Goal: Task Accomplishment & Management: Manage account settings

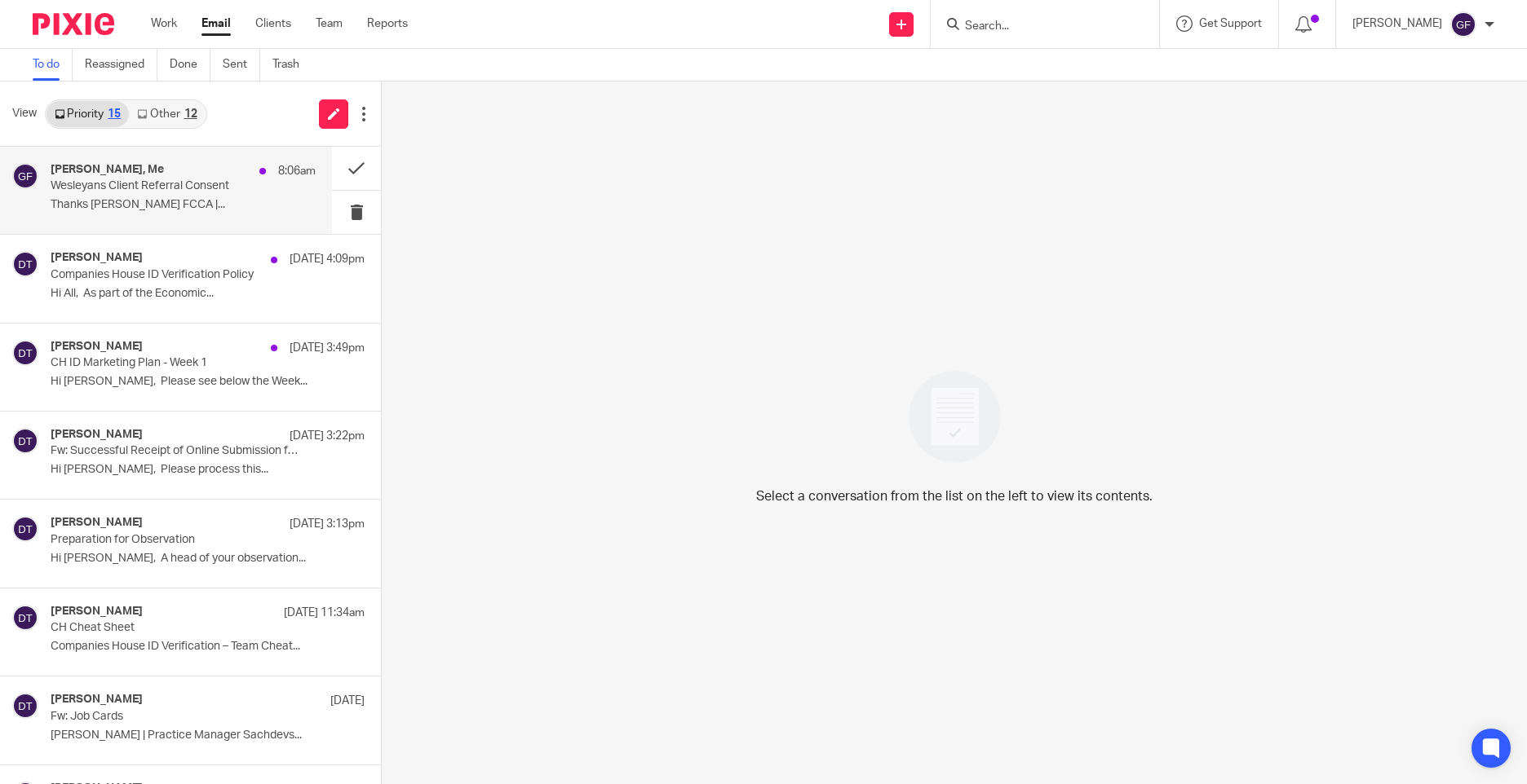
click at [127, 192] on p "Wesleyans Client Referral Consent" at bounding box center [157, 186] width 213 height 14
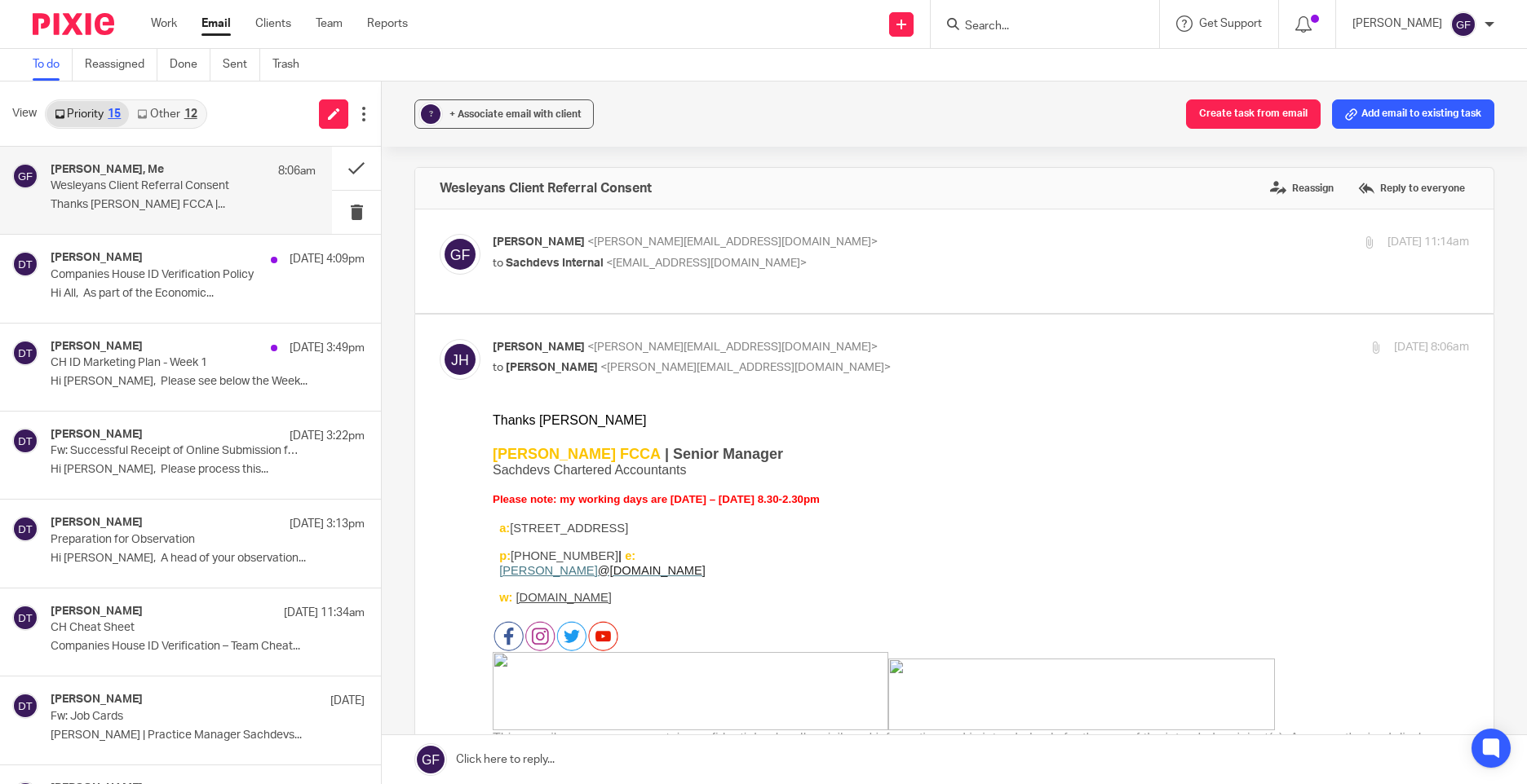
click at [914, 248] on p "George Foster <george@as1group.co.uk>" at bounding box center [818, 243] width 651 height 17
checkbox input "true"
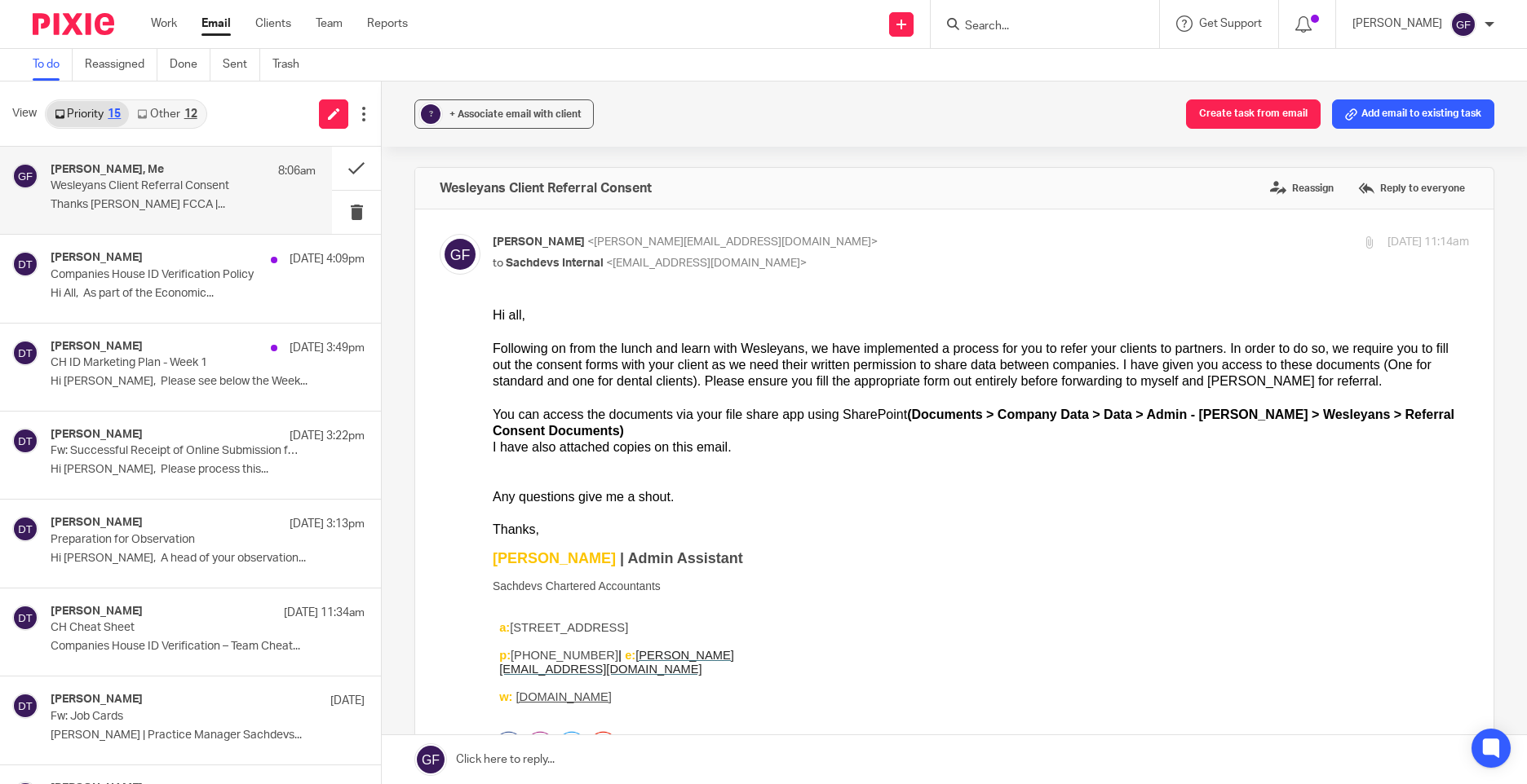
click at [1064, 550] on p "George Foster | Admin Assistant" at bounding box center [981, 557] width 976 height 16
click at [354, 165] on button at bounding box center [356, 168] width 49 height 43
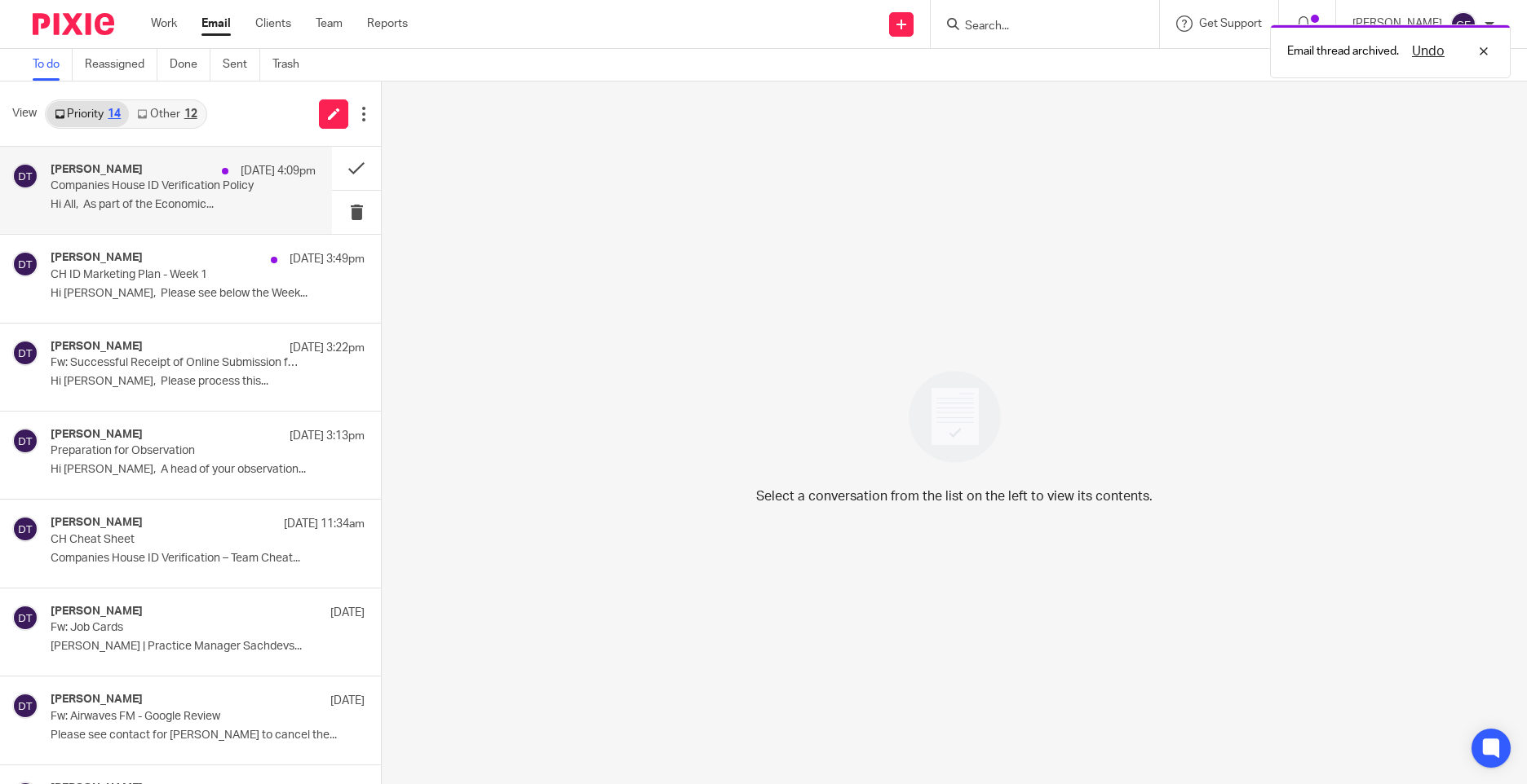
click at [229, 188] on p "Companies House ID Verification Policy" at bounding box center [157, 186] width 213 height 14
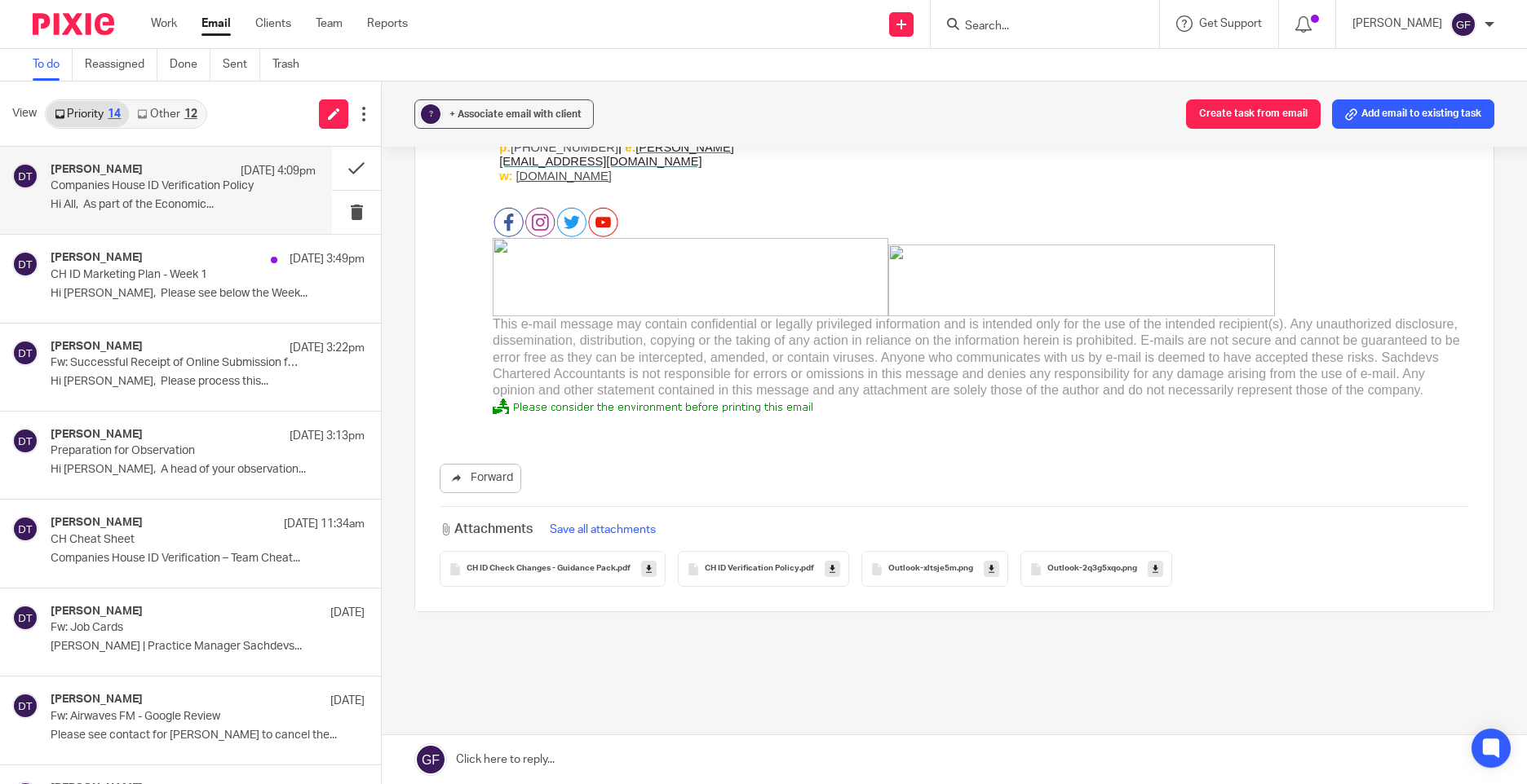
scroll to position [1057, 0]
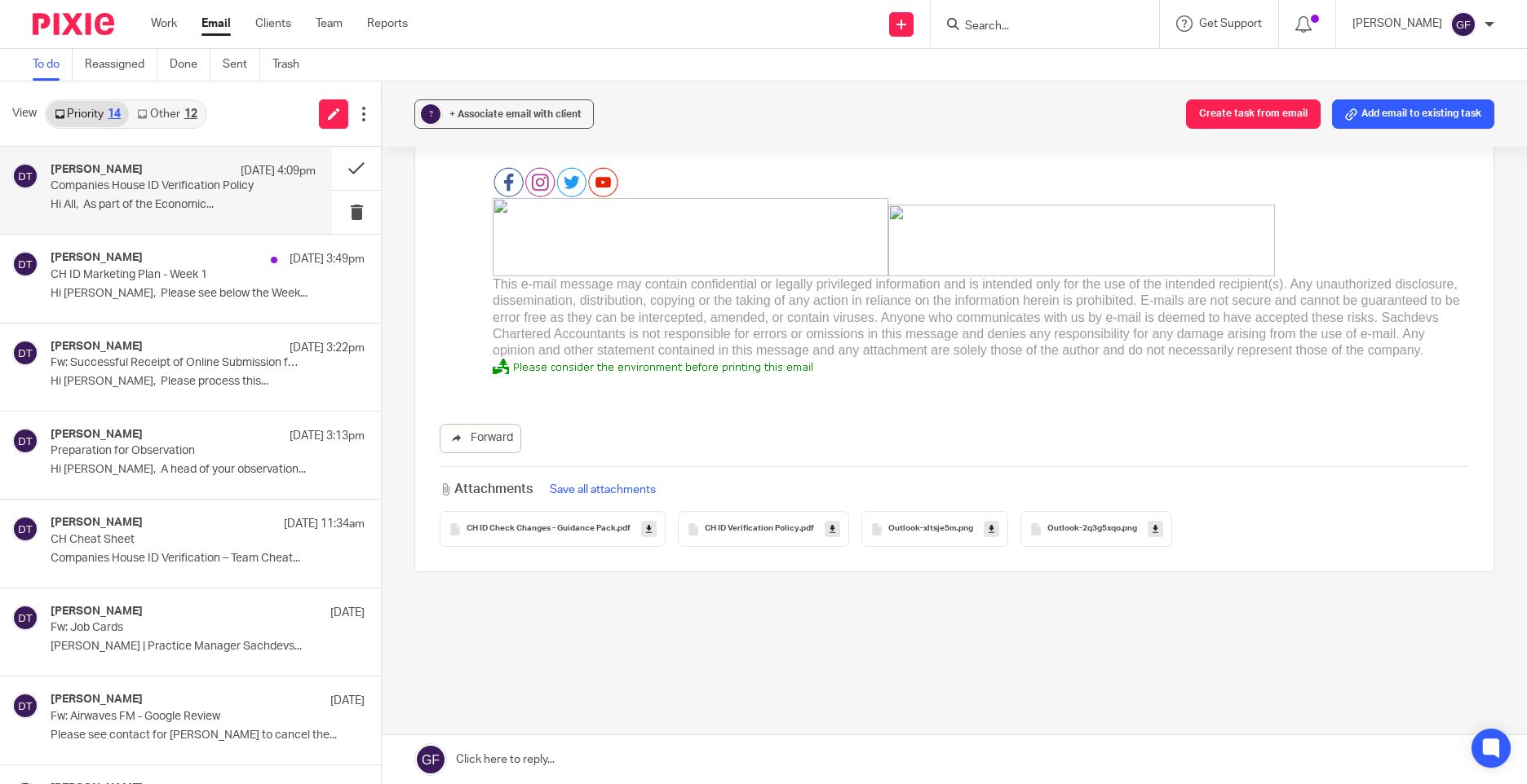
click at [618, 534] on div "CH ID Check Changes - Guidance Pack .pdf" at bounding box center [552, 529] width 226 height 36
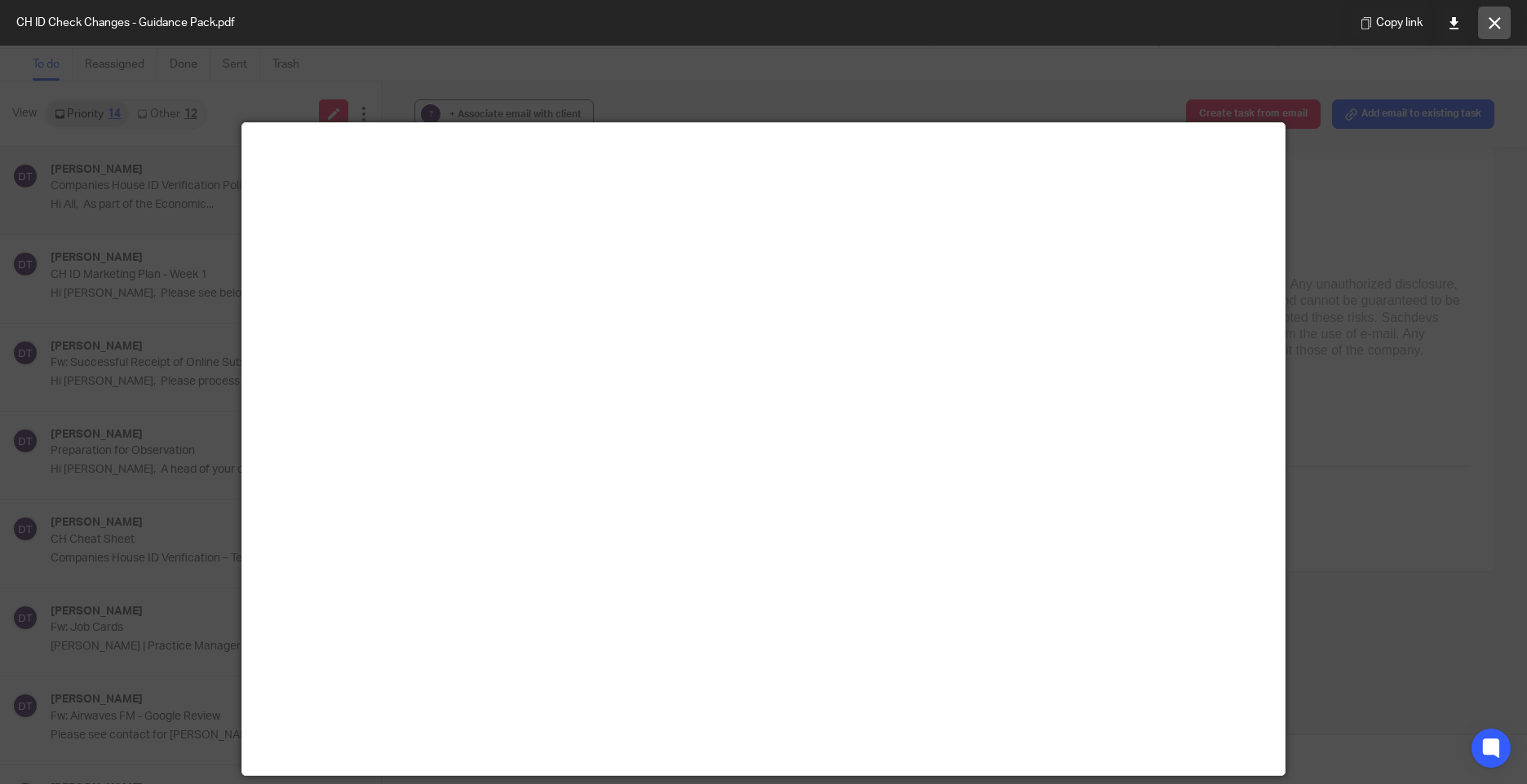
click at [1503, 30] on button at bounding box center [1494, 23] width 33 height 33
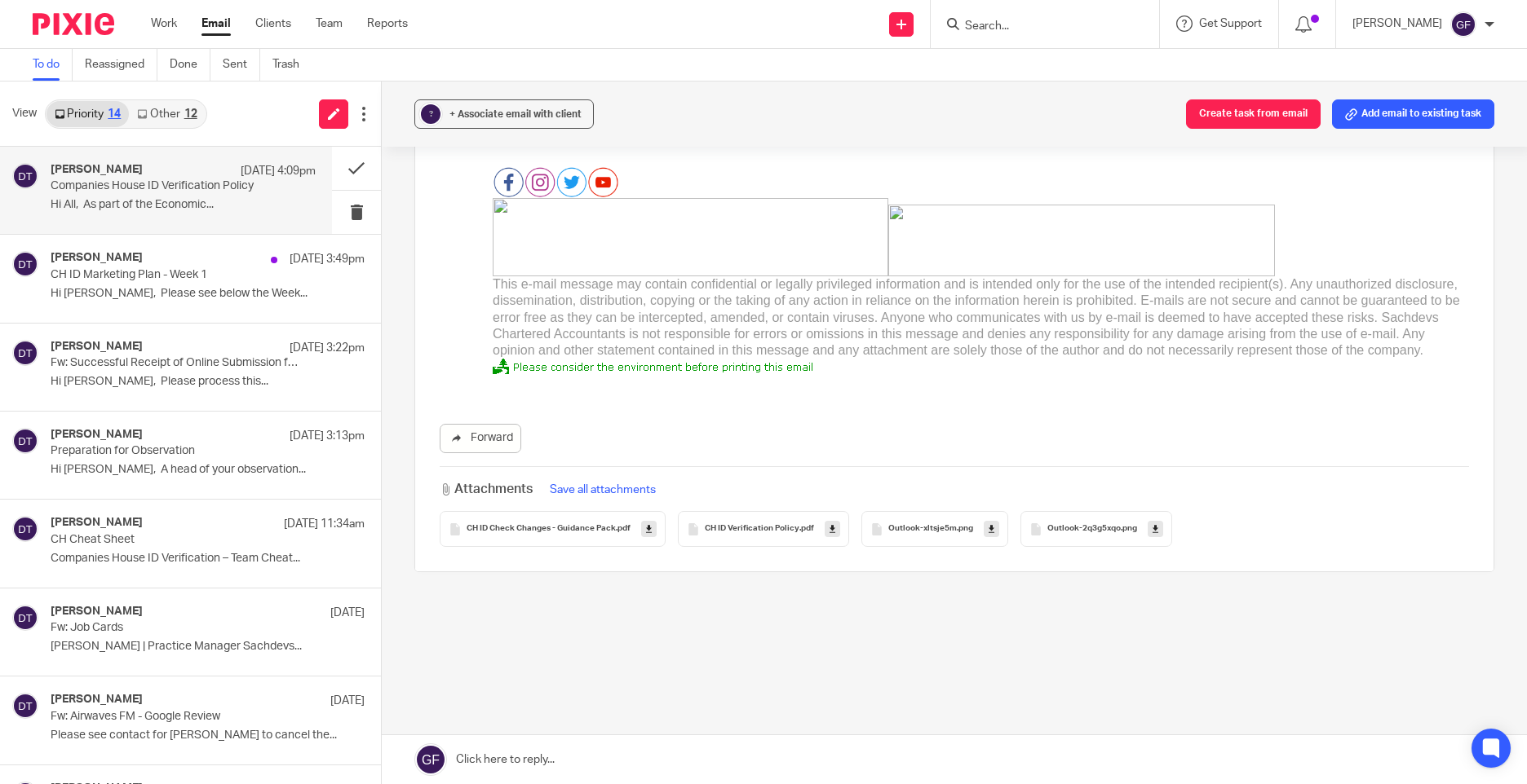
click at [778, 538] on div "CH ID Verification Policy .pdf" at bounding box center [764, 529] width 171 height 36
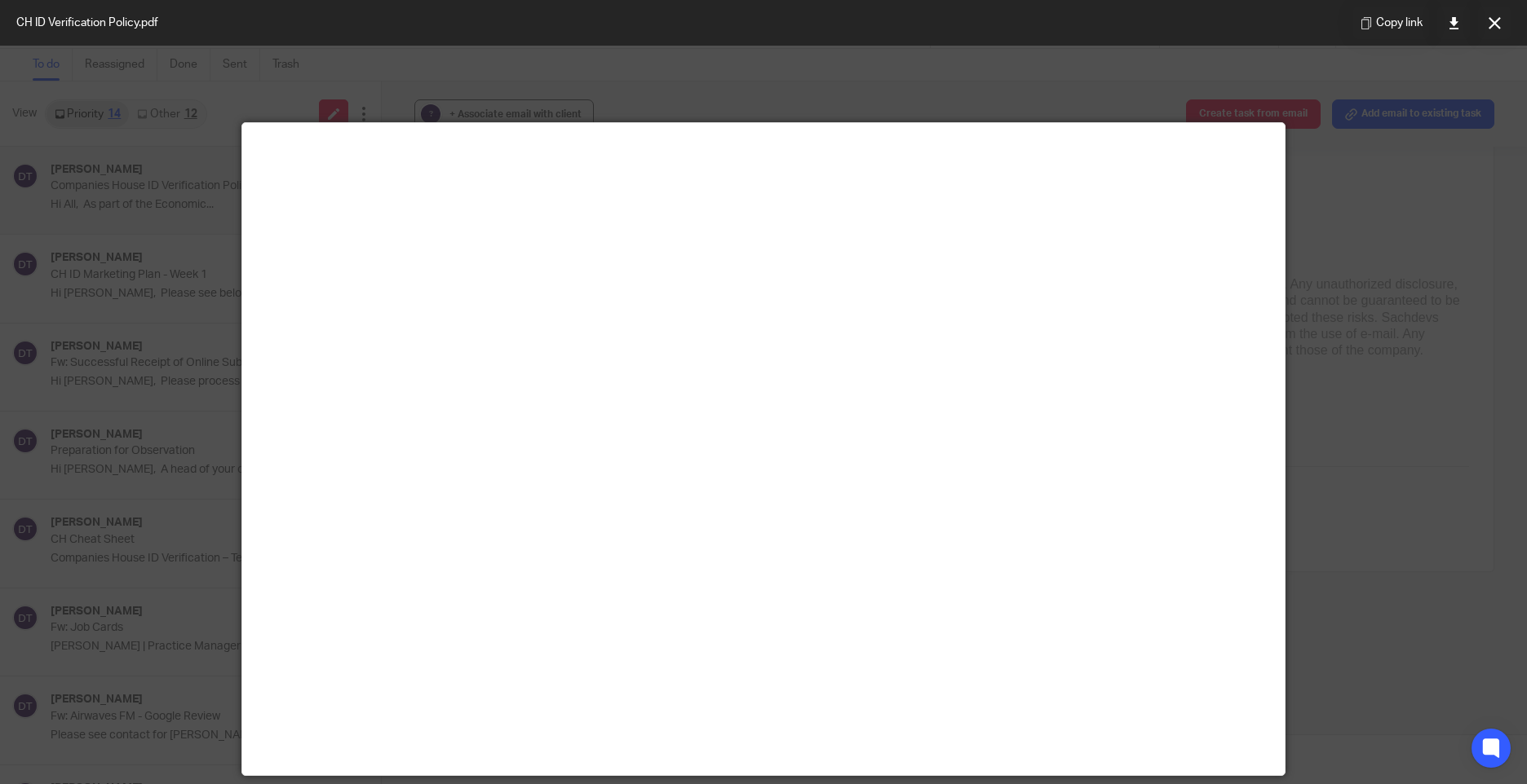
click at [1349, 259] on div at bounding box center [764, 392] width 1527 height 784
click at [1503, 27] on button at bounding box center [1494, 23] width 33 height 33
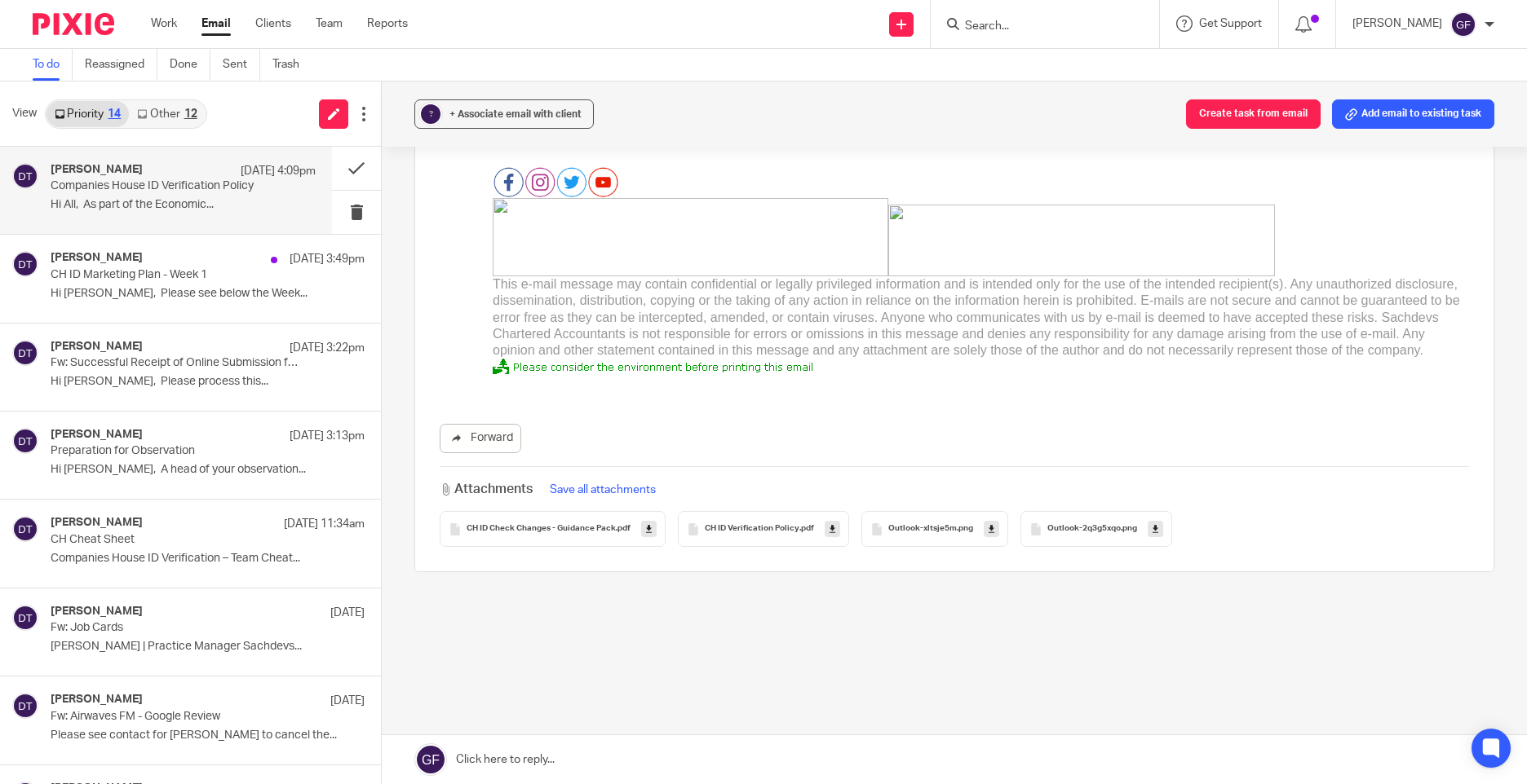
click at [174, 129] on div "View Priority 14 Other 12" at bounding box center [190, 114] width 381 height 65
click at [167, 108] on link "Other 12" at bounding box center [166, 115] width 76 height 26
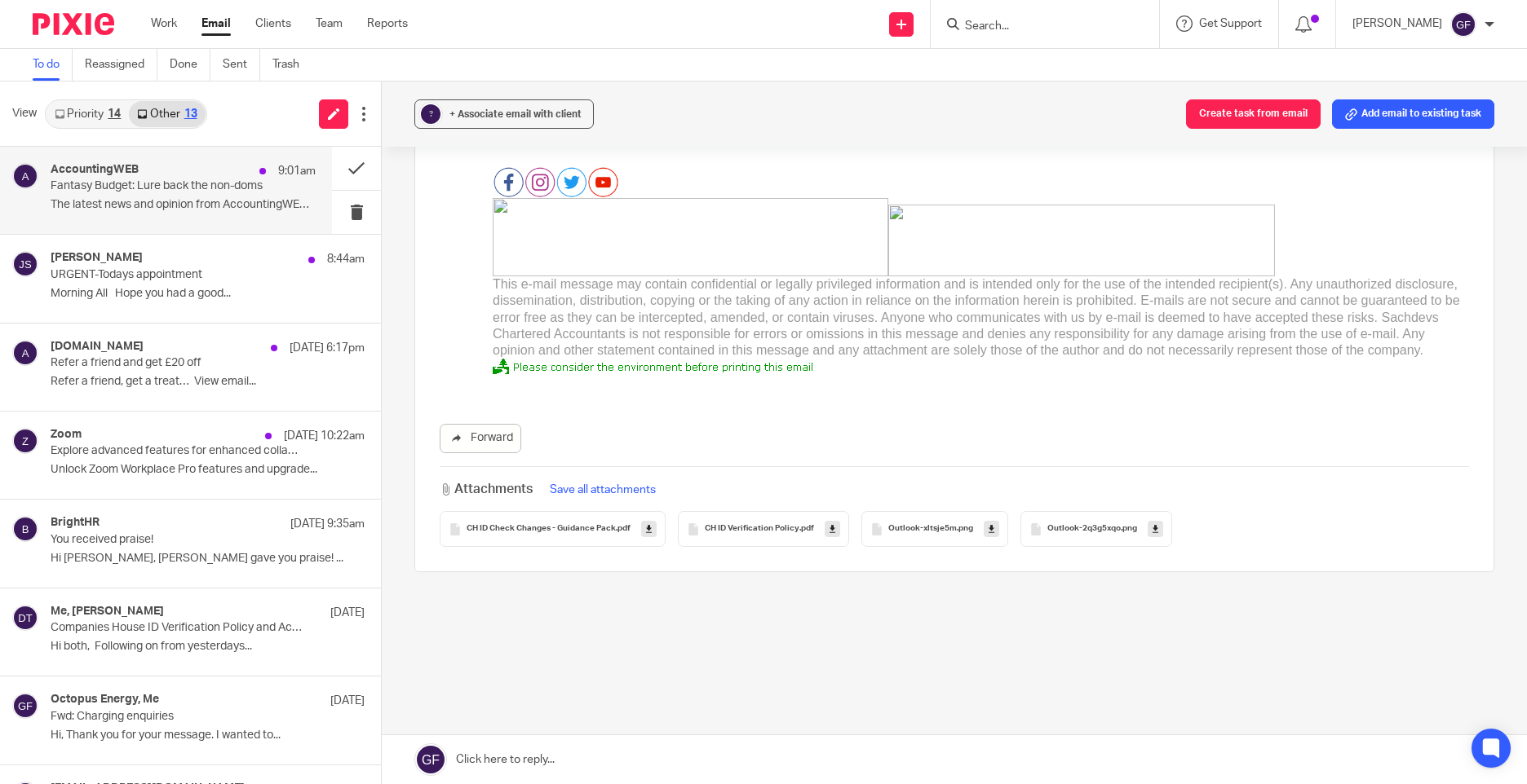
click at [171, 164] on div "AccountingWEB 9:01am" at bounding box center [183, 170] width 265 height 16
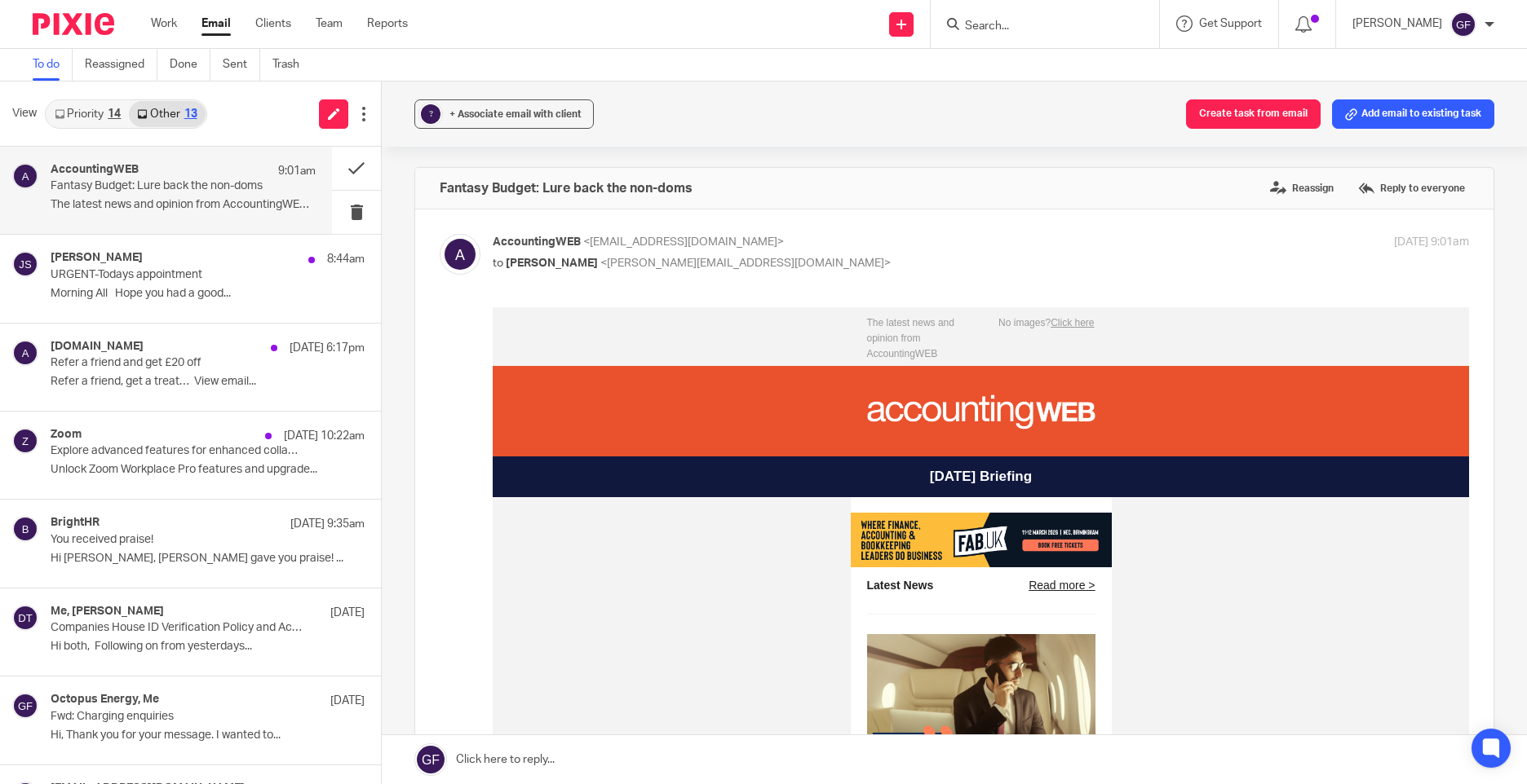
scroll to position [0, 0]
click at [81, 132] on div "View Priority 14 Other 13" at bounding box center [190, 114] width 381 height 65
click at [86, 113] on link "Priority 14" at bounding box center [87, 115] width 83 height 26
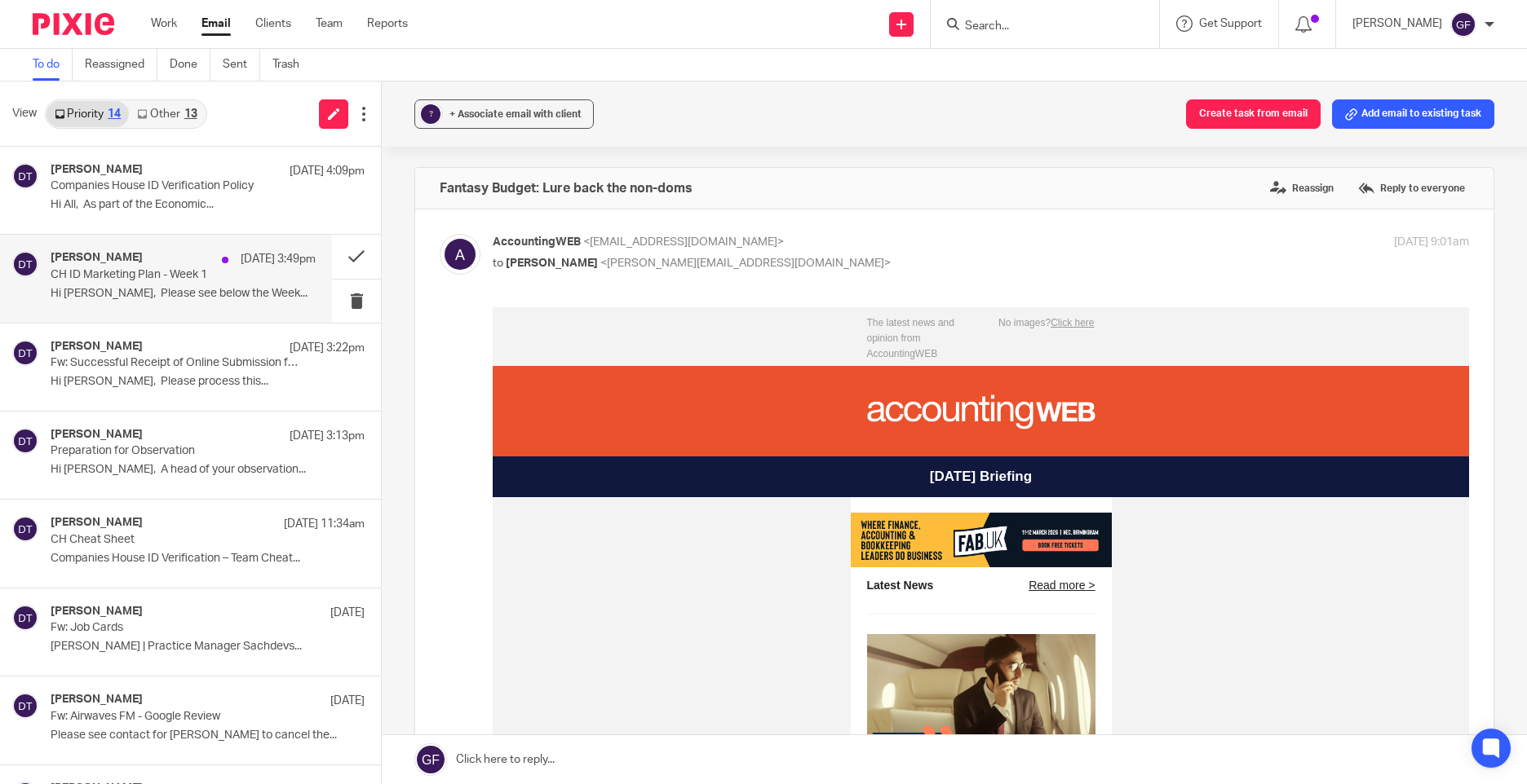
click at [232, 267] on div "Deanna Templeton 10 Oct 3:49pm CH ID Marketing Plan - Week 1 Hi George, Please …" at bounding box center [183, 278] width 265 height 55
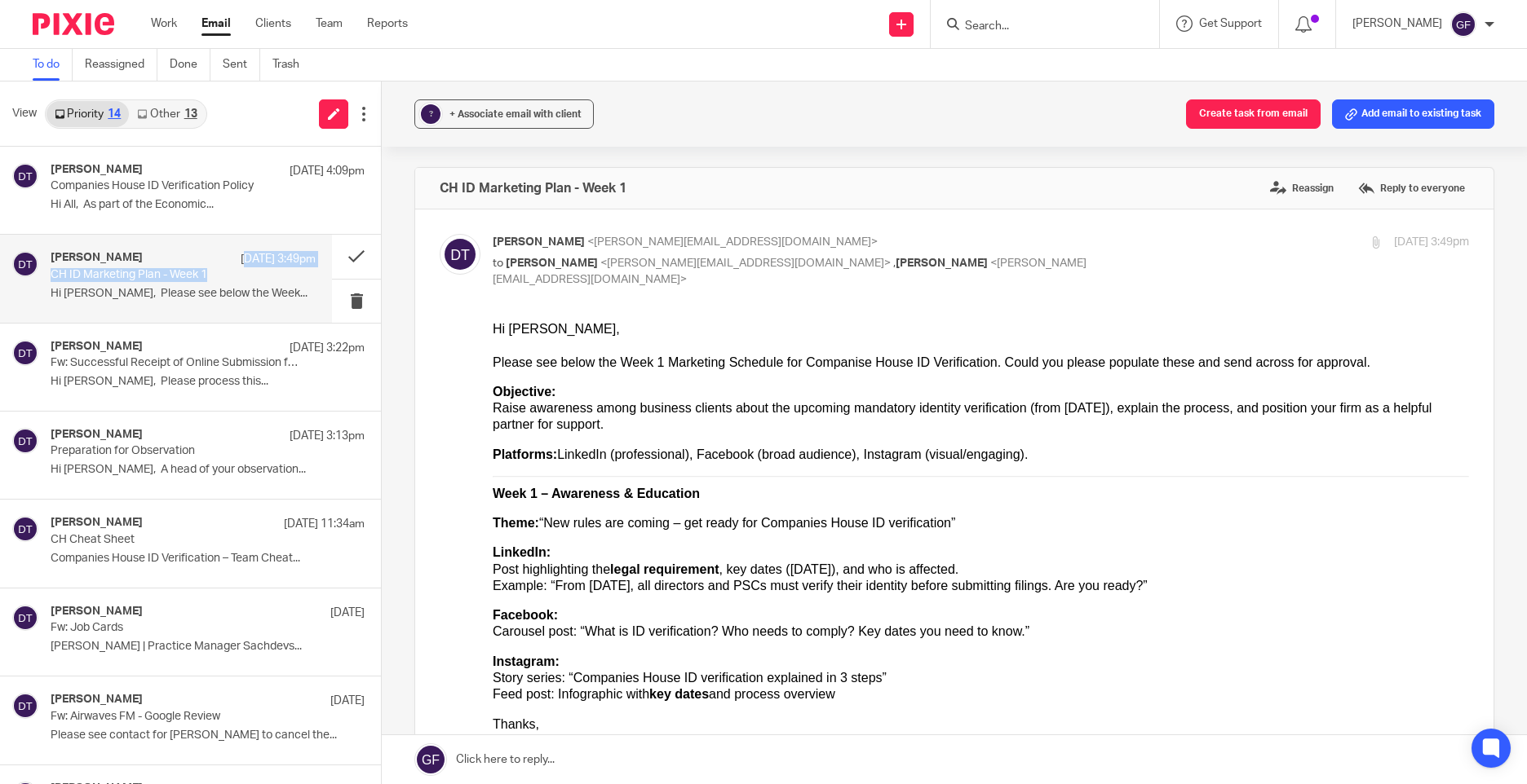
click at [774, 306] on div "Deanna Templeton <deanna@sachdevs-ca.com> to George Foster <george@as1group.co.…" at bounding box center [953, 737] width 1030 height 1006
click at [184, 102] on link "Other 13" at bounding box center [166, 115] width 76 height 26
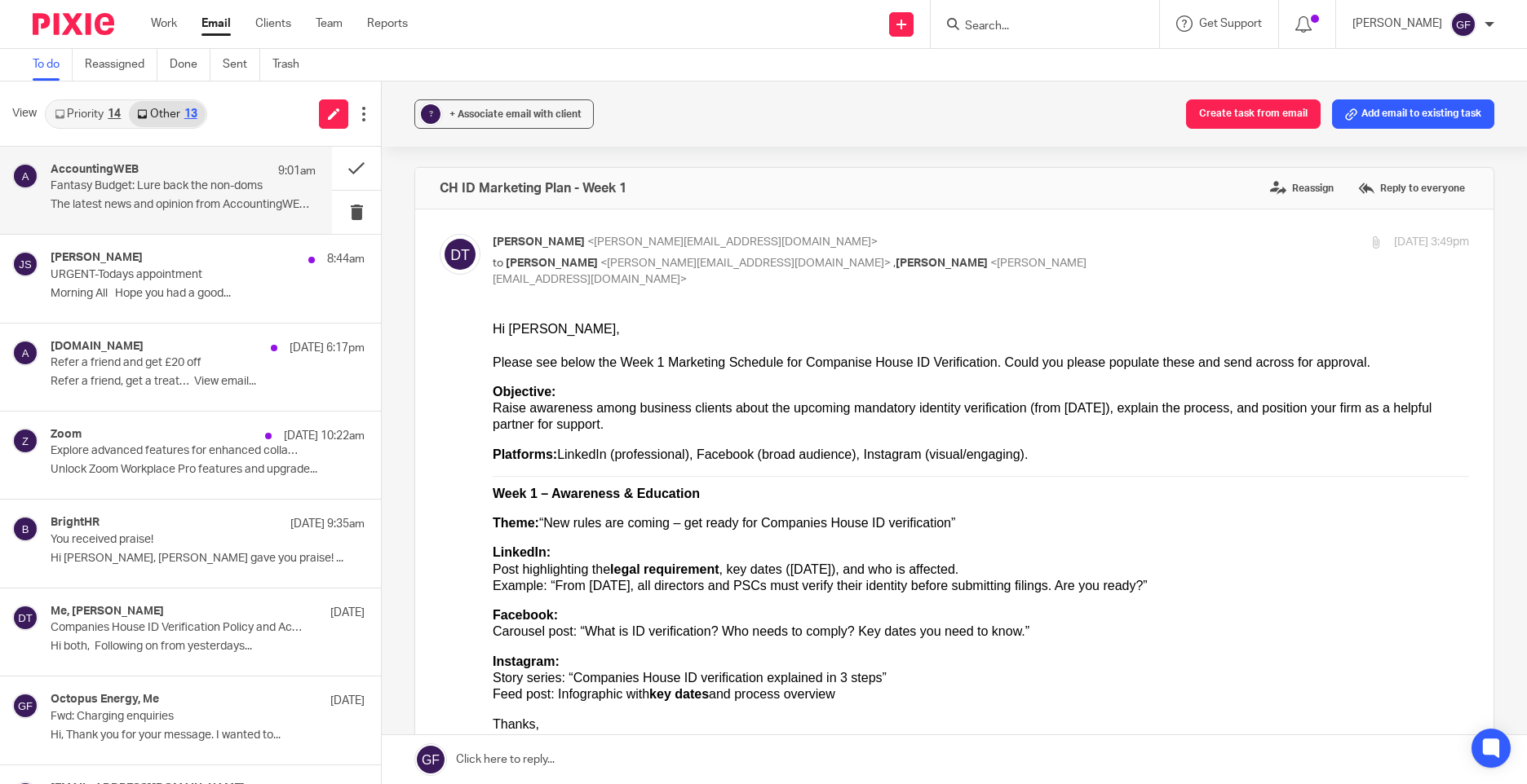
click at [179, 183] on p "Fantasy Budget: Lure back the non-doms" at bounding box center [157, 186] width 213 height 14
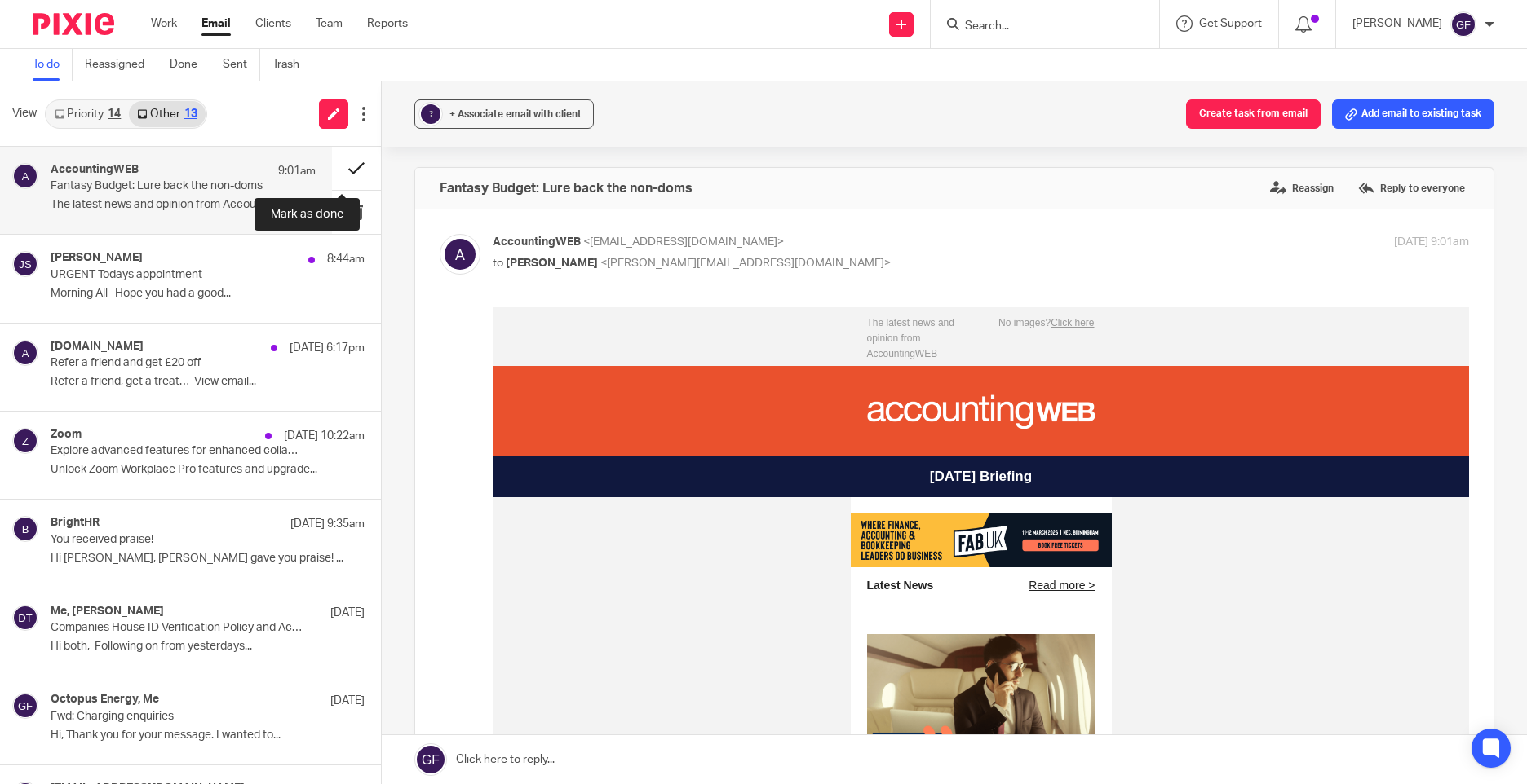
click at [354, 160] on button at bounding box center [356, 168] width 49 height 43
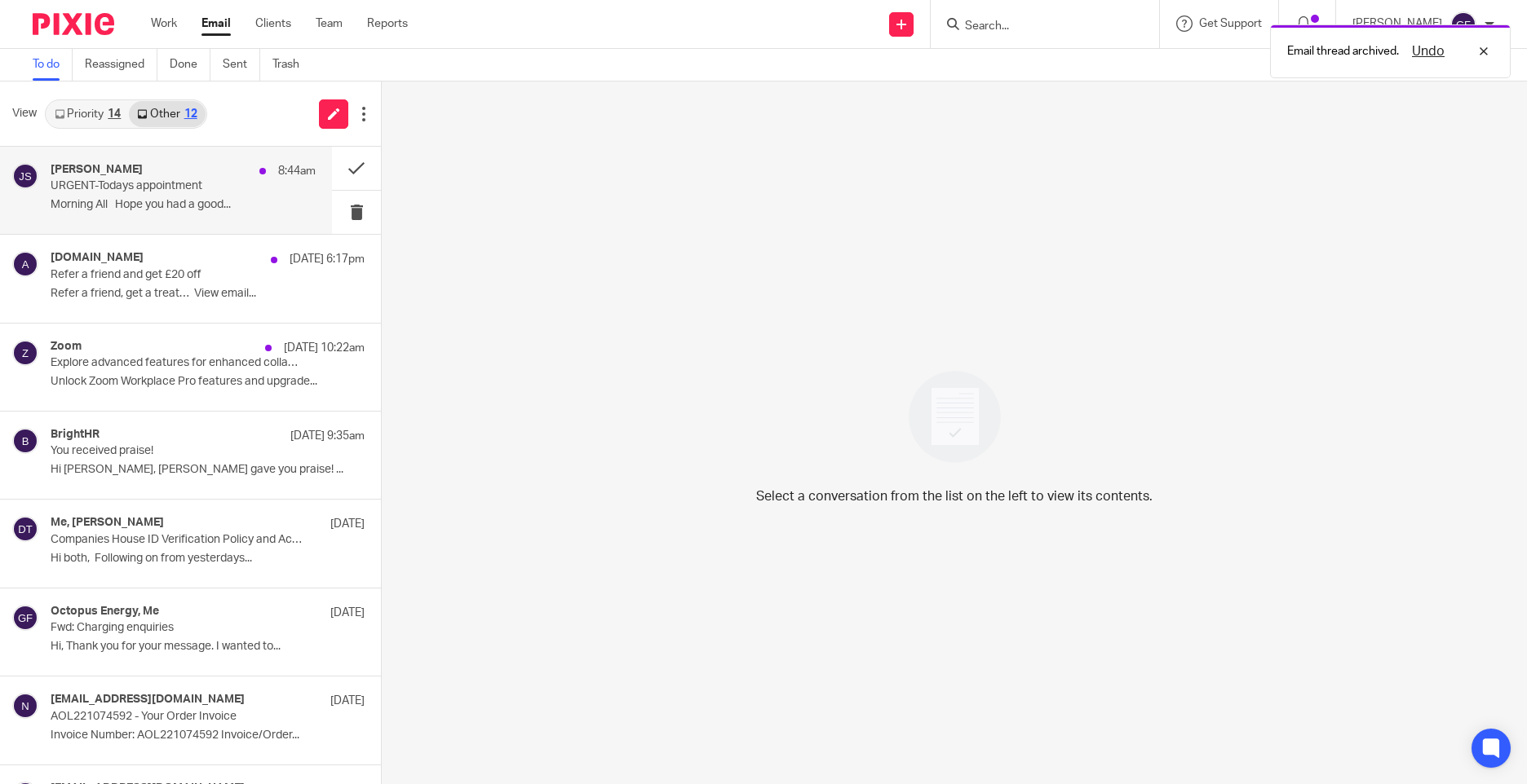
click at [255, 196] on div "Jane Sutton 8:44am URGENT-Todays appointment Morning All Hope you had a good..." at bounding box center [183, 190] width 265 height 55
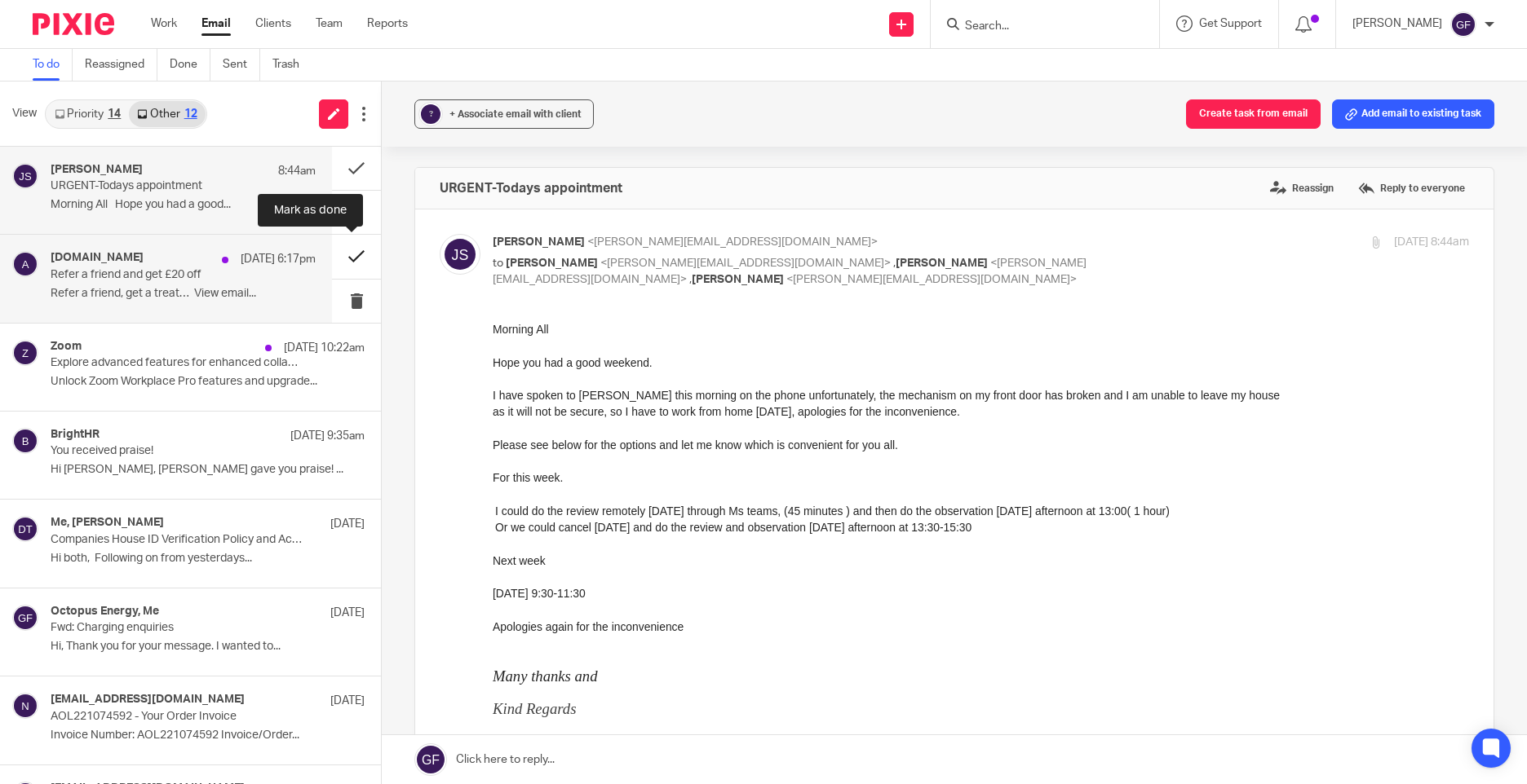
click at [341, 249] on button at bounding box center [356, 257] width 49 height 43
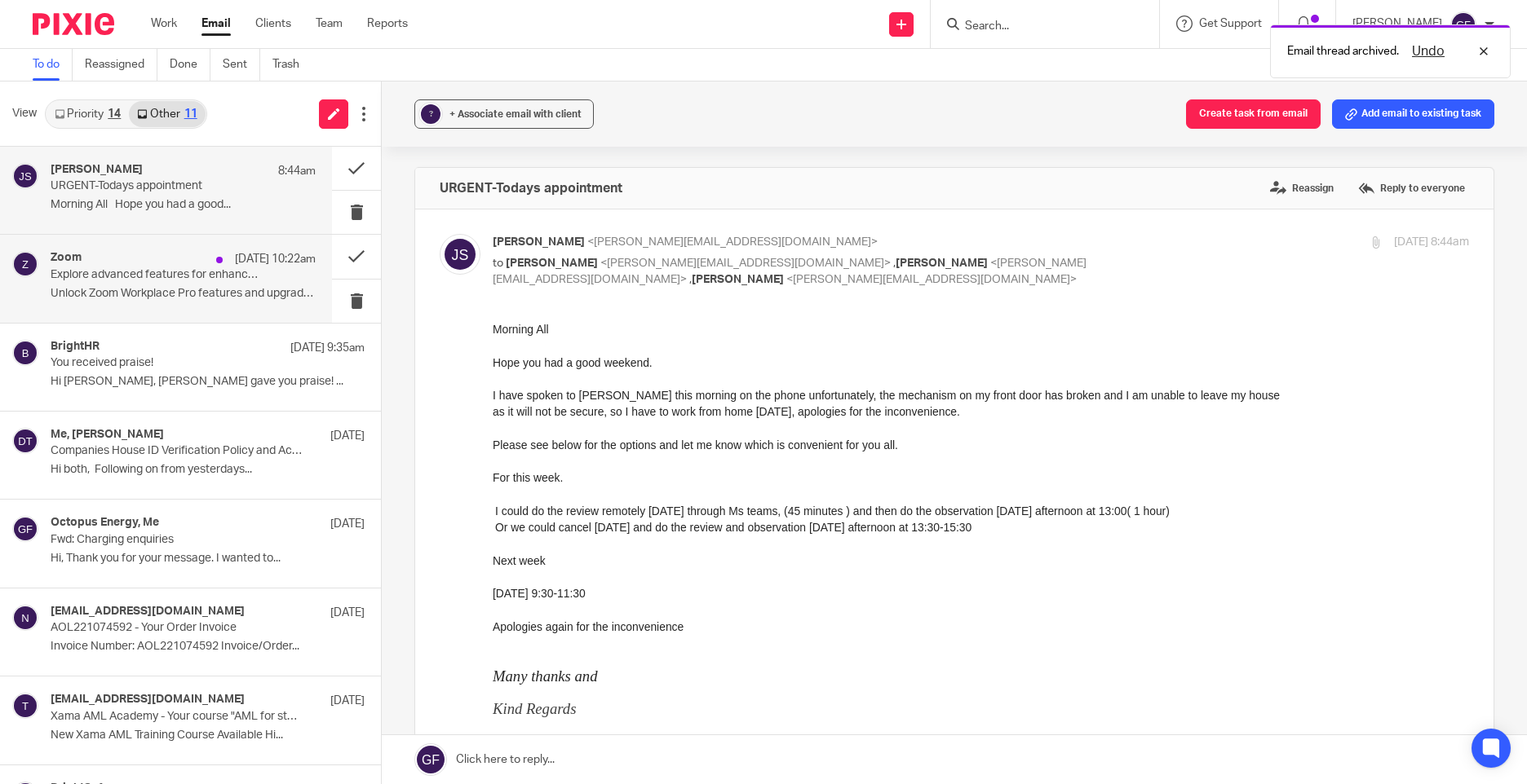
click at [197, 279] on p "Explore advanced features for enhanced collaboration." at bounding box center [157, 274] width 213 height 14
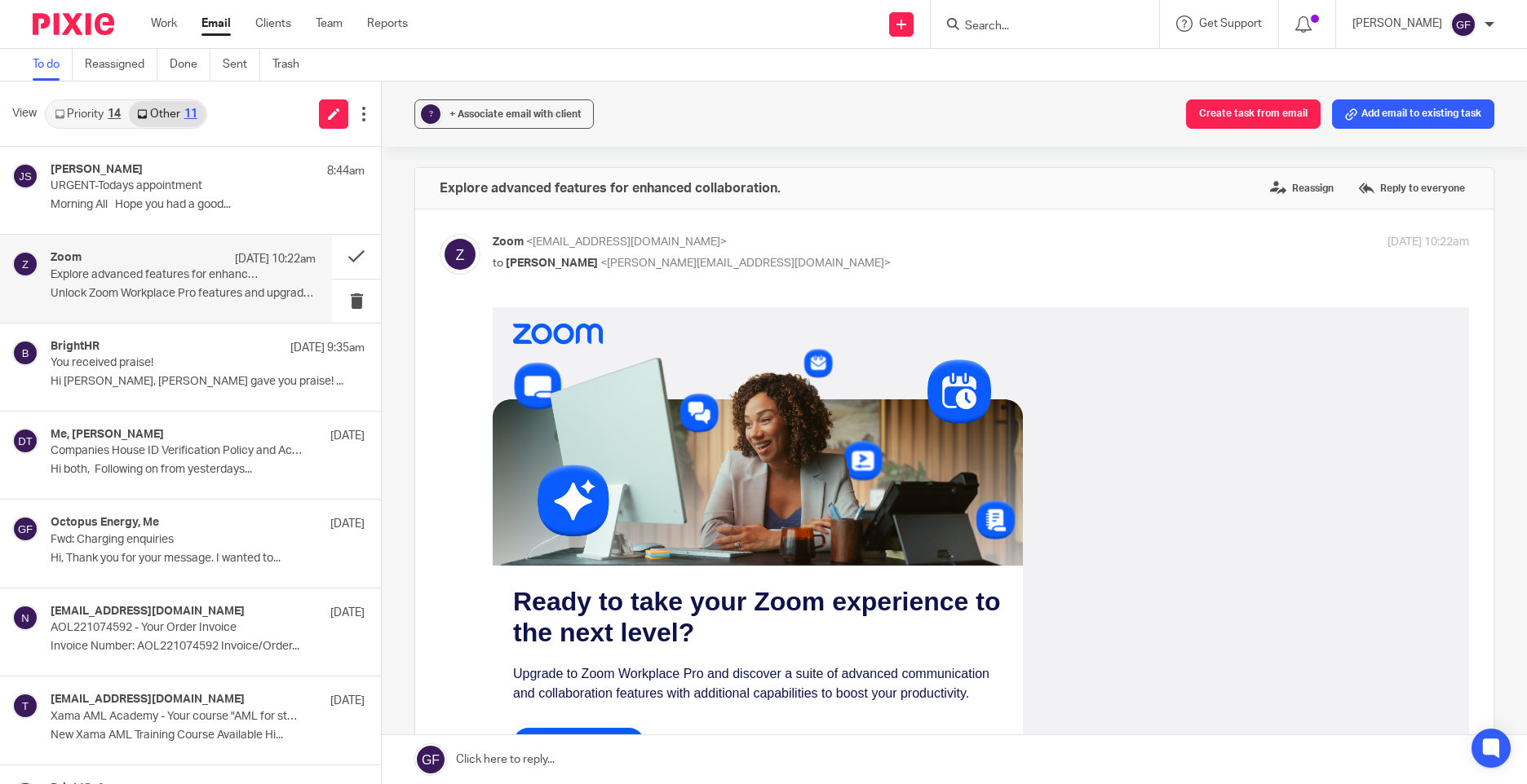
click at [993, 126] on div "? + Associate email with client Create task from email Add email to existing ta…" at bounding box center [954, 114] width 1145 height 65
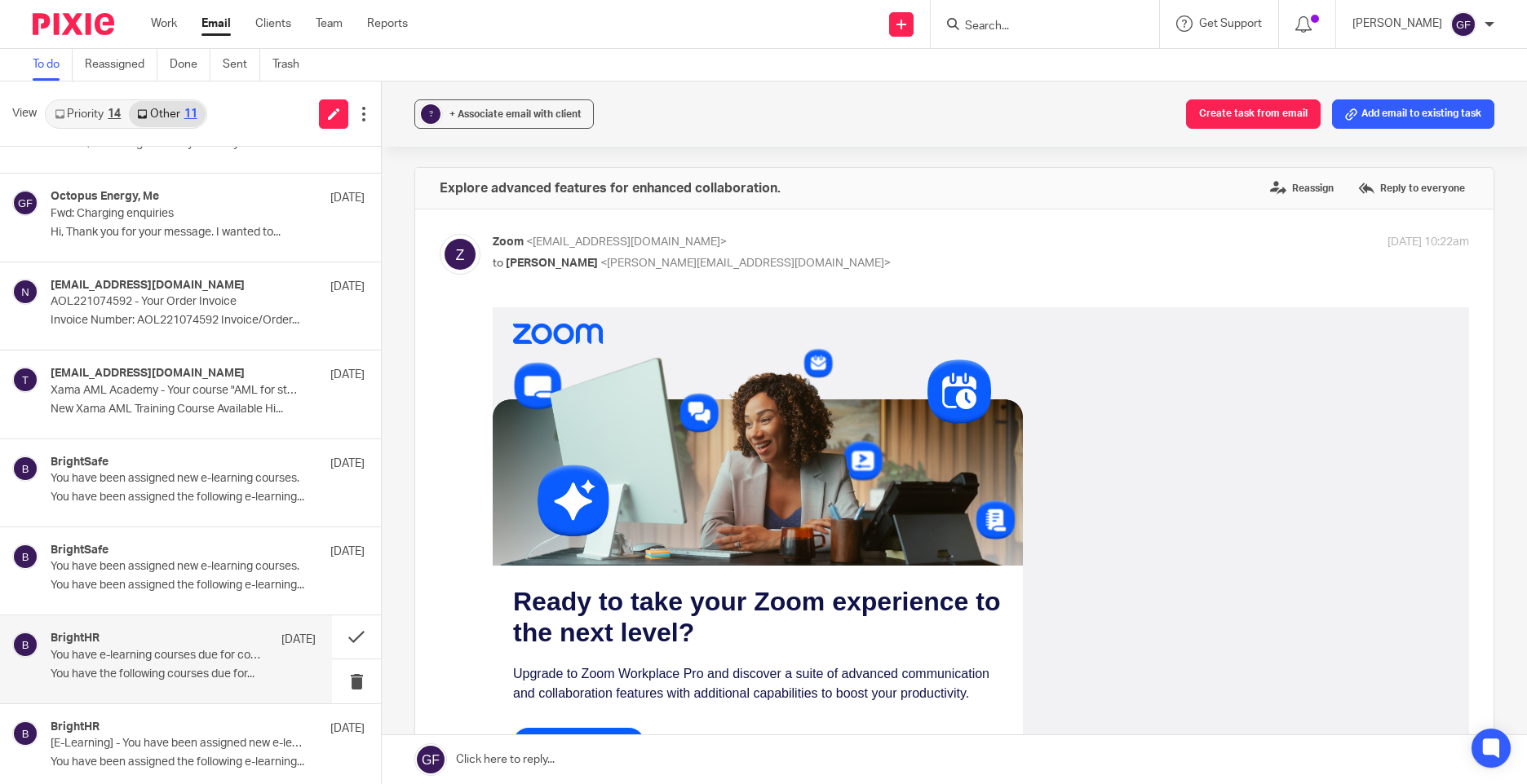
scroll to position [335, 0]
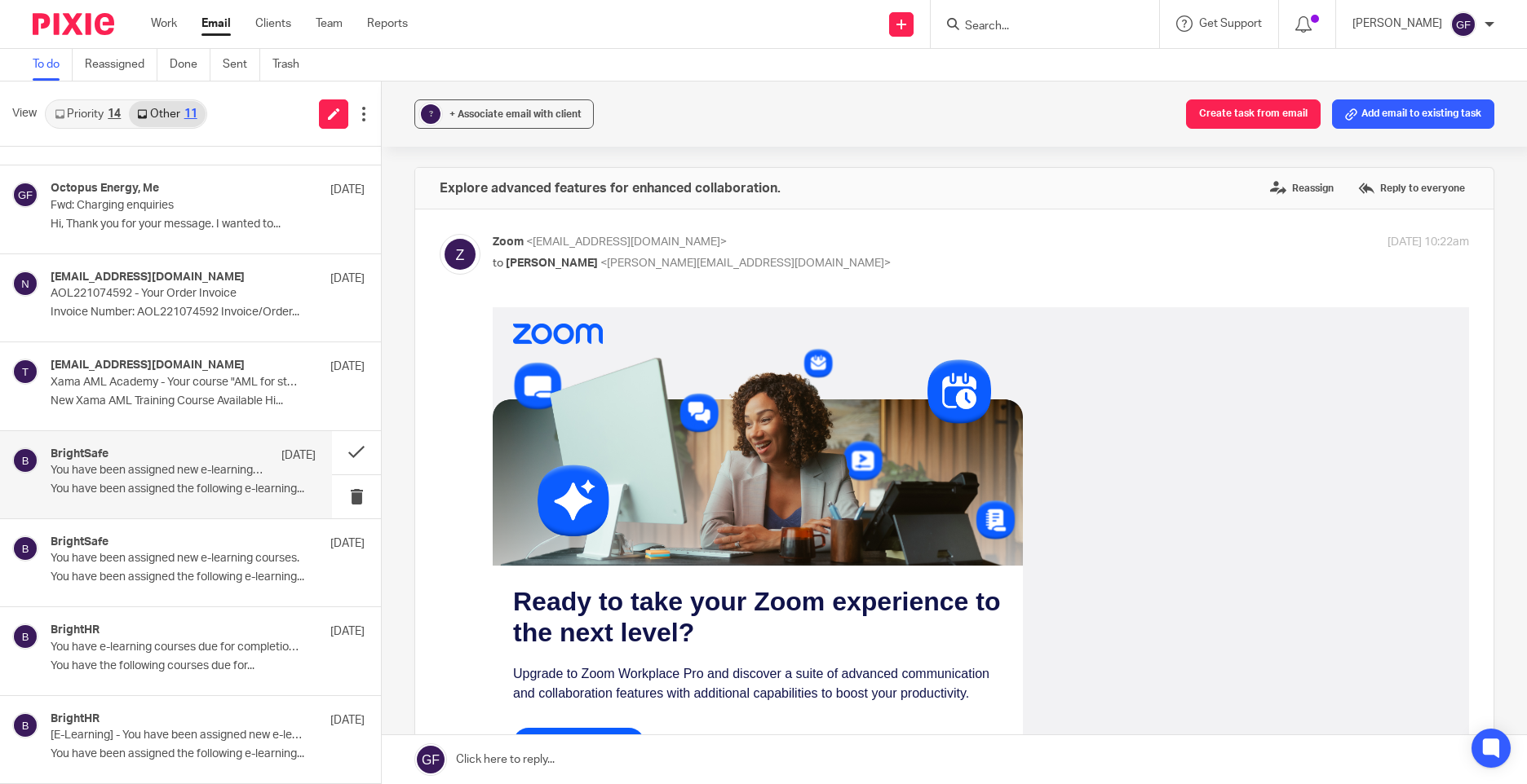
click at [114, 487] on p "You have been assigned the following e-learning..." at bounding box center [183, 489] width 265 height 14
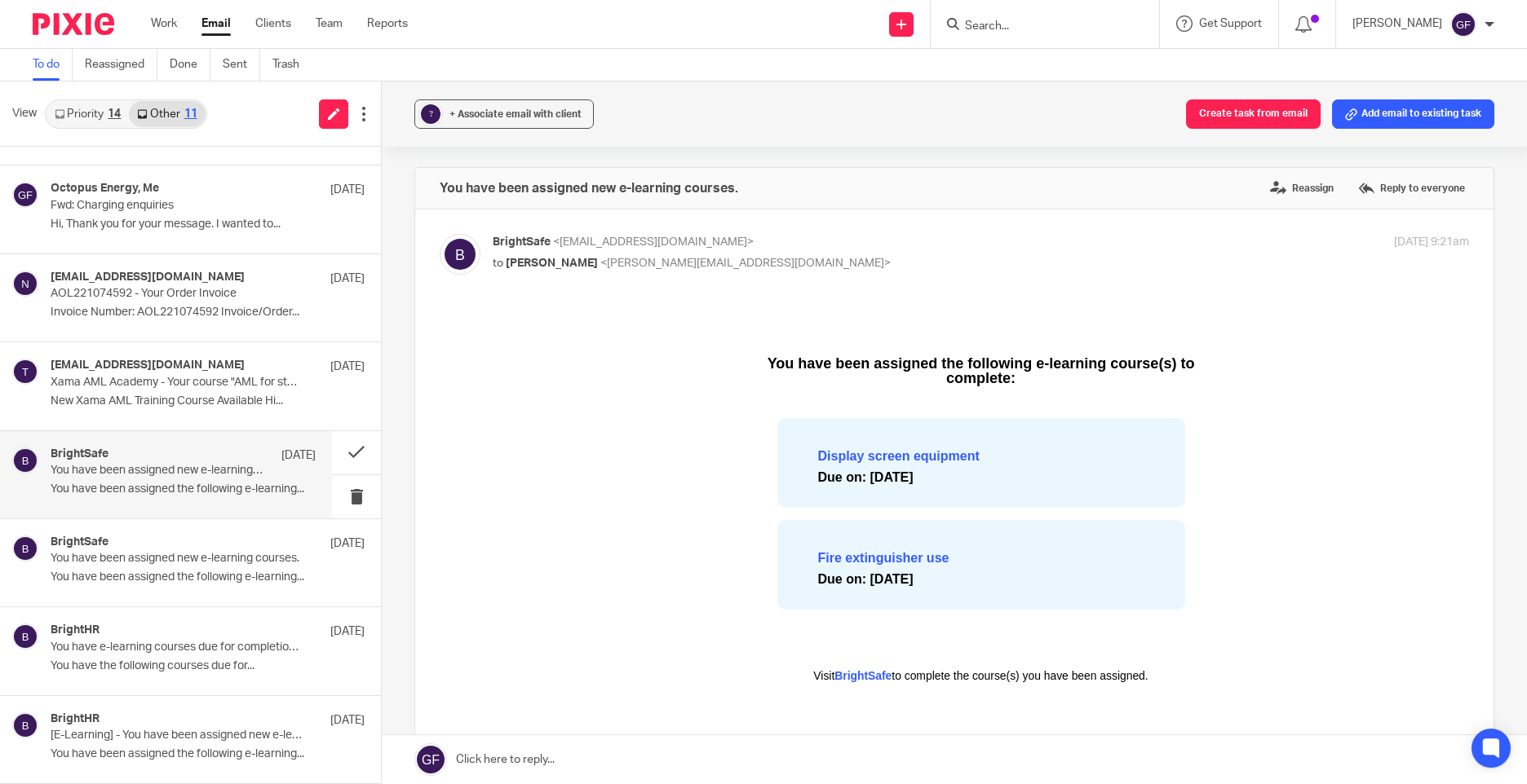
scroll to position [0, 0]
drag, startPoint x: 135, startPoint y: 400, endPoint x: 131, endPoint y: 390, distance: 10.8
click at [136, 405] on p "New Xama AML Training Course Available Hi..." at bounding box center [183, 401] width 265 height 14
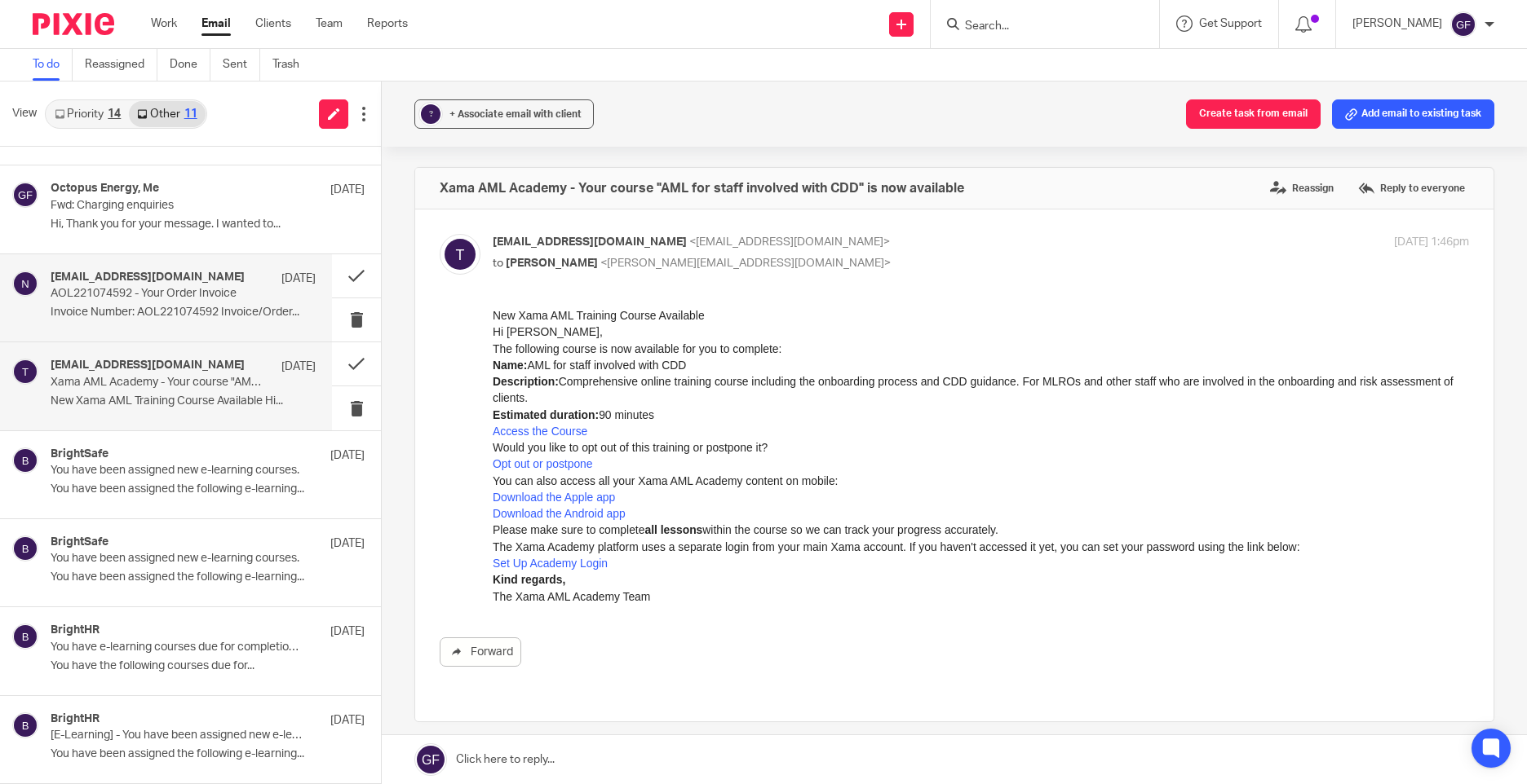
click at [281, 283] on p "8 Oct" at bounding box center [298, 278] width 34 height 16
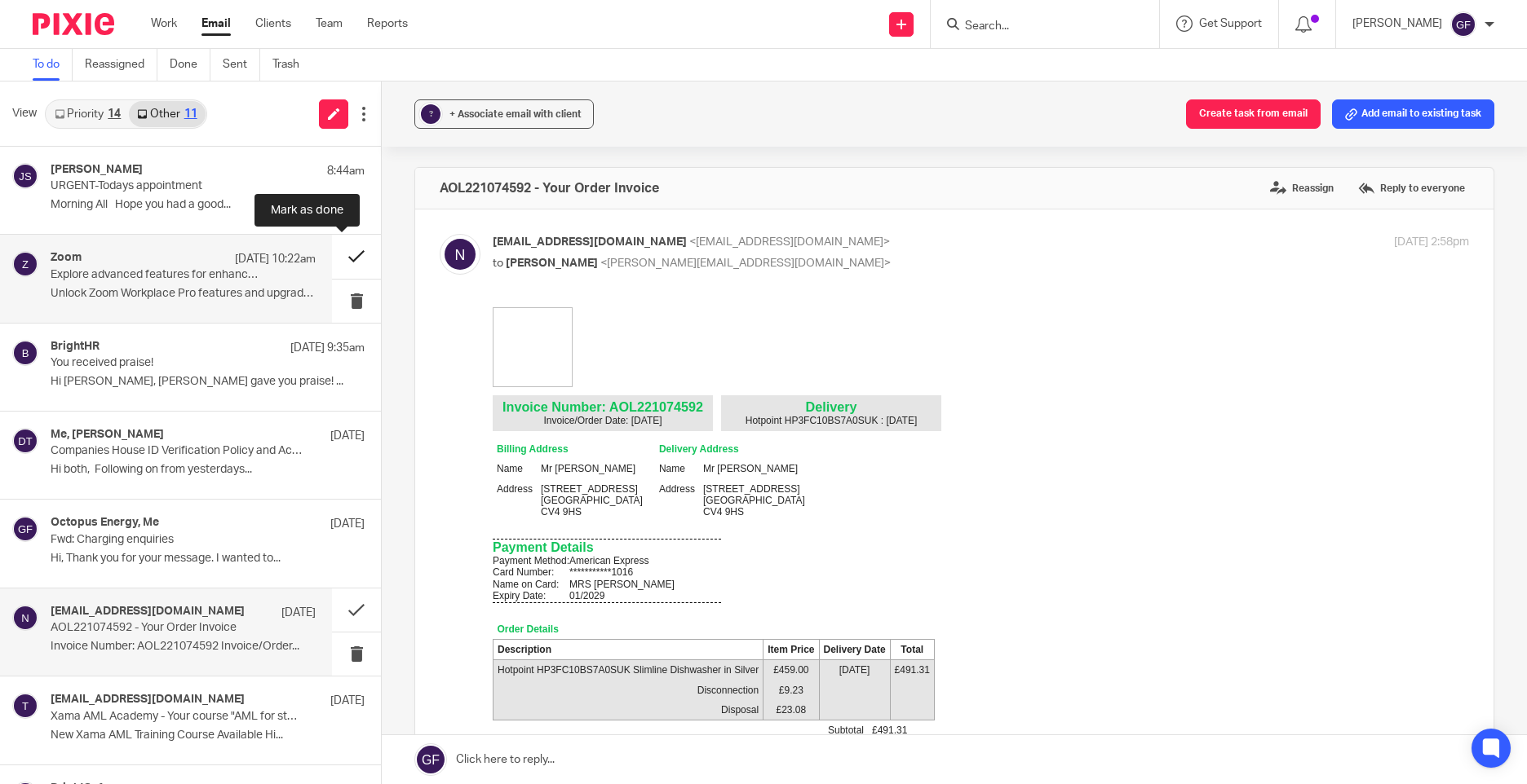
click at [333, 251] on button at bounding box center [356, 257] width 49 height 43
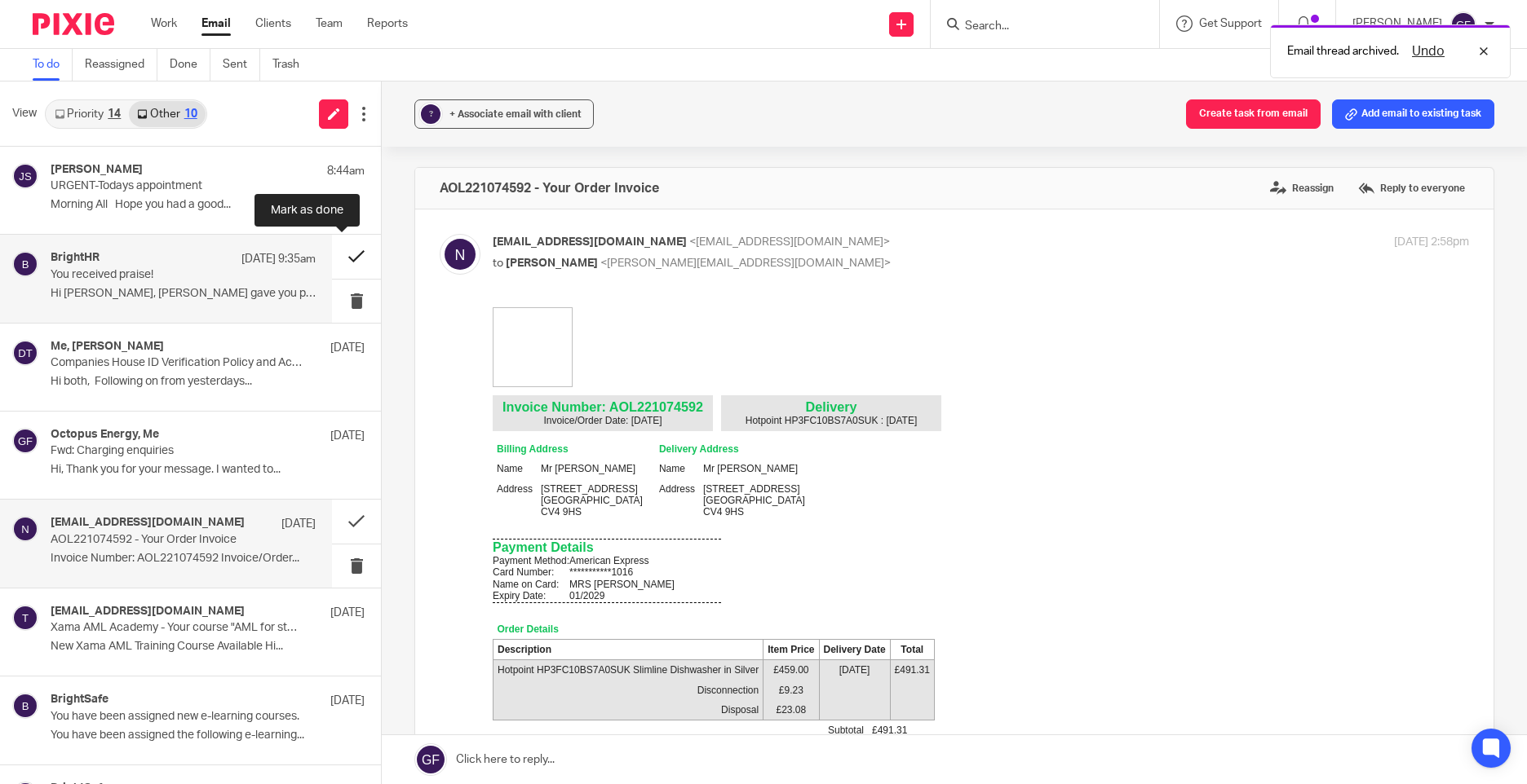
click at [357, 259] on button at bounding box center [356, 257] width 49 height 43
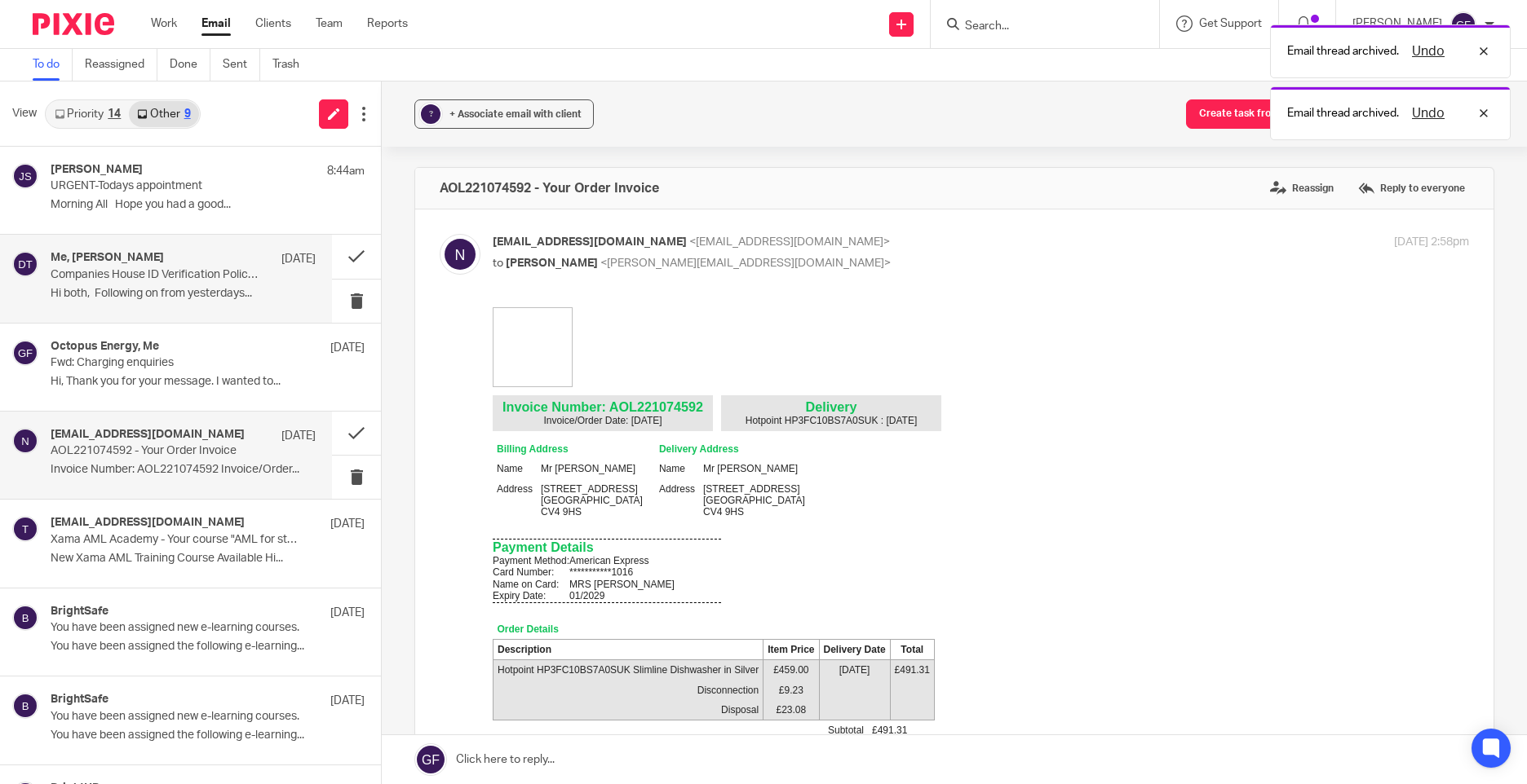
click at [89, 294] on p "Hi both, Following on from yesterdays..." at bounding box center [183, 293] width 265 height 14
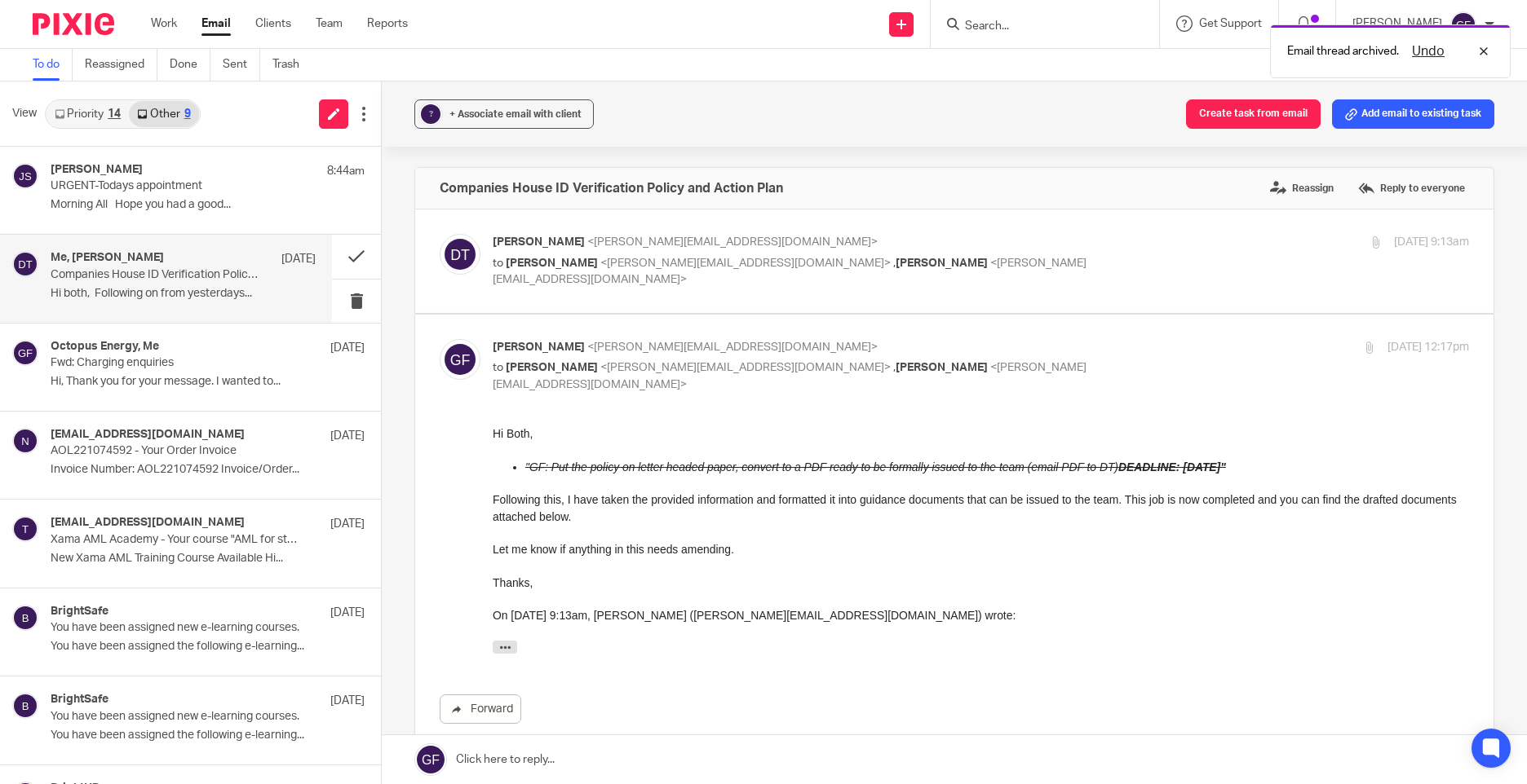
click at [908, 539] on div "Hi Both, "GF: Put the policy on letter headed paper, convert to a PDF ready to …" at bounding box center [981, 544] width 976 height 237
click at [337, 256] on button at bounding box center [356, 257] width 49 height 43
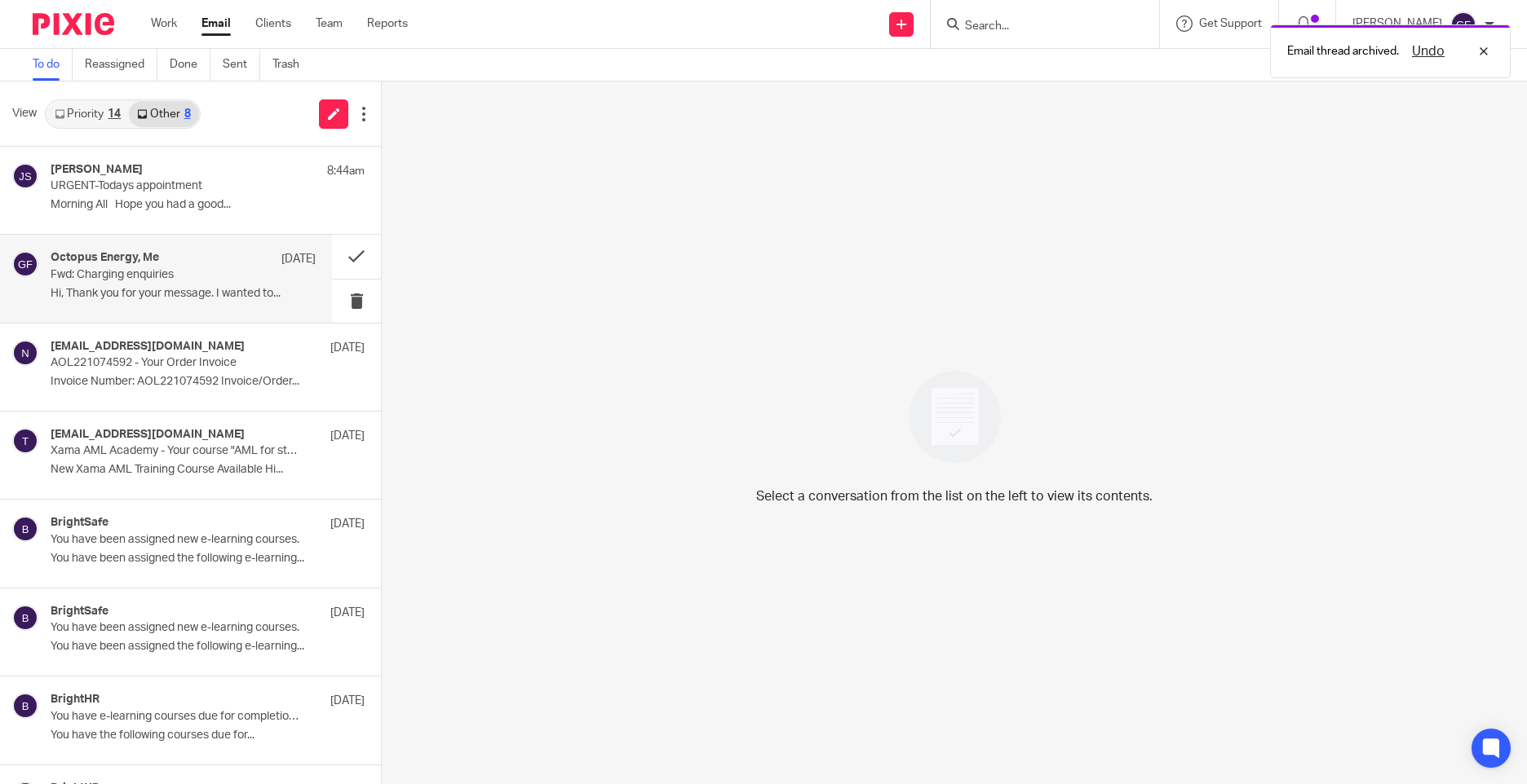
click at [262, 271] on div "Octopus Energy, Me 9 Oct Fwd: Charging enquiries Hi, Thank you for your message…" at bounding box center [183, 278] width 265 height 55
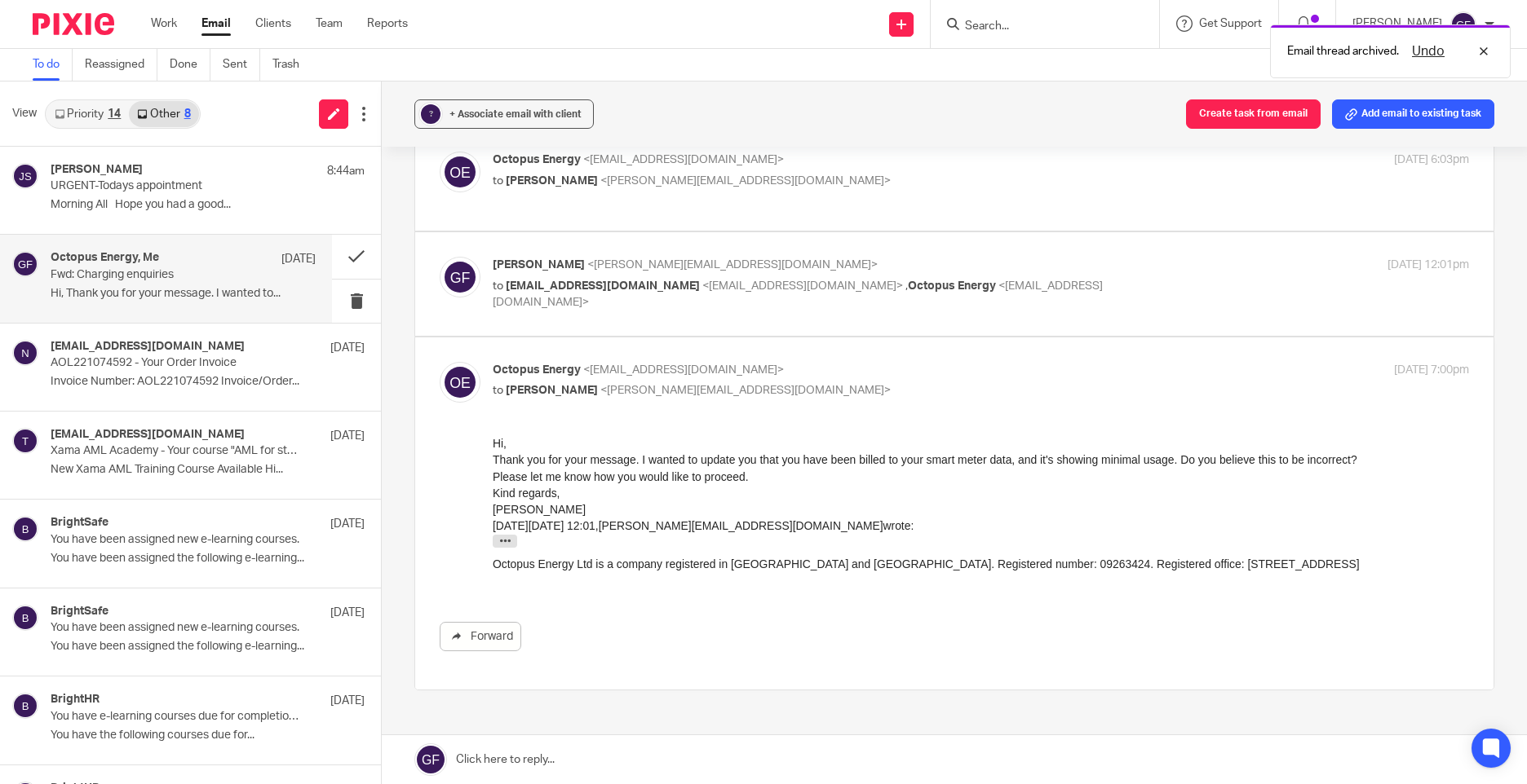
scroll to position [244, 0]
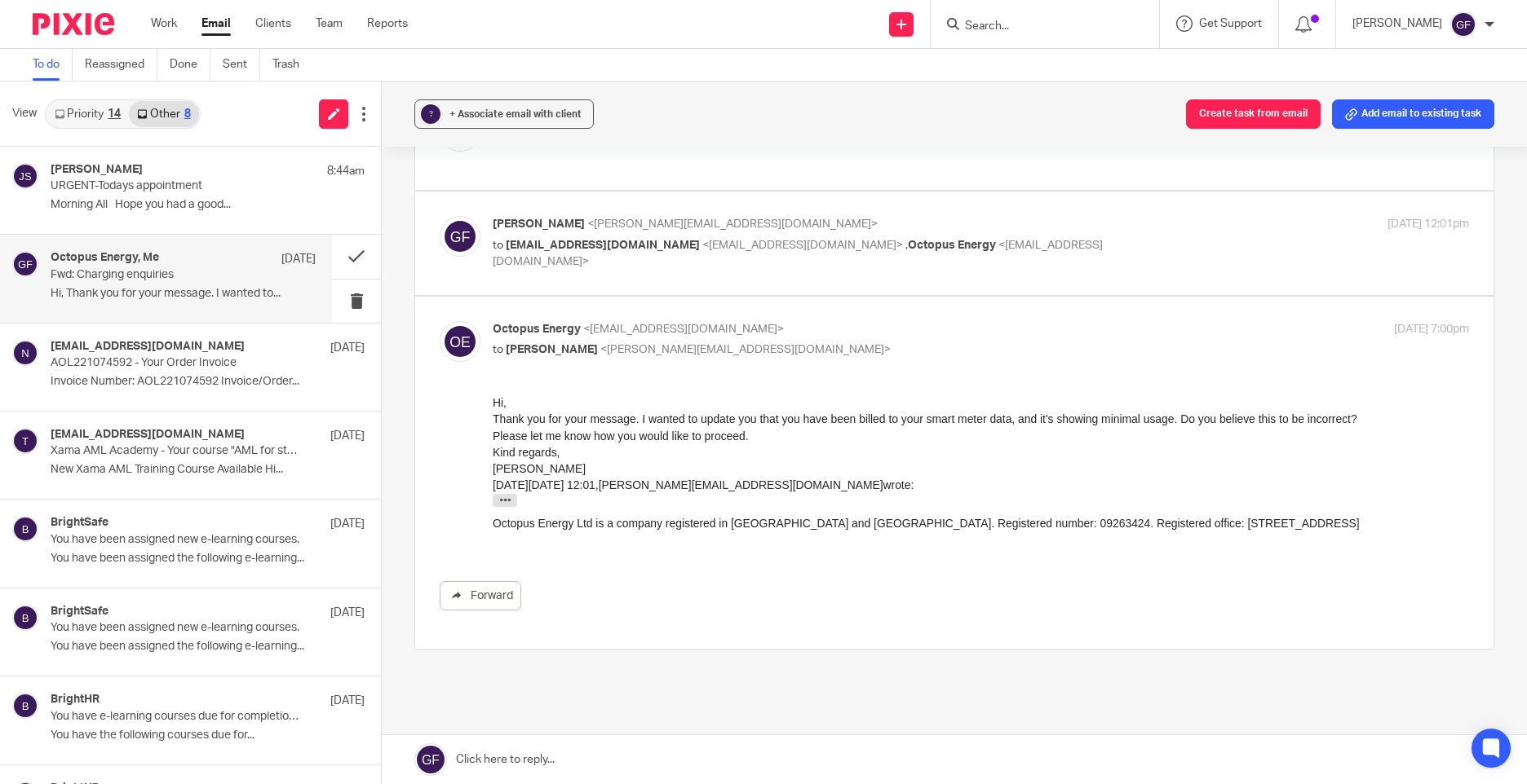
drag, startPoint x: 974, startPoint y: 790, endPoint x: 506, endPoint y: 421, distance: 596.0
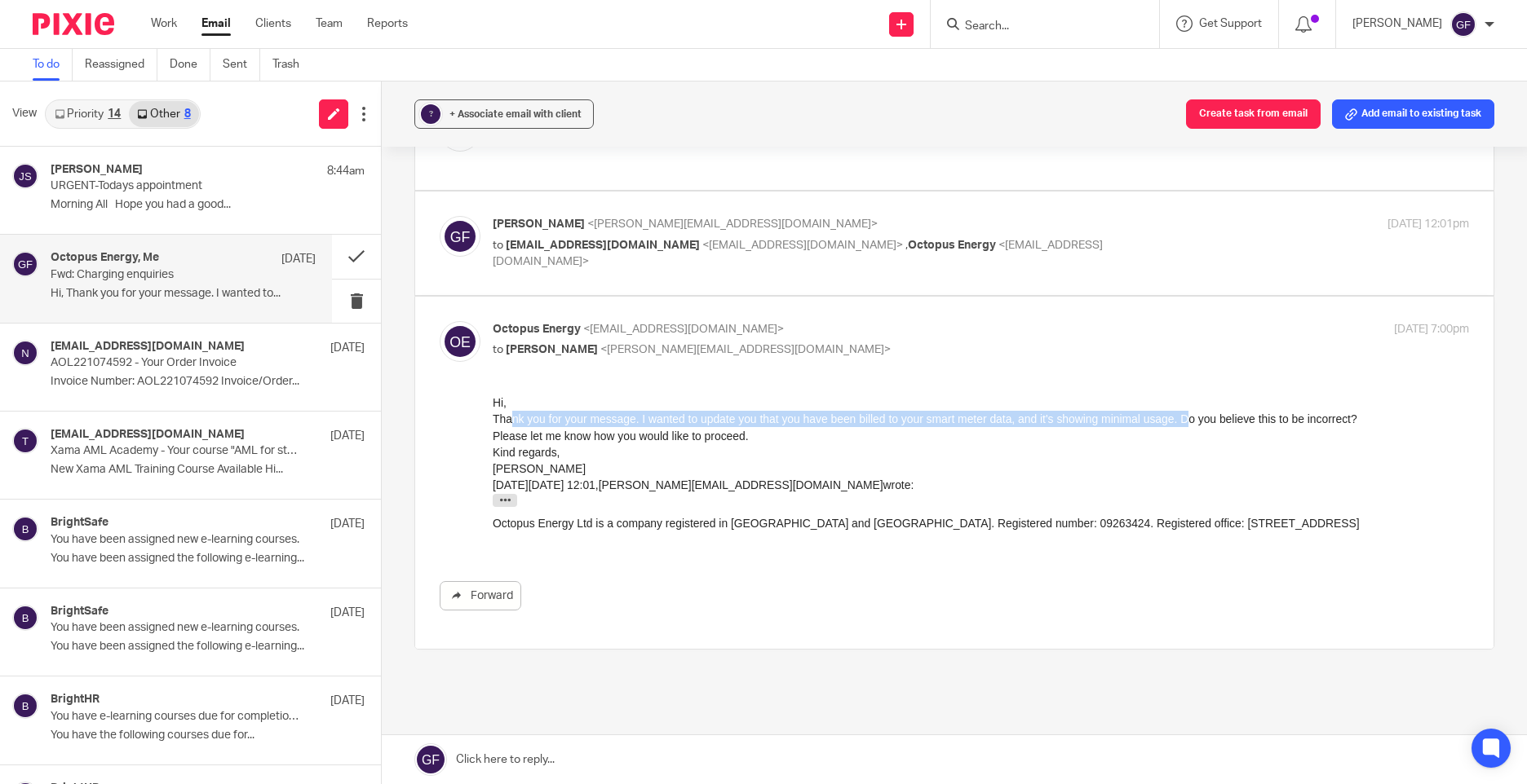
drag, startPoint x: 513, startPoint y: 420, endPoint x: 1187, endPoint y: 418, distance: 674.0
click at [1187, 418] on p "Thank you for your message. I wanted to update you that you have been billed to…" at bounding box center [981, 417] width 976 height 16
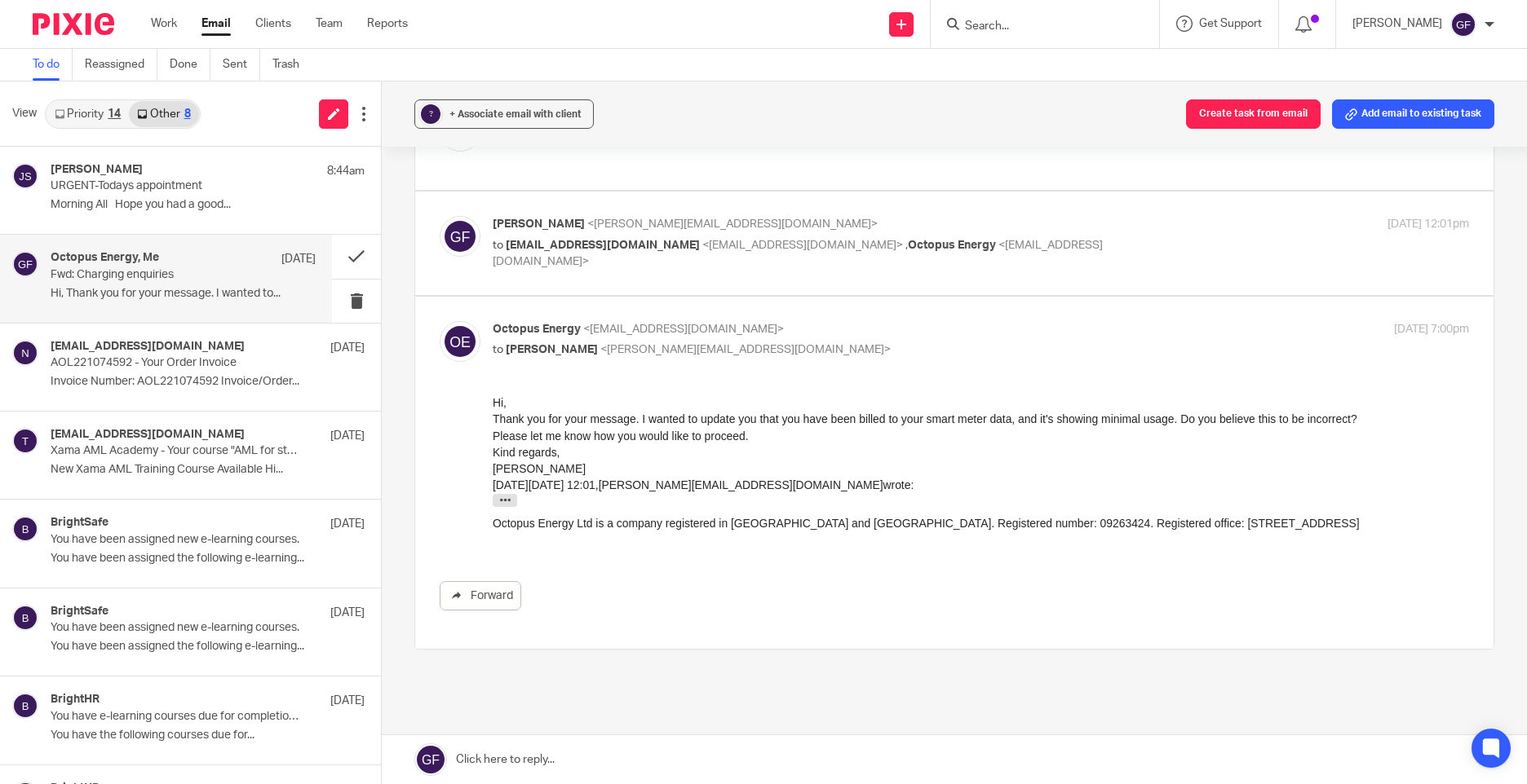
click at [850, 464] on p "Chyna" at bounding box center [981, 467] width 976 height 16
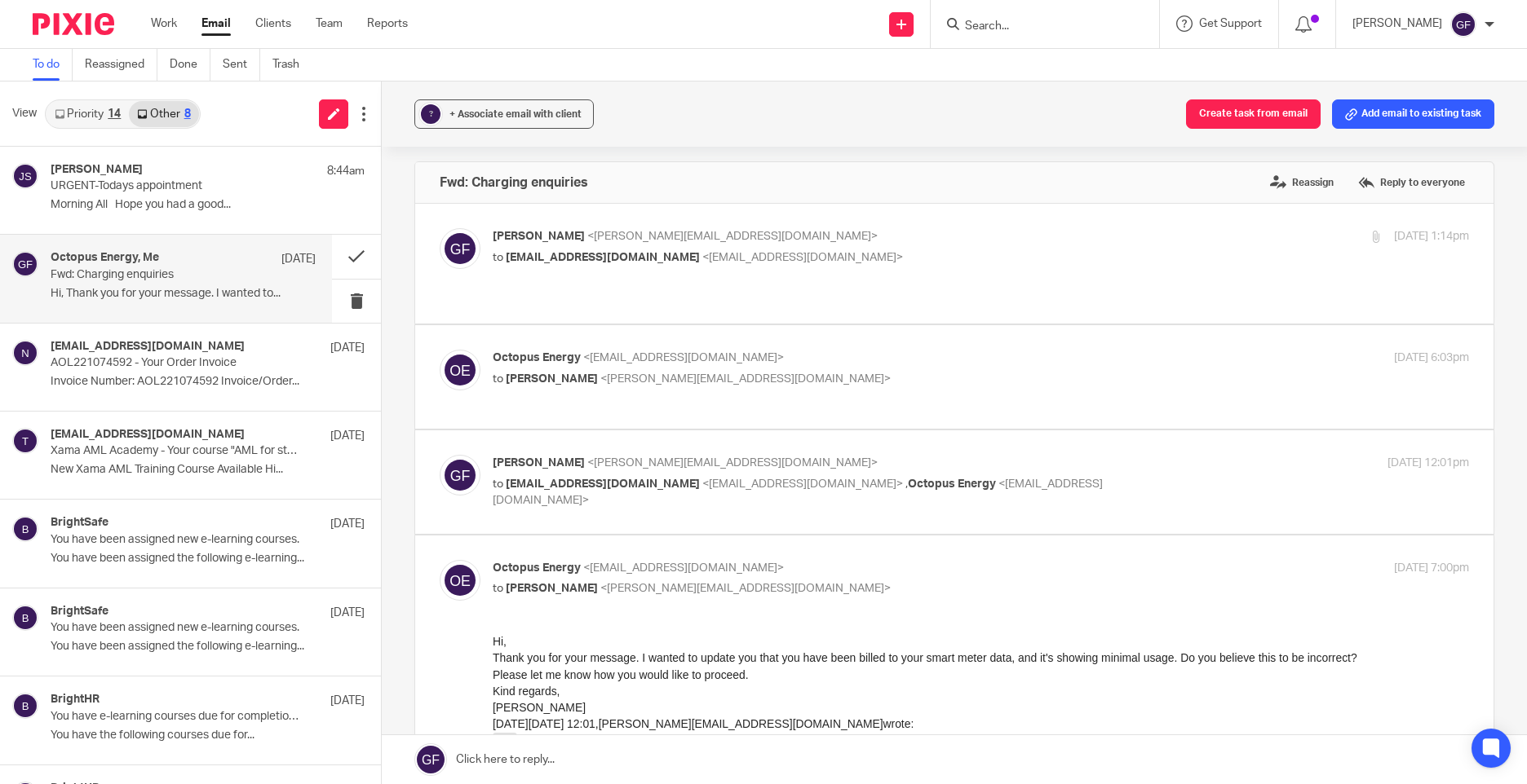
scroll to position [0, 0]
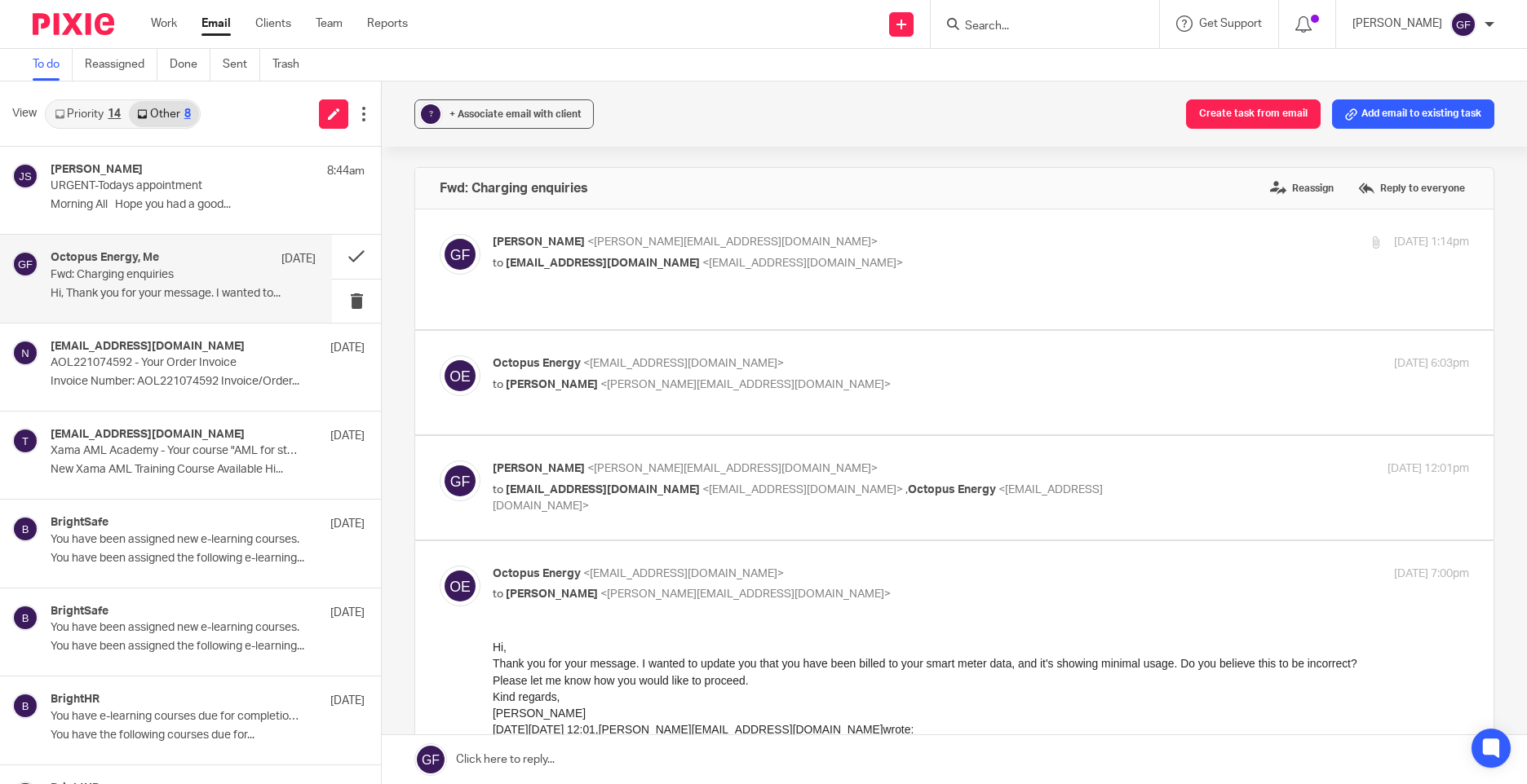
click at [1011, 24] on input "Search" at bounding box center [1036, 27] width 147 height 15
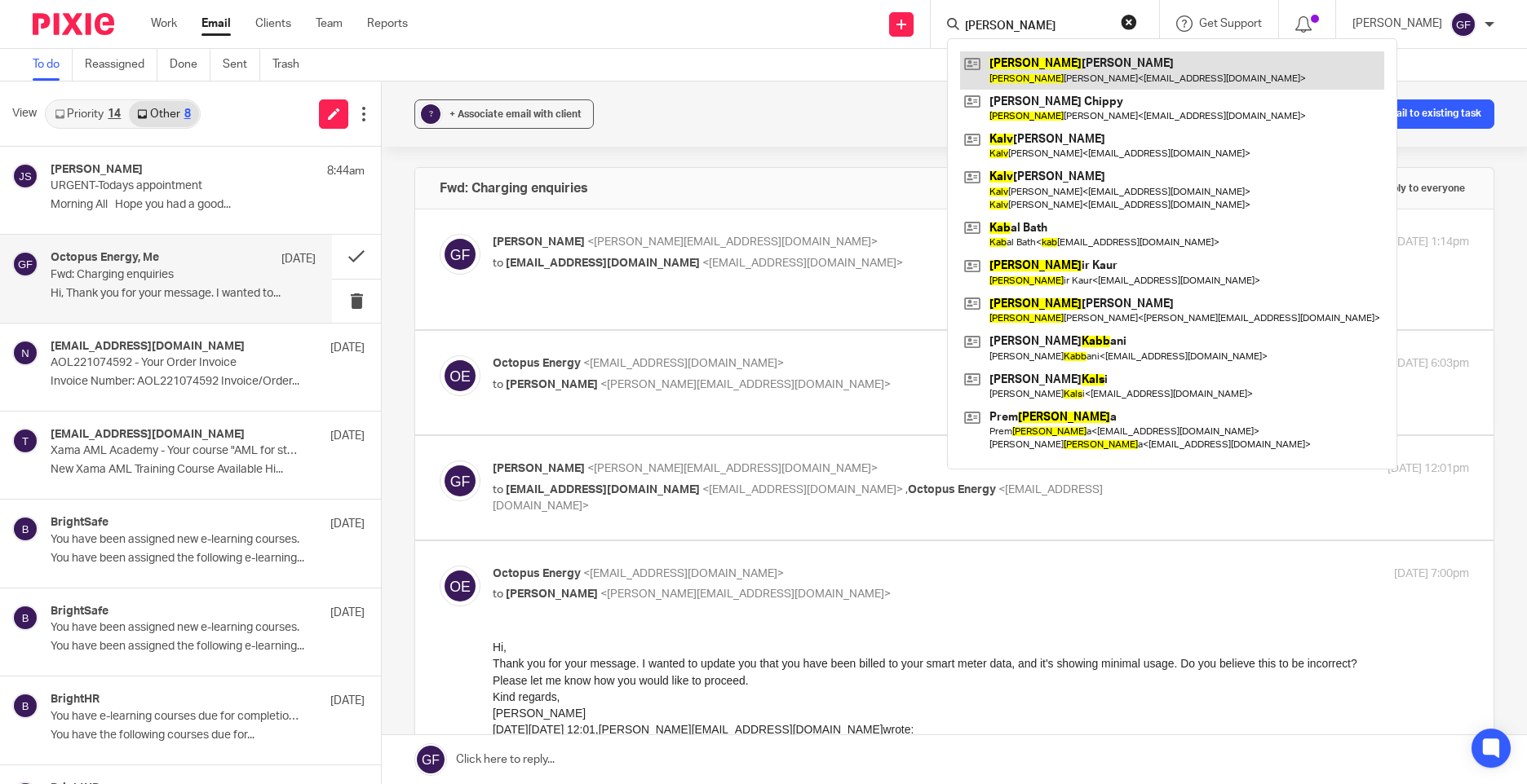
type input "kalb"
click at [1073, 60] on link at bounding box center [1172, 71] width 424 height 38
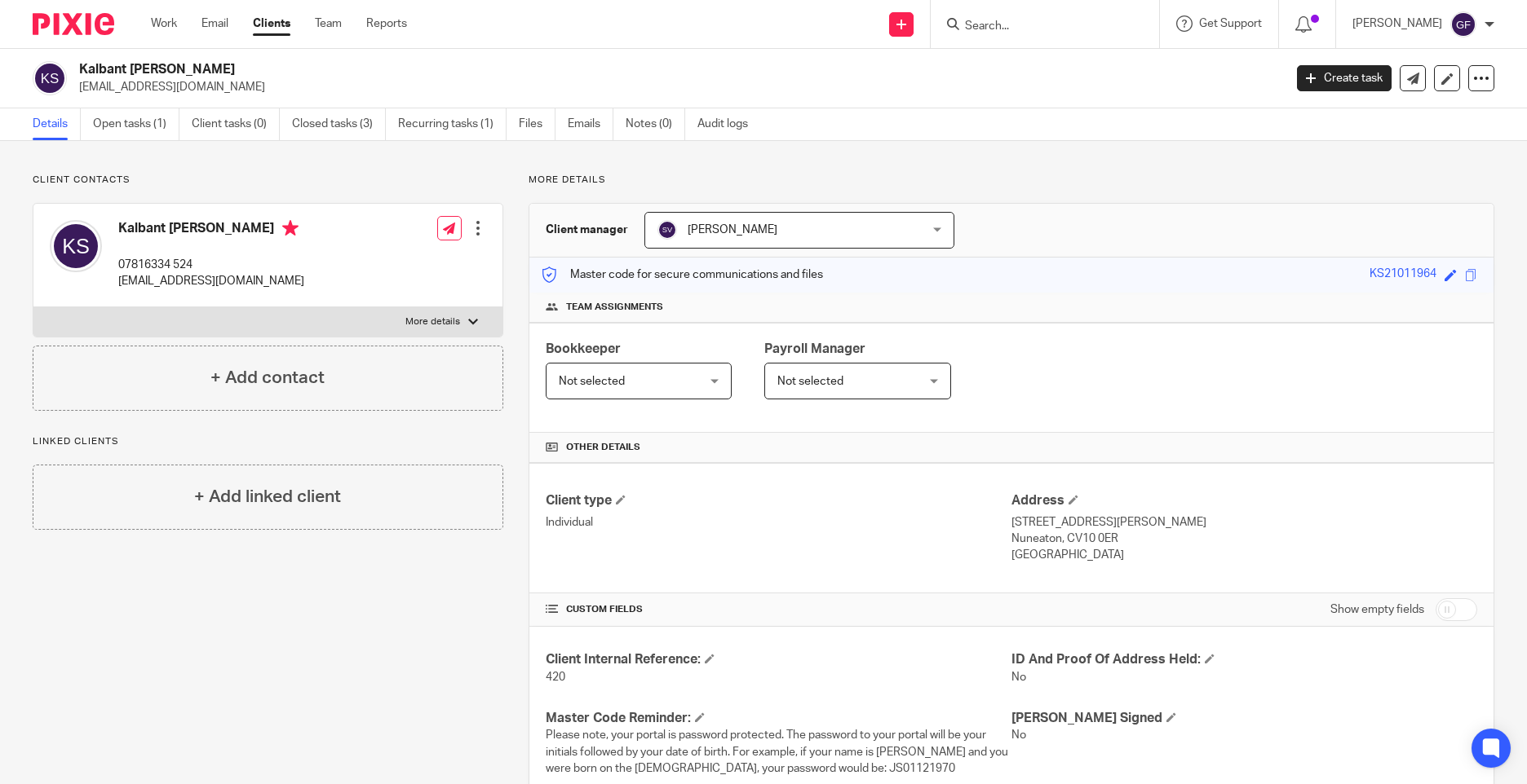
click at [1043, 25] on input "Search" at bounding box center [1036, 27] width 147 height 15
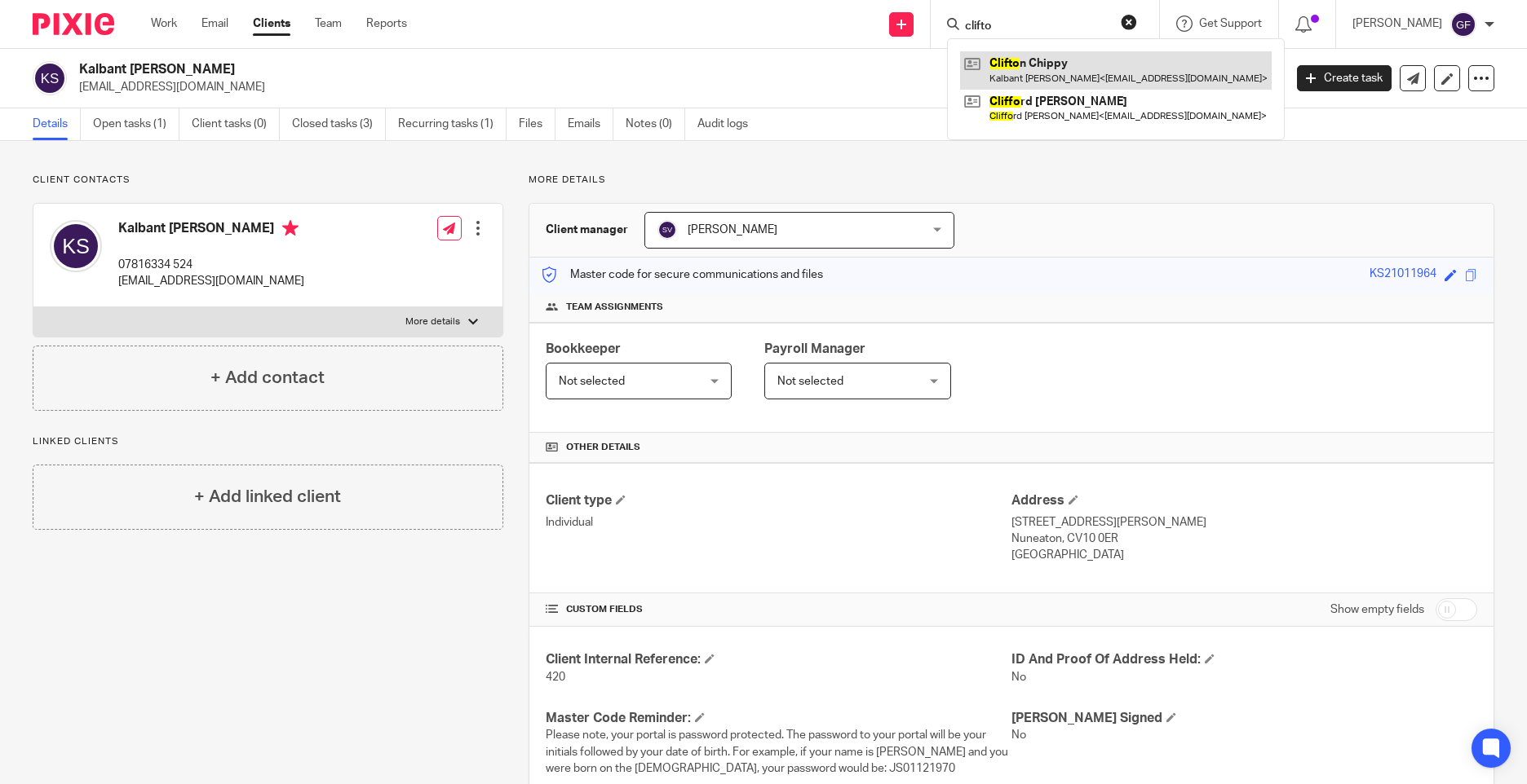
type input "clifto"
click at [1056, 72] on link at bounding box center [1115, 71] width 311 height 38
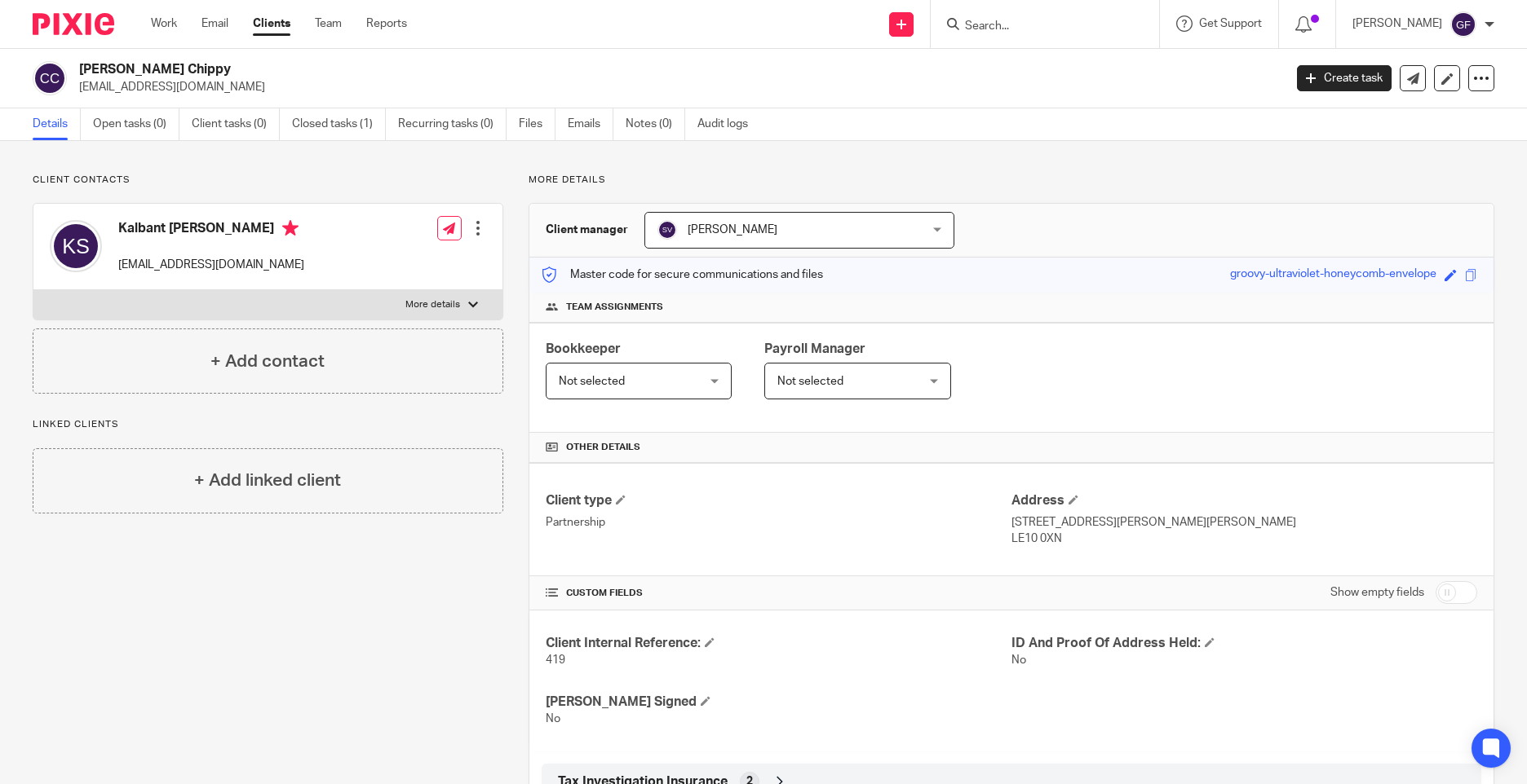
click at [390, 729] on div "Client contacts Kalbant [PERSON_NAME] [EMAIL_ADDRESS][DOMAIN_NAME] Edit contact…" at bounding box center [255, 541] width 496 height 735
click at [390, 729] on div "Client contacts Kalbant Sandhu lubs64@hotmail.com Edit contact Create client fr…" at bounding box center [255, 541] width 496 height 735
click at [401, 729] on div "Client contacts Kalbant Sandhu lubs64@hotmail.com Edit contact Create client fr…" at bounding box center [255, 541] width 496 height 735
click at [225, 24] on link "Email" at bounding box center [214, 23] width 27 height 16
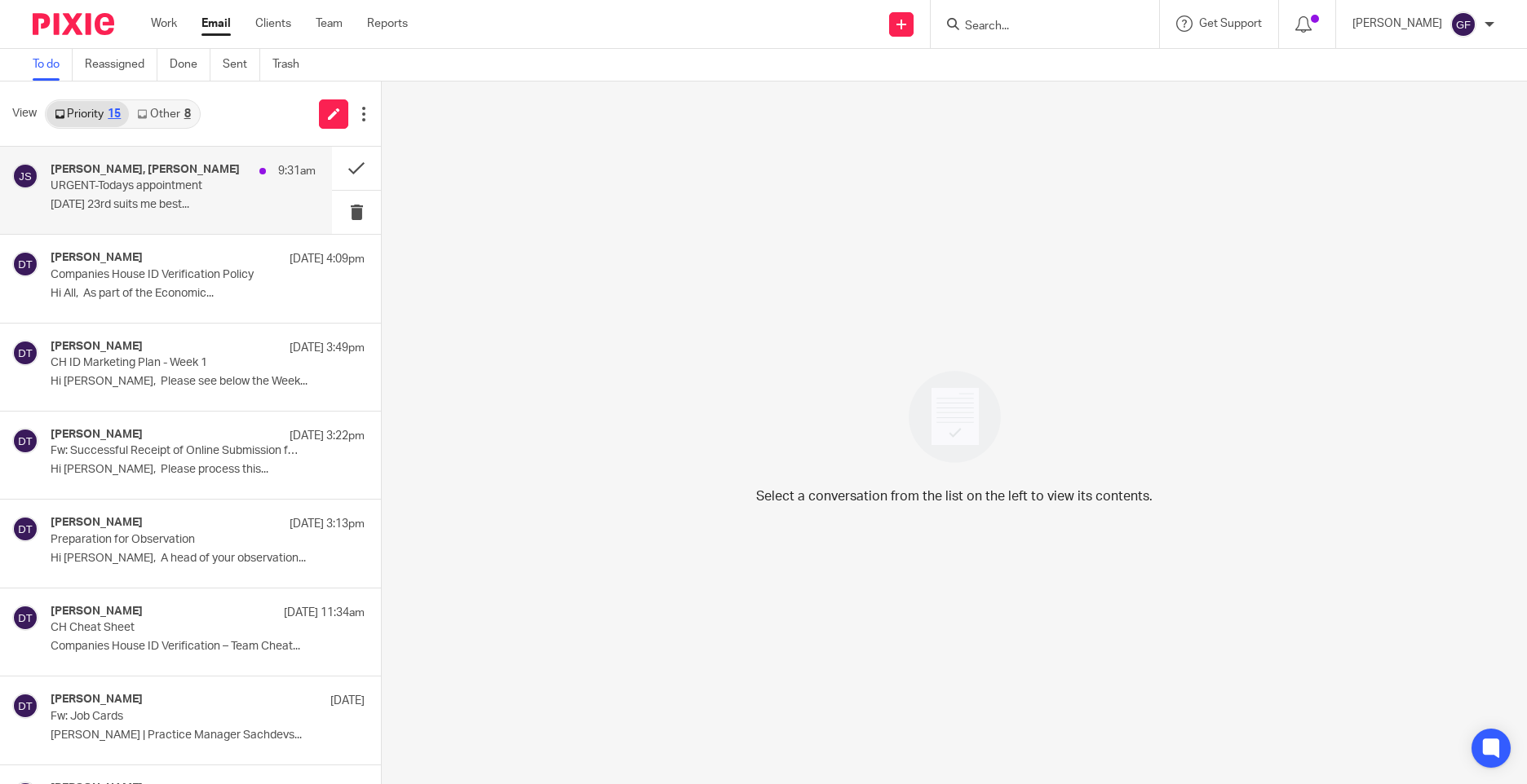
click at [134, 157] on div "Sonia Sachdev, Jane Sutton 9:31am URGENT-Todays appointment Next week Thursday …" at bounding box center [165, 190] width 332 height 87
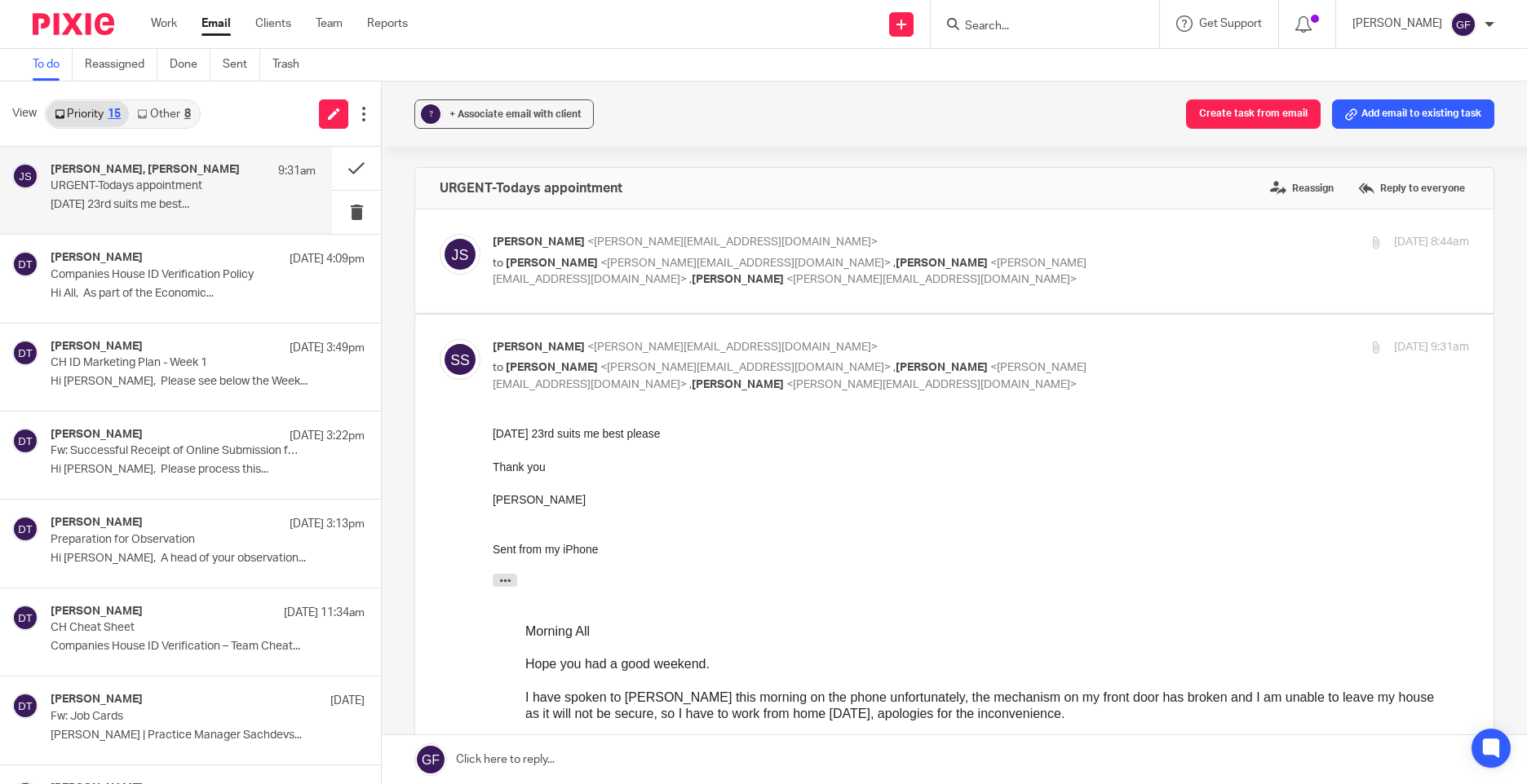
click at [852, 514] on div at bounding box center [981, 515] width 976 height 16
click at [332, 163] on button at bounding box center [356, 168] width 49 height 43
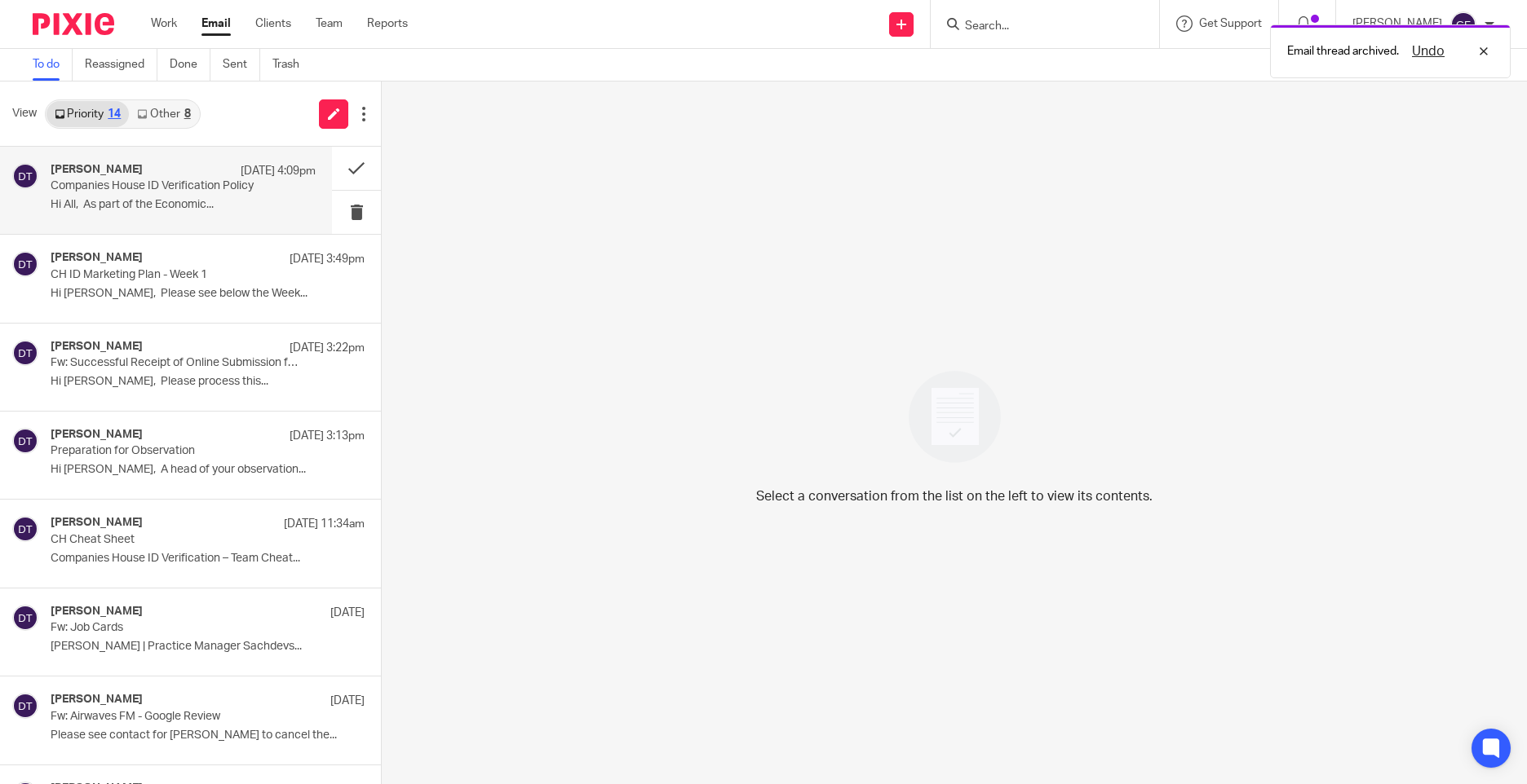
click at [129, 174] on h4 "[PERSON_NAME]" at bounding box center [97, 169] width 92 height 14
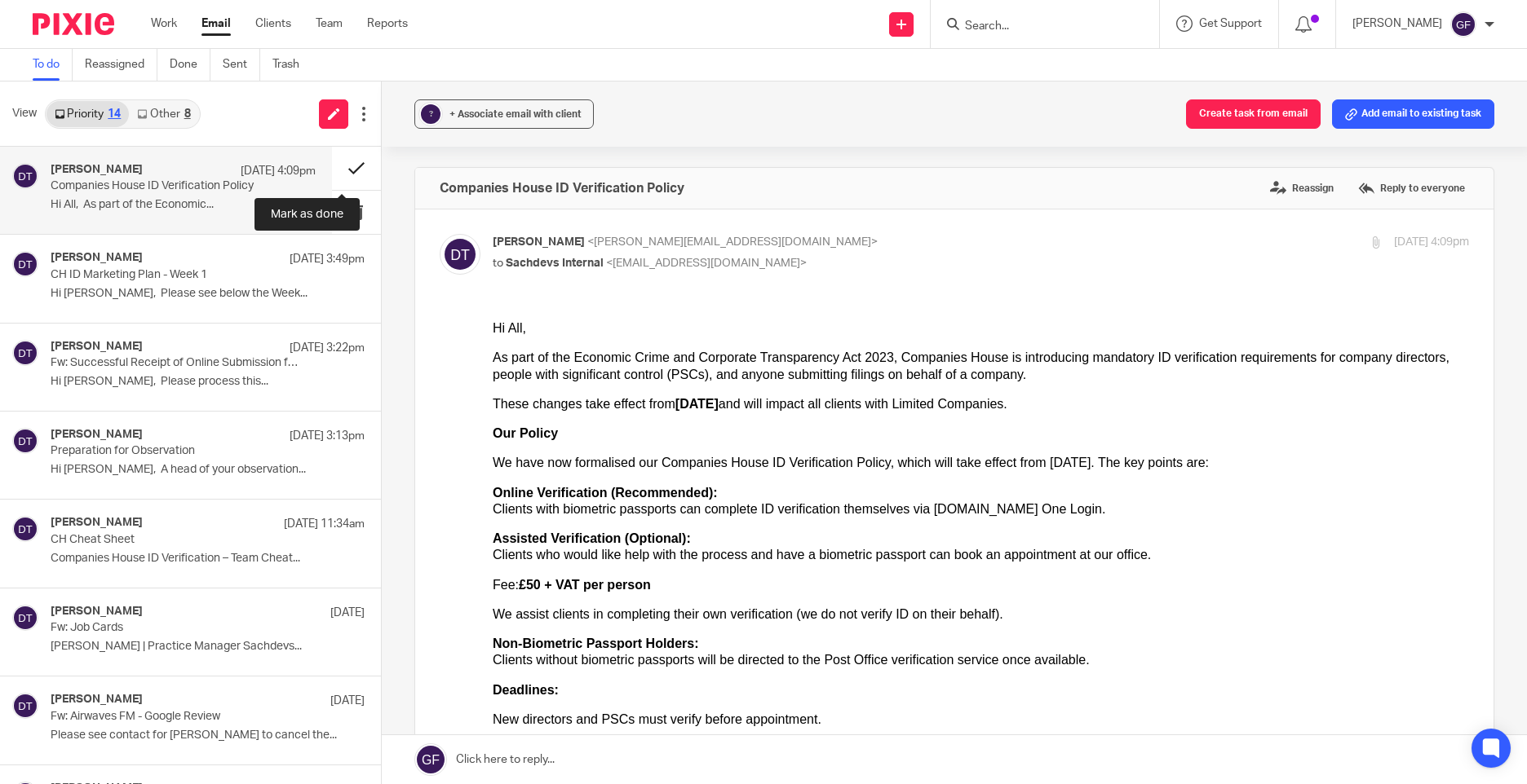
click at [337, 162] on button at bounding box center [356, 168] width 49 height 43
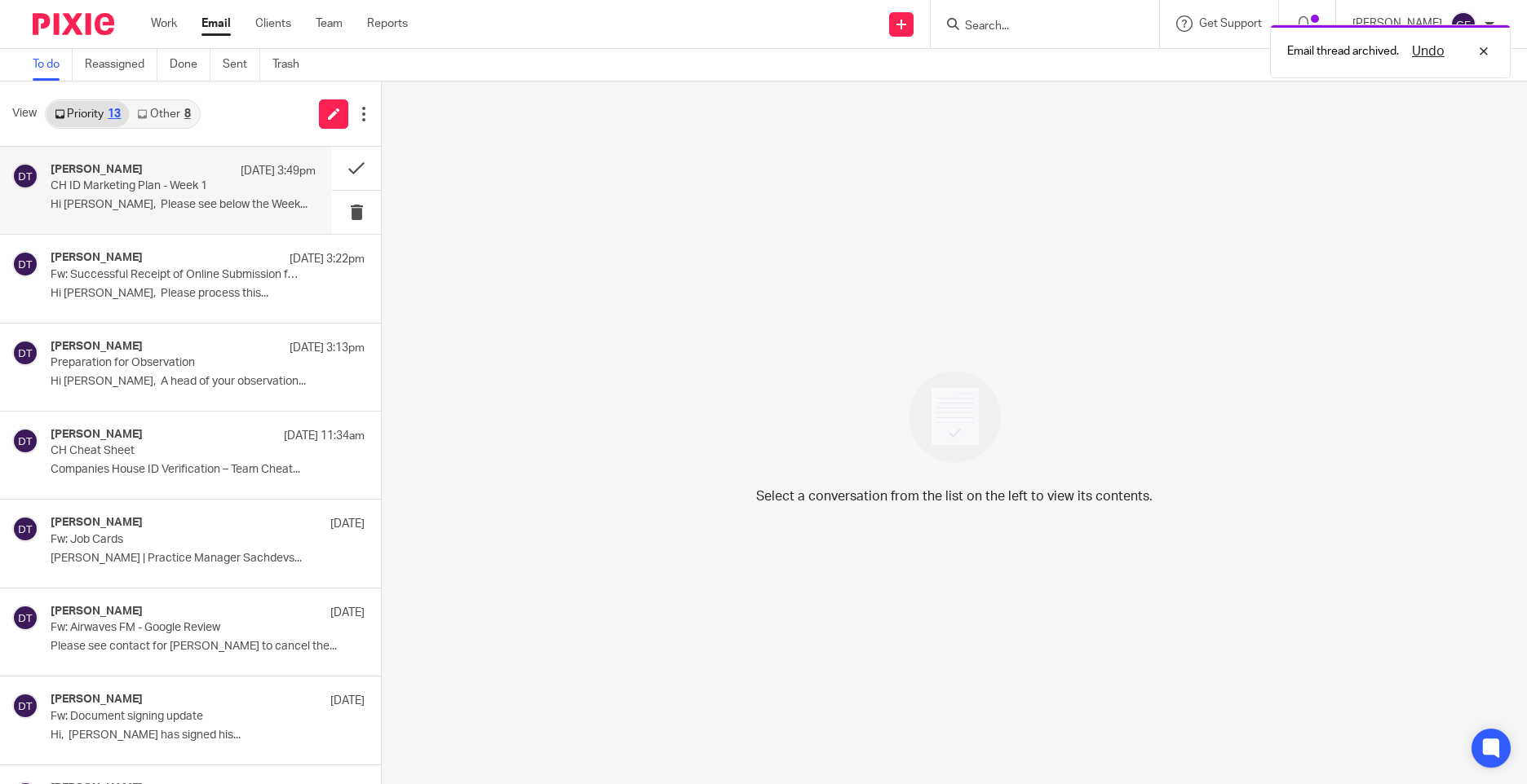
click at [181, 194] on div "Deanna Templeton 10 Oct 3:49pm CH ID Marketing Plan - Week 1 Hi George, Please …" at bounding box center [183, 190] width 265 height 55
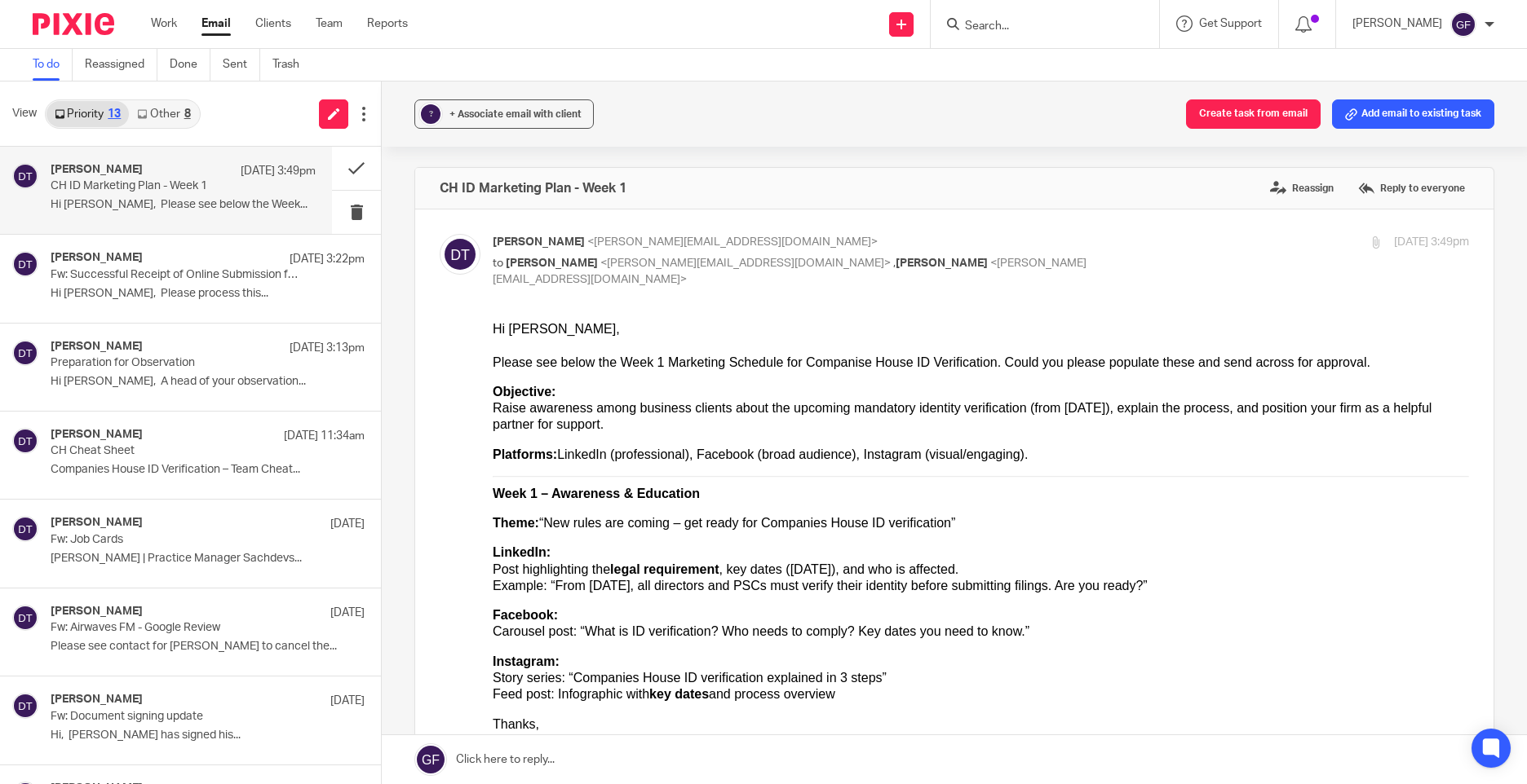
click at [1000, 27] on input "Search" at bounding box center [1036, 27] width 147 height 15
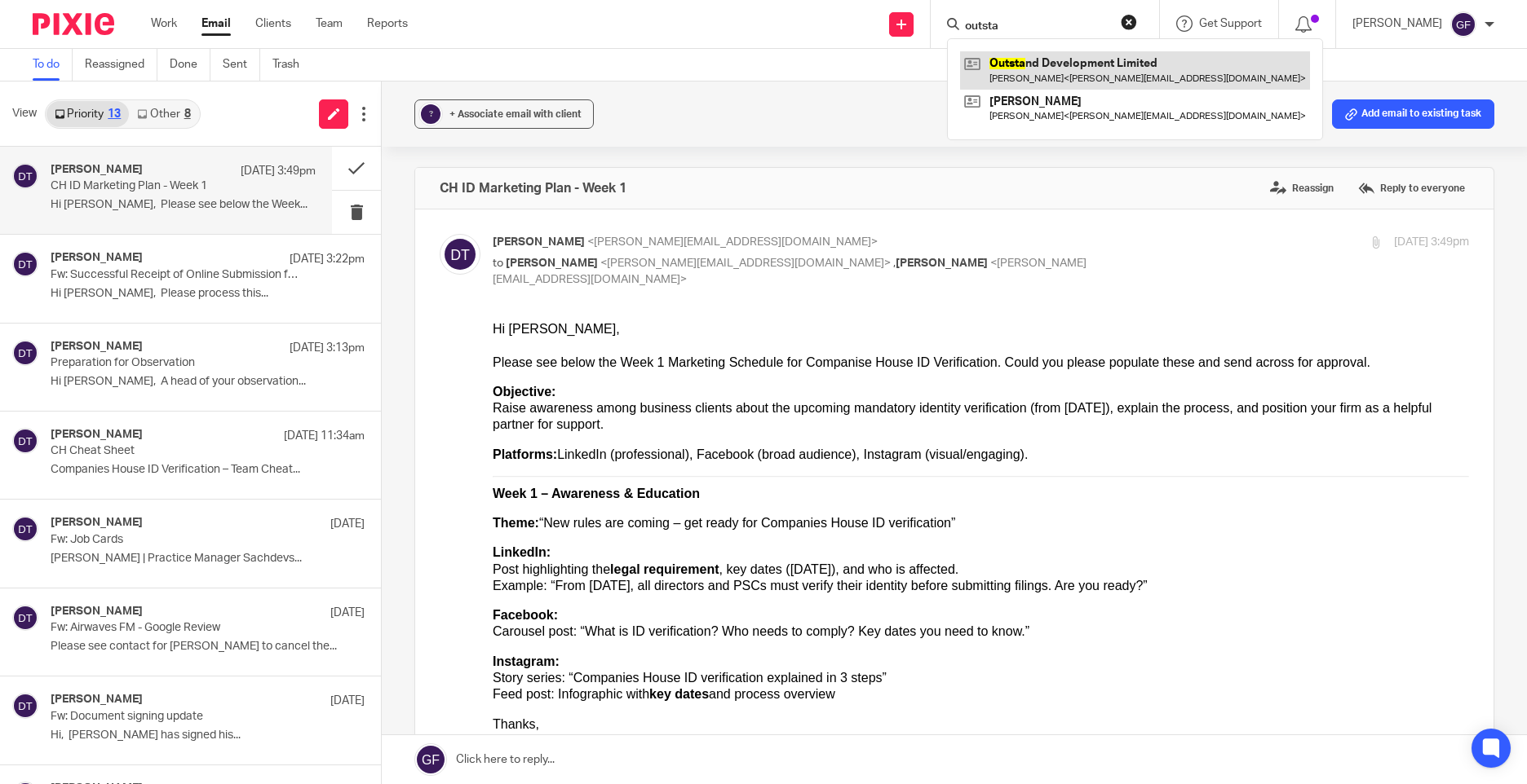
type input "outsta"
click at [1050, 71] on link at bounding box center [1135, 71] width 350 height 38
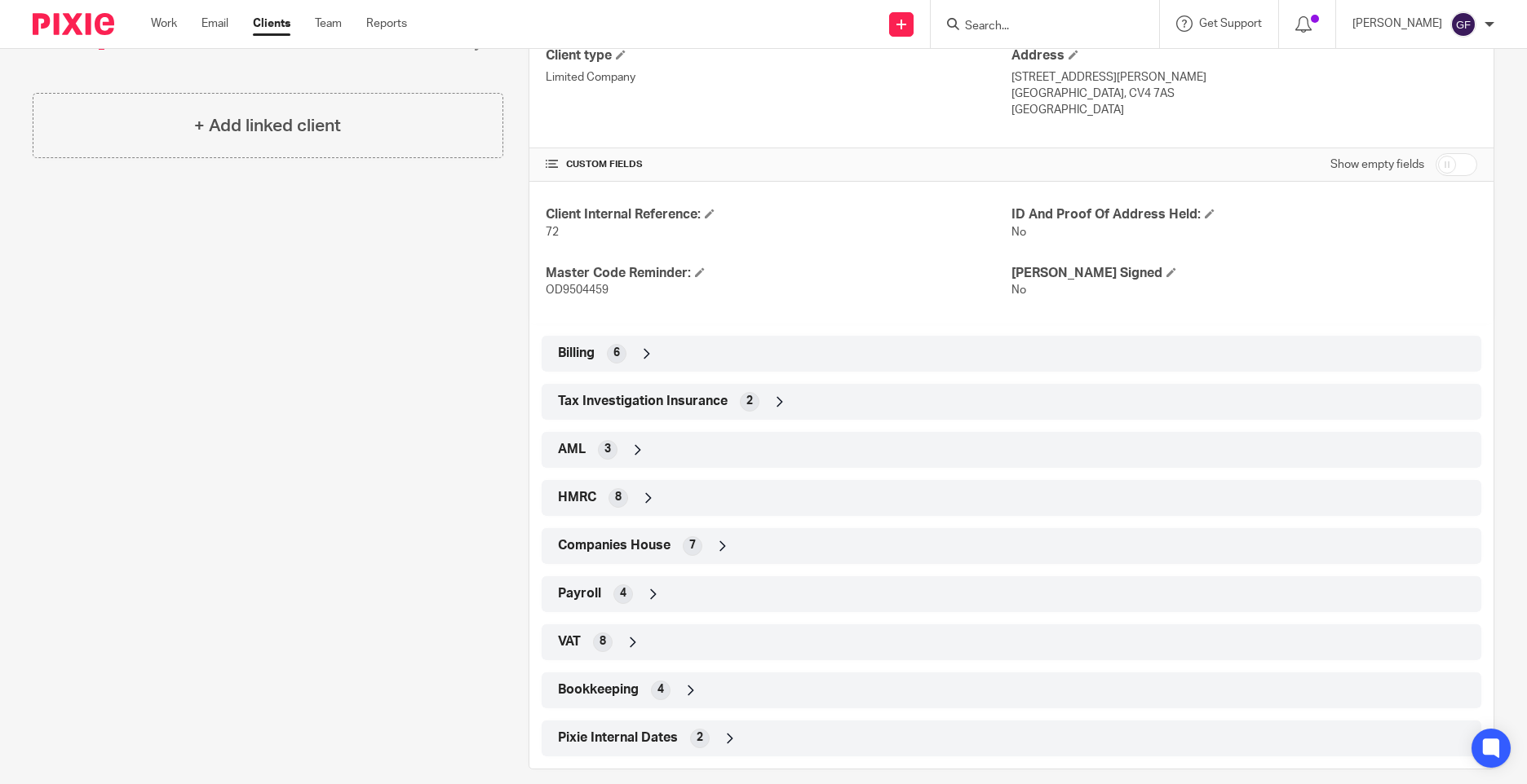
scroll to position [463, 0]
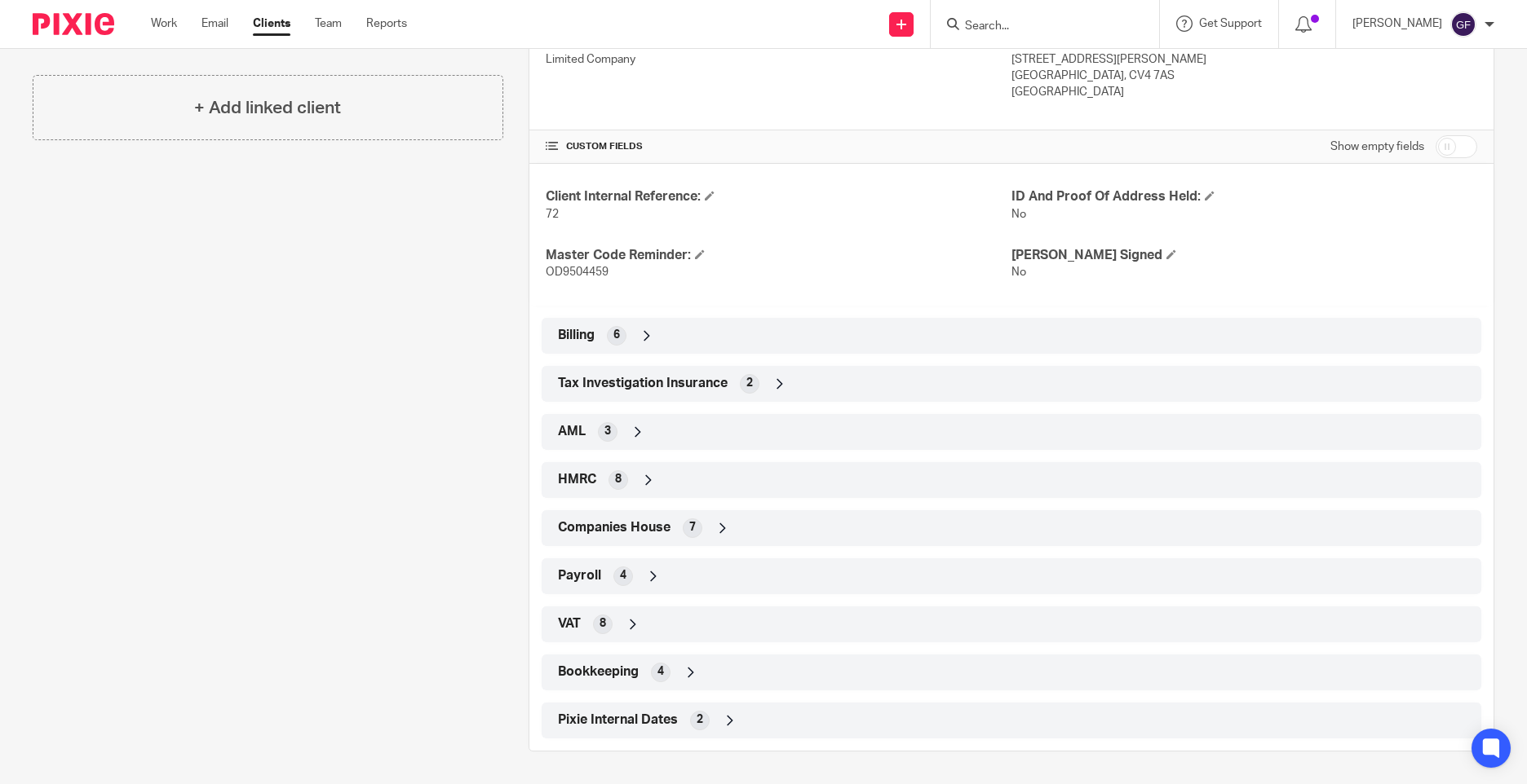
click at [568, 466] on div "HMRC 8" at bounding box center [1011, 479] width 915 height 27
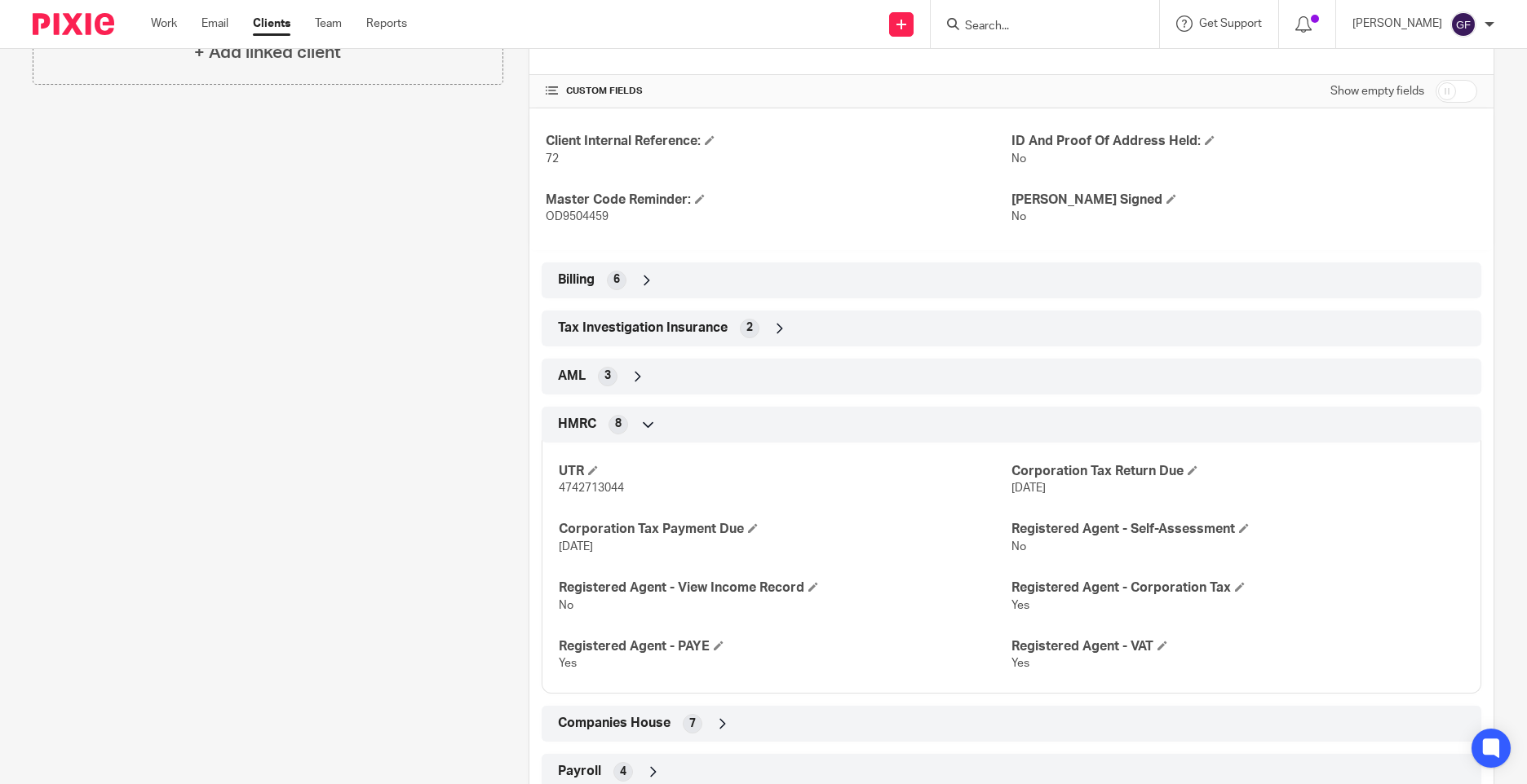
scroll to position [544, 0]
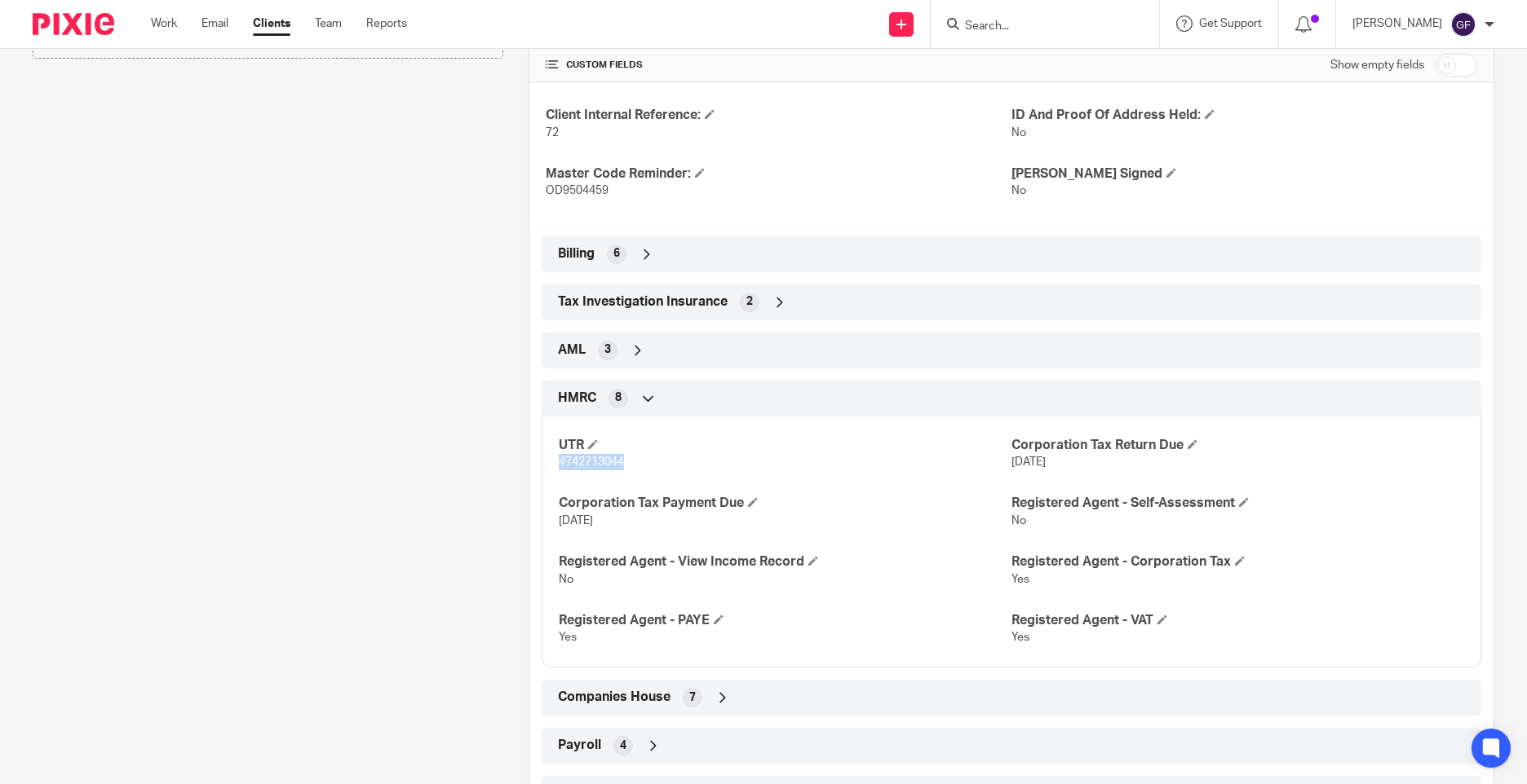
drag, startPoint x: 659, startPoint y: 467, endPoint x: 537, endPoint y: 467, distance: 122.0
click at [542, 467] on div "UTR 4742713044 Corporation Tax Return Due 31 Mar 2024 Corporation Tax Payment D…" at bounding box center [1011, 536] width 939 height 263
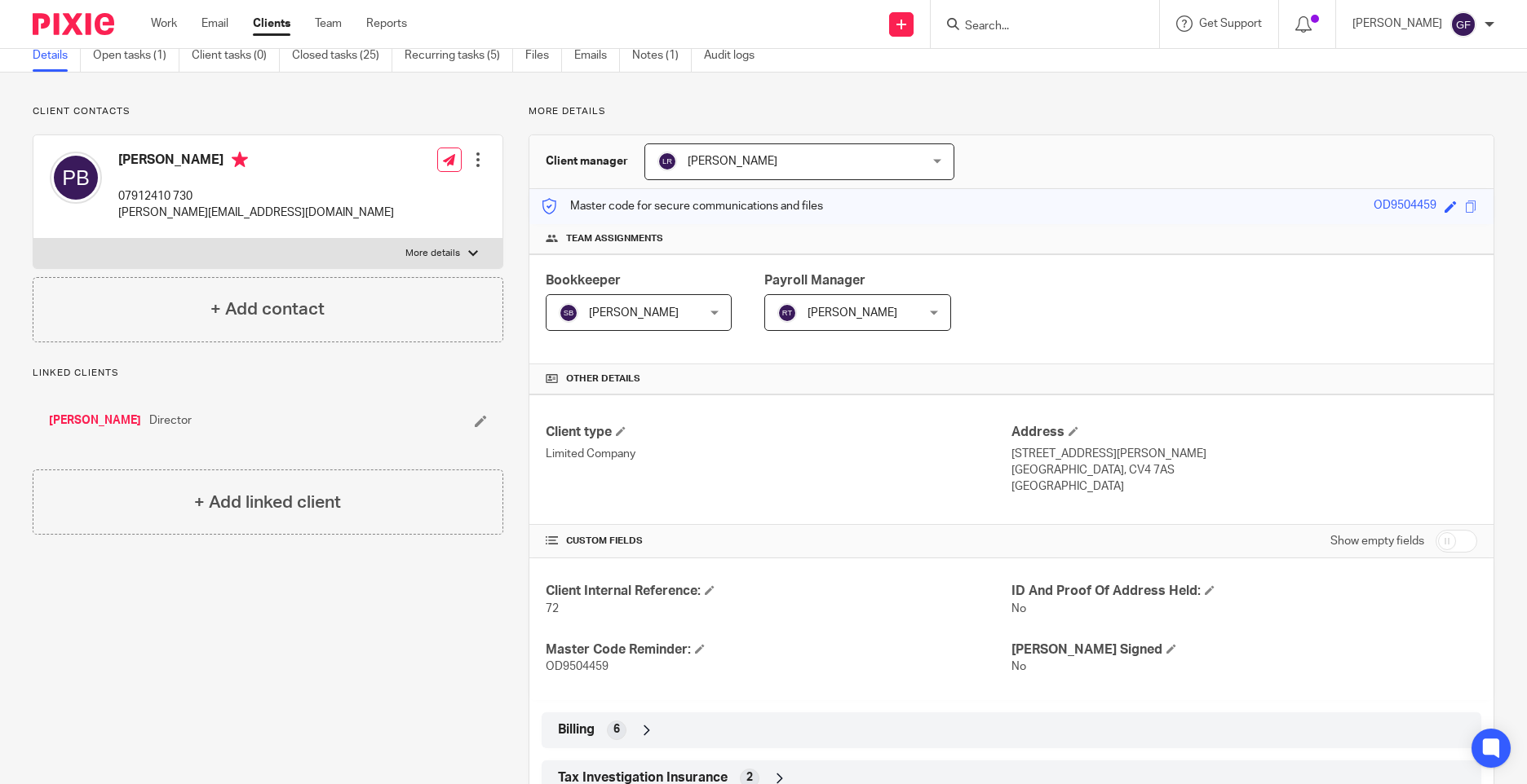
scroll to position [0, 0]
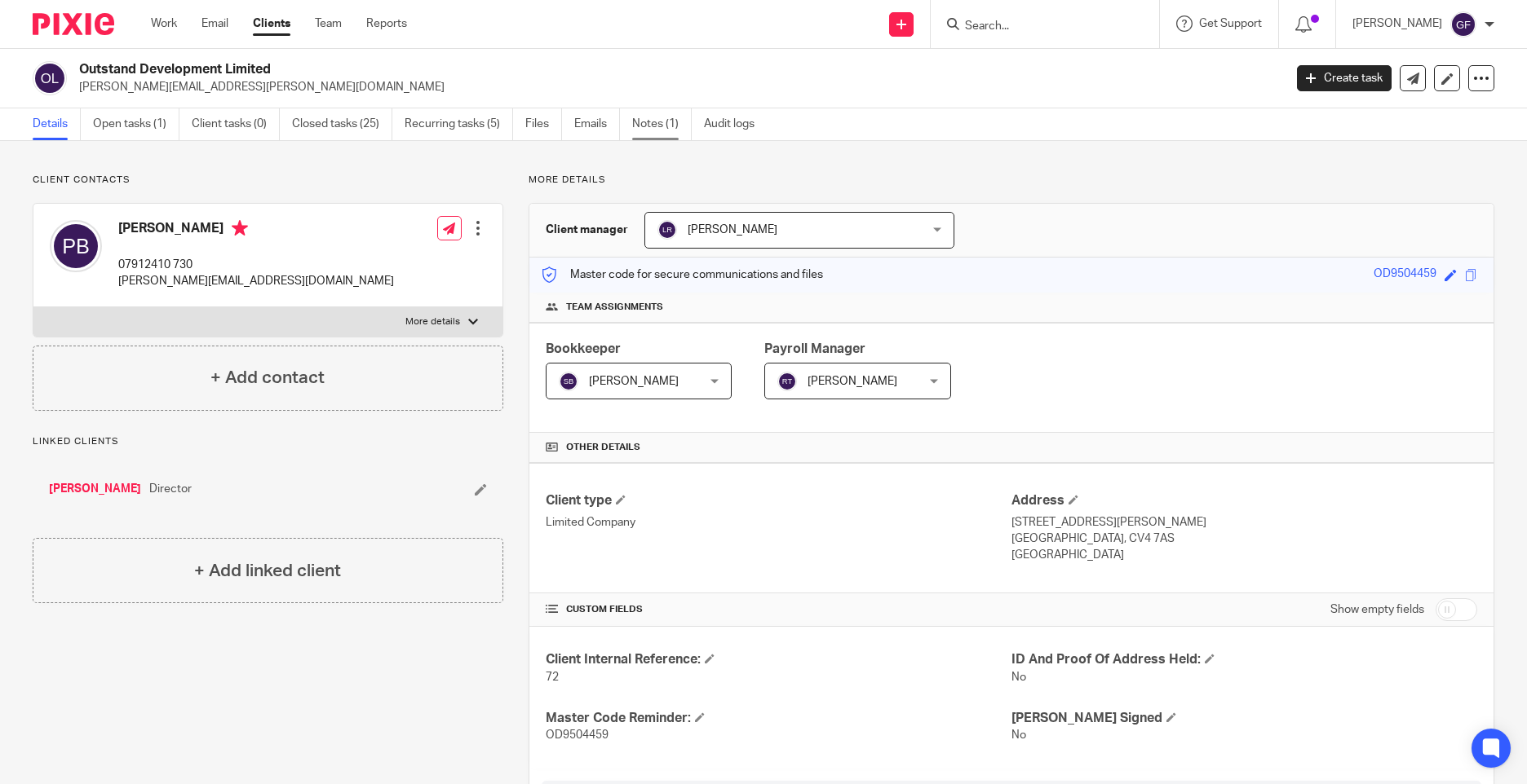
click at [646, 116] on link "Notes (1)" at bounding box center [661, 124] width 59 height 32
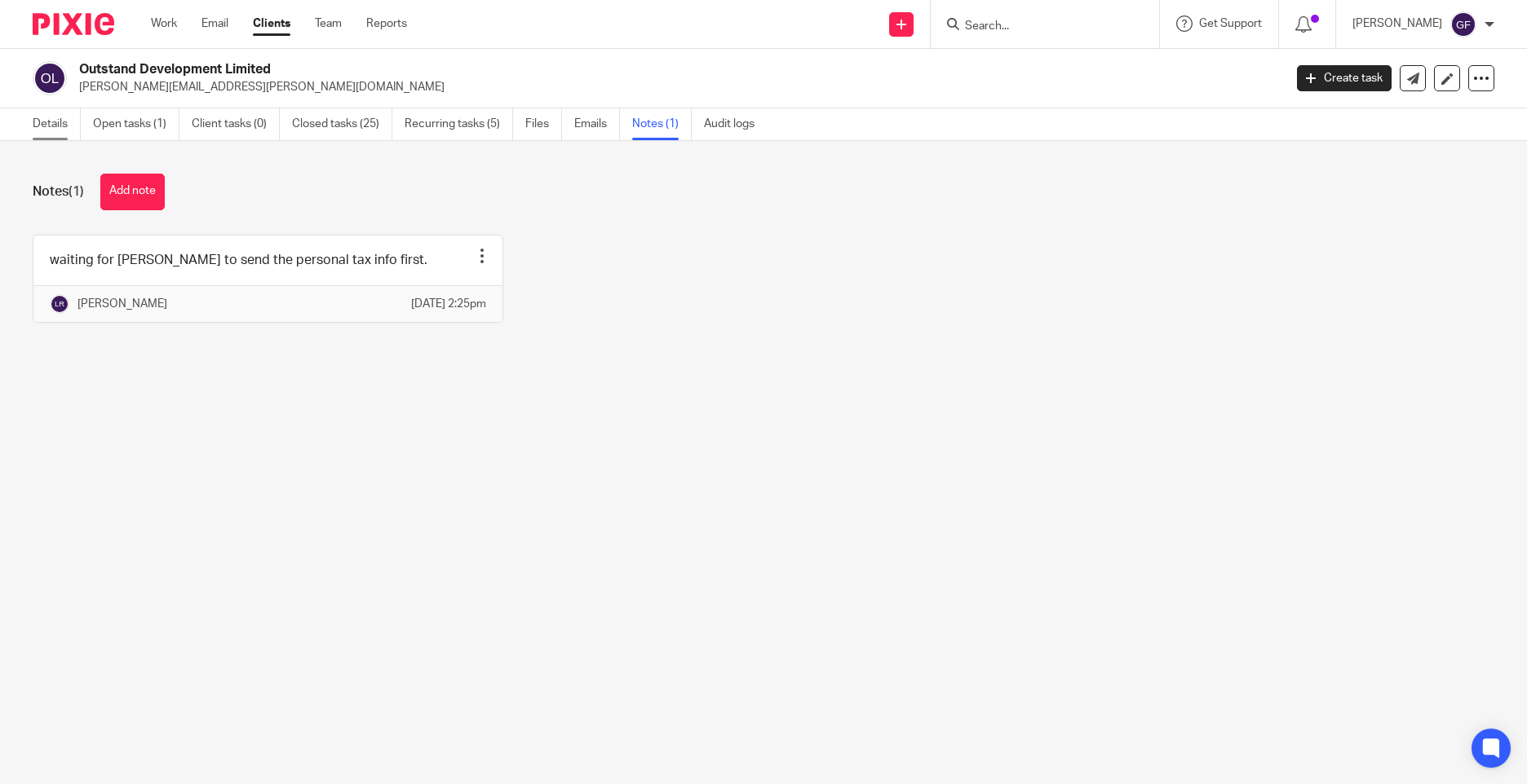
click at [49, 119] on link "Details" at bounding box center [56, 124] width 48 height 32
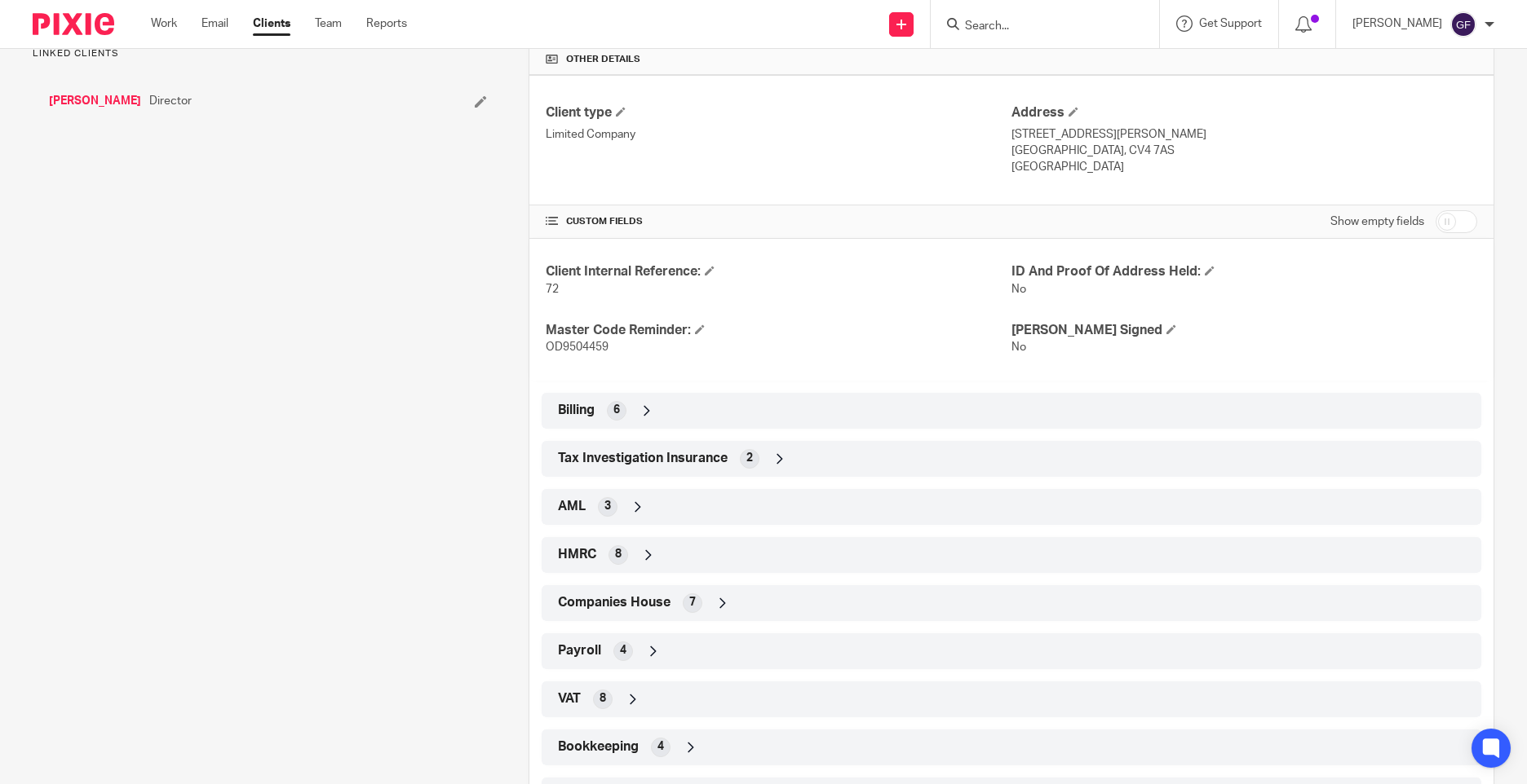
scroll to position [463, 0]
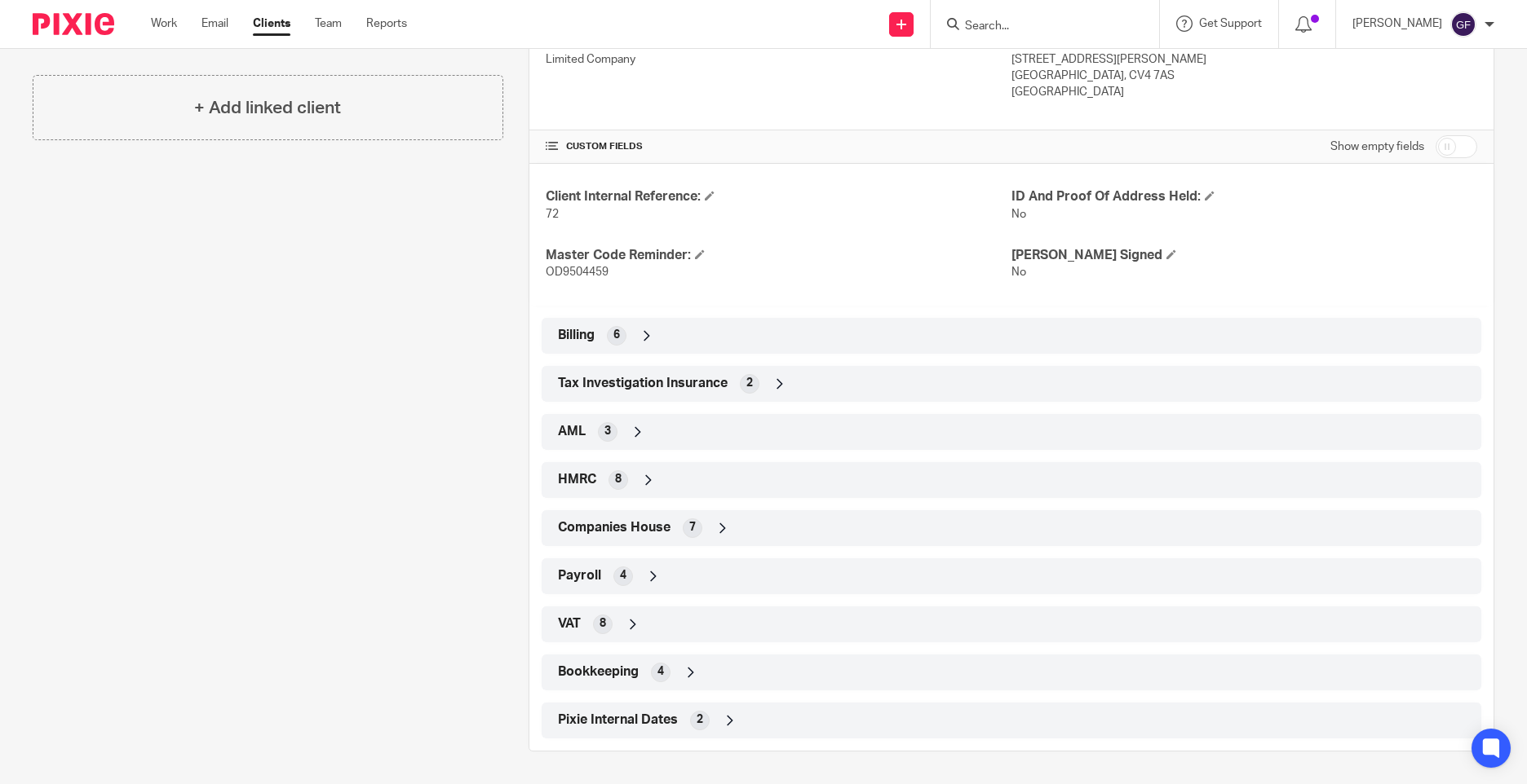
click at [572, 478] on span "HMRC" at bounding box center [576, 479] width 39 height 17
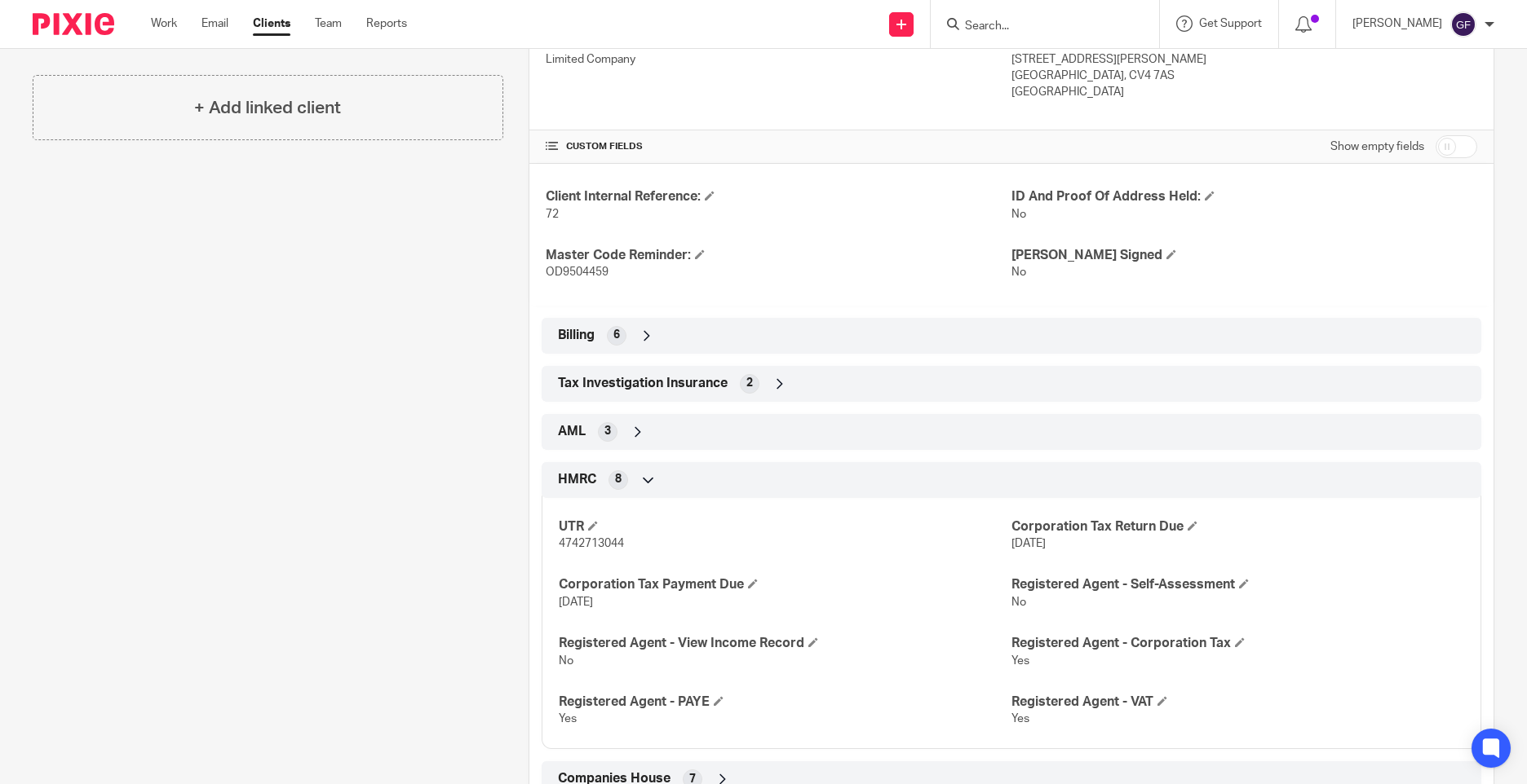
scroll to position [0, 0]
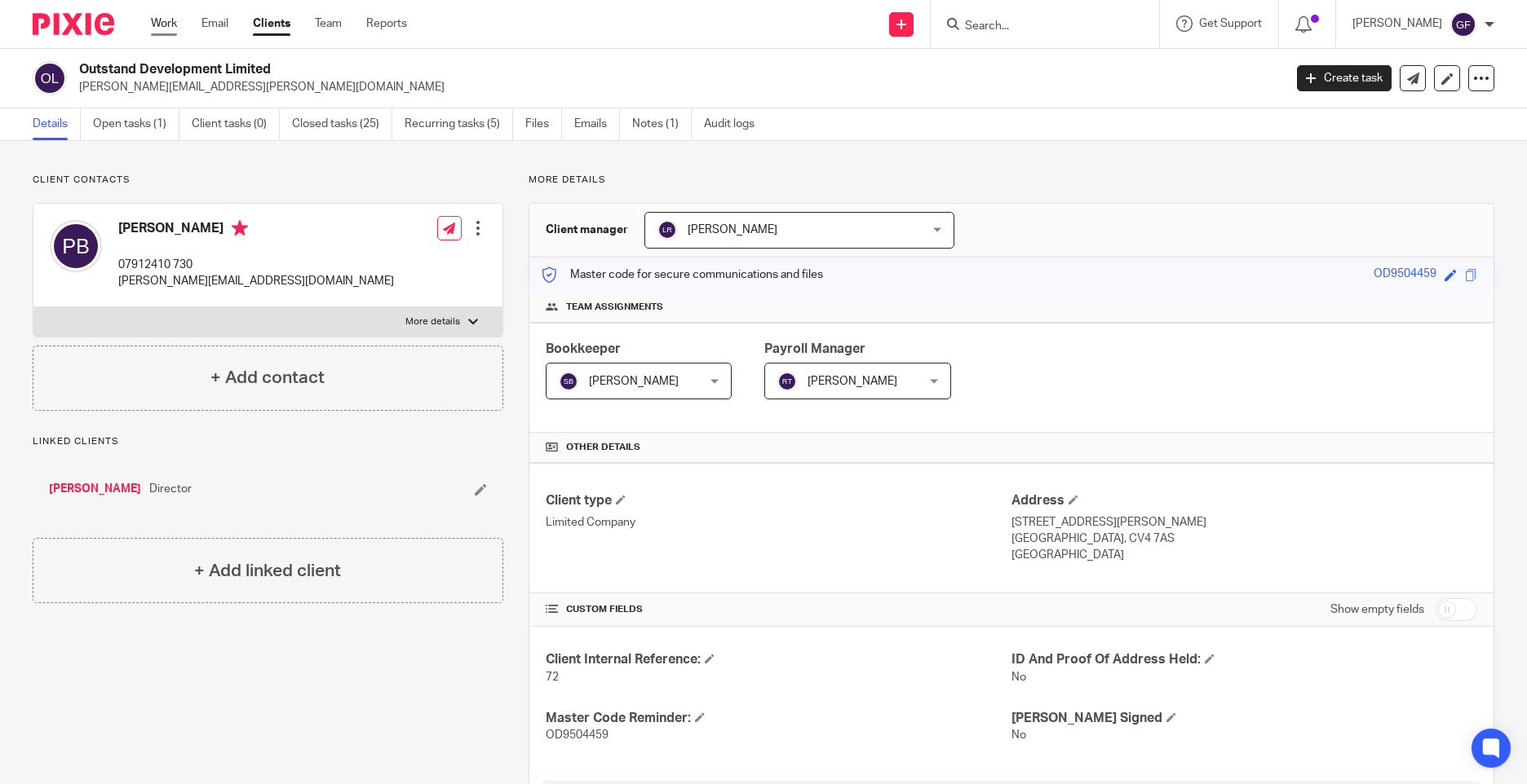
click at [169, 26] on link "Work" at bounding box center [164, 23] width 26 height 16
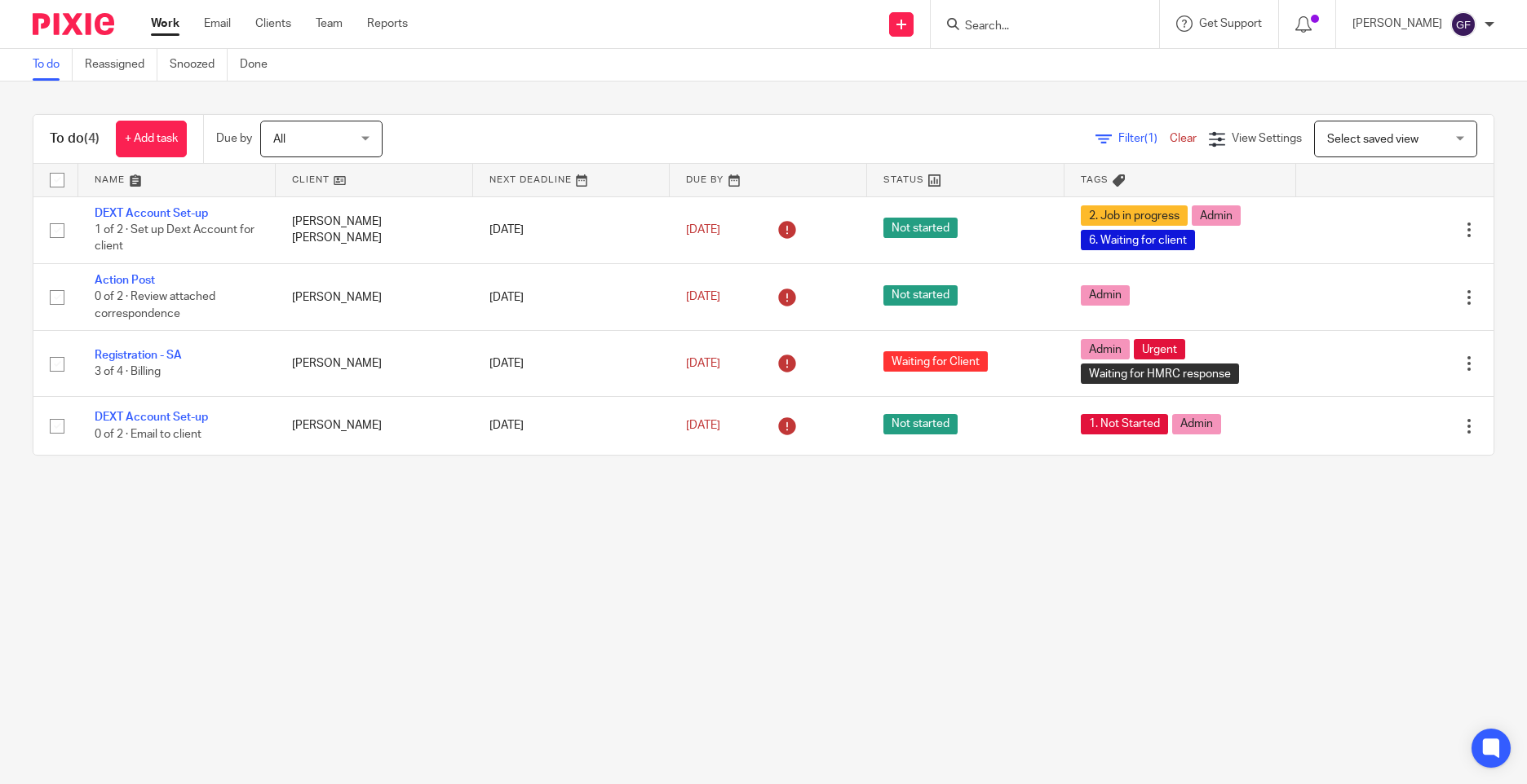
click at [219, 29] on link "Email" at bounding box center [217, 23] width 27 height 16
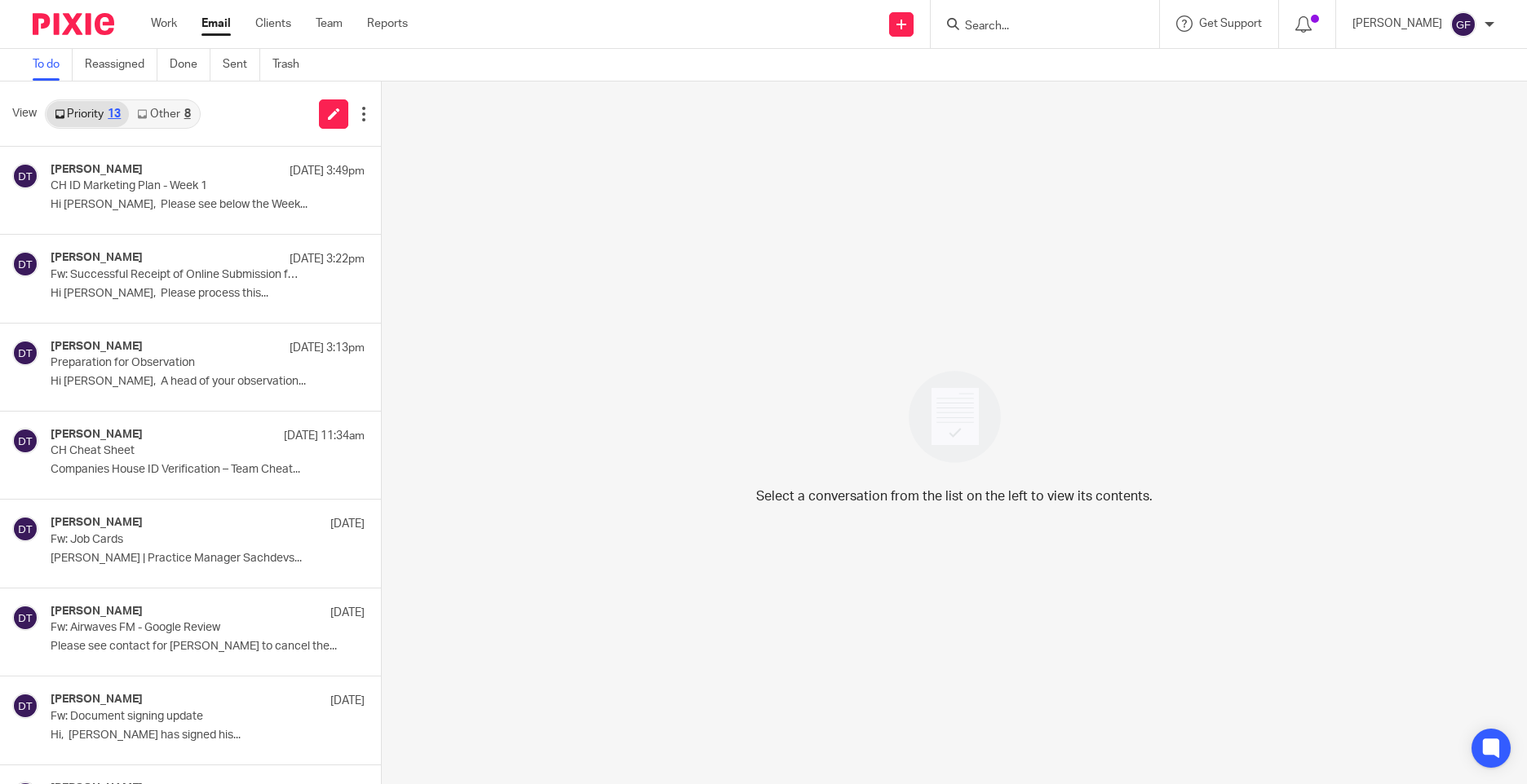
click at [154, 122] on link "Other 8" at bounding box center [164, 115] width 70 height 26
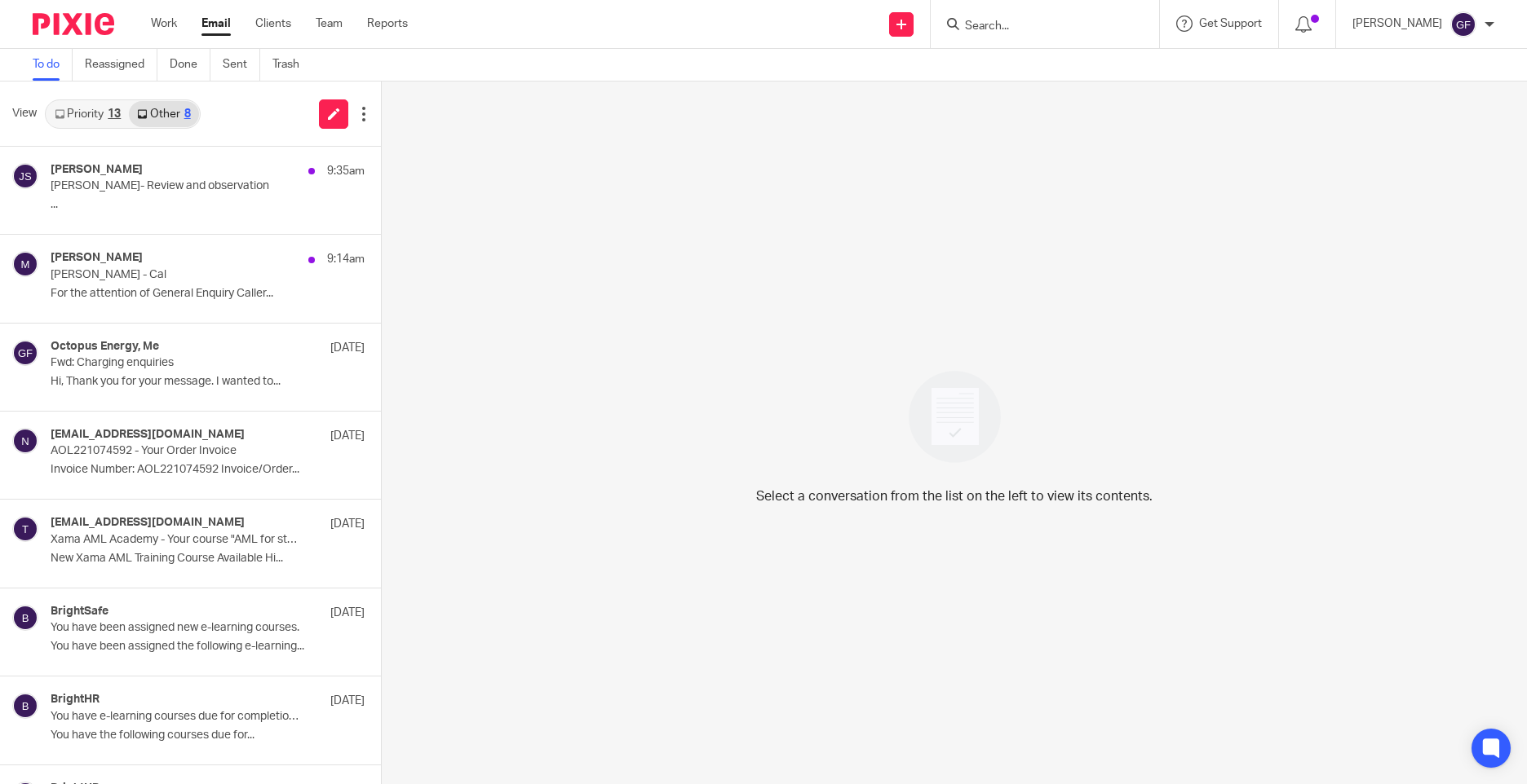
click at [90, 116] on link "Priority 13" at bounding box center [87, 115] width 83 height 26
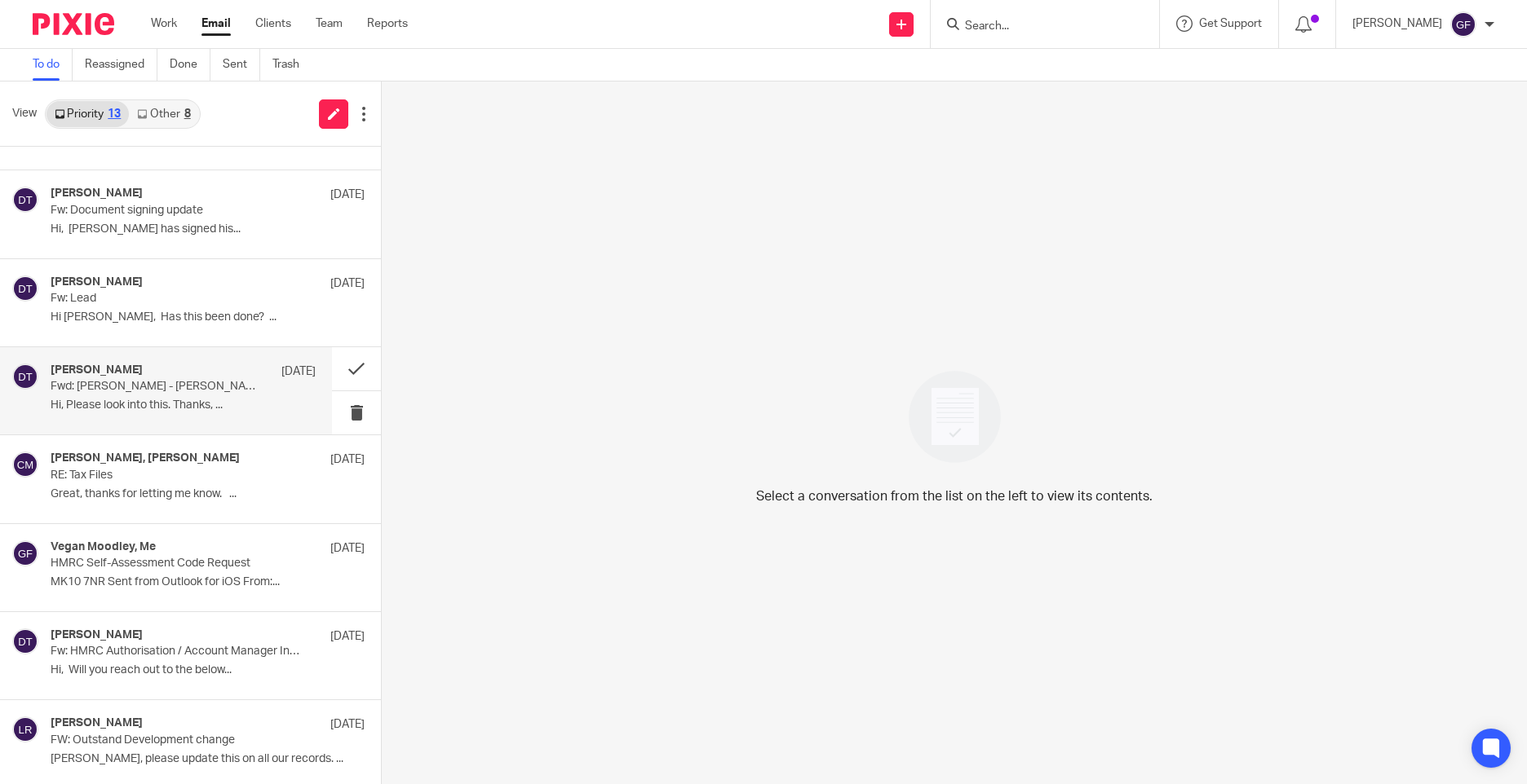
scroll to position [511, 0]
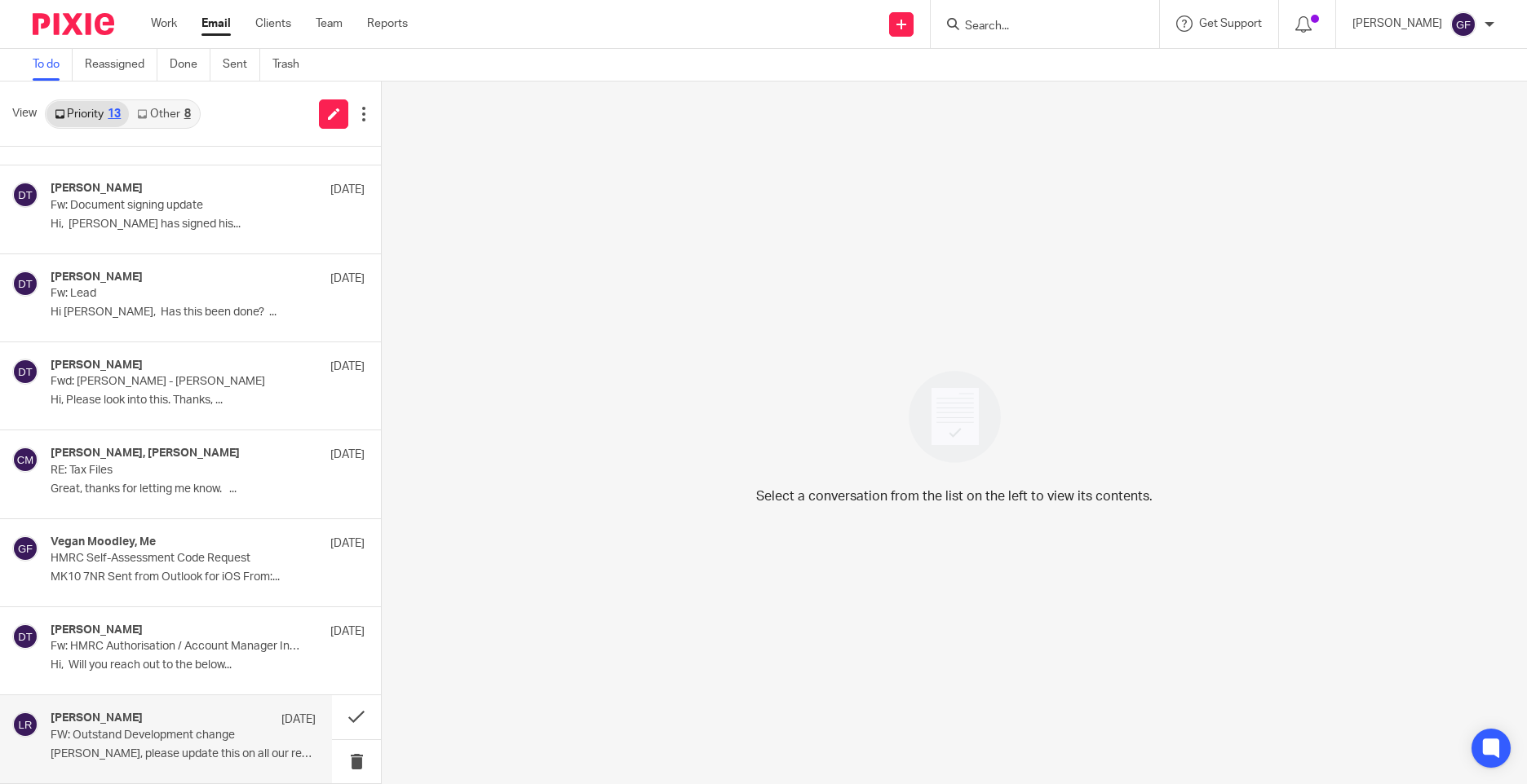
click at [165, 746] on div "Luke Racovita 2 Oct FW: Outstand Development change George, please update this …" at bounding box center [183, 739] width 265 height 55
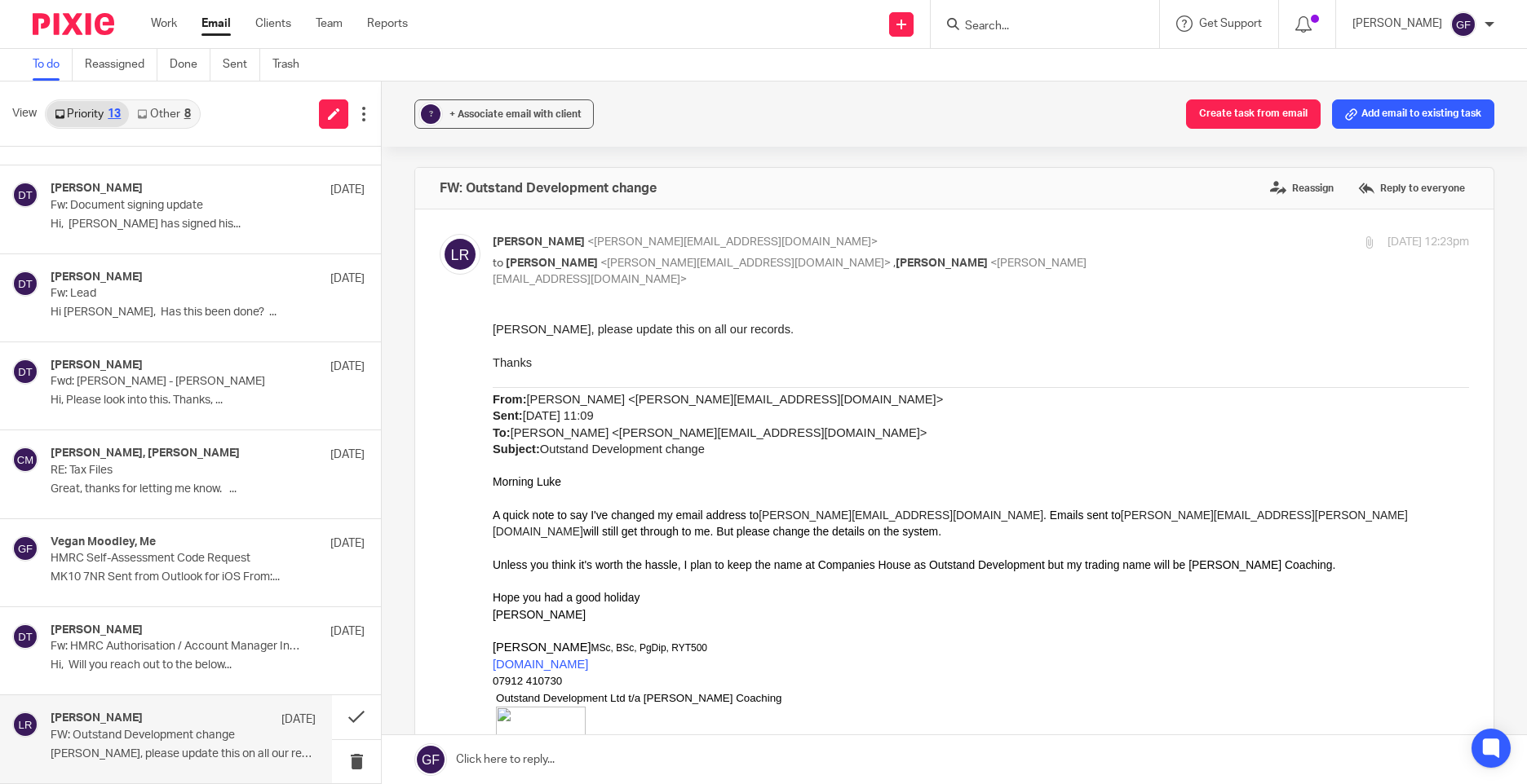
scroll to position [0, 0]
click at [1000, 22] on input "Search" at bounding box center [1036, 27] width 147 height 15
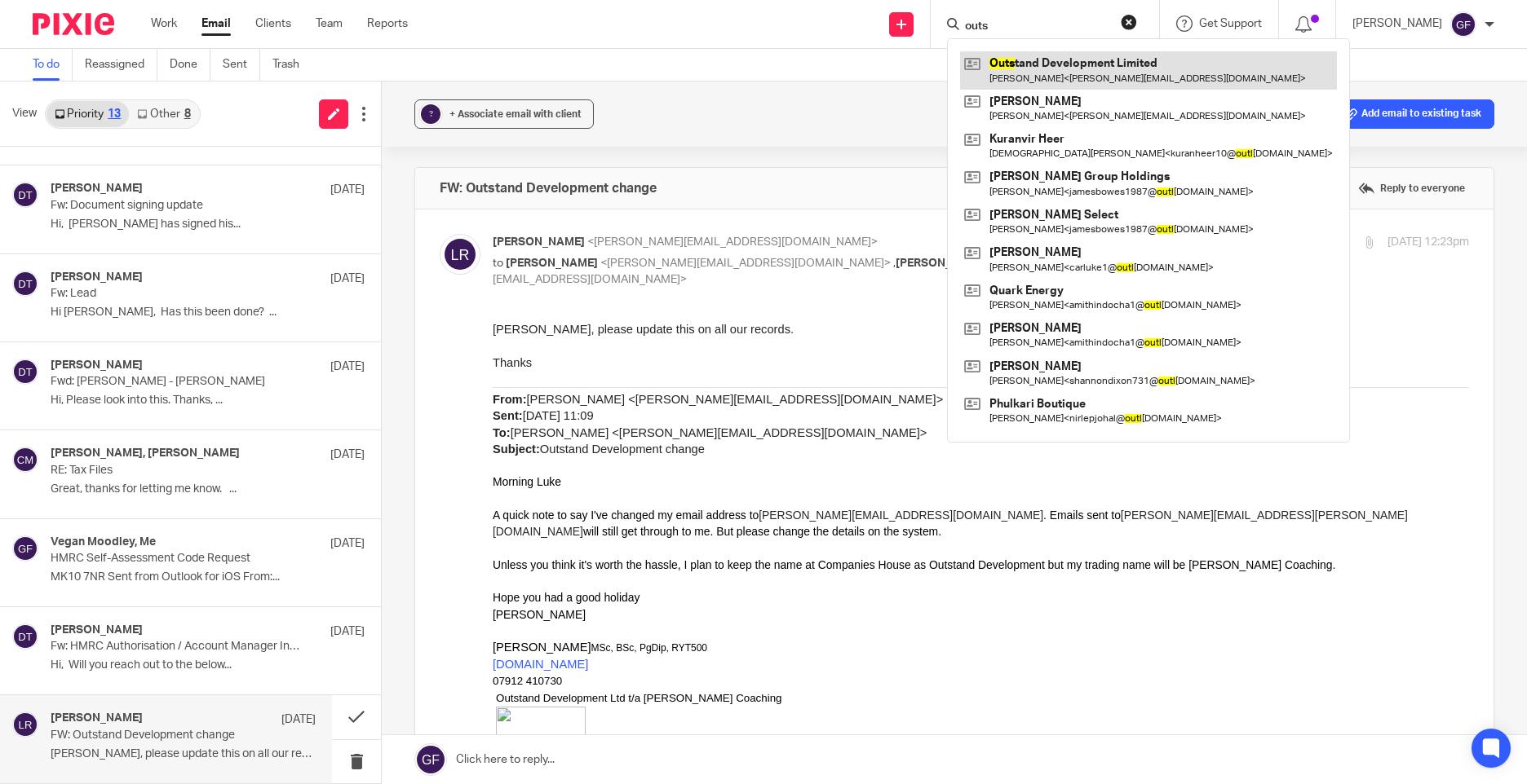
type input "outs"
click at [1065, 77] on link at bounding box center [1148, 71] width 377 height 38
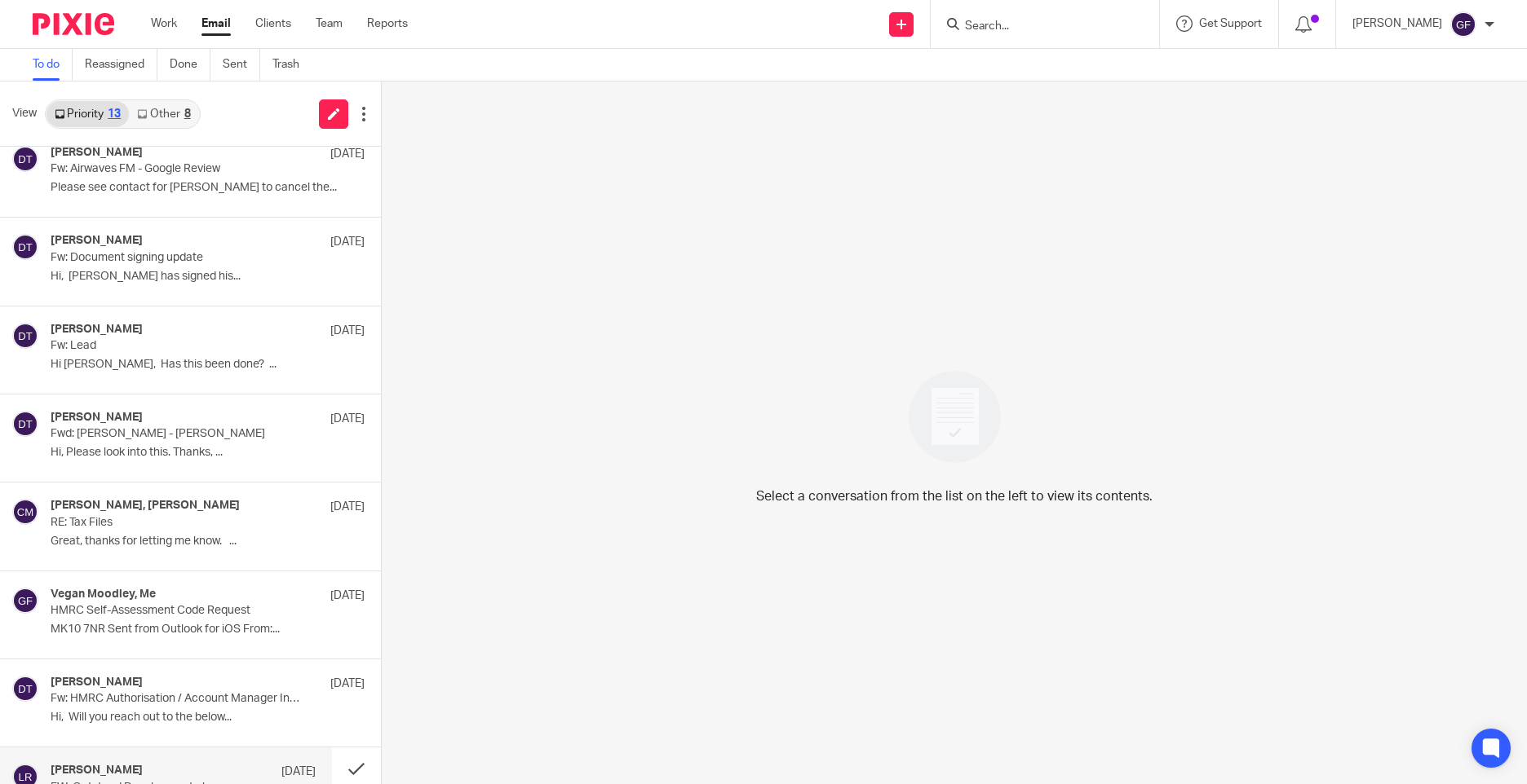
scroll to position [511, 0]
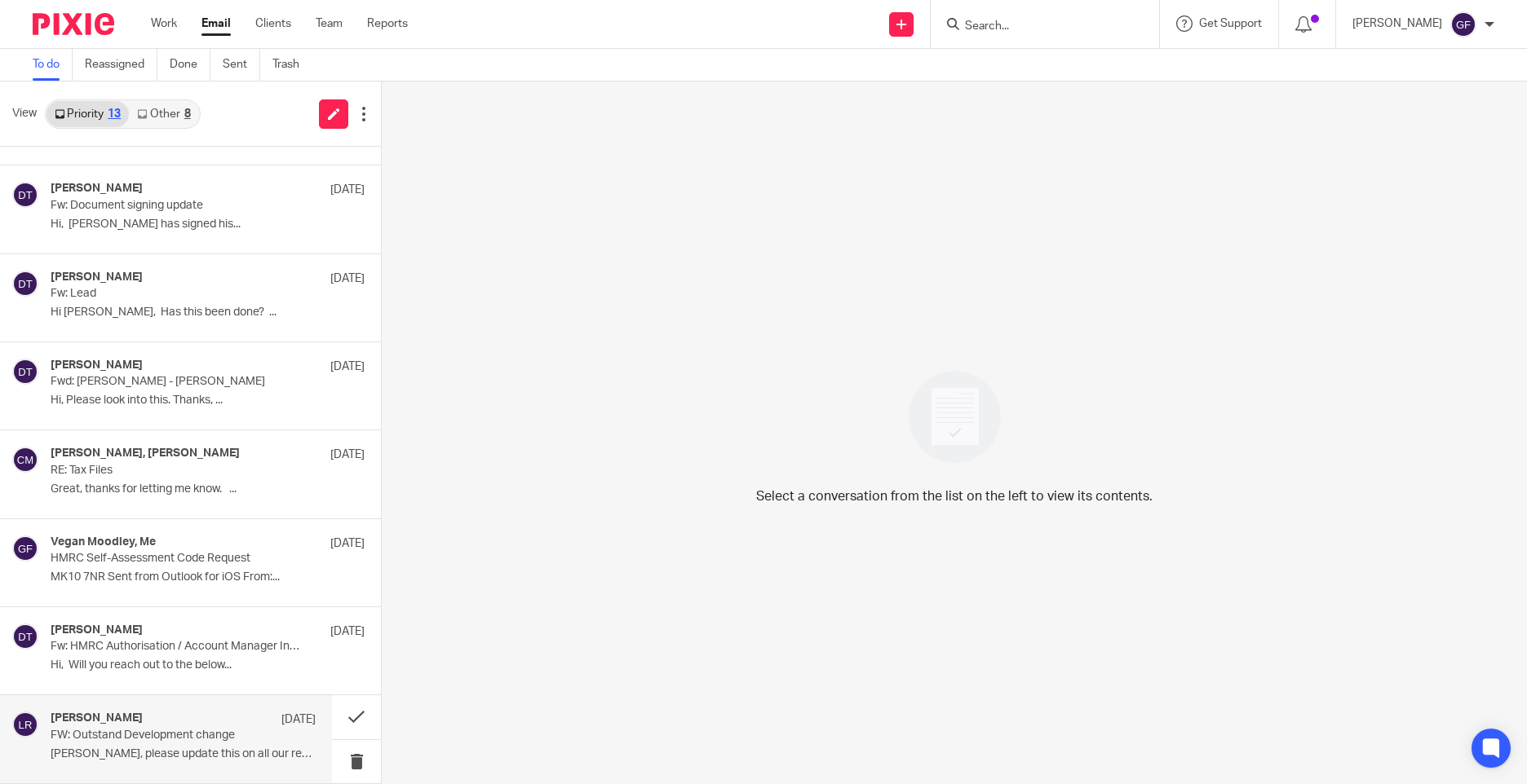
click at [152, 710] on div "[PERSON_NAME] [DATE] FW: Outstand Development change [PERSON_NAME], please upda…" at bounding box center [165, 739] width 332 height 87
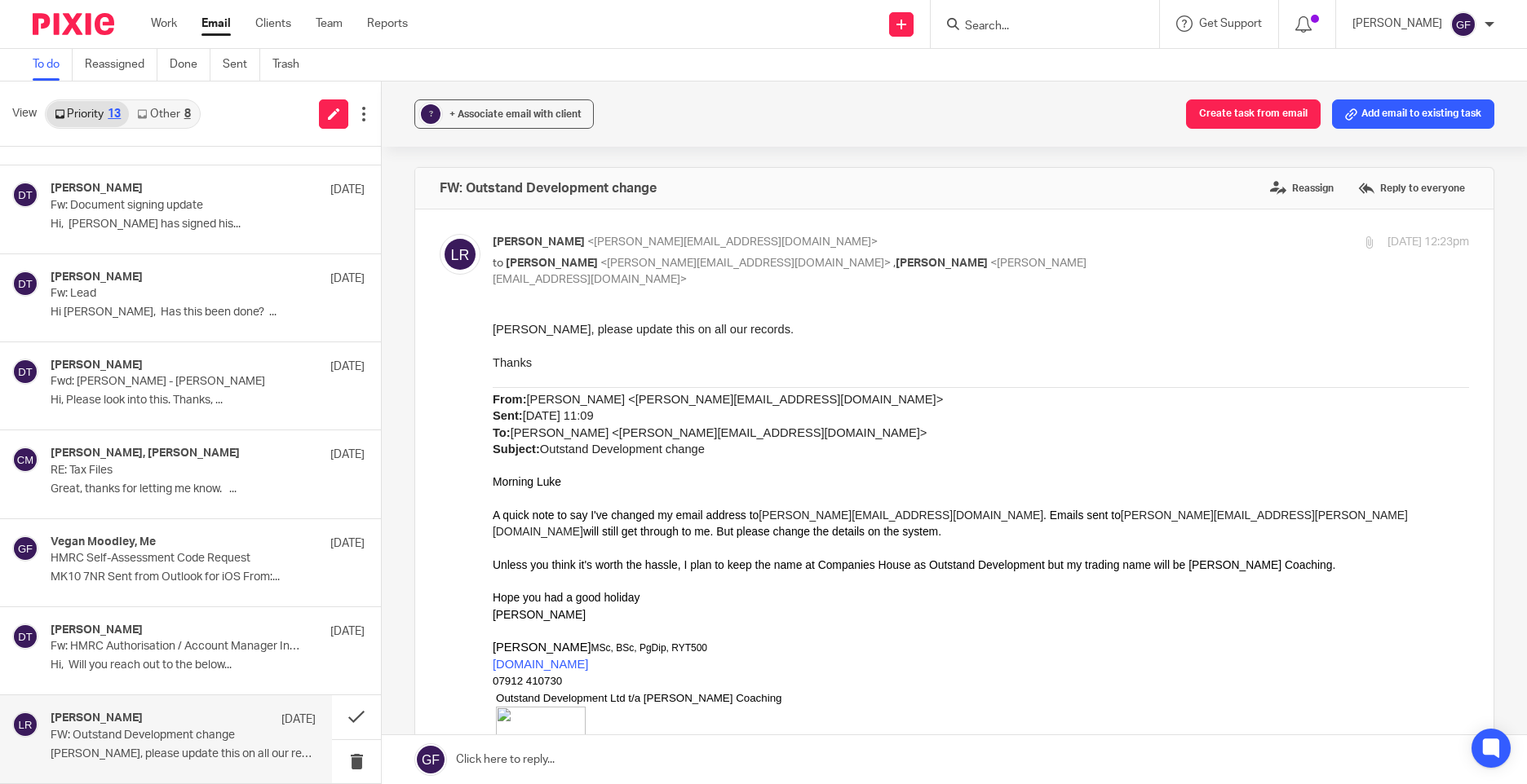
scroll to position [0, 0]
click at [202, 644] on p "Fw: HMRC Authorisation / Account Manager Introduction" at bounding box center [157, 647] width 213 height 14
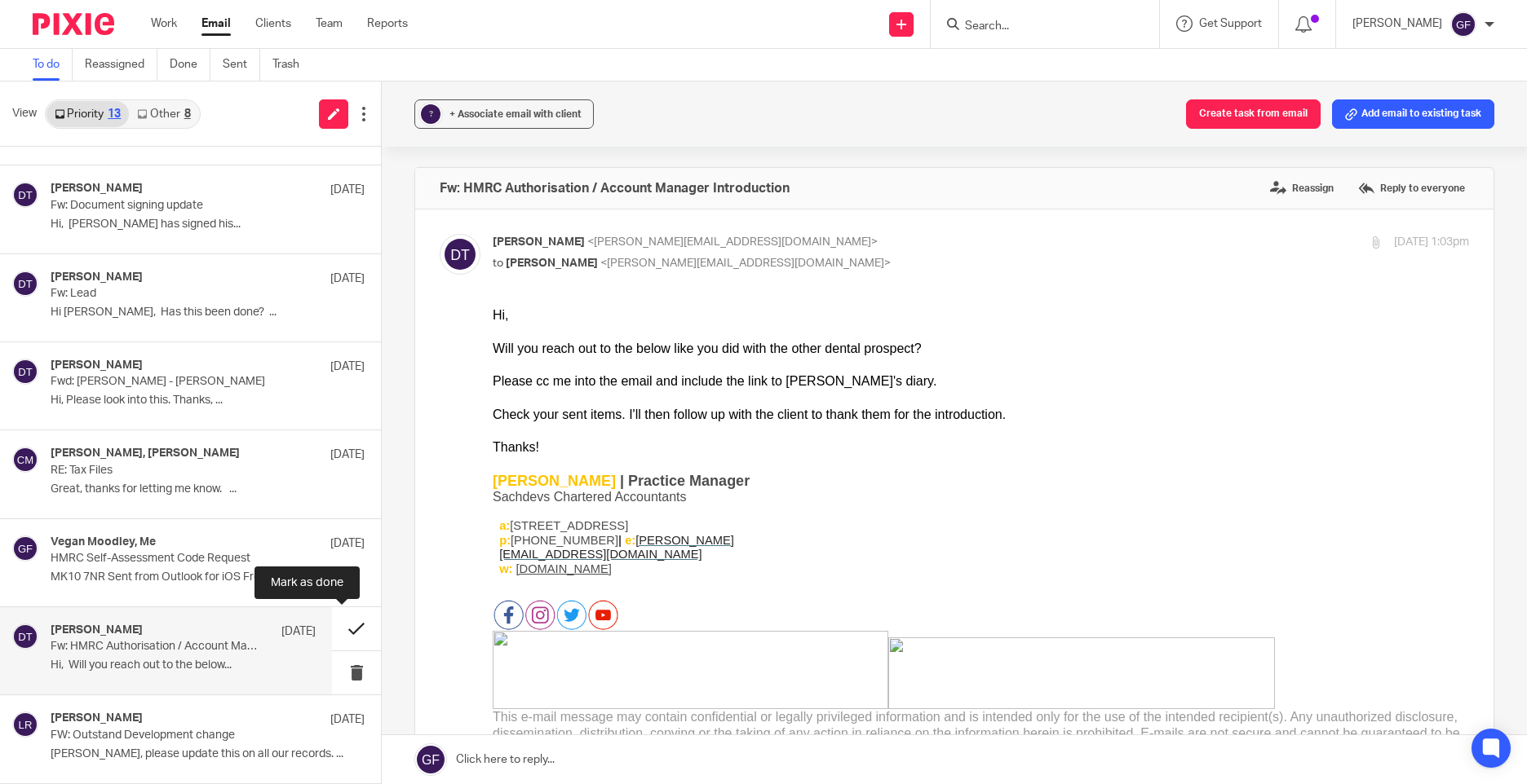
click at [344, 638] on button at bounding box center [356, 629] width 49 height 43
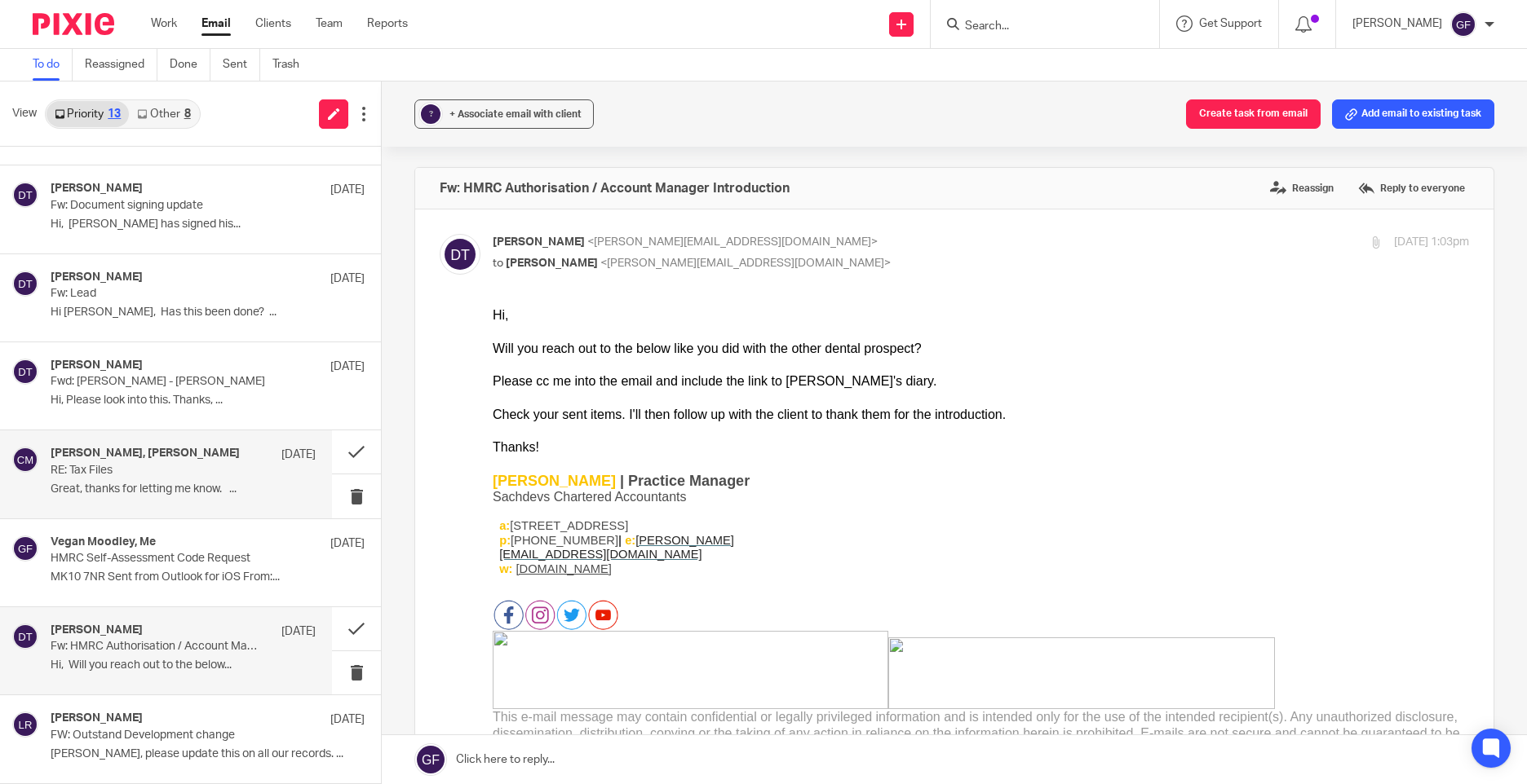
scroll to position [422, 0]
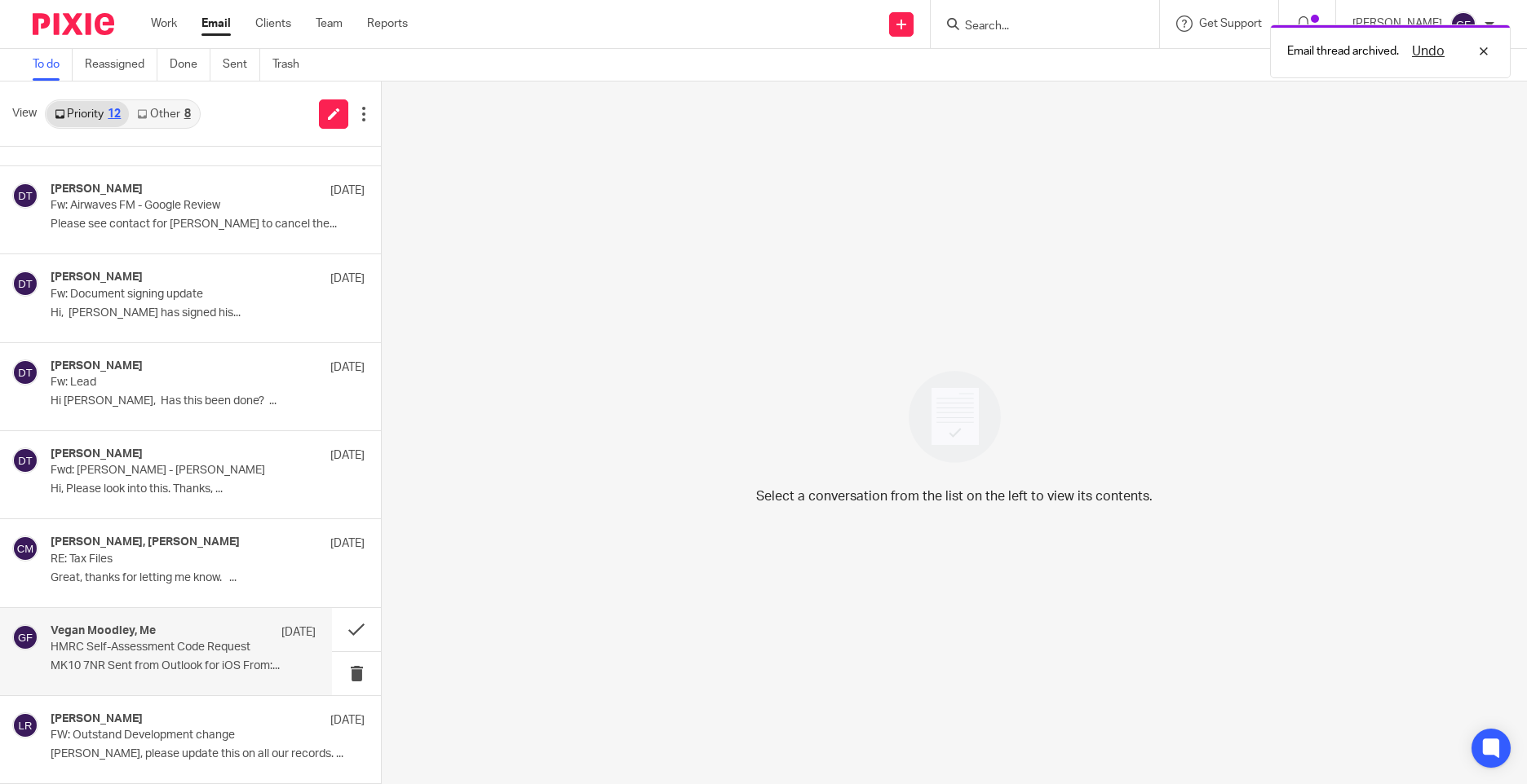
click at [187, 642] on p "HMRC Self-Assessment Code Request" at bounding box center [157, 648] width 213 height 14
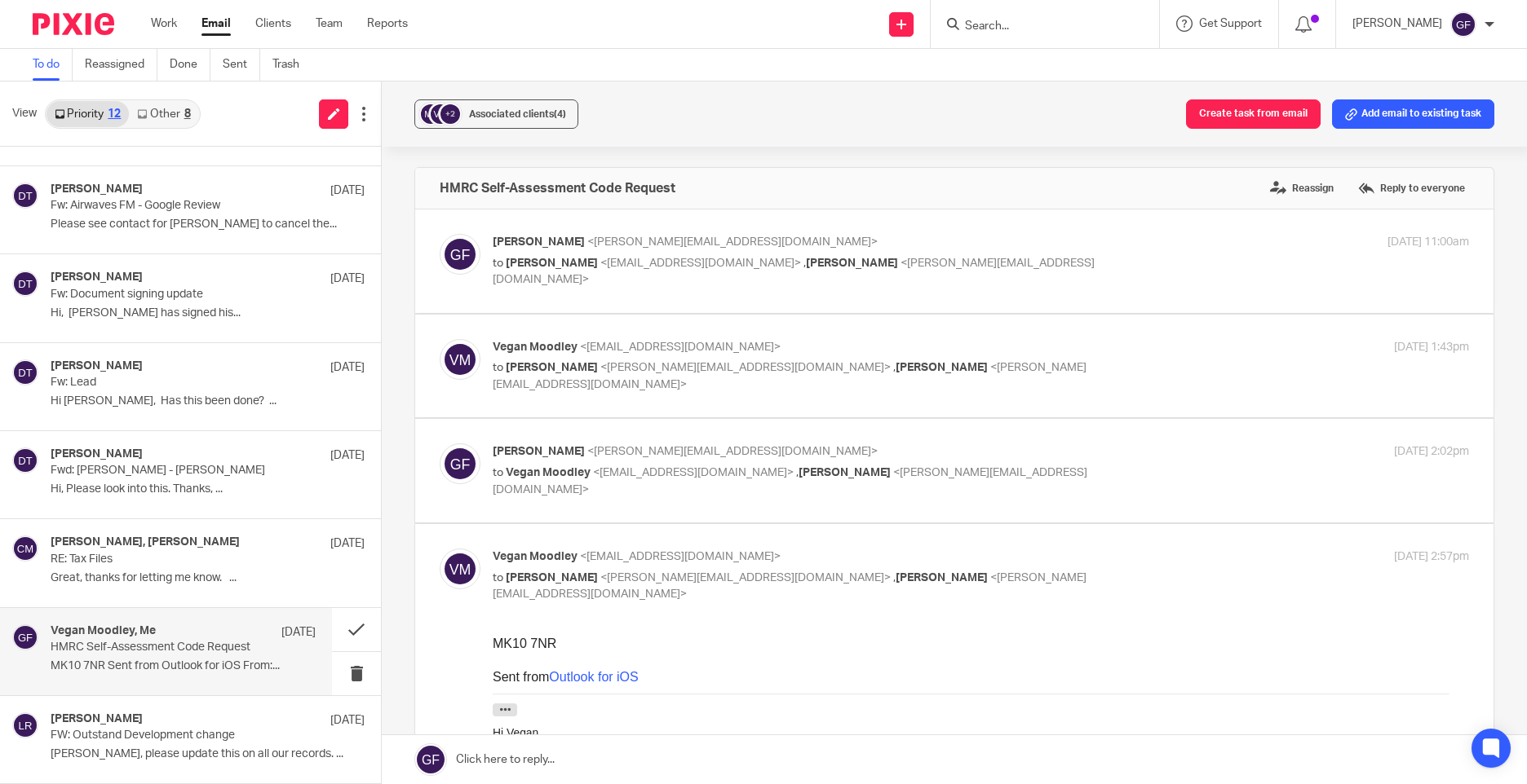
scroll to position [244, 0]
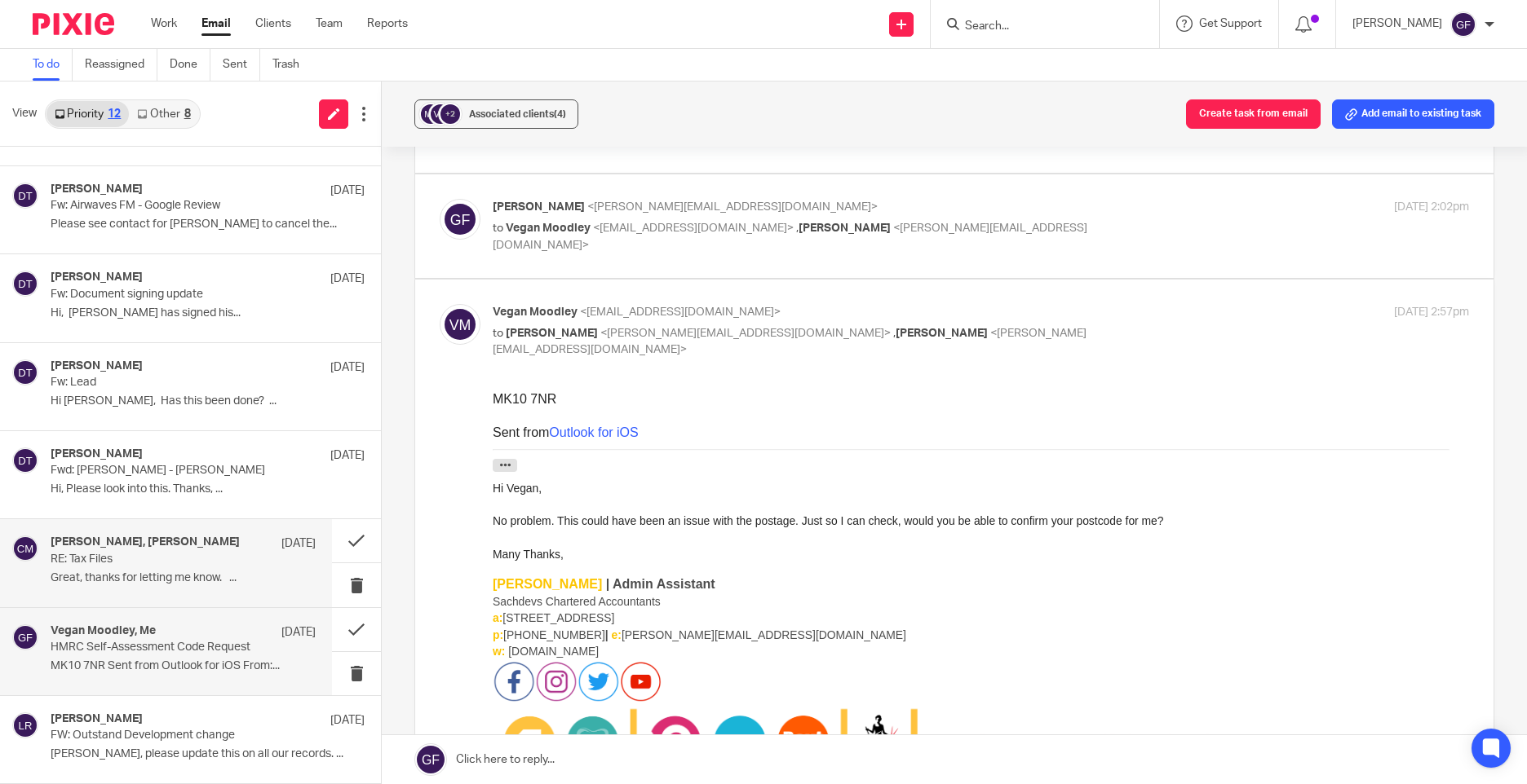
click at [153, 566] on p "RE: Tax Files" at bounding box center [157, 559] width 213 height 14
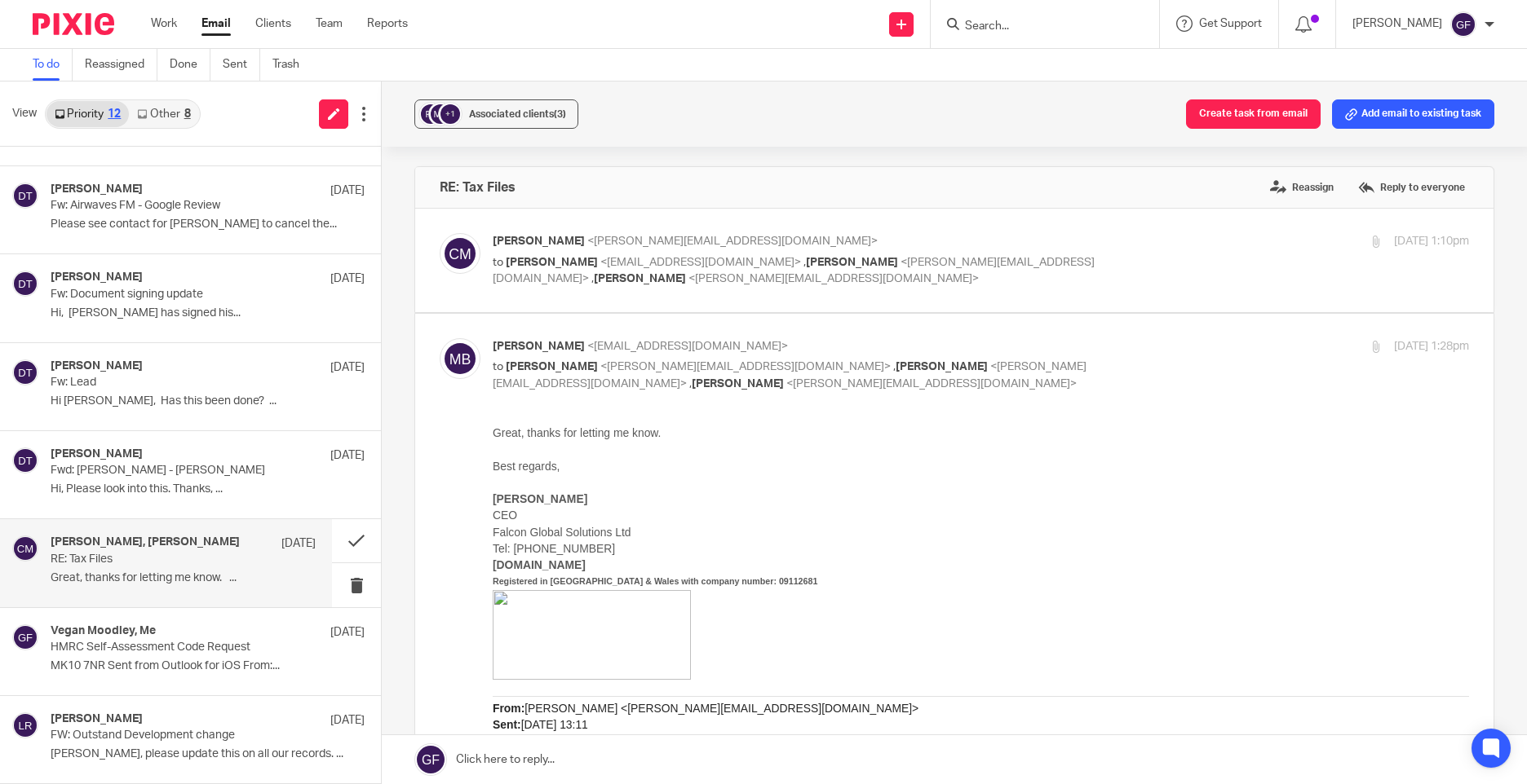
scroll to position [0, 0]
click at [1249, 251] on div "Chetna Mistry <chetna@sachdevs-ca.com> to Mandeep Bajwa <mbajwa@falconglobalsol…" at bounding box center [981, 261] width 976 height 55
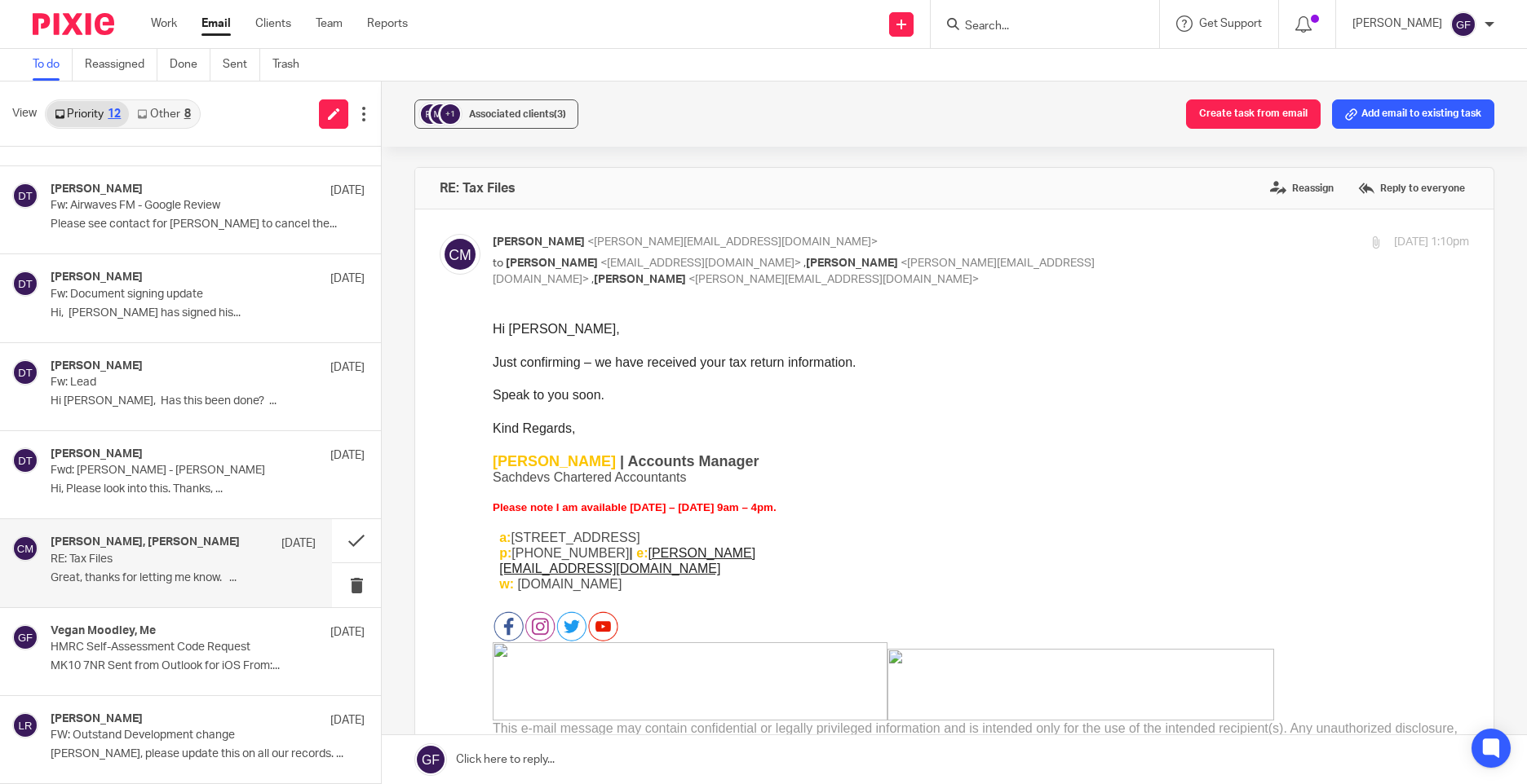
click at [1249, 251] on div "Chetna Mistry <chetna@sachdevs-ca.com> to Mandeep Bajwa <mbajwa@falconglobalsol…" at bounding box center [981, 261] width 976 height 55
checkbox input "false"
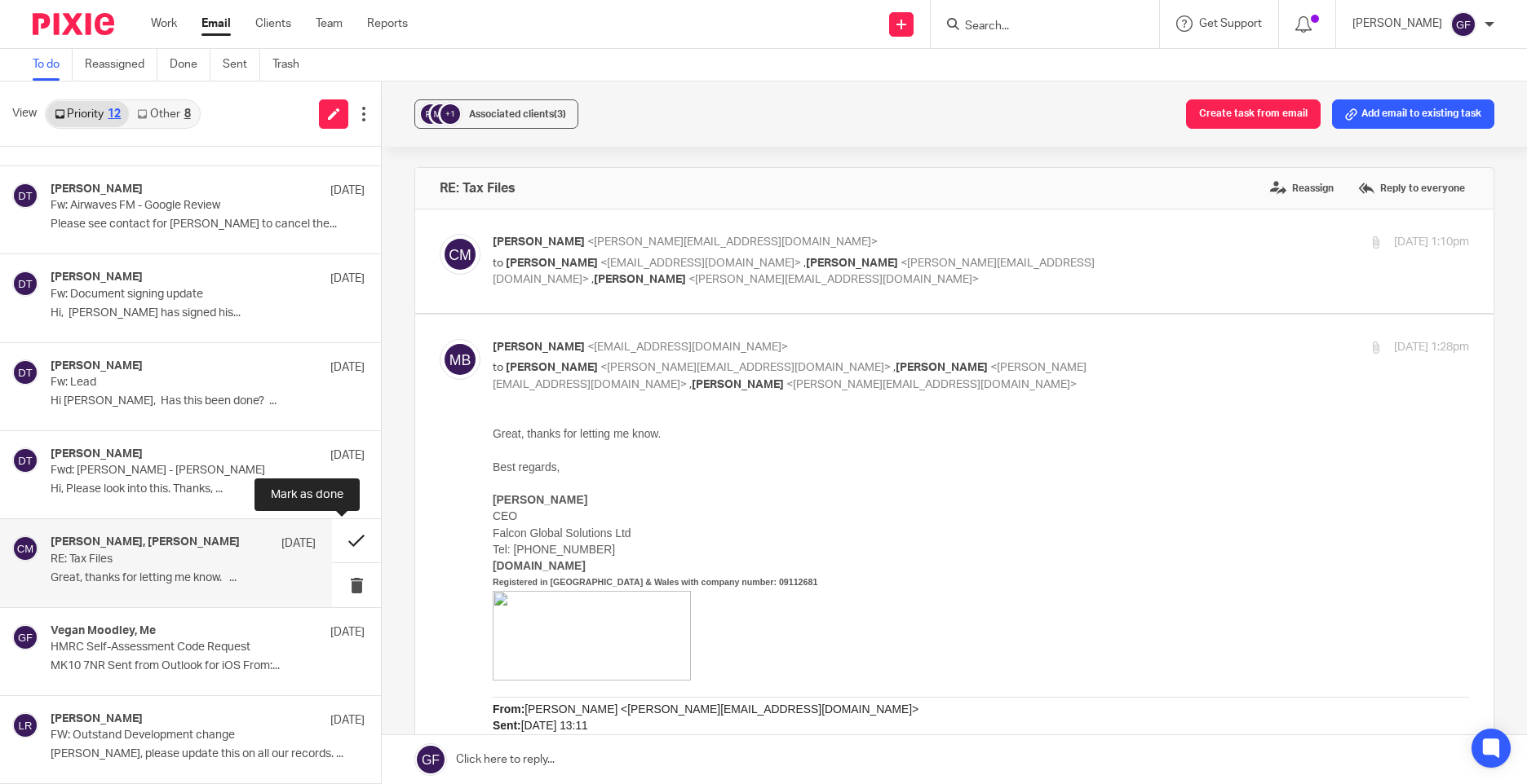
click at [343, 544] on button at bounding box center [356, 541] width 49 height 43
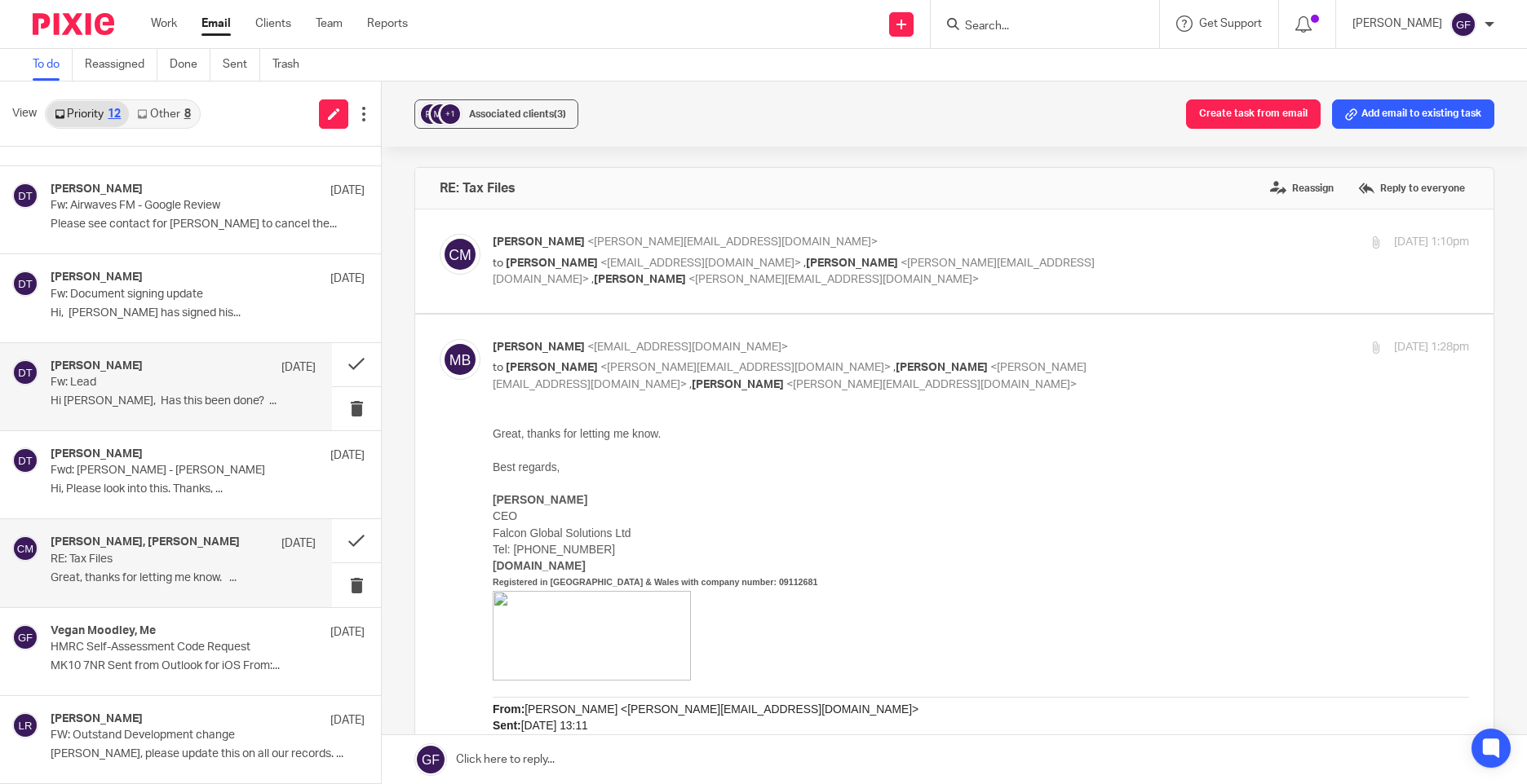
scroll to position [335, 0]
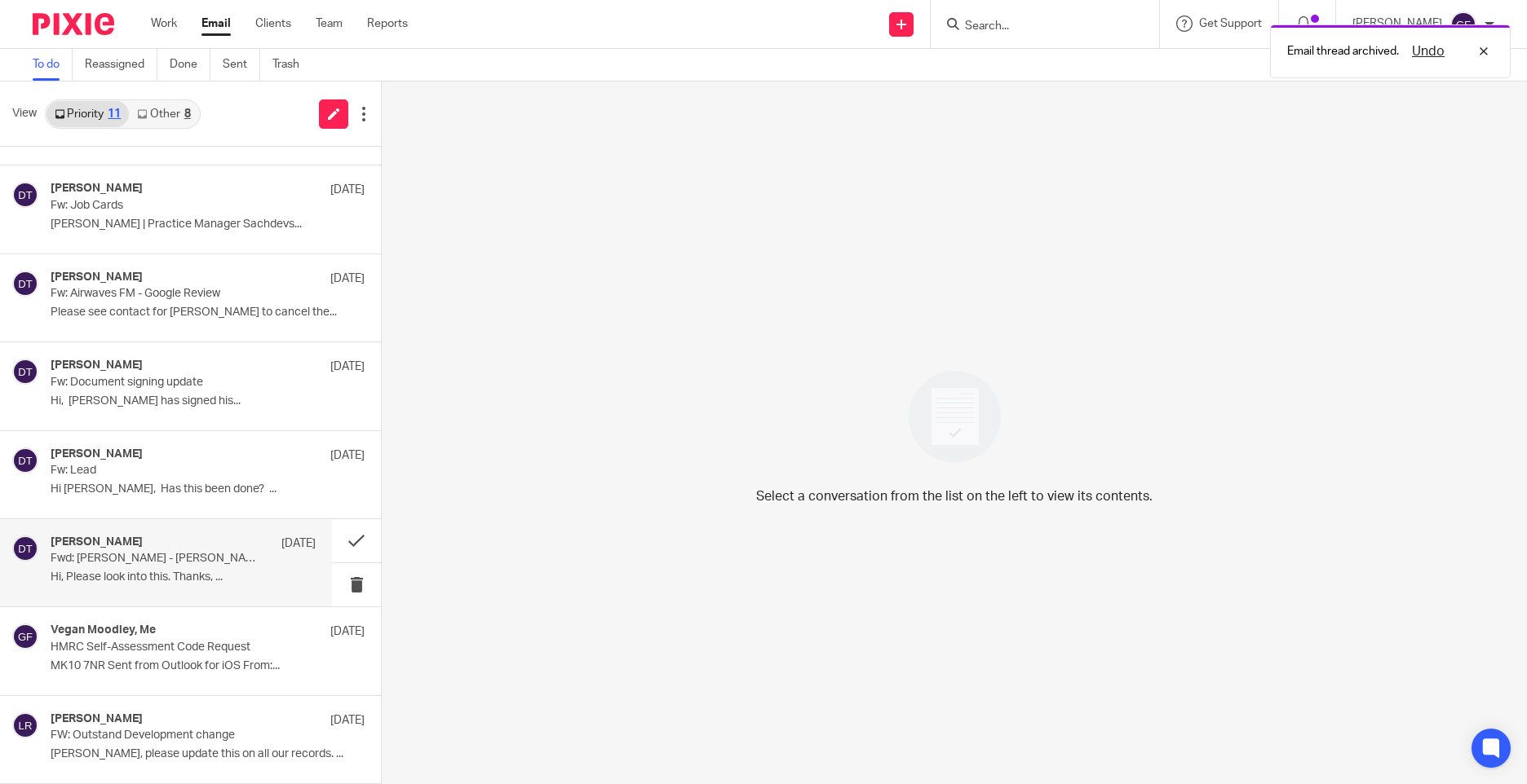
click at [198, 571] on p "Hi, Please look into this. Thanks, ..." at bounding box center [183, 577] width 265 height 14
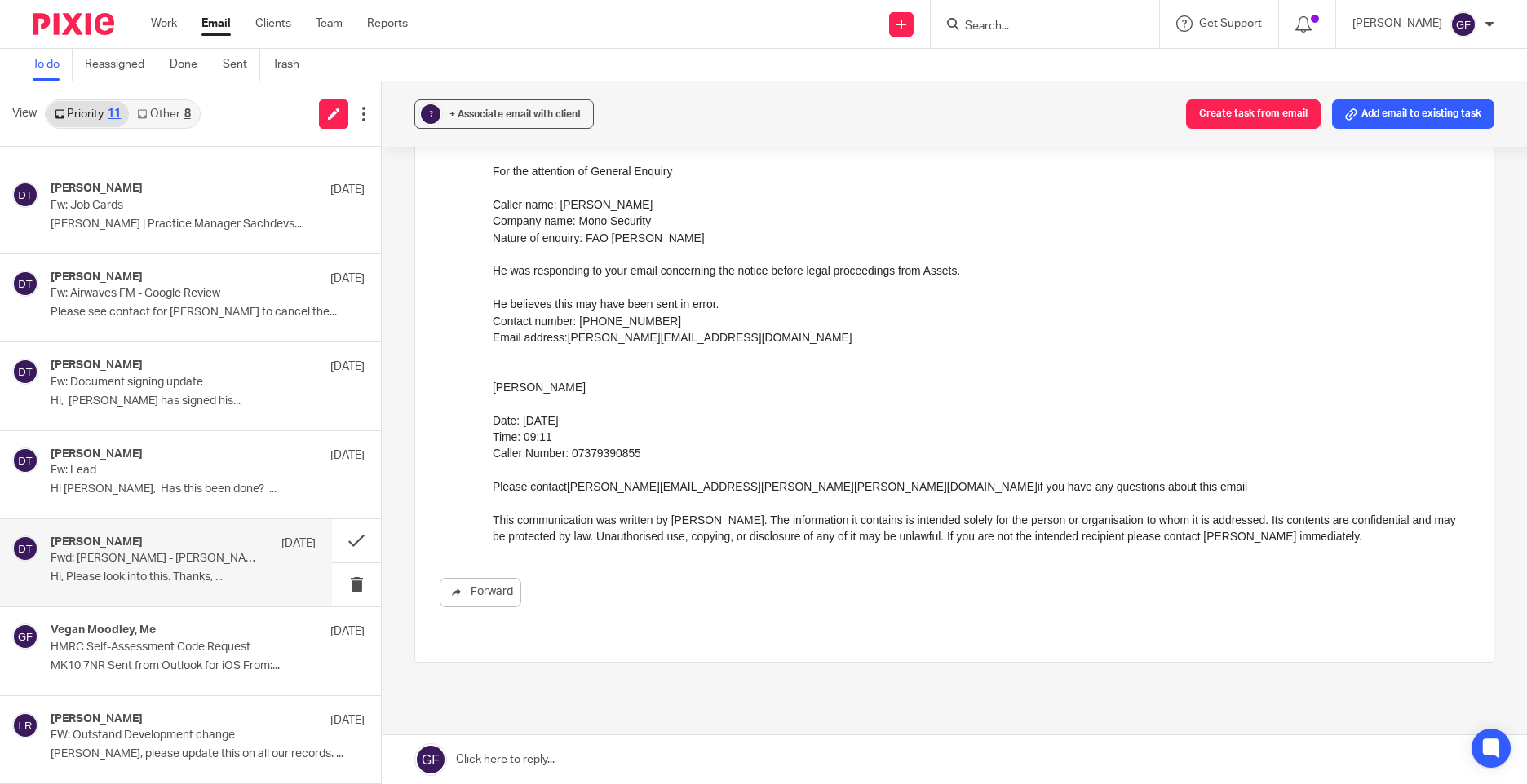
scroll to position [0, 0]
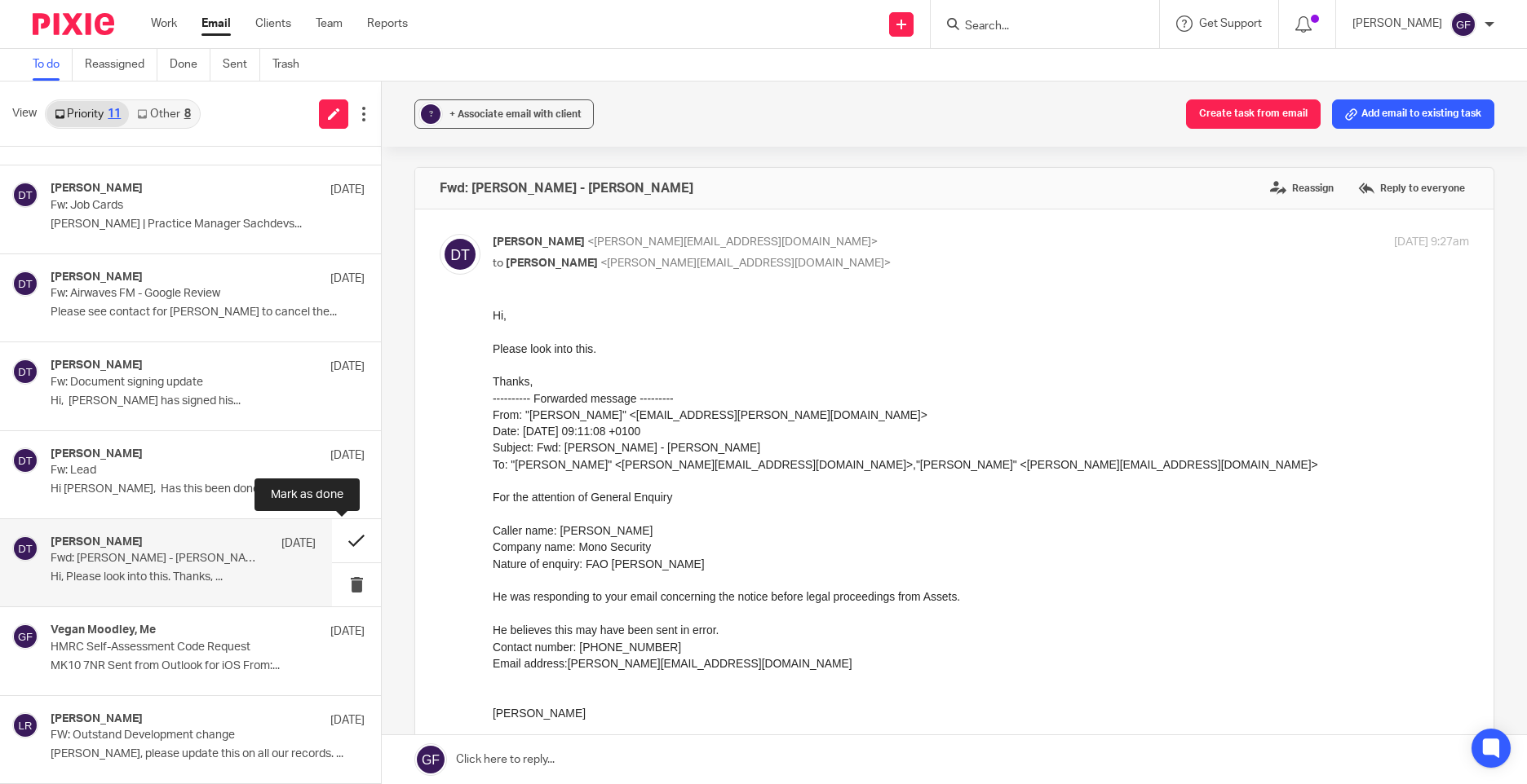
click at [332, 538] on button at bounding box center [356, 541] width 49 height 43
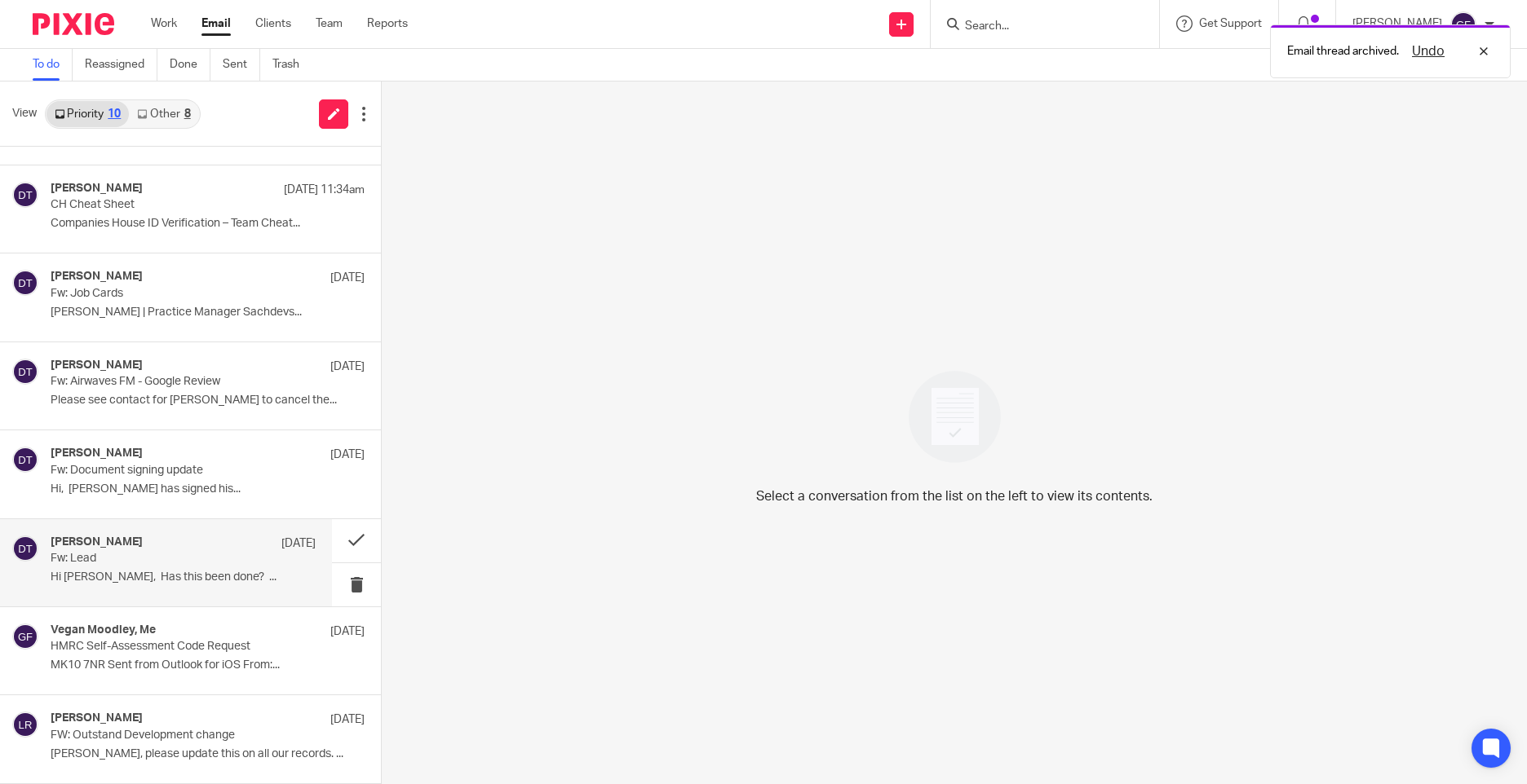
click at [228, 579] on p "Hi George, Has this been done? ..." at bounding box center [183, 577] width 265 height 14
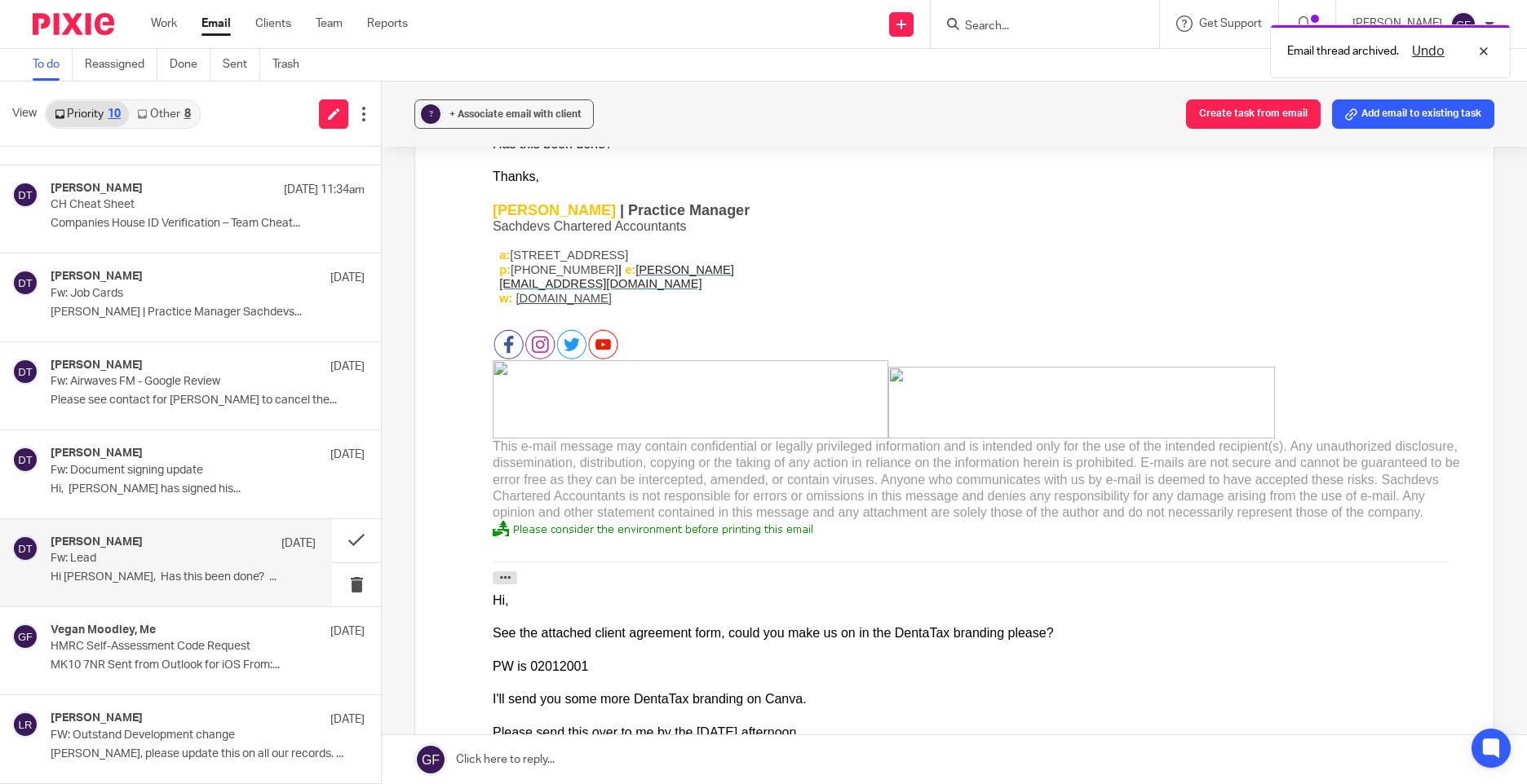
scroll to position [734, 0]
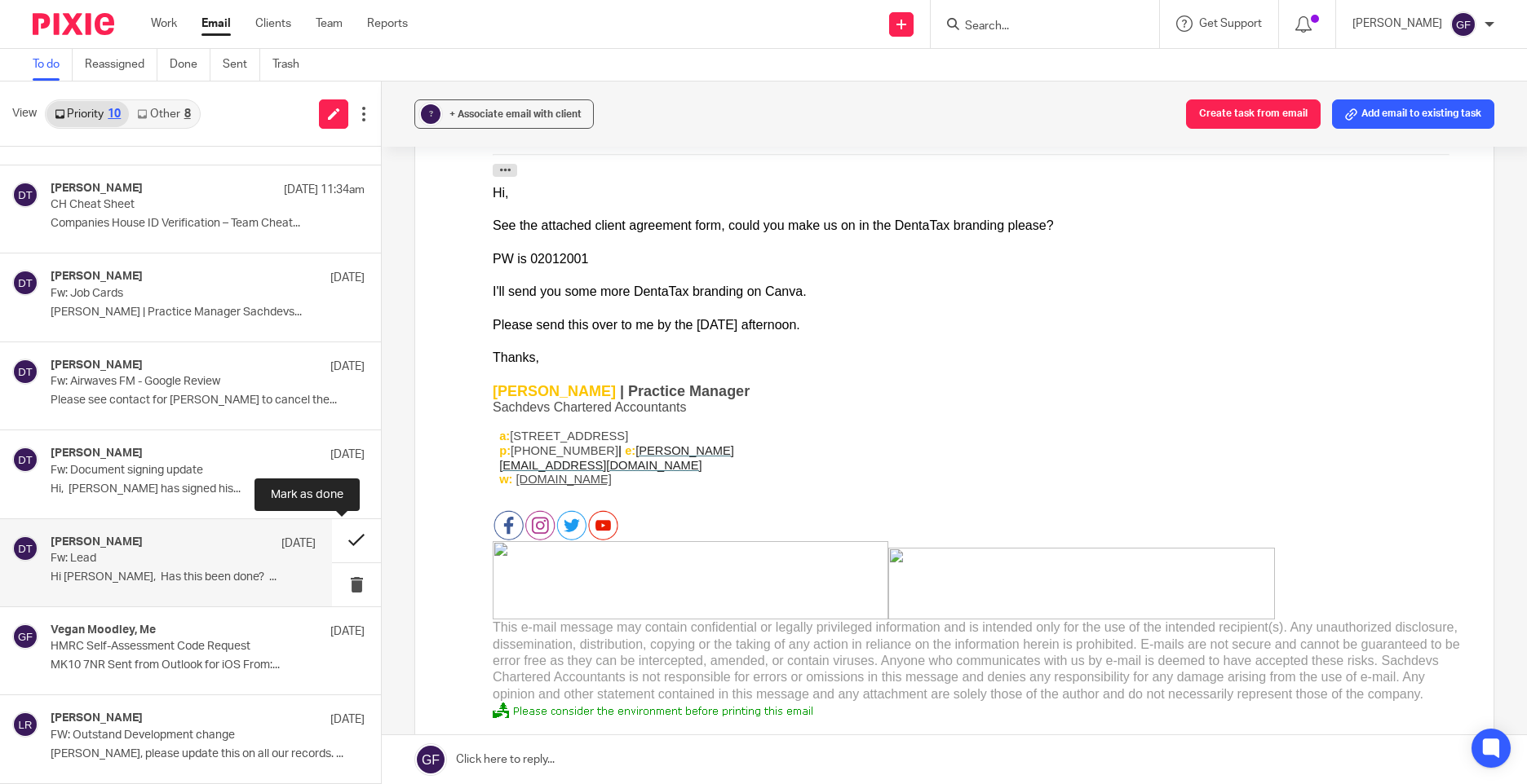
click at [349, 538] on button at bounding box center [356, 541] width 49 height 43
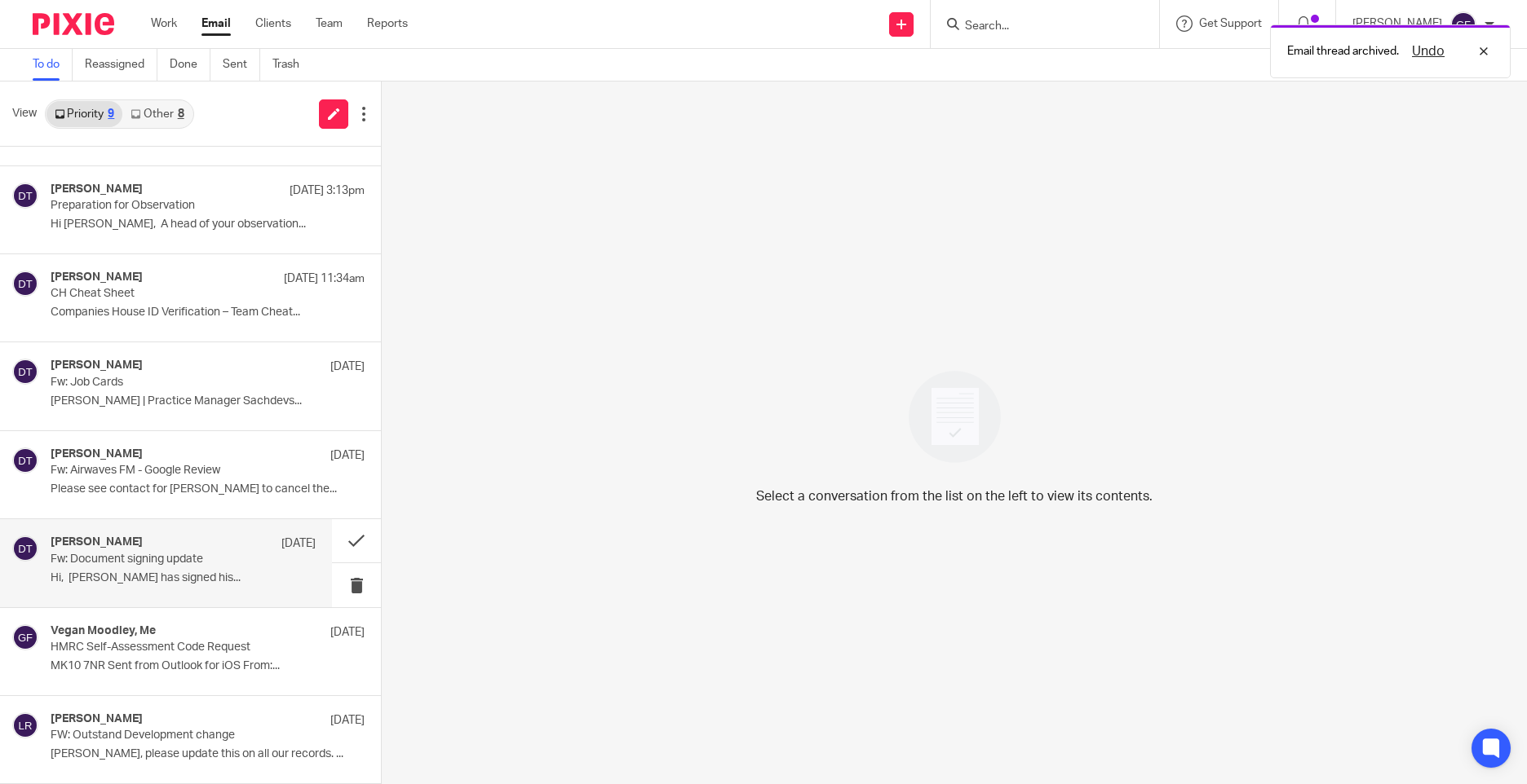
click at [233, 550] on div "Deanna Templeton 8 Oct" at bounding box center [183, 543] width 265 height 16
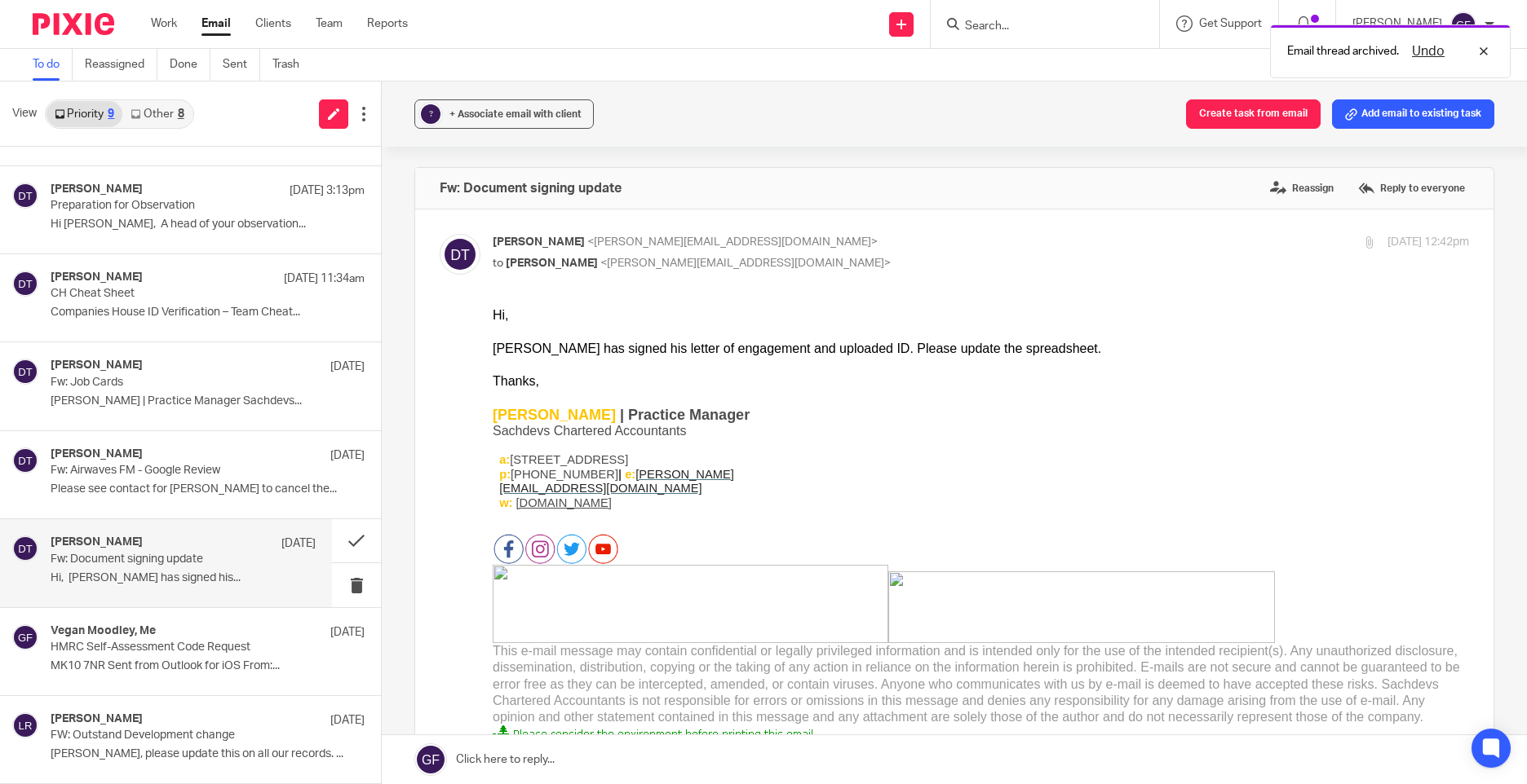
scroll to position [0, 0]
click at [350, 545] on button at bounding box center [356, 541] width 49 height 43
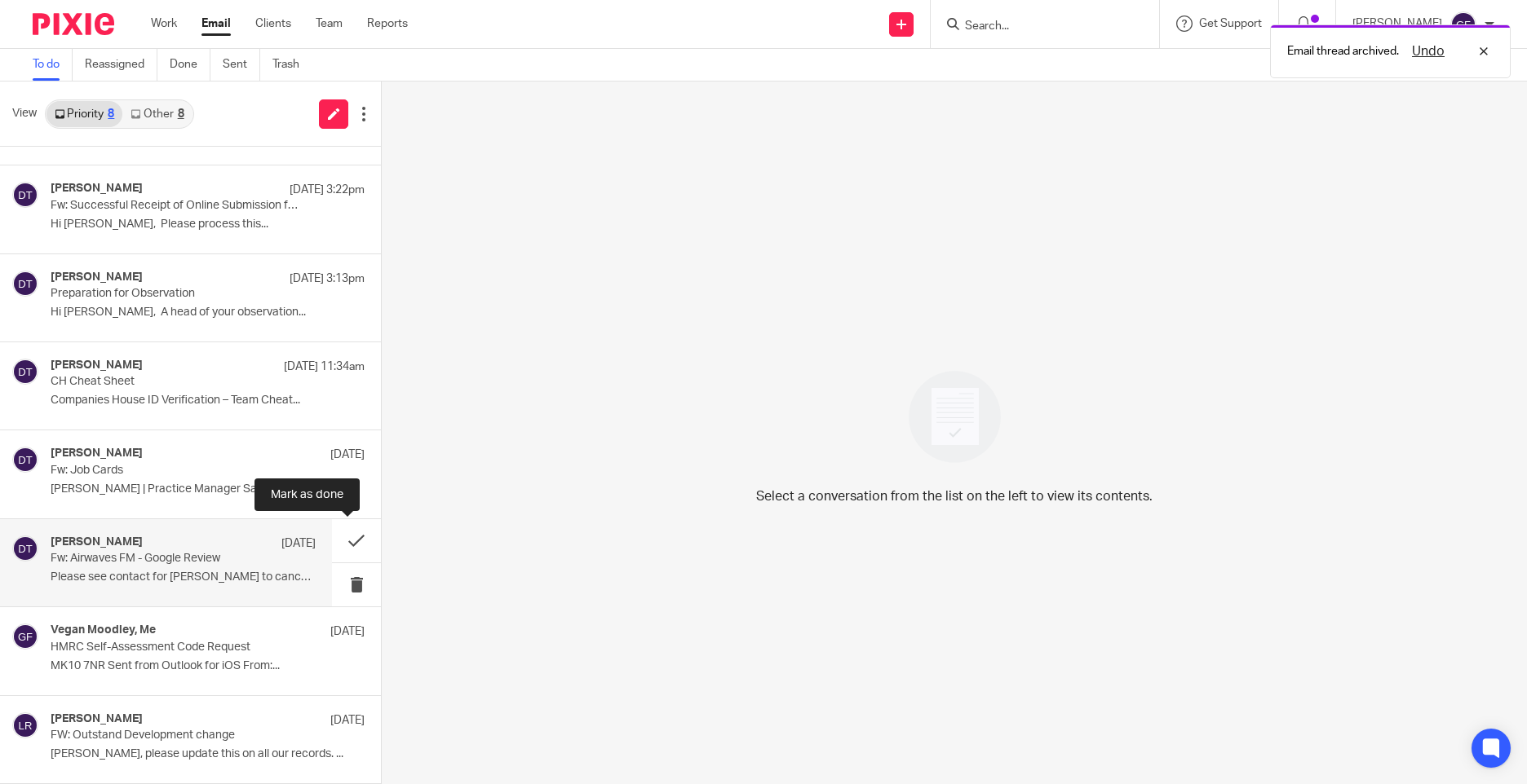
scroll to position [70, 0]
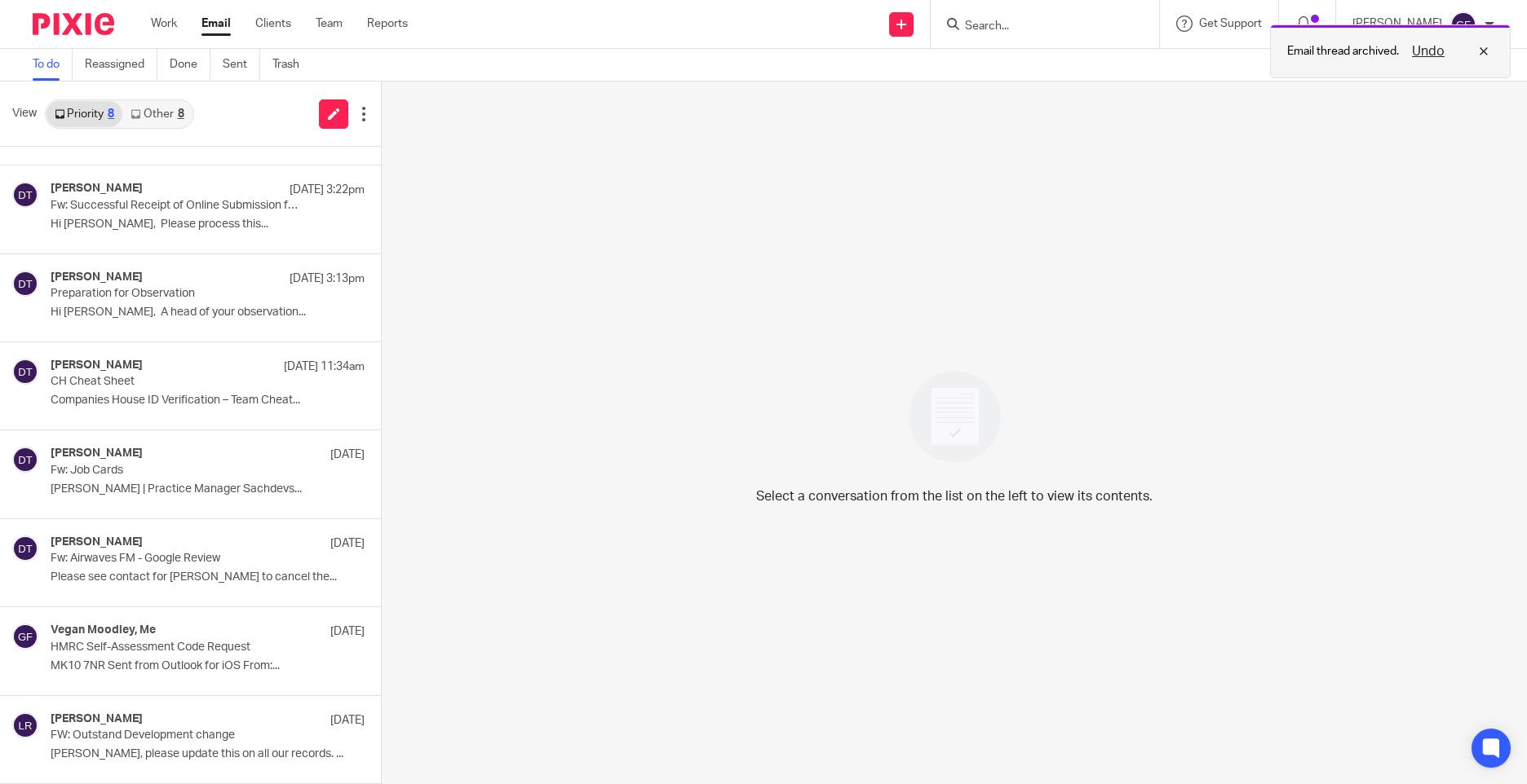
click at [1429, 46] on button "Undo" at bounding box center [1427, 51] width 42 height 20
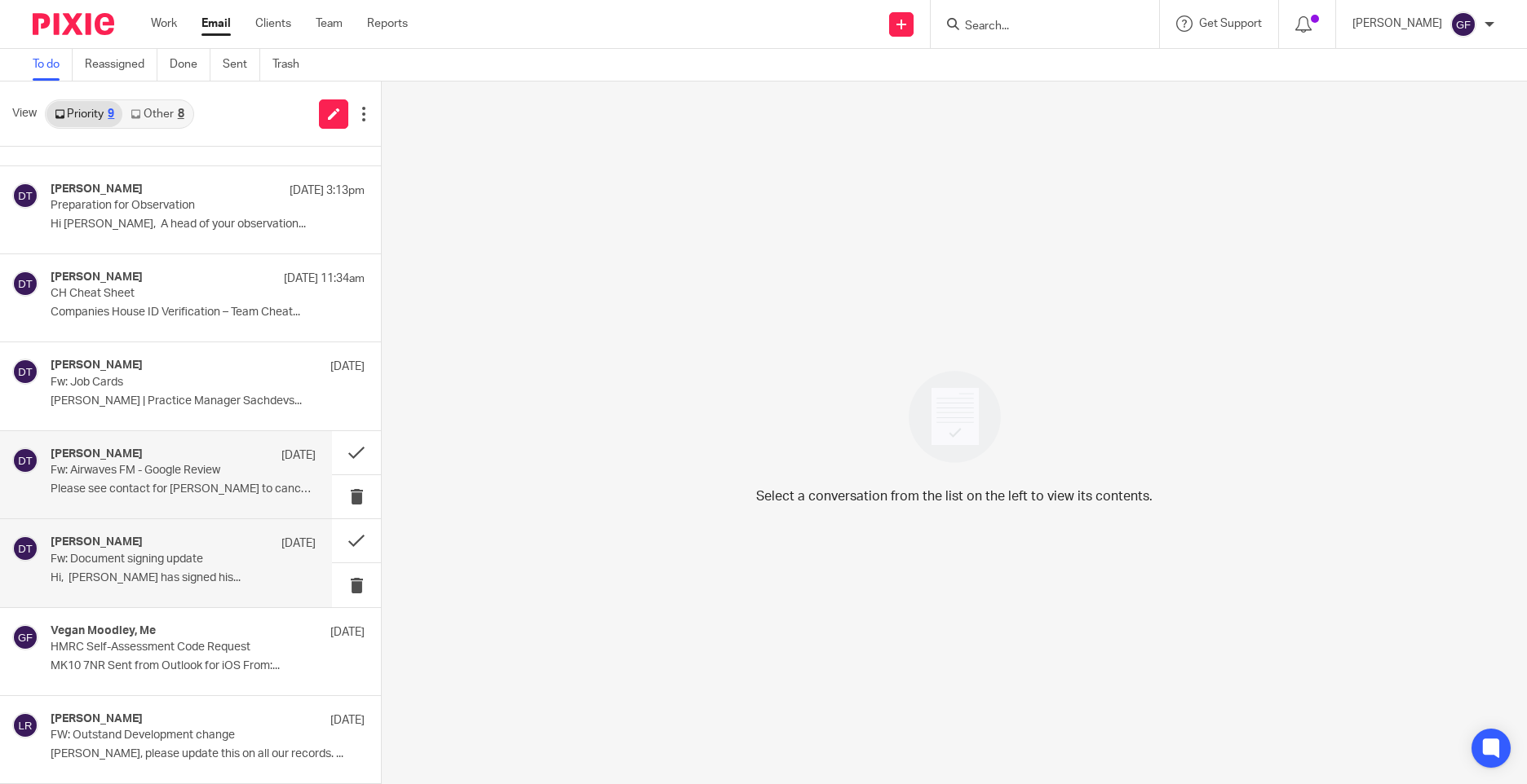
click at [181, 477] on p "Fw: Airwaves FM - Google Review" at bounding box center [157, 471] width 213 height 14
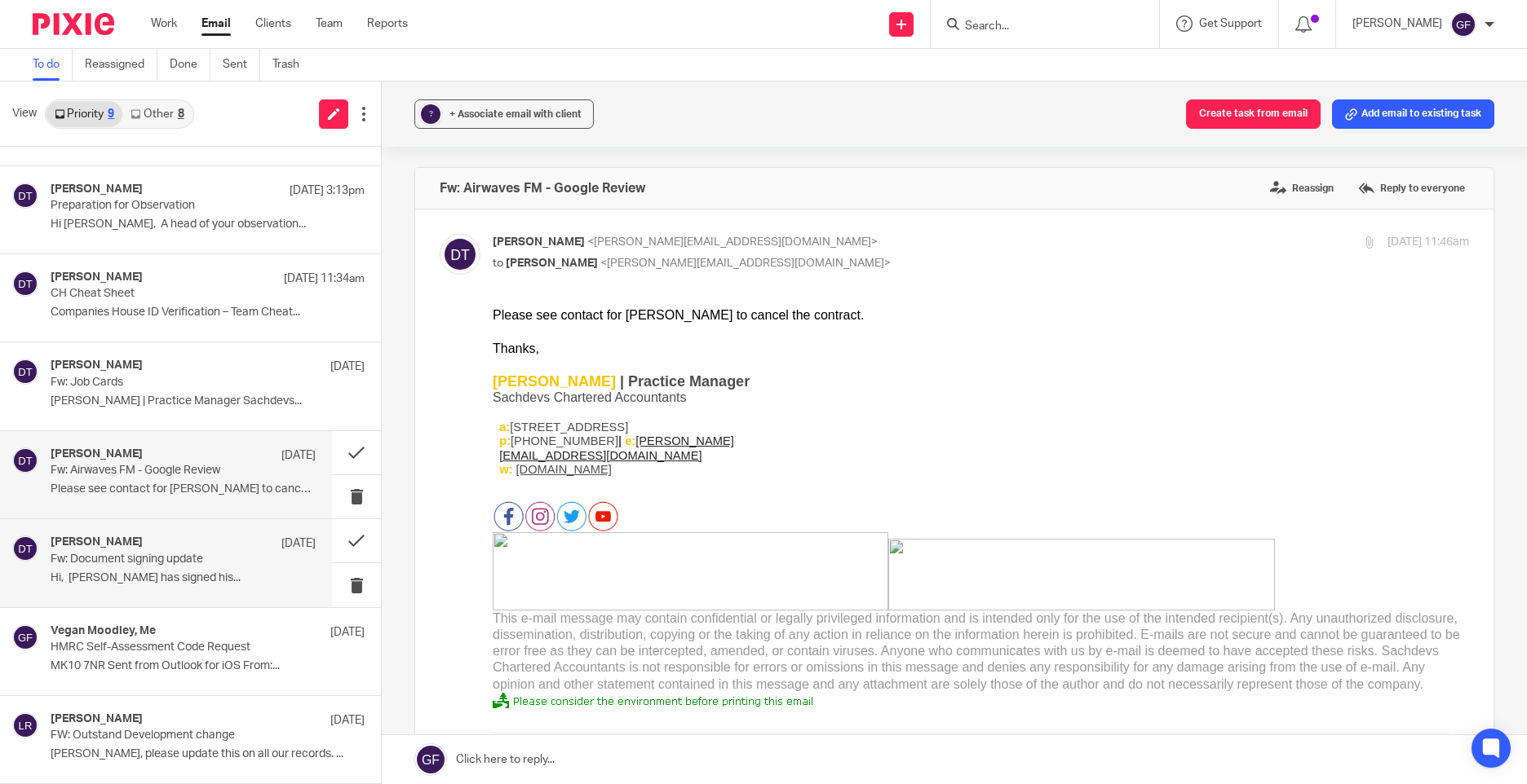
scroll to position [0, 0]
click at [220, 385] on p "Fw: Job Cards" at bounding box center [157, 383] width 213 height 14
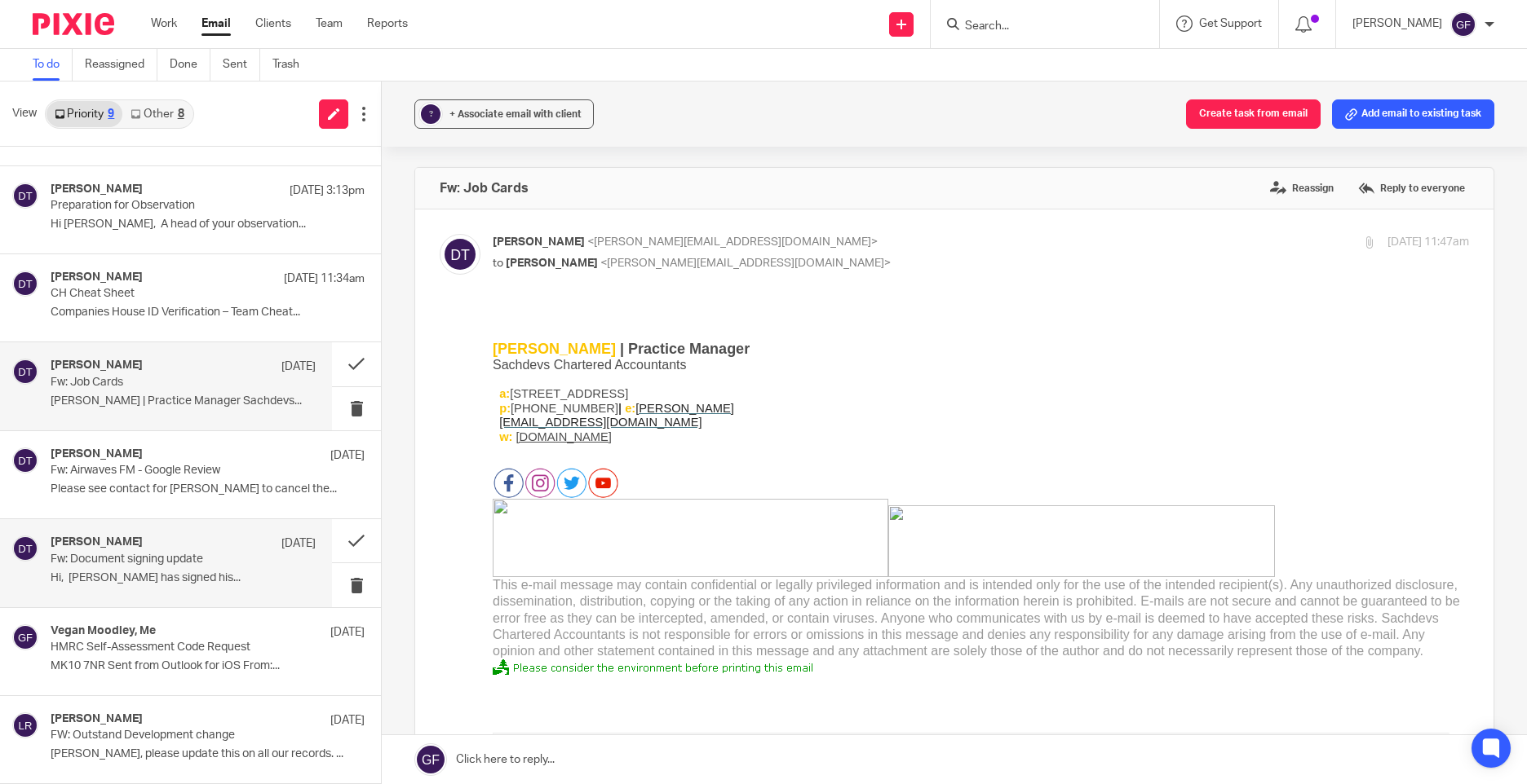
click at [172, 118] on link "Other 8" at bounding box center [157, 115] width 70 height 26
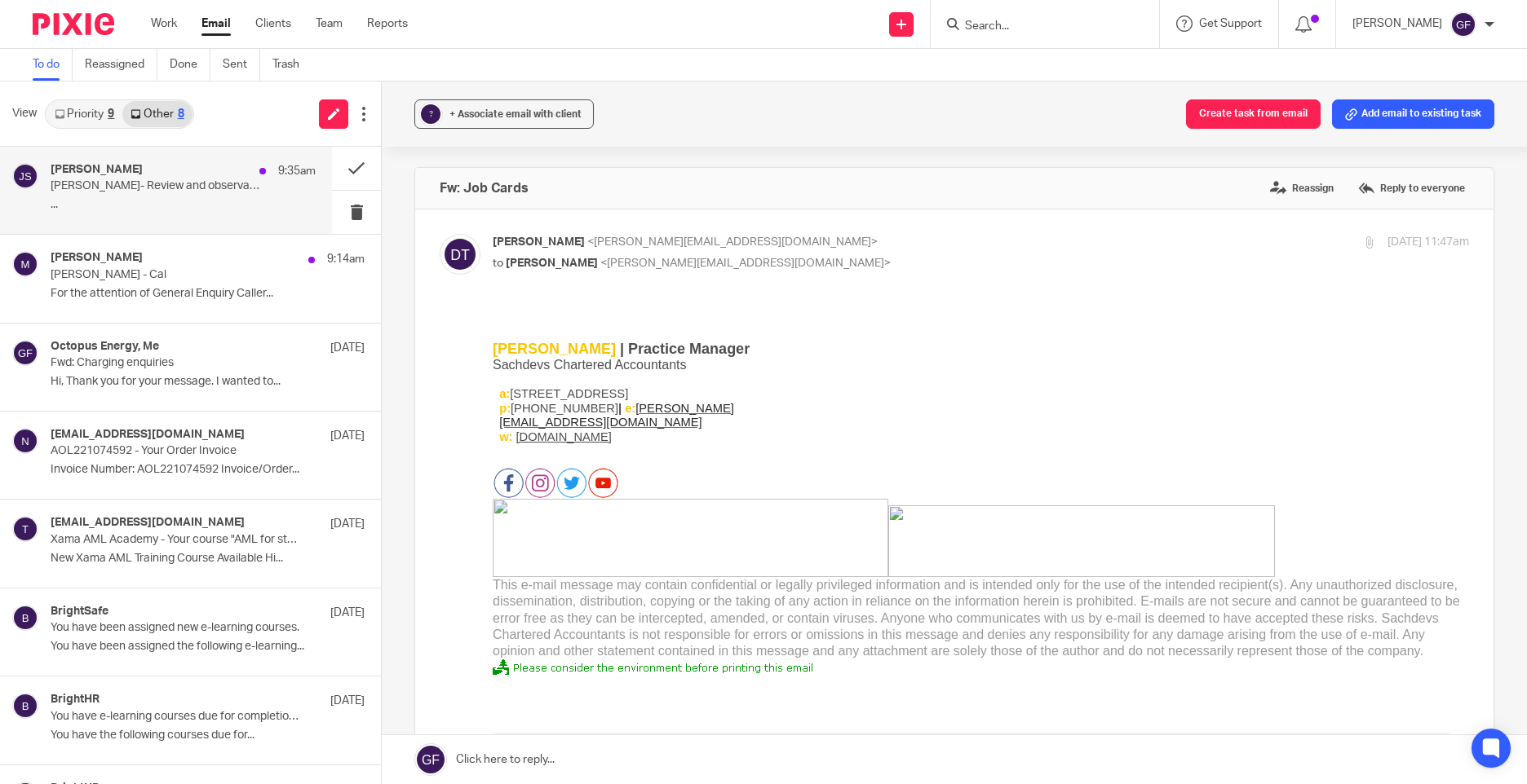
click at [218, 197] on div "Jane Sutton 9:35am George- Review and observation ..." at bounding box center [183, 190] width 265 height 55
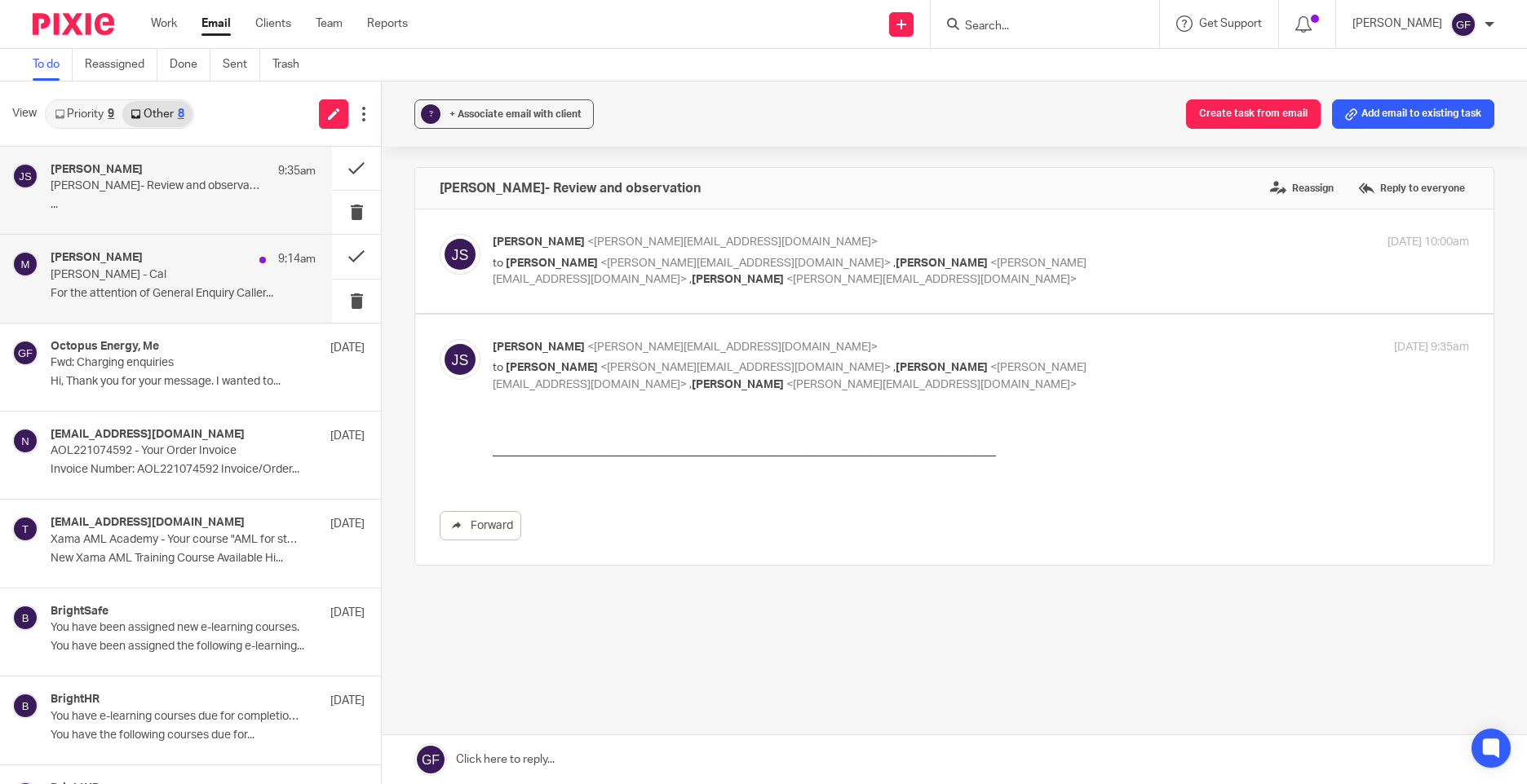
click at [165, 287] on p "For the attention of General Enquiry Caller..." at bounding box center [183, 293] width 265 height 14
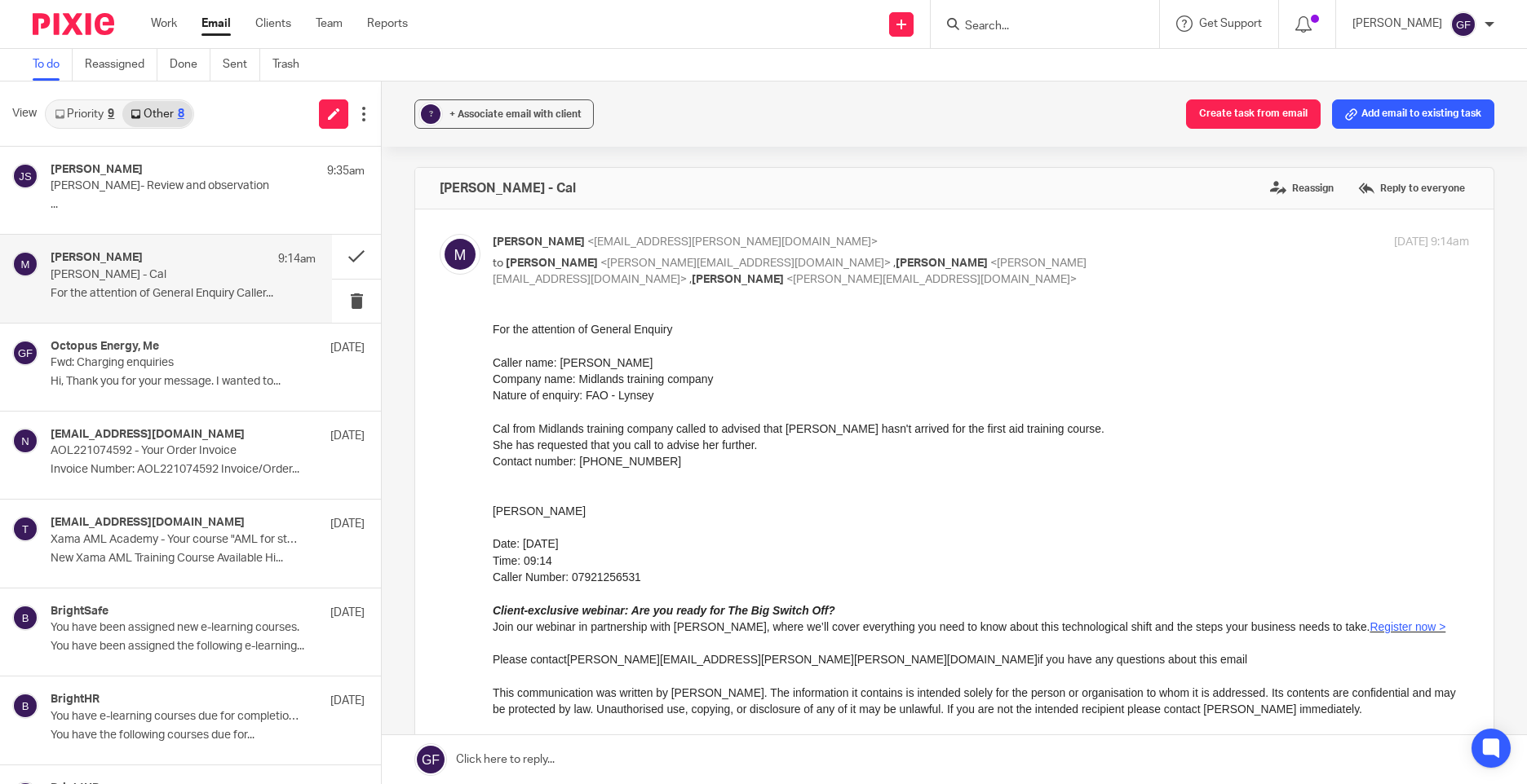
click at [165, 291] on p "For the attention of General Enquiry Caller..." at bounding box center [183, 293] width 265 height 14
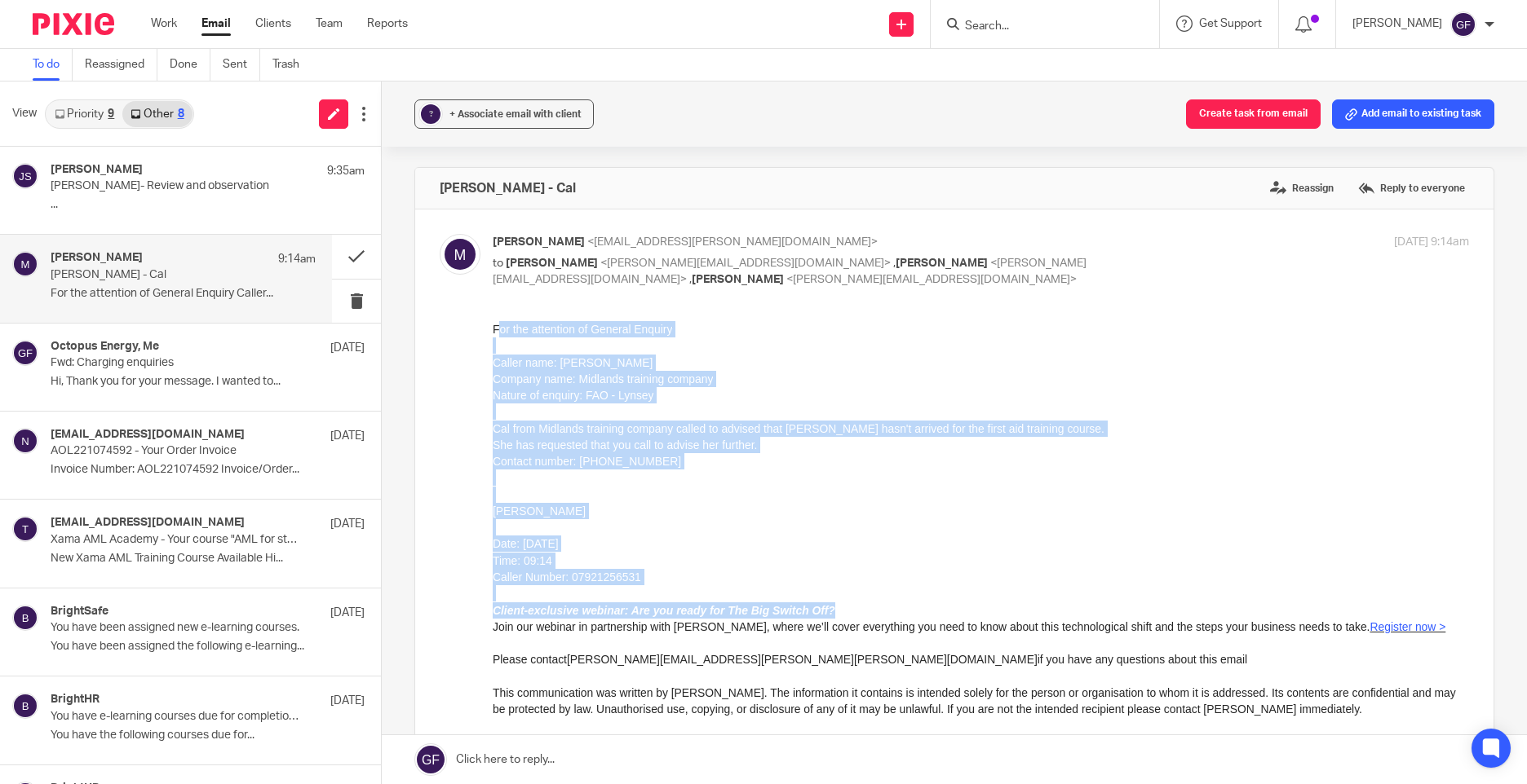
drag, startPoint x: 497, startPoint y: 329, endPoint x: 927, endPoint y: 614, distance: 515.9
click at [927, 614] on p "For the attention of General Enquiry Caller name: Cal Company name: Midlands tr…" at bounding box center [981, 502] width 976 height 364
drag, startPoint x: 927, startPoint y: 614, endPoint x: 1170, endPoint y: 519, distance: 260.9
click at [1170, 519] on p "For the attention of General Enquiry Caller name: Cal Company name: Midlands tr…" at bounding box center [981, 502] width 976 height 364
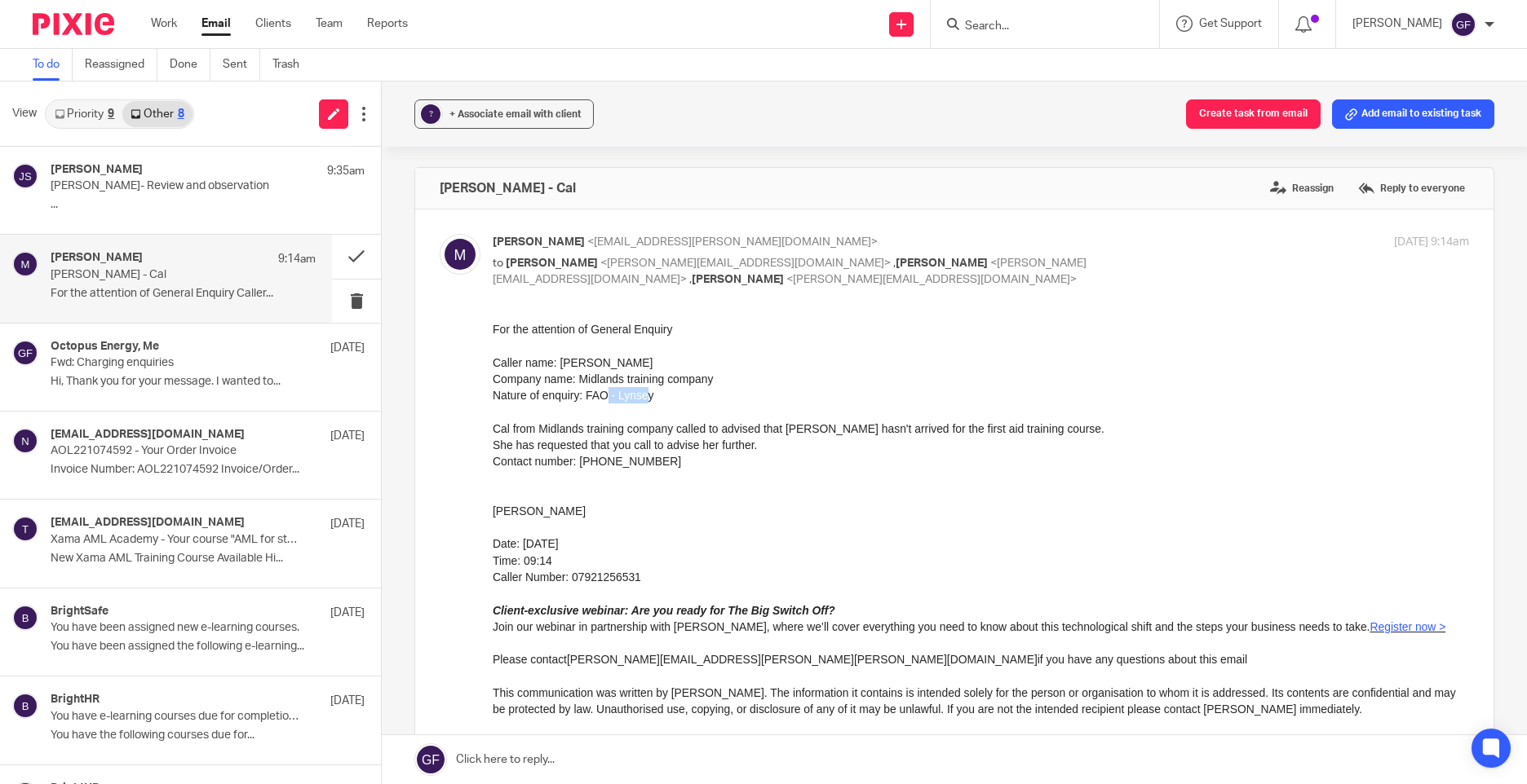
drag, startPoint x: 644, startPoint y: 397, endPoint x: 607, endPoint y: 398, distance: 37.0
click at [607, 398] on p "For the attention of General Enquiry Caller name: Cal Company name: Midlands tr…" at bounding box center [981, 502] width 976 height 364
drag, startPoint x: 607, startPoint y: 398, endPoint x: 669, endPoint y: 402, distance: 62.1
click at [669, 402] on p "For the attention of General Enquiry Caller name: Cal Company name: Midlands tr…" at bounding box center [981, 502] width 976 height 364
drag, startPoint x: 661, startPoint y: 401, endPoint x: 545, endPoint y: 398, distance: 116.0
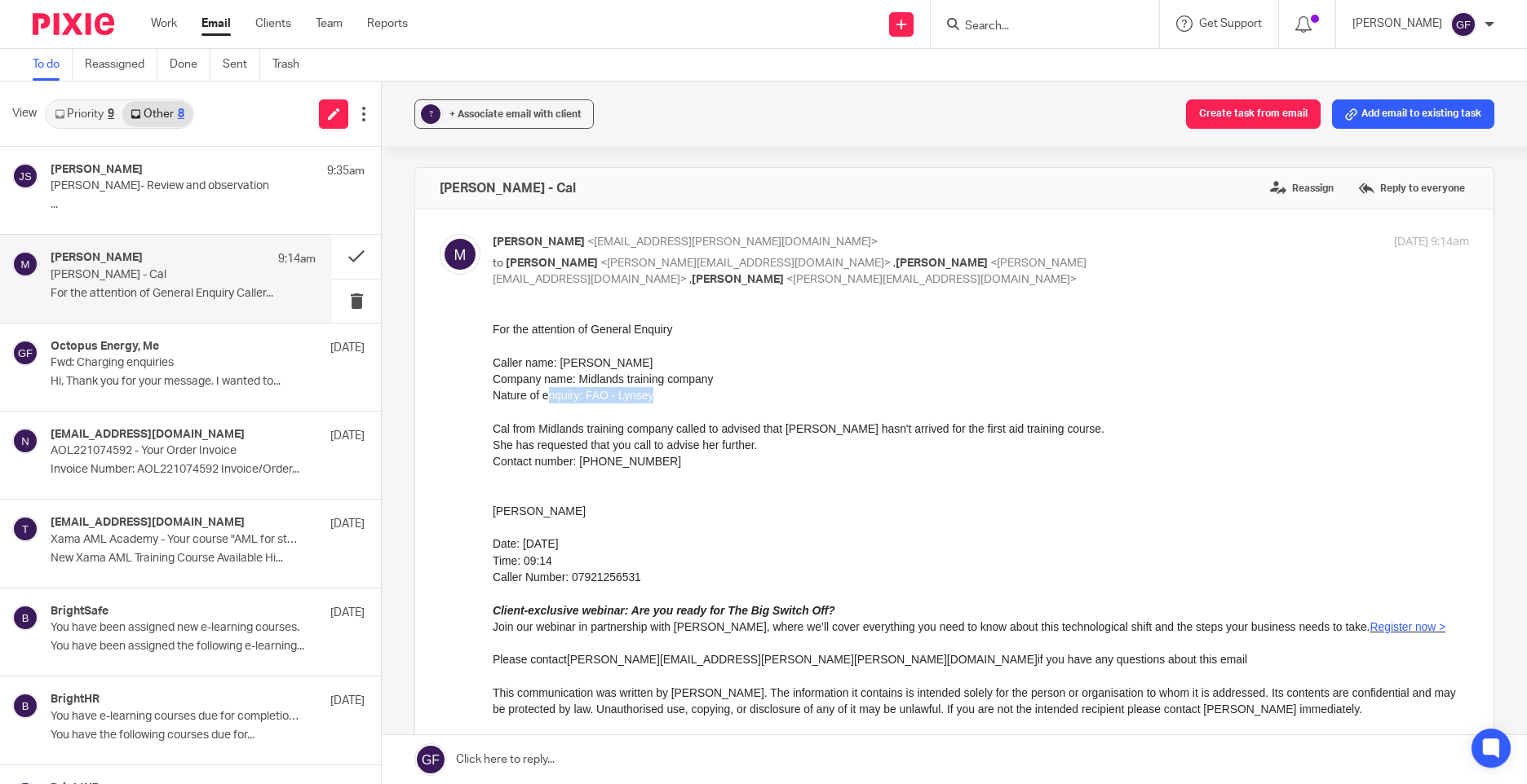
click at [545, 398] on p "For the attention of General Enquiry Caller name: Cal Company name: Midlands tr…" at bounding box center [981, 502] width 976 height 364
drag, startPoint x: 545, startPoint y: 398, endPoint x: 788, endPoint y: 485, distance: 258.1
click at [788, 485] on p "For the attention of General Enquiry Caller name: Cal Company name: Midlands tr…" at bounding box center [981, 502] width 976 height 364
drag, startPoint x: 984, startPoint y: 563, endPoint x: 599, endPoint y: 325, distance: 452.6
click at [841, 538] on p "For the attention of General Enquiry Caller name: Cal Company name: Midlands tr…" at bounding box center [981, 502] width 976 height 364
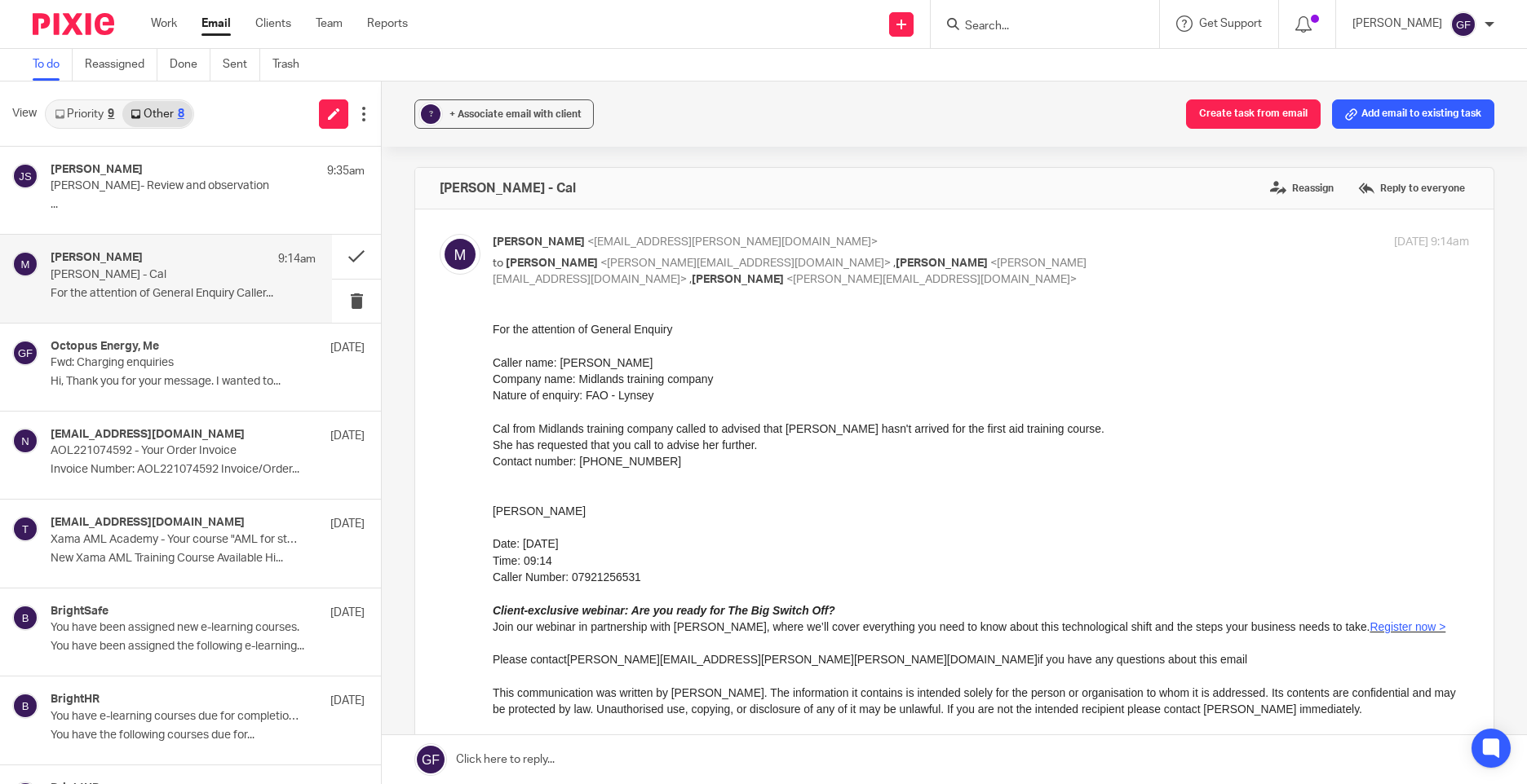
drag, startPoint x: 494, startPoint y: 325, endPoint x: 606, endPoint y: 366, distance: 119.3
drag, startPoint x: 974, startPoint y: 685, endPoint x: 574, endPoint y: 366, distance: 511.6
drag, startPoint x: 579, startPoint y: 378, endPoint x: 718, endPoint y: 381, distance: 139.0
click at [718, 381] on p "For the attention of General Enquiry Caller name: Cal Company name: Midlands tr…" at bounding box center [981, 502] width 976 height 364
drag, startPoint x: 718, startPoint y: 381, endPoint x: 706, endPoint y: 395, distance: 18.4
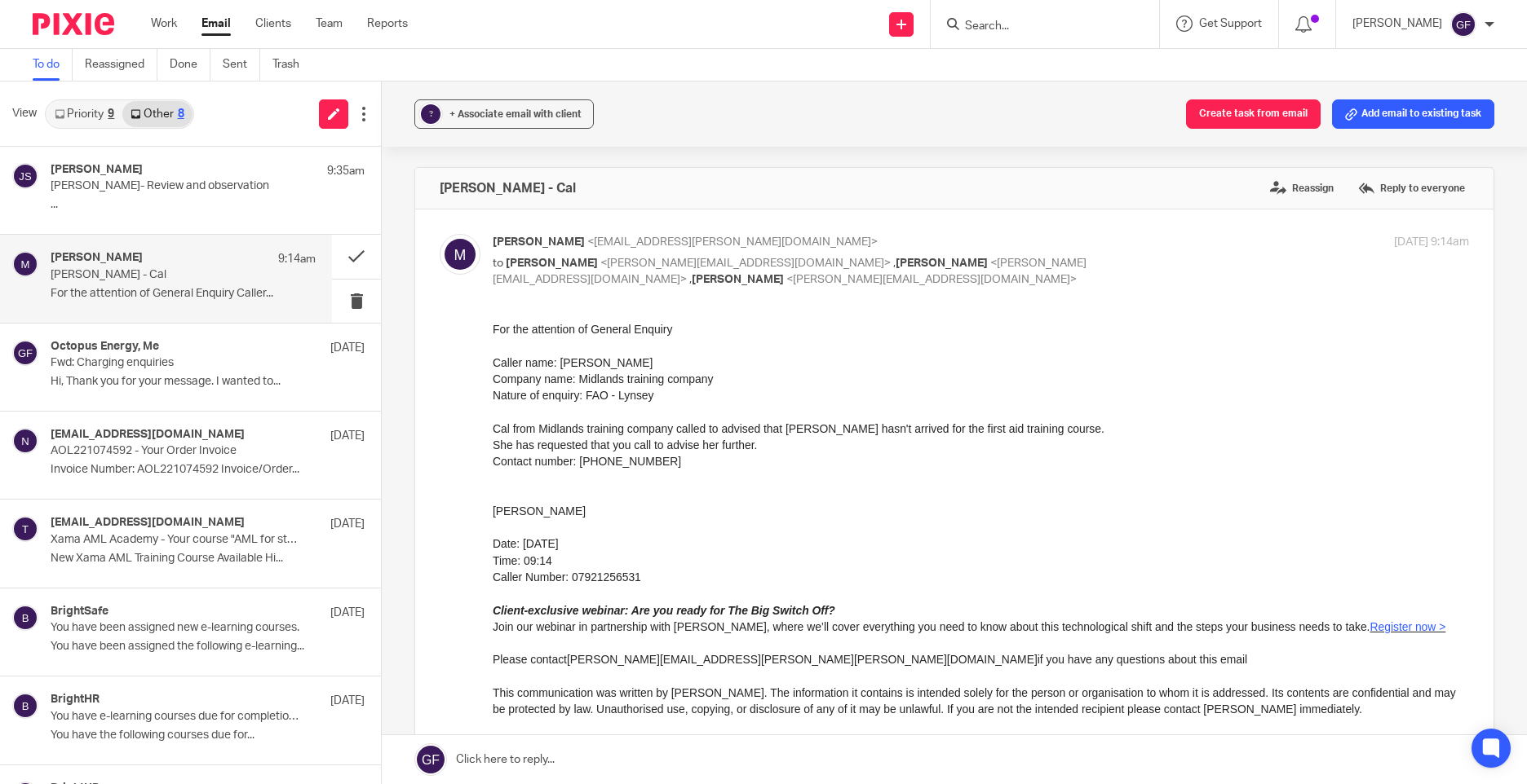
click at [706, 395] on p "For the attention of General Enquiry Caller name: Cal Company name: Midlands tr…" at bounding box center [981, 502] width 976 height 364
click at [952, 468] on p "For the attention of General Enquiry Caller name: Cal Company name: Midlands tr…" at bounding box center [981, 502] width 976 height 364
click at [354, 259] on button at bounding box center [356, 257] width 49 height 43
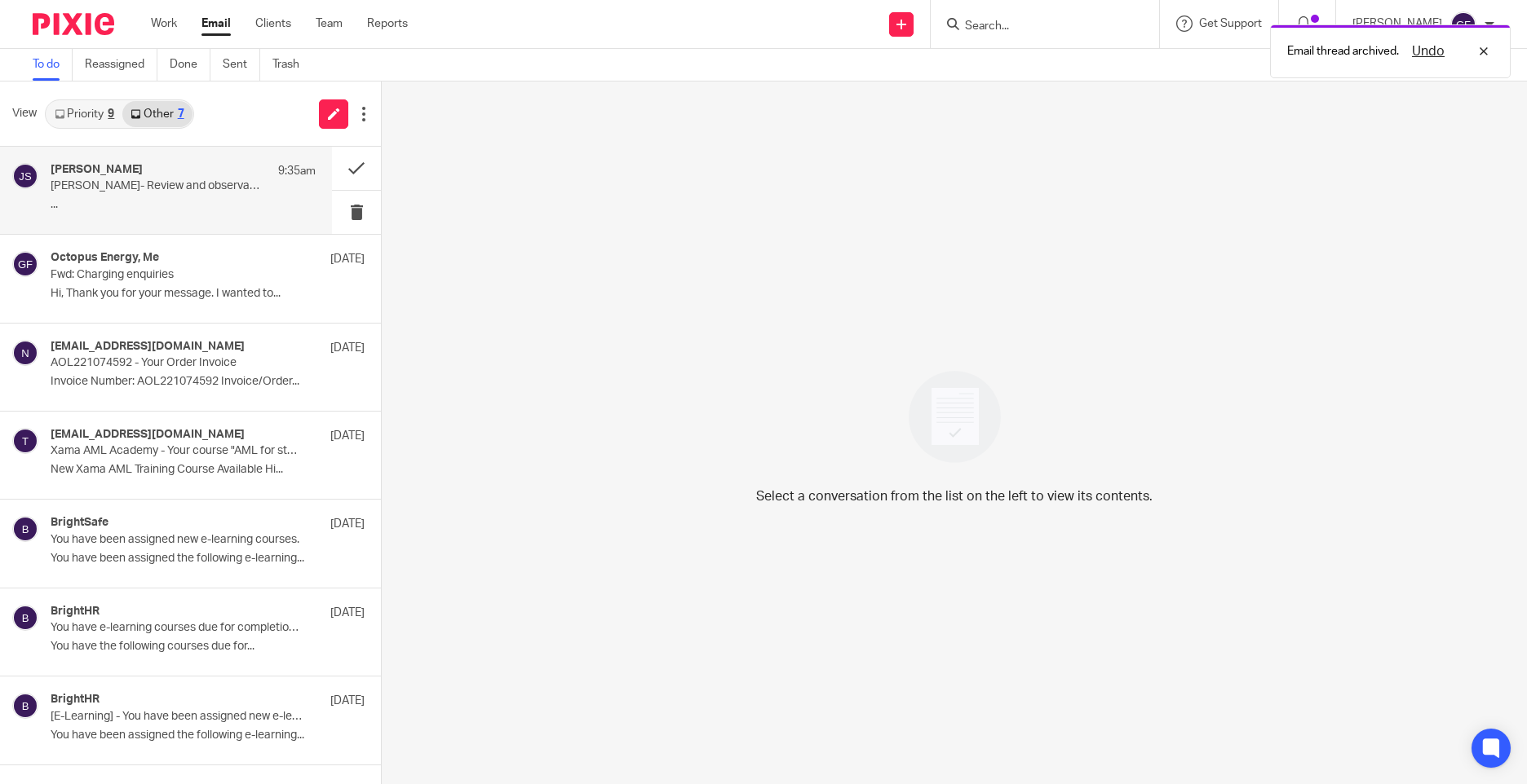
click at [213, 170] on div "Jane Sutton 9:35am" at bounding box center [183, 170] width 265 height 16
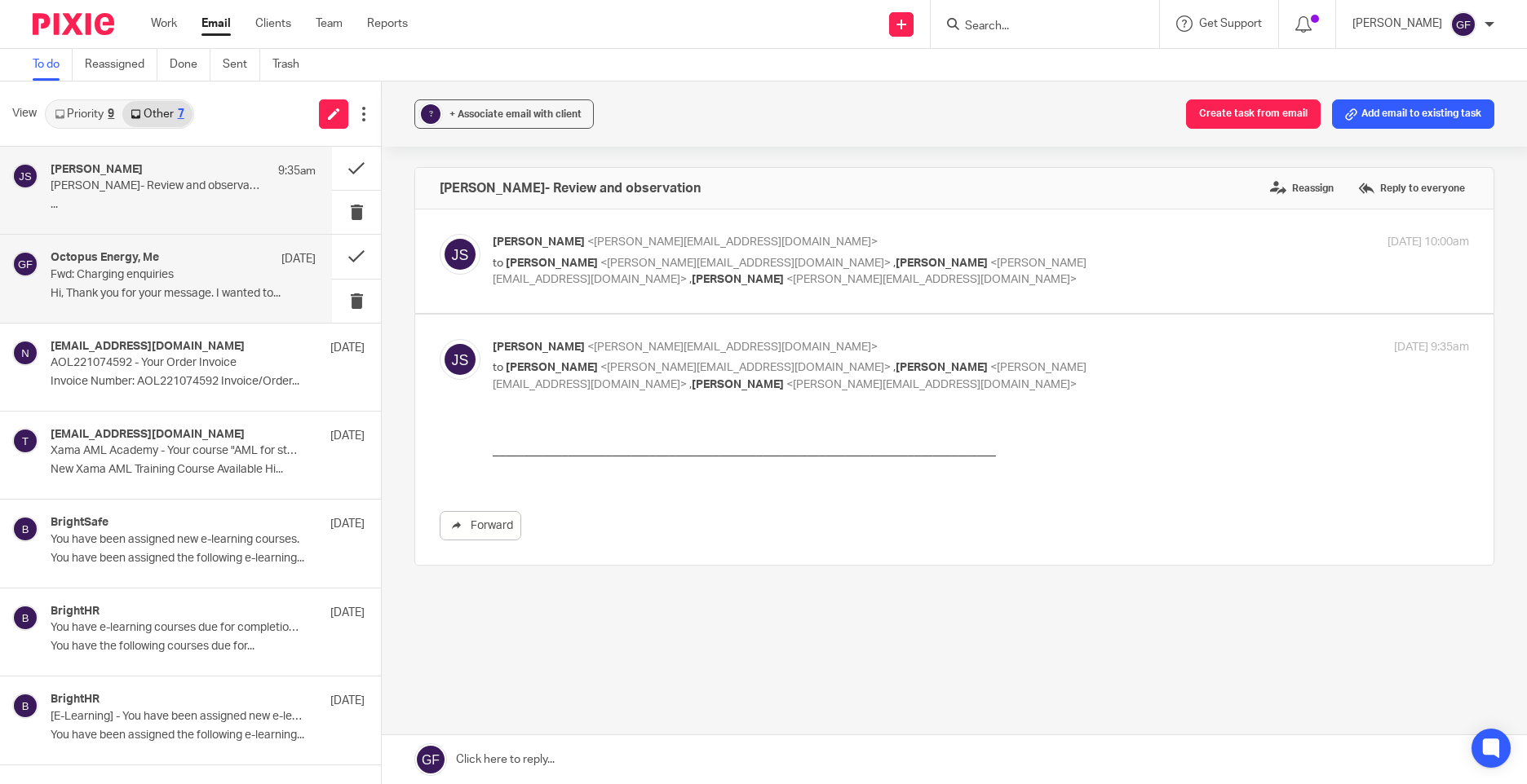
click at [152, 278] on p "Fwd: Charging enquiries" at bounding box center [157, 274] width 213 height 14
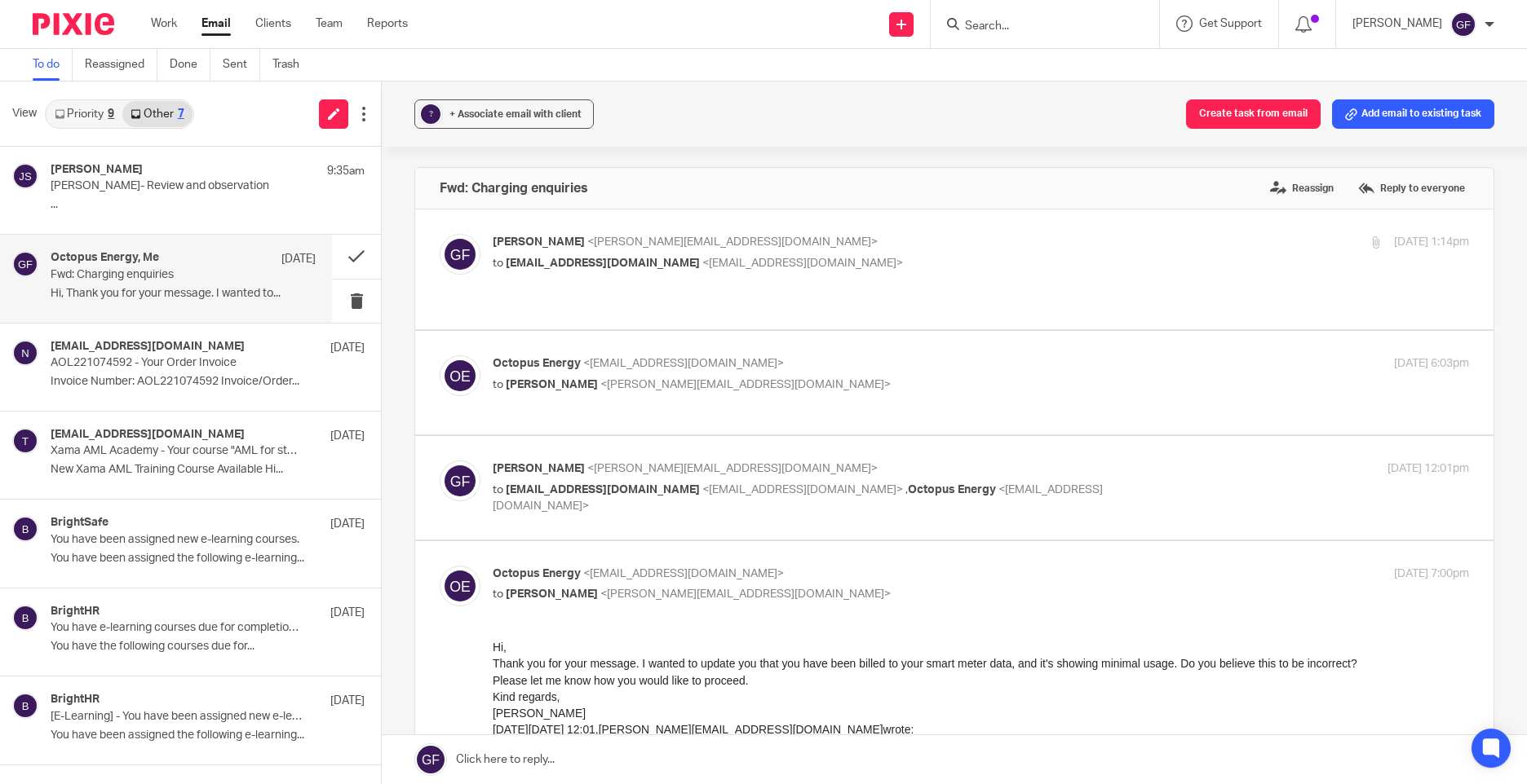
click at [979, 274] on div "George Foster <george@as1group.co.uk> to business@octopus.energy <business@octo…" at bounding box center [953, 269] width 1030 height 71
click at [875, 253] on div "George Foster <george@as1group.co.uk> to business@octopus.energy <business@octo…" at bounding box center [818, 253] width 651 height 38
checkbox input "true"
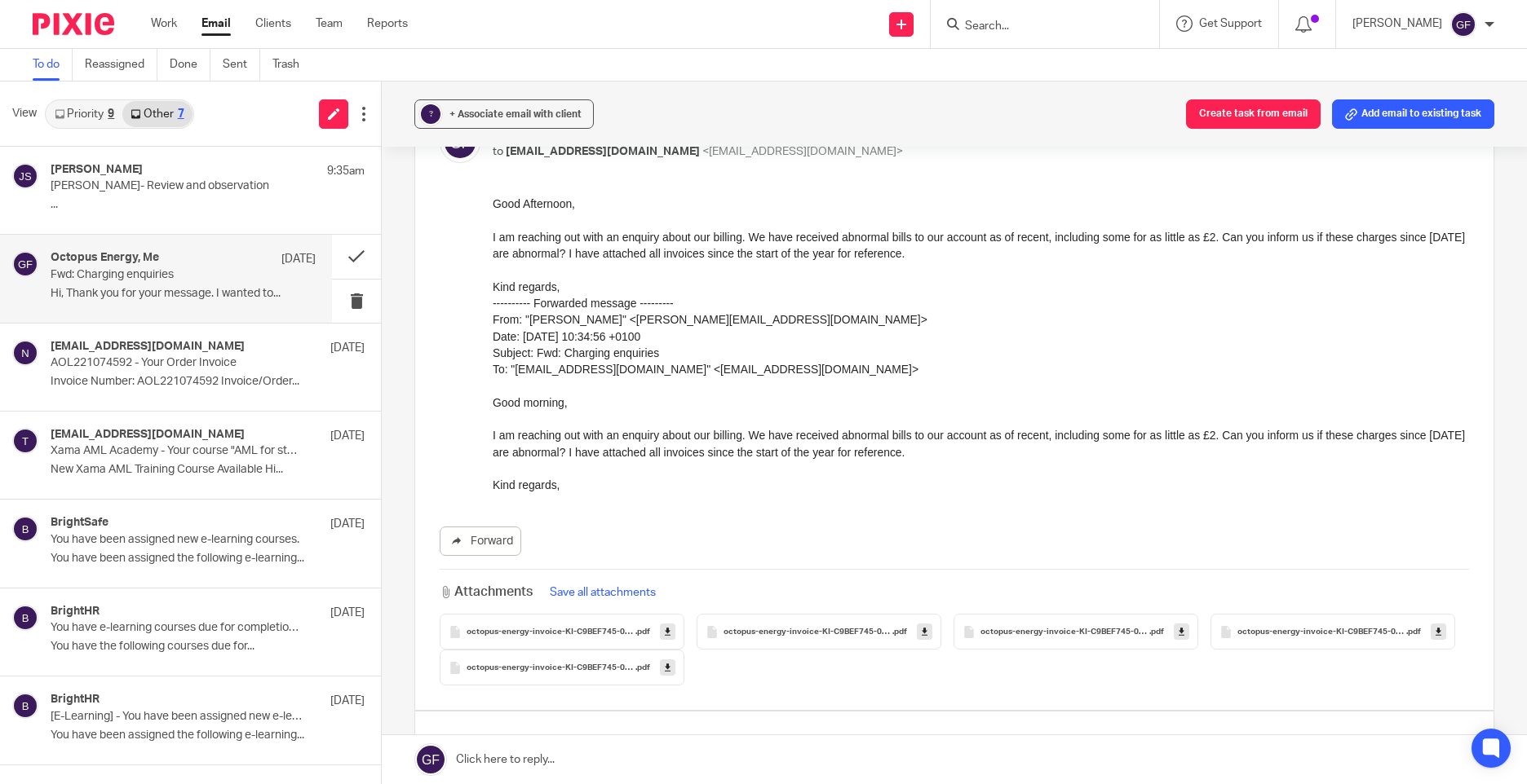
scroll to position [244, 0]
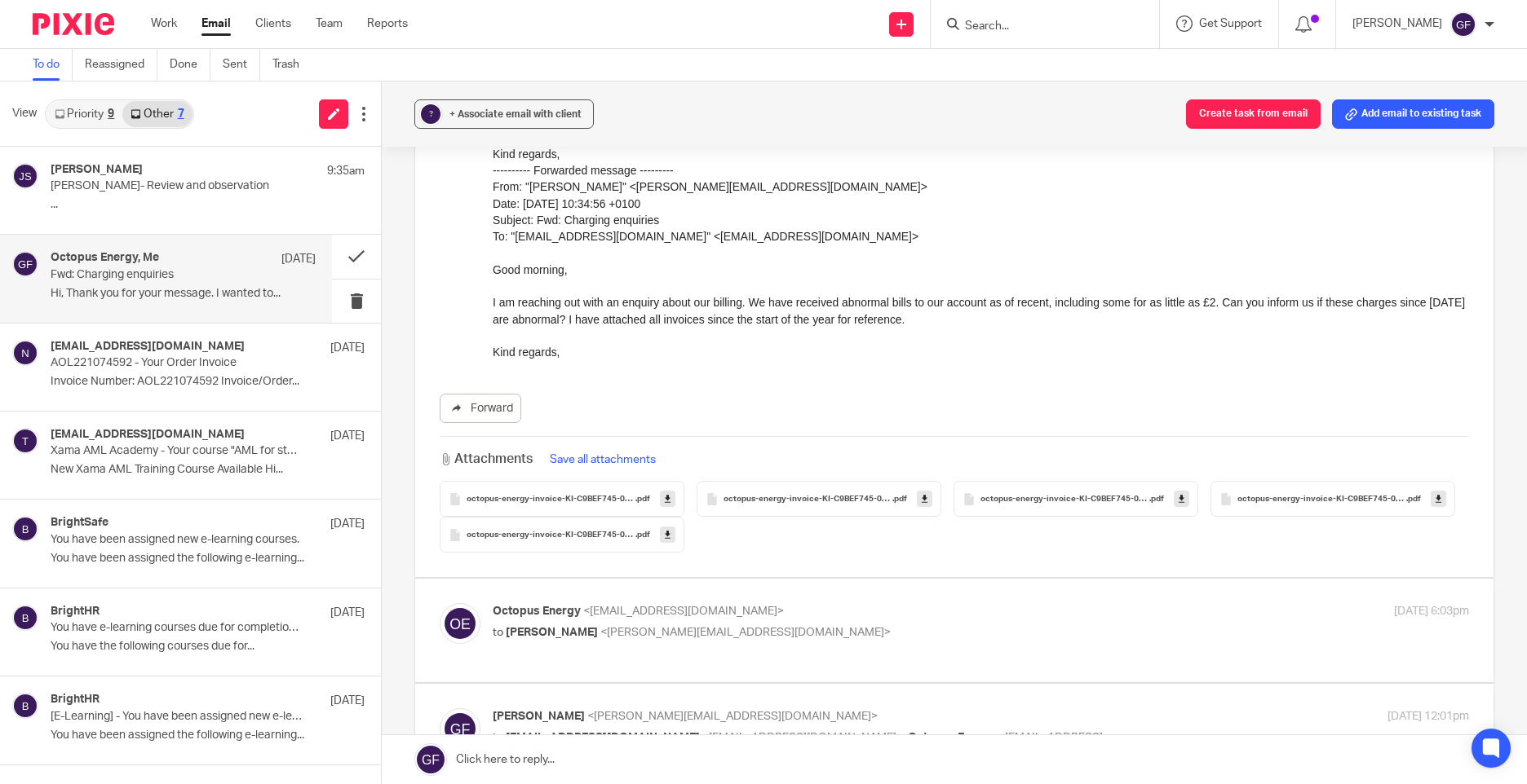
click at [609, 495] on span "octopus-energy-invoice-KI-C9BEF745-0022-2" at bounding box center [551, 499] width 169 height 9
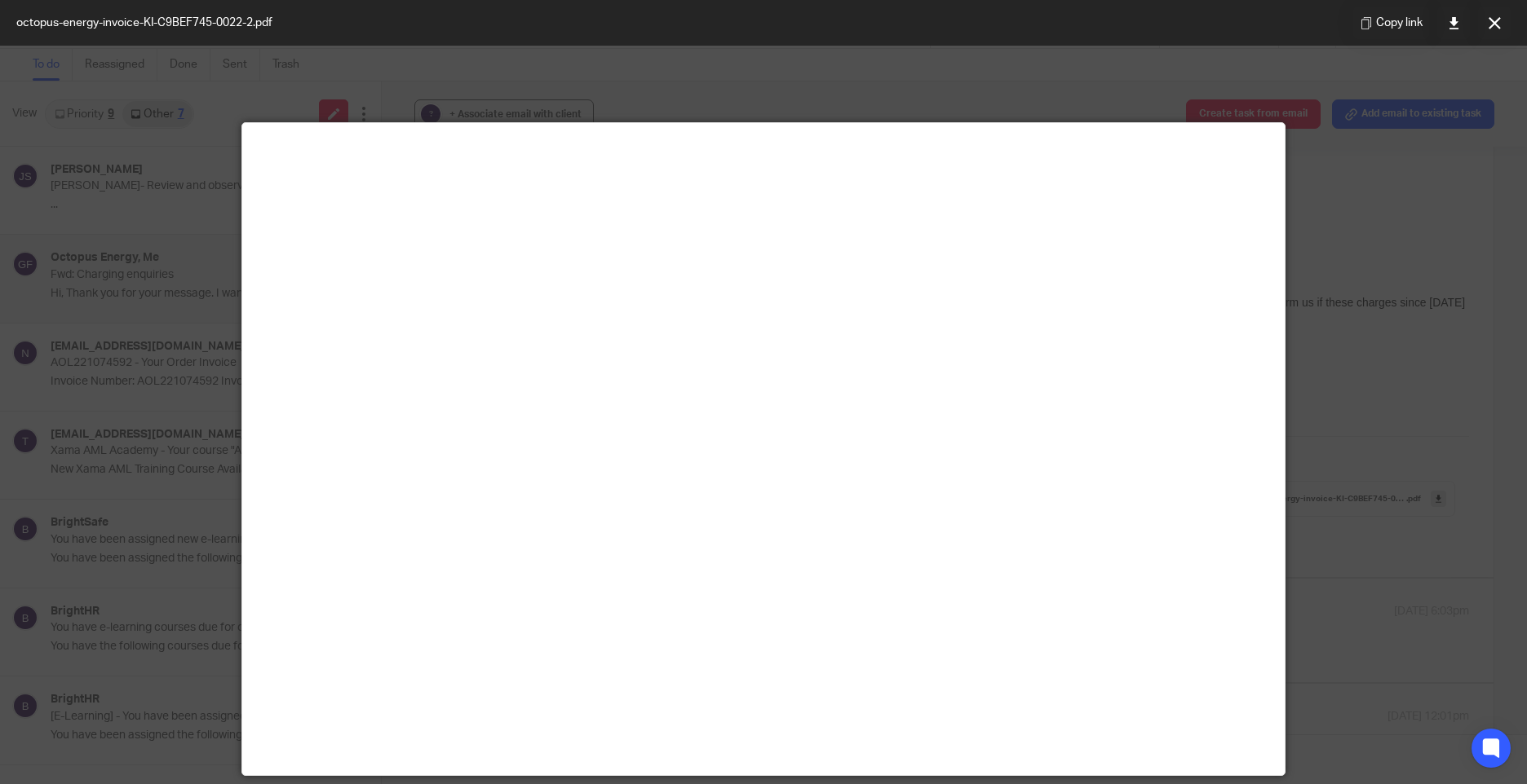
click at [1382, 409] on div at bounding box center [764, 392] width 1527 height 784
click at [1497, 29] on button at bounding box center [1494, 23] width 33 height 33
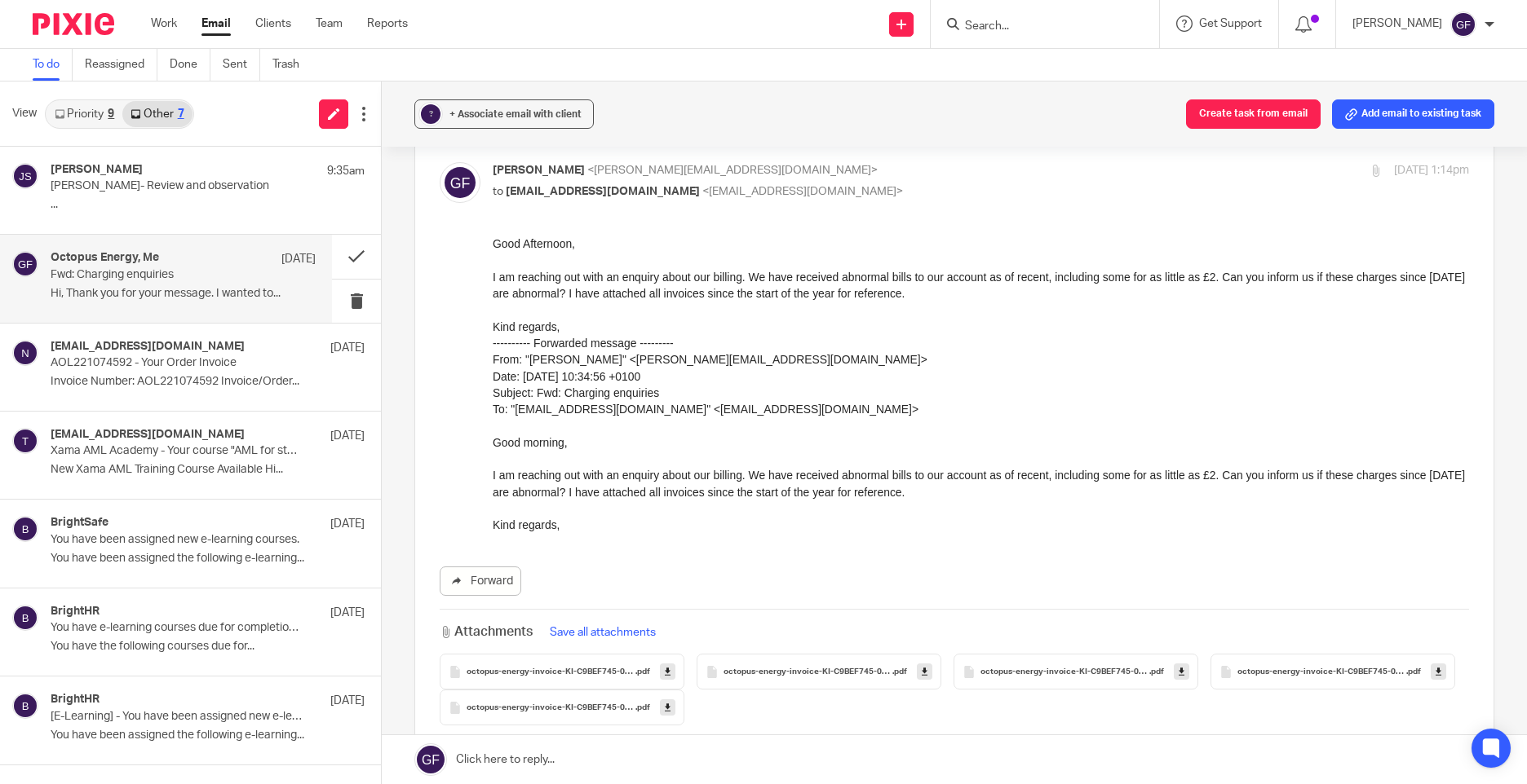
scroll to position [0, 0]
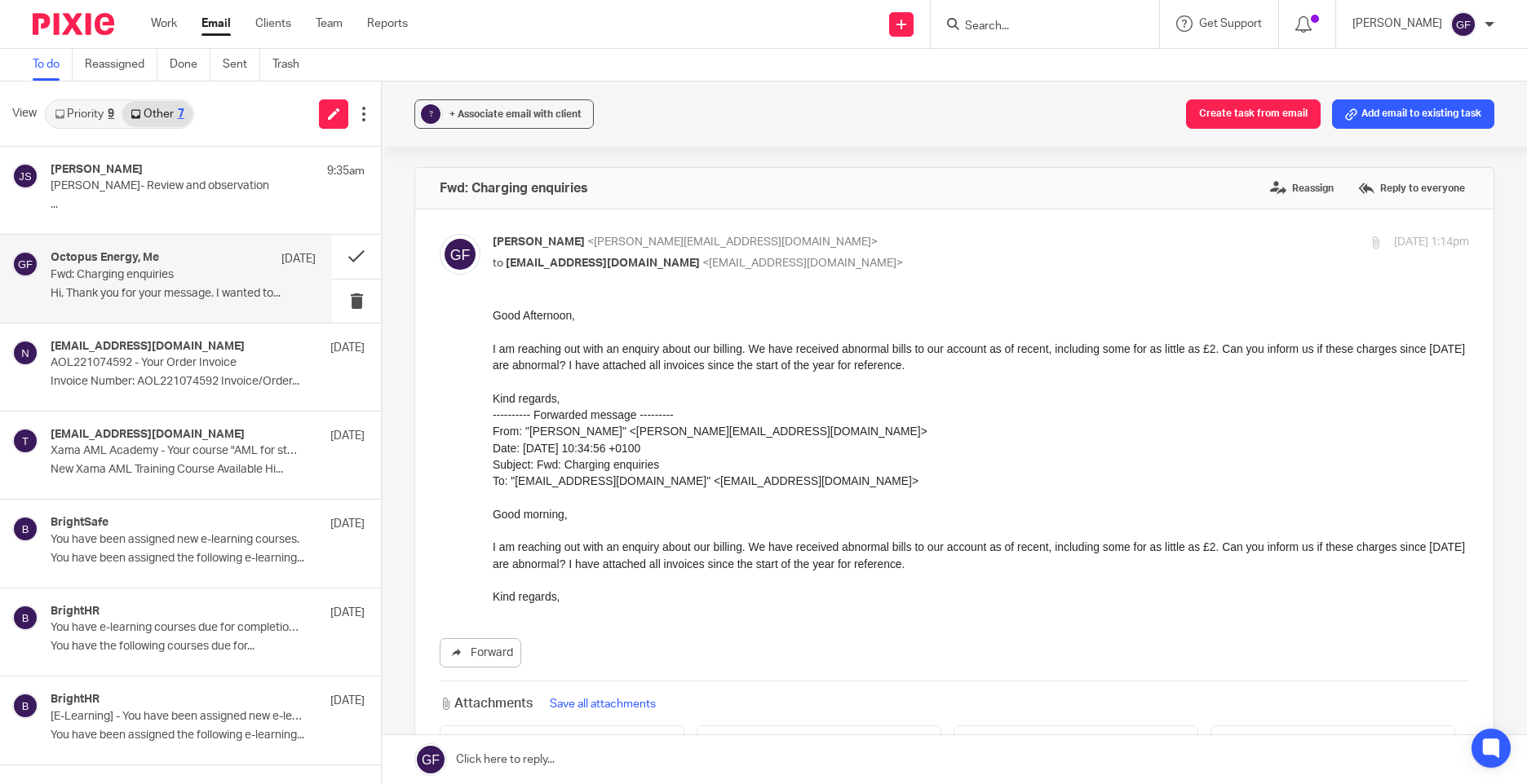
drag, startPoint x: 949, startPoint y: 655, endPoint x: 812, endPoint y: 358, distance: 327.1
drag, startPoint x: 978, startPoint y: 674, endPoint x: 841, endPoint y: 369, distance: 334.4
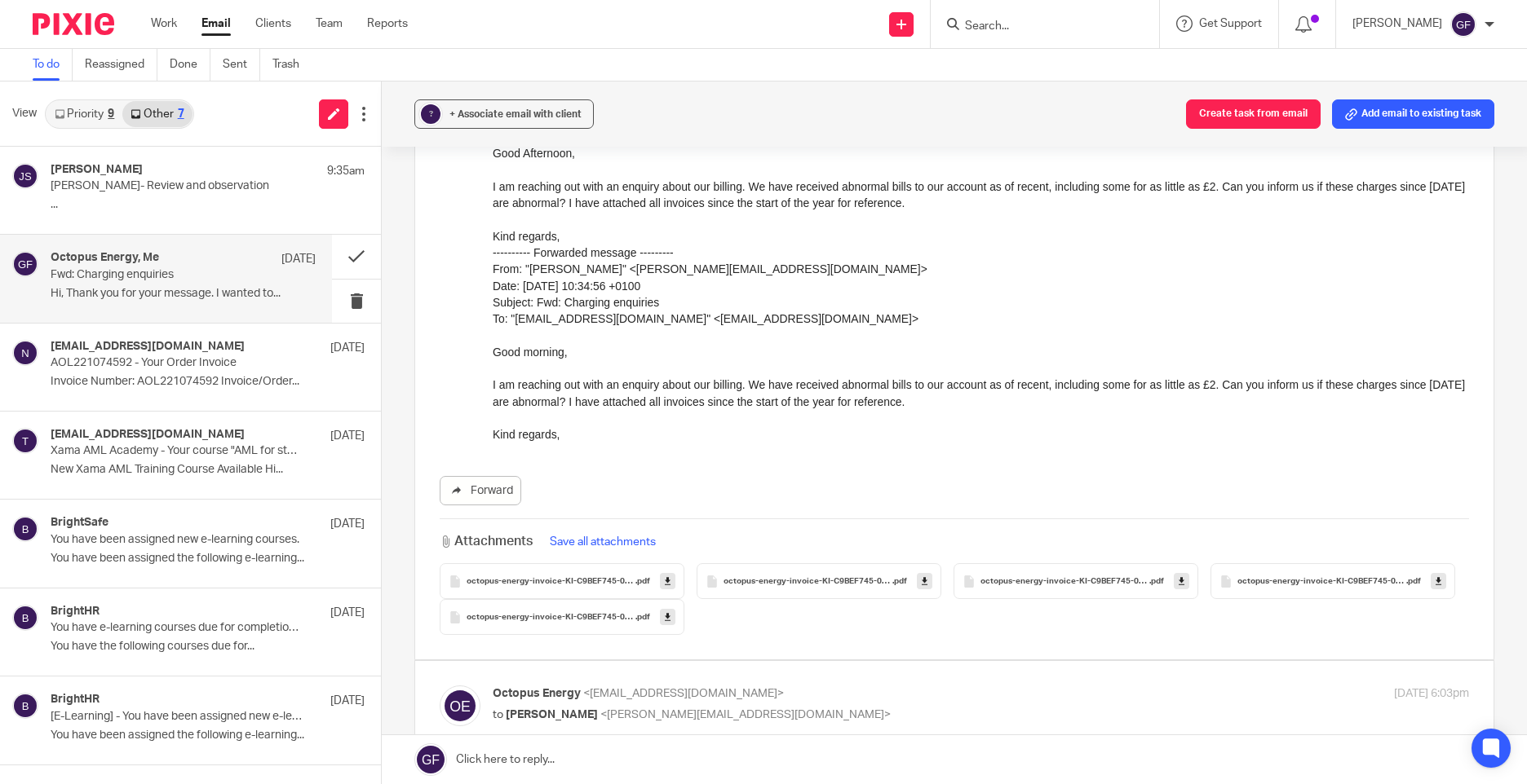
scroll to position [163, 0]
drag, startPoint x: 499, startPoint y: 363, endPoint x: 937, endPoint y: 416, distance: 441.2
click at [937, 416] on div "Good Afternoon, I am reaching out with an enquiry about our billing. We have re…" at bounding box center [981, 293] width 976 height 298
drag, startPoint x: 444, startPoint y: 273, endPoint x: 1100, endPoint y: 460, distance: 682.1
click at [1093, 464] on div "Forward Attachments Save all attachments octopus-energy-invoice-KI-C9BEF745-002…" at bounding box center [953, 389] width 1030 height 490
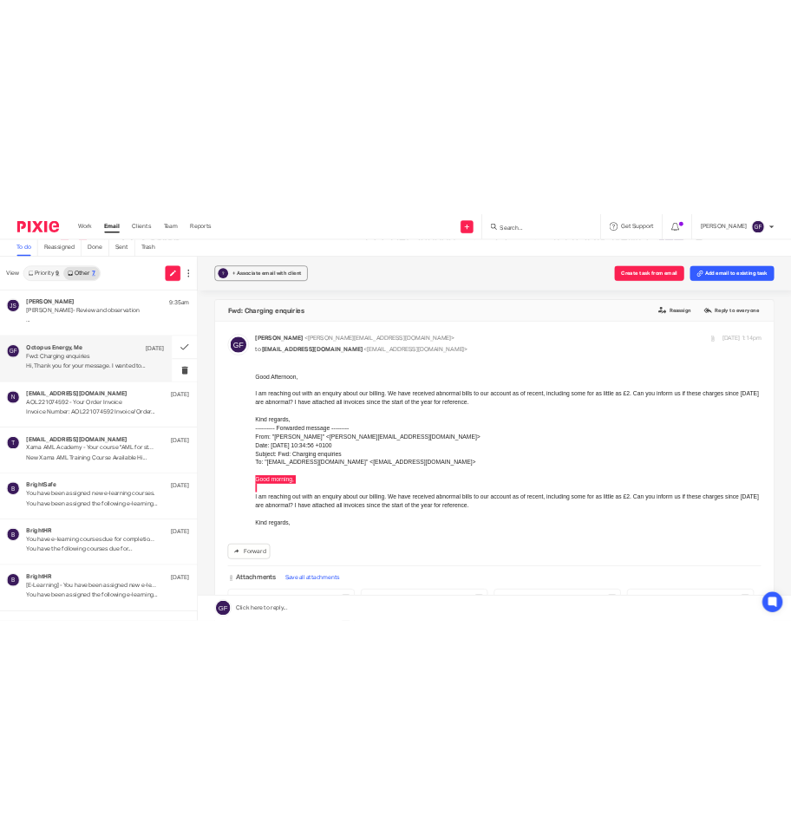
scroll to position [0, 0]
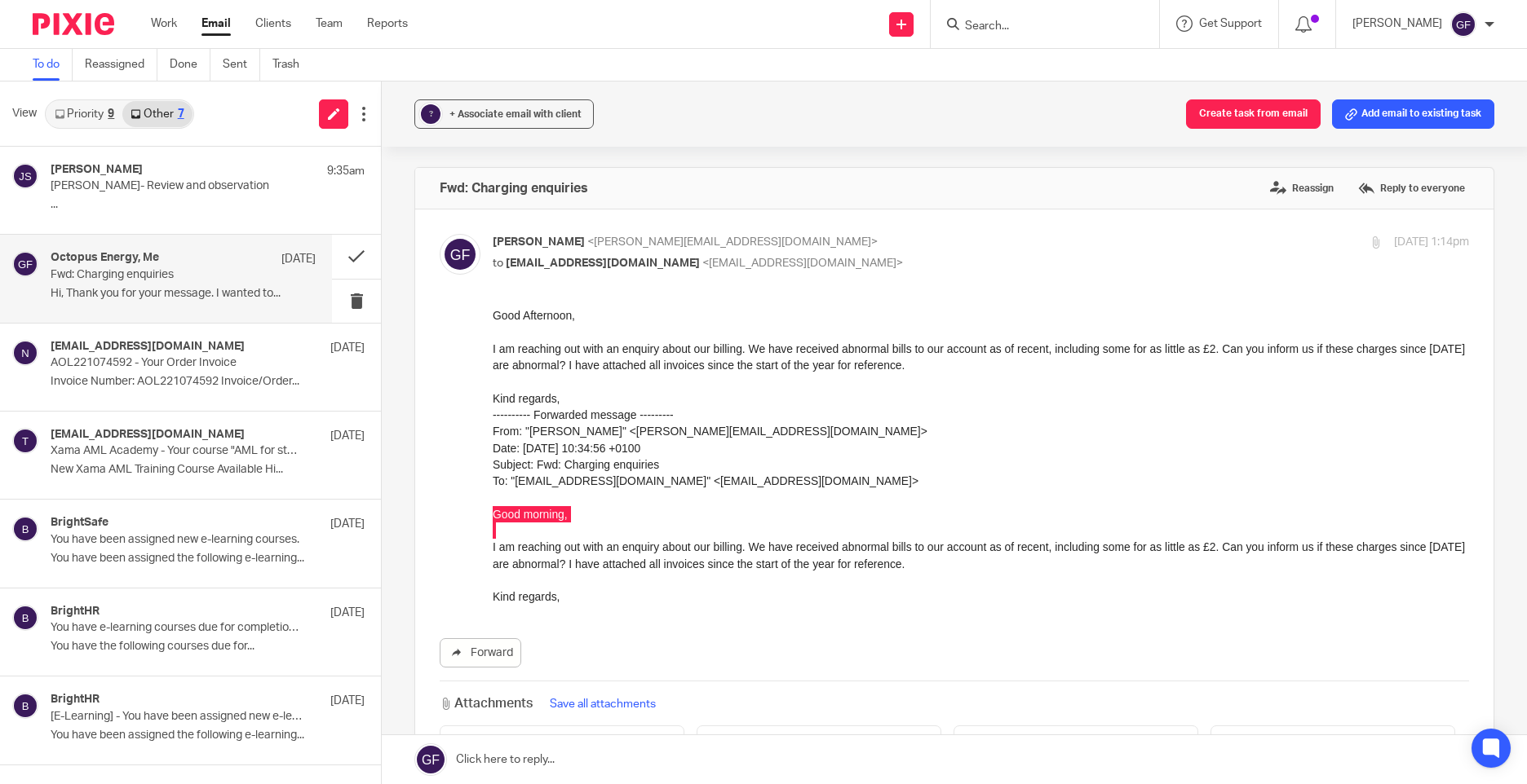
drag, startPoint x: 953, startPoint y: 656, endPoint x: 780, endPoint y: 353, distance: 348.9
drag, startPoint x: 977, startPoint y: 659, endPoint x: 891, endPoint y: 359, distance: 312.1
drag, startPoint x: 951, startPoint y: 369, endPoint x: 467, endPoint y: 342, distance: 484.8
click at [493, 342] on html "Good Afternoon, I am reaching out with an enquiry about our billing. We have re…" at bounding box center [981, 456] width 976 height 298
click at [967, 450] on div "Good Afternoon, I am reaching out with an enquiry about our billing. We have re…" at bounding box center [981, 456] width 976 height 298
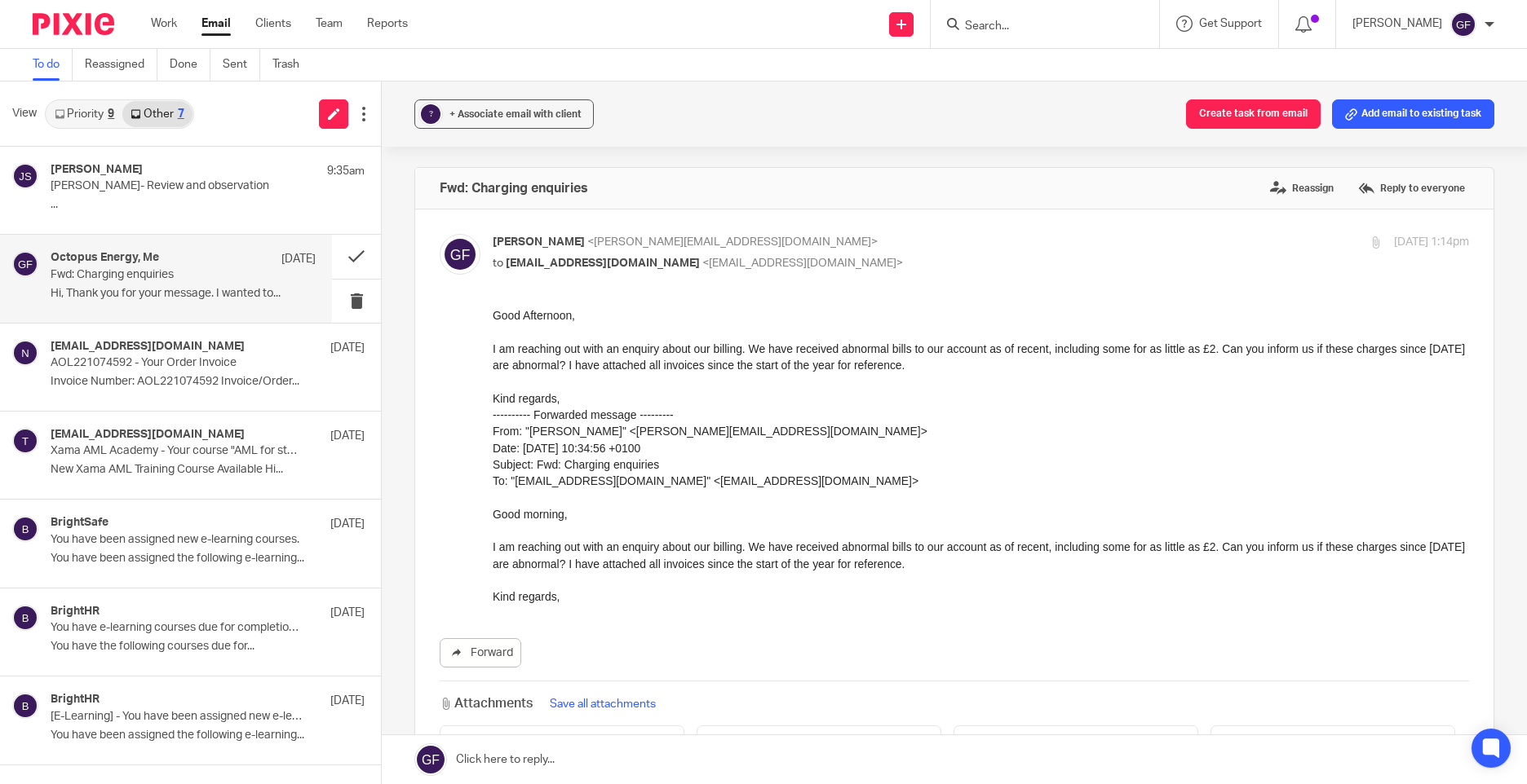
click at [1072, 467] on div "Good Afternoon, I am reaching out with an enquiry about our billing. We have re…" at bounding box center [981, 456] width 976 height 298
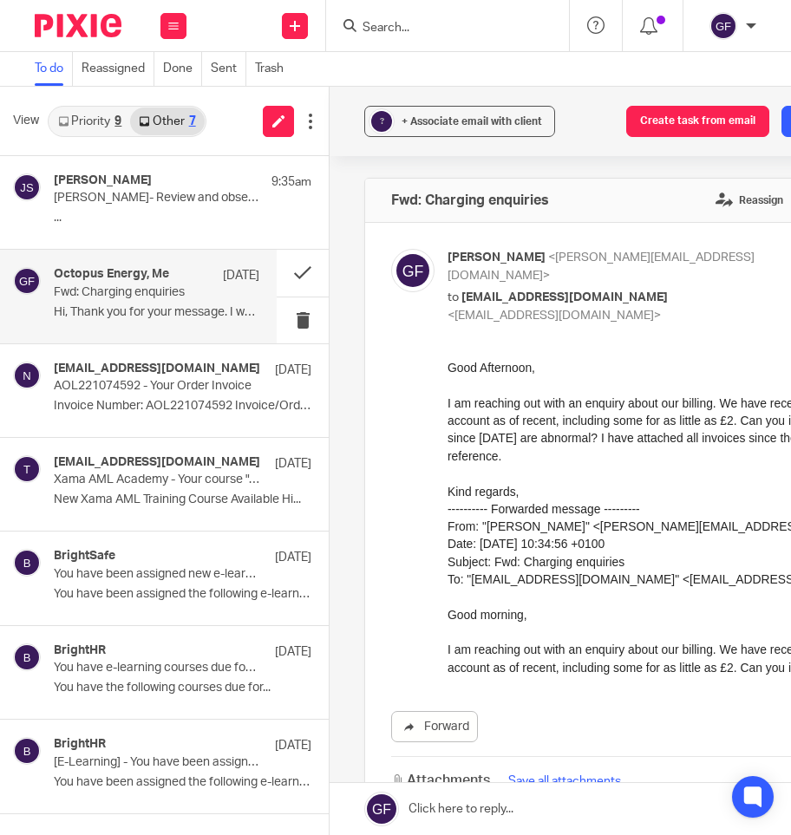
click at [381, 19] on form at bounding box center [453, 26] width 185 height 22
click at [377, 21] on input "Search" at bounding box center [439, 29] width 156 height 16
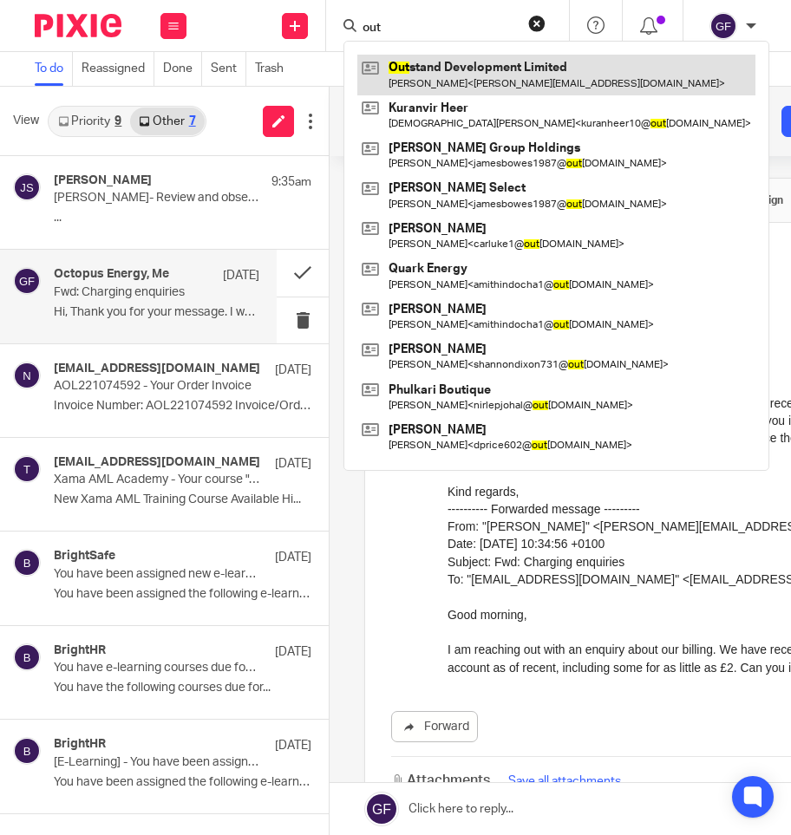
type input "out"
click at [473, 84] on link at bounding box center [556, 75] width 398 height 40
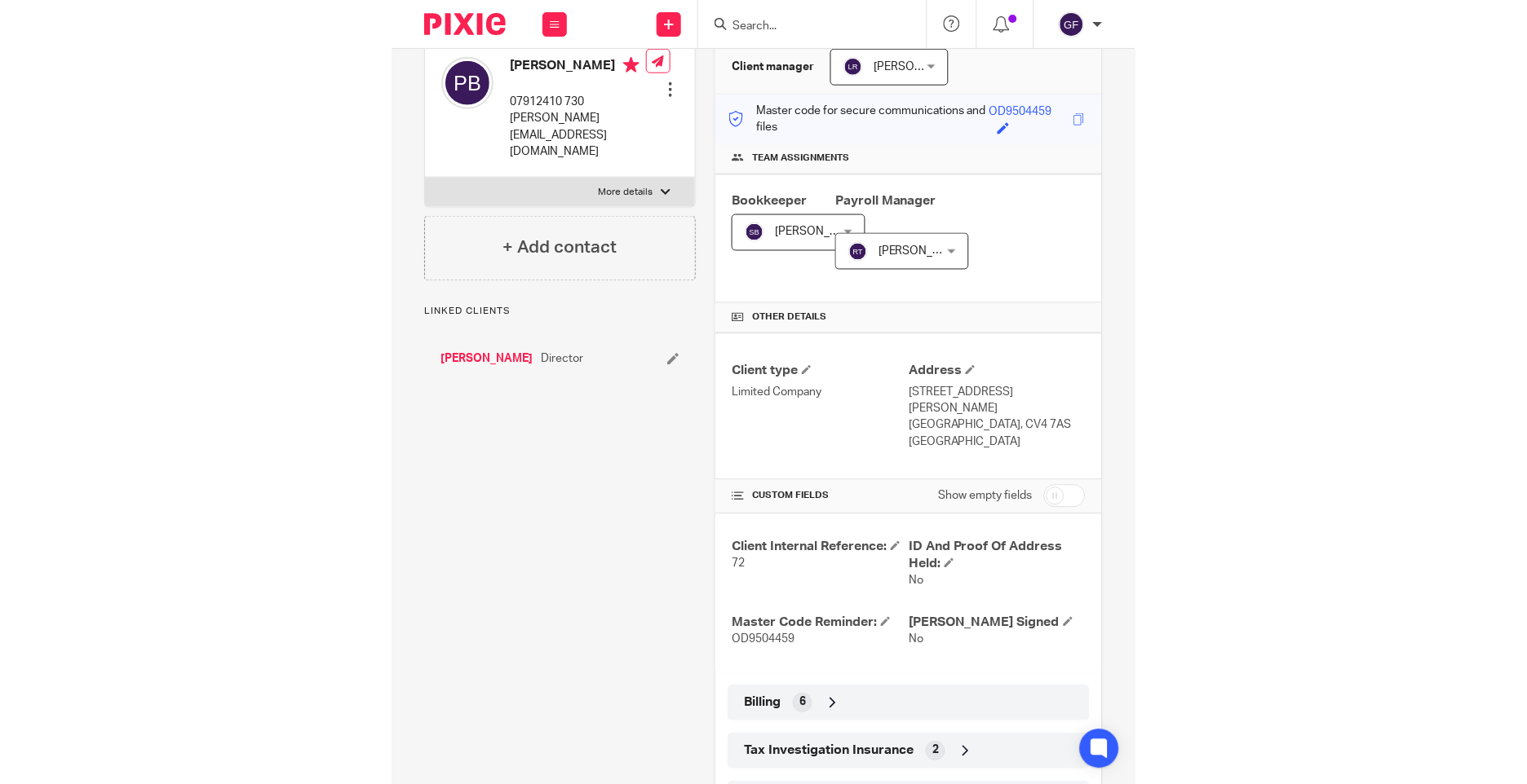
scroll to position [489, 0]
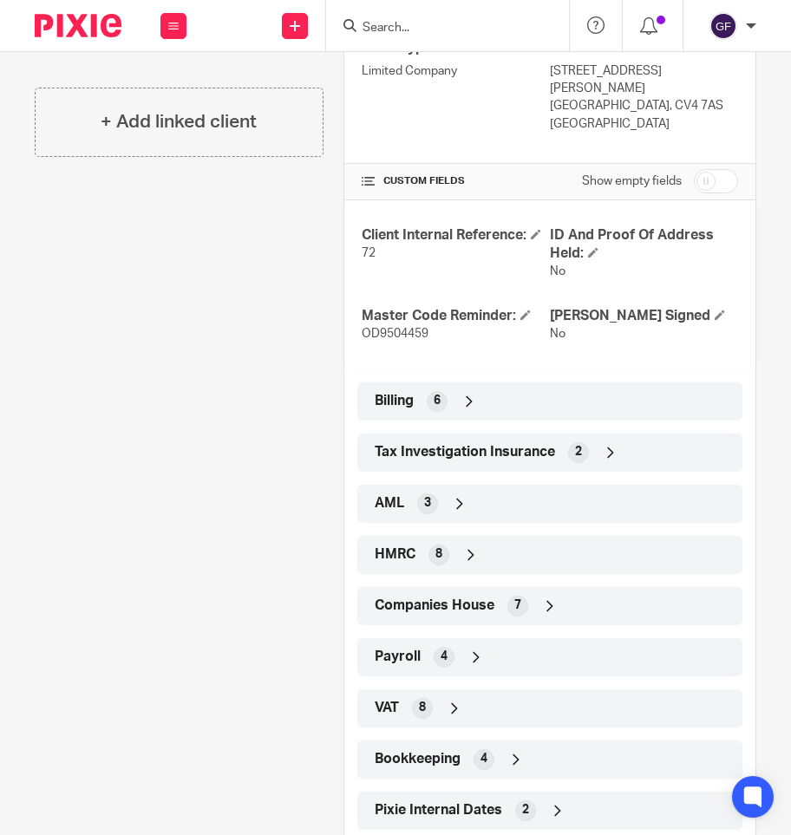
click at [384, 546] on span "HMRC" at bounding box center [395, 555] width 41 height 18
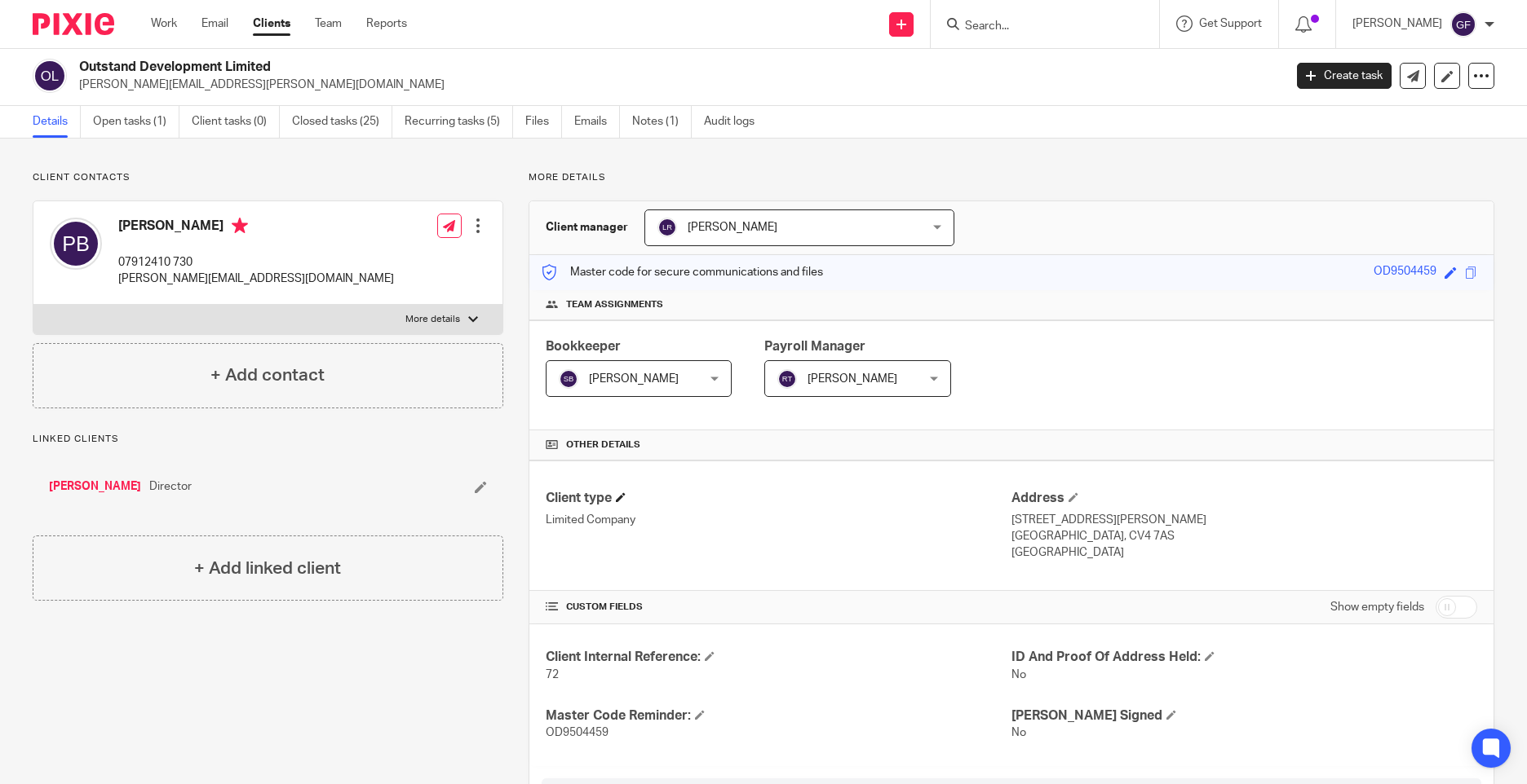
scroll to position [0, 0]
click at [743, 411] on div "Bookkeeper [PERSON_NAME] [PERSON_NAME] Not selected [PERSON_NAME] [PERSON_NAME]…" at bounding box center [1011, 377] width 964 height 110
click at [487, 62] on h2 "Outstand Development Limited" at bounding box center [556, 70] width 954 height 17
click at [639, 126] on link "Notes (1)" at bounding box center [661, 124] width 59 height 32
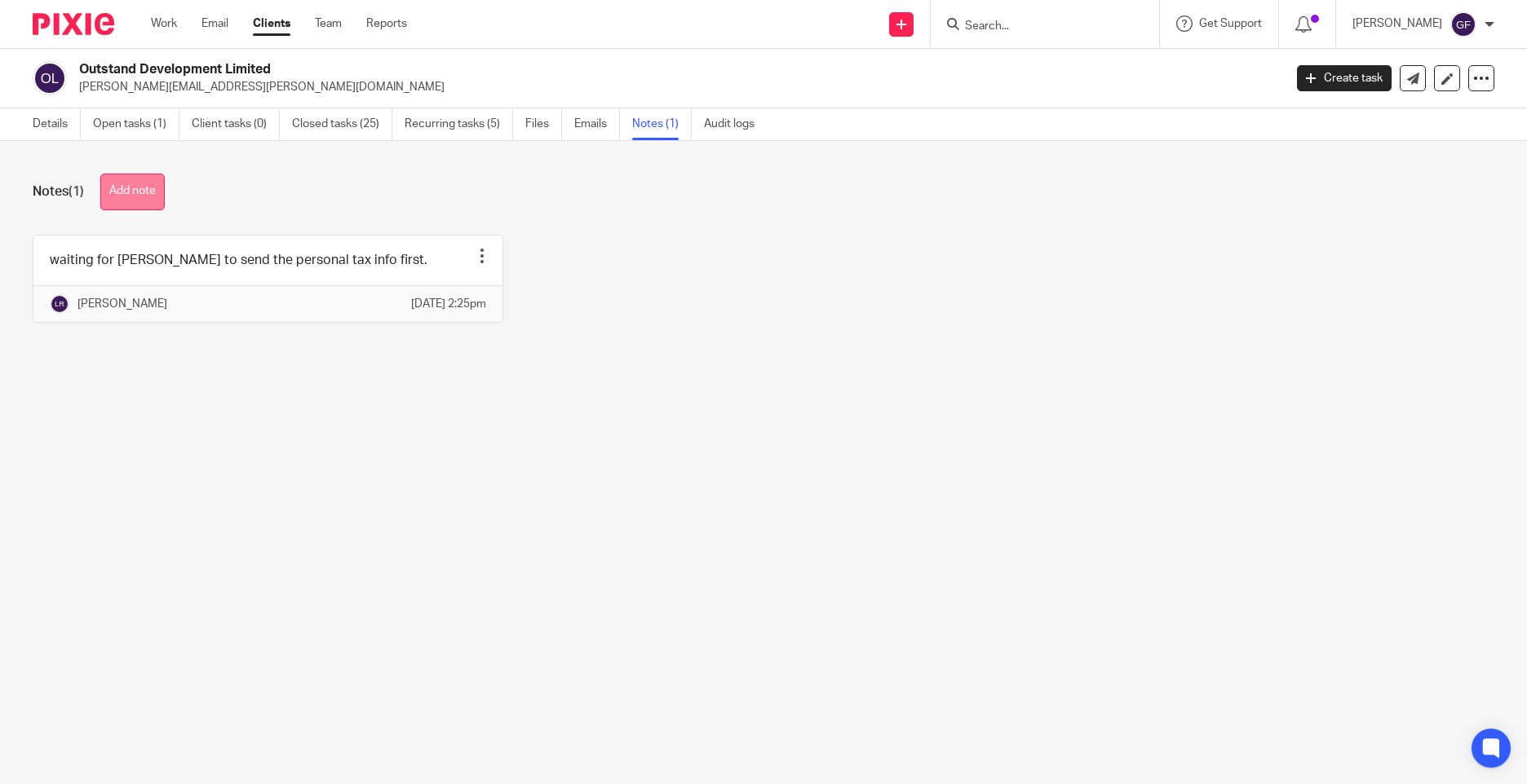
click at [153, 190] on button "Add note" at bounding box center [133, 192] width 65 height 37
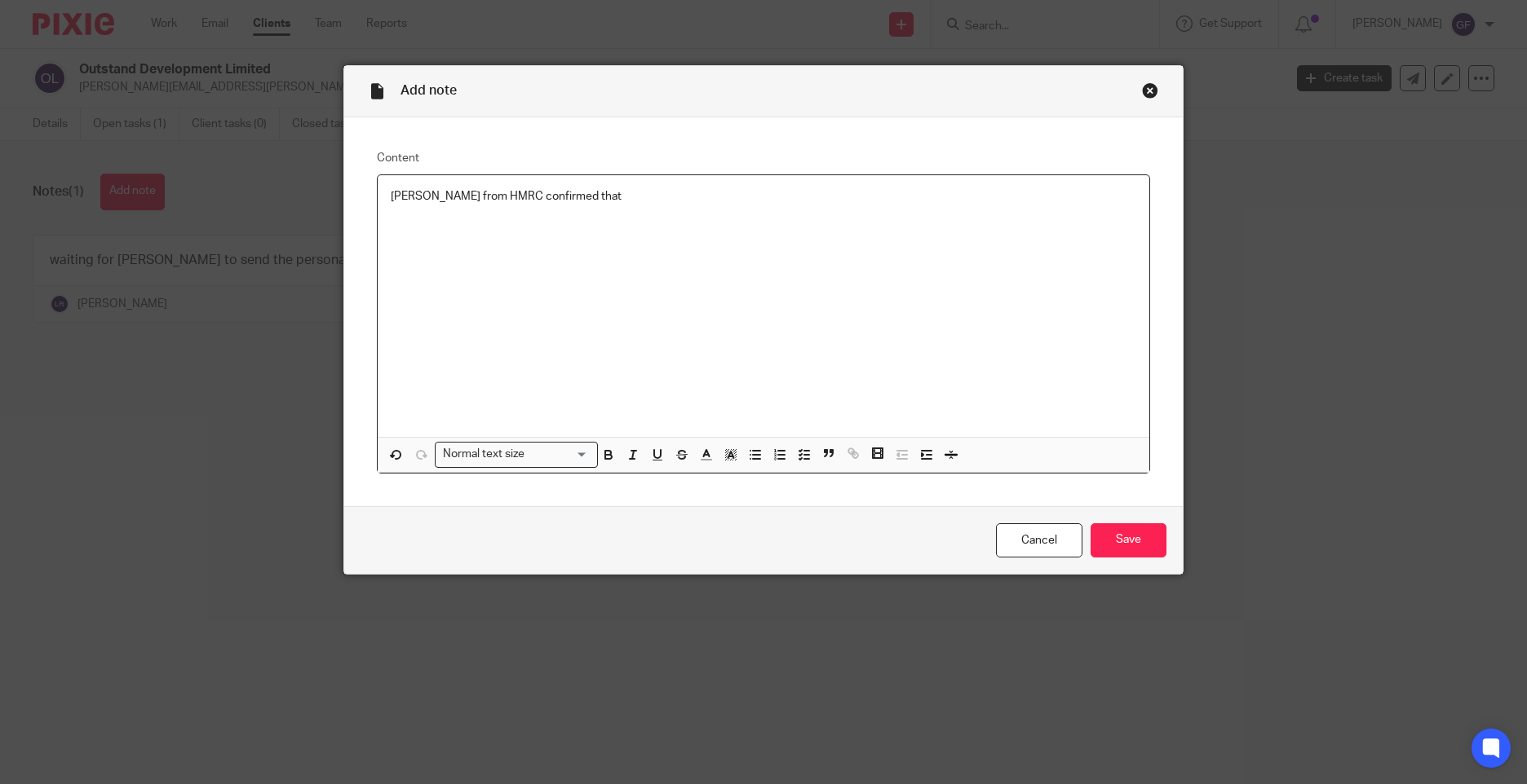
click at [652, 196] on p "[PERSON_NAME] from HMRC confirmed that" at bounding box center [763, 196] width 746 height 16
click at [888, 196] on p "[PERSON_NAME] from HMRC confirmed that they extended the year end so that they …" at bounding box center [763, 205] width 746 height 34
click at [930, 196] on p "[PERSON_NAME] from HMRC confirmed that they extended the year end so that they …" at bounding box center [763, 205] width 746 height 34
click at [668, 213] on p "[PERSON_NAME] from HMRC confirmed that they extended the year end so that they …" at bounding box center [763, 205] width 746 height 34
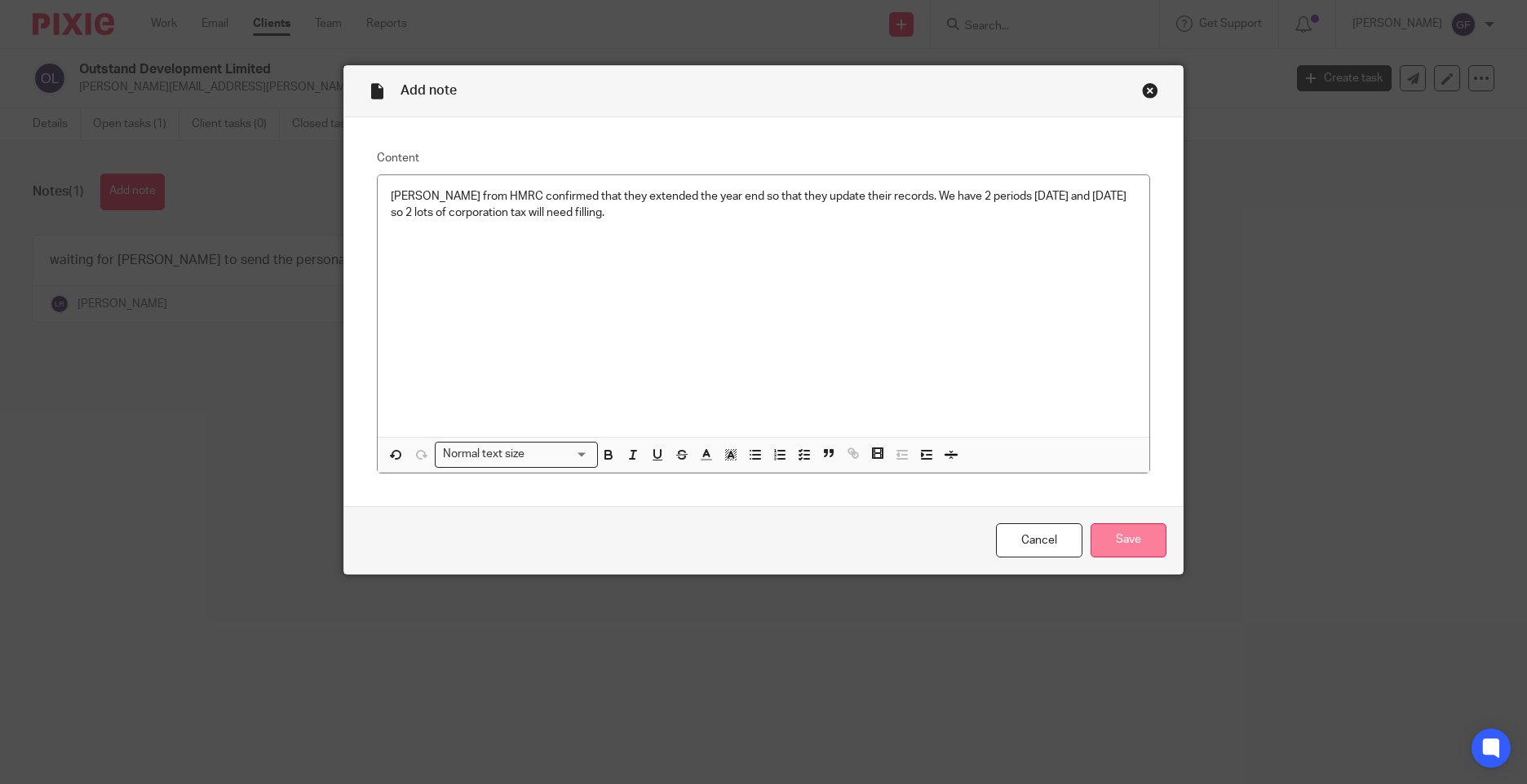
click at [1152, 539] on input "Save" at bounding box center [1128, 541] width 76 height 35
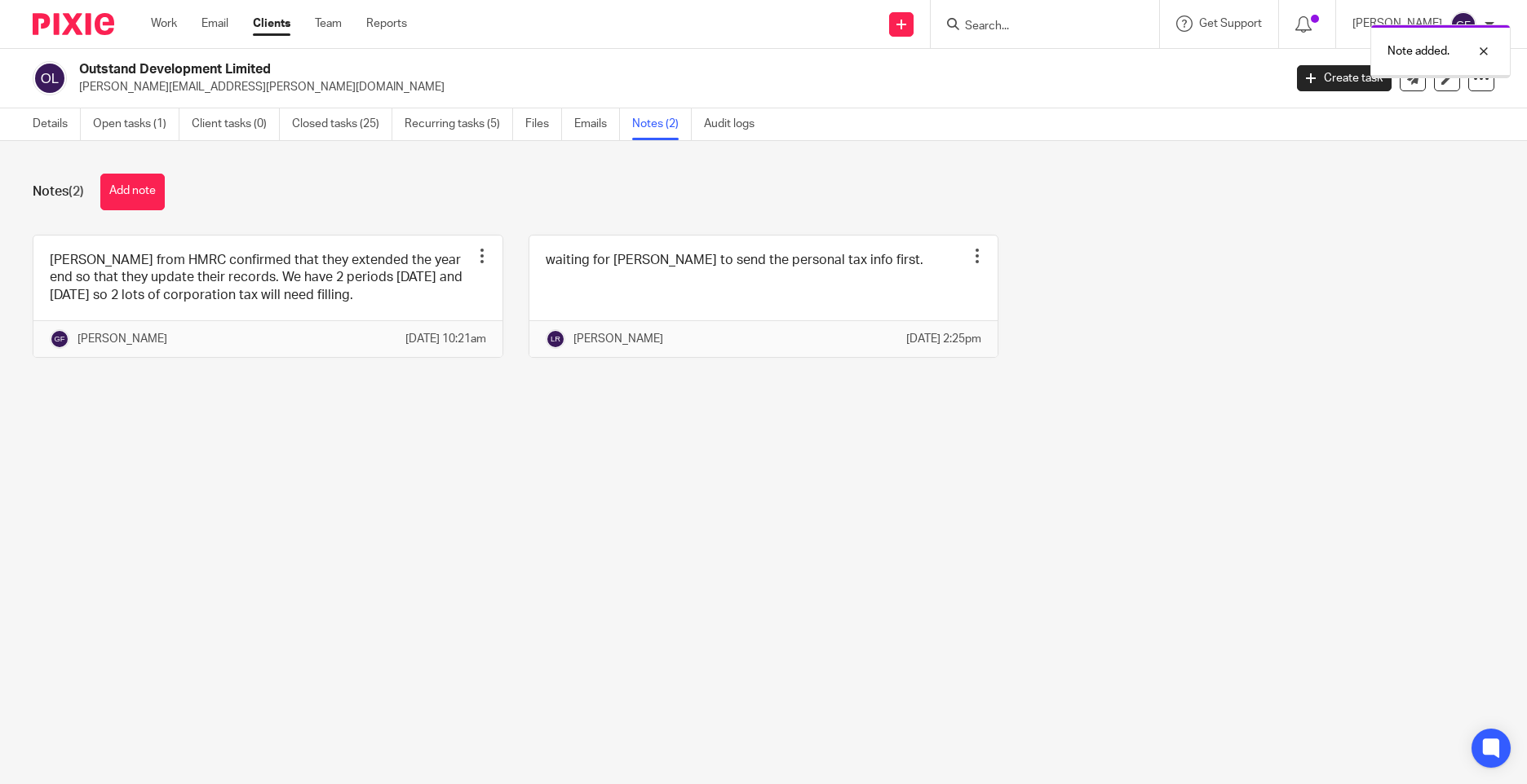
drag, startPoint x: 457, startPoint y: 533, endPoint x: 810, endPoint y: 478, distance: 357.3
click at [458, 533] on main "Outstand Development Limited [PERSON_NAME][EMAIL_ADDRESS][PERSON_NAME][DOMAIN_N…" at bounding box center [764, 392] width 1527 height 784
click at [370, 519] on main "Outstand Development Limited [PERSON_NAME][EMAIL_ADDRESS][PERSON_NAME][DOMAIN_N…" at bounding box center [764, 392] width 1527 height 784
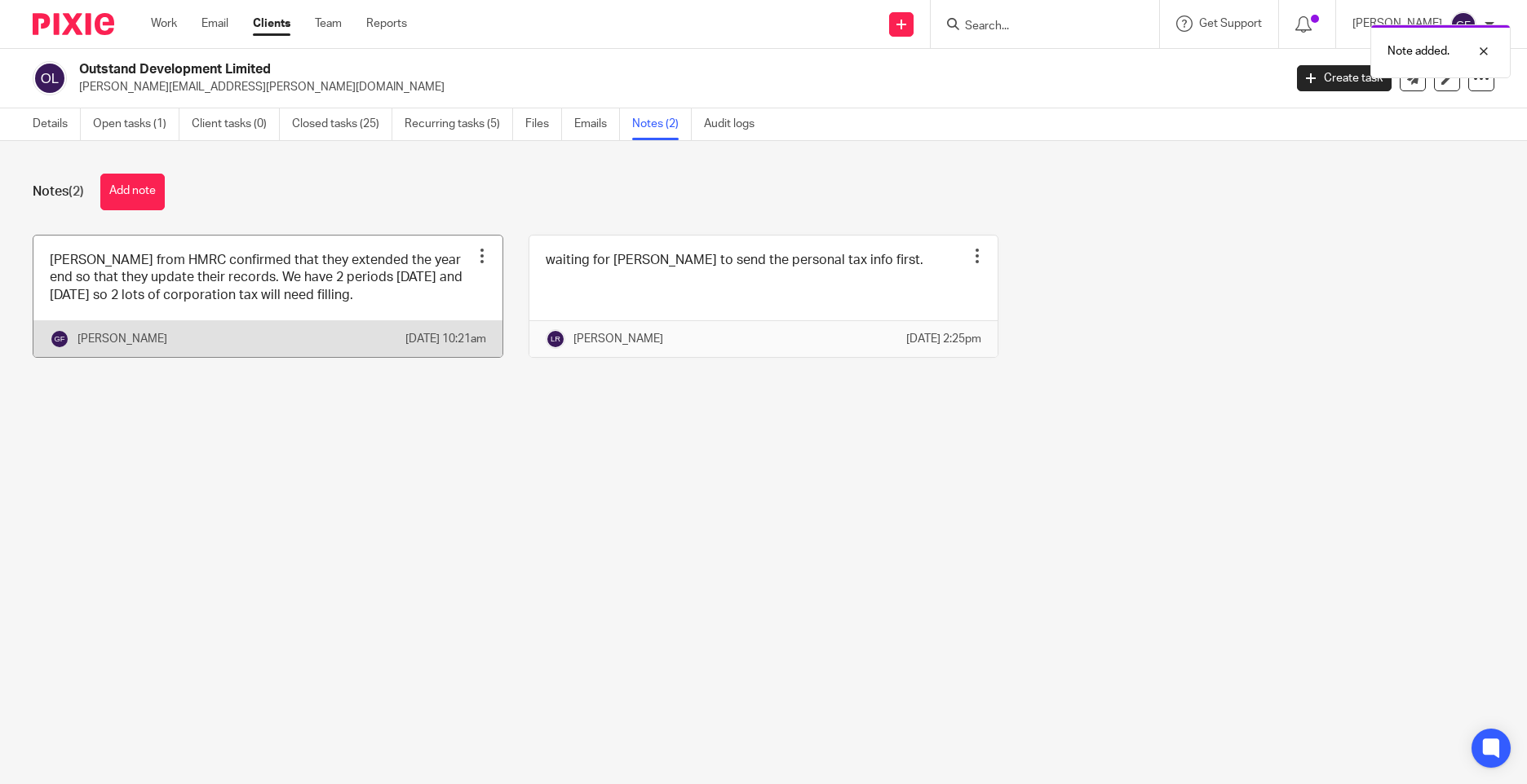
click at [366, 317] on link at bounding box center [268, 296] width 469 height 121
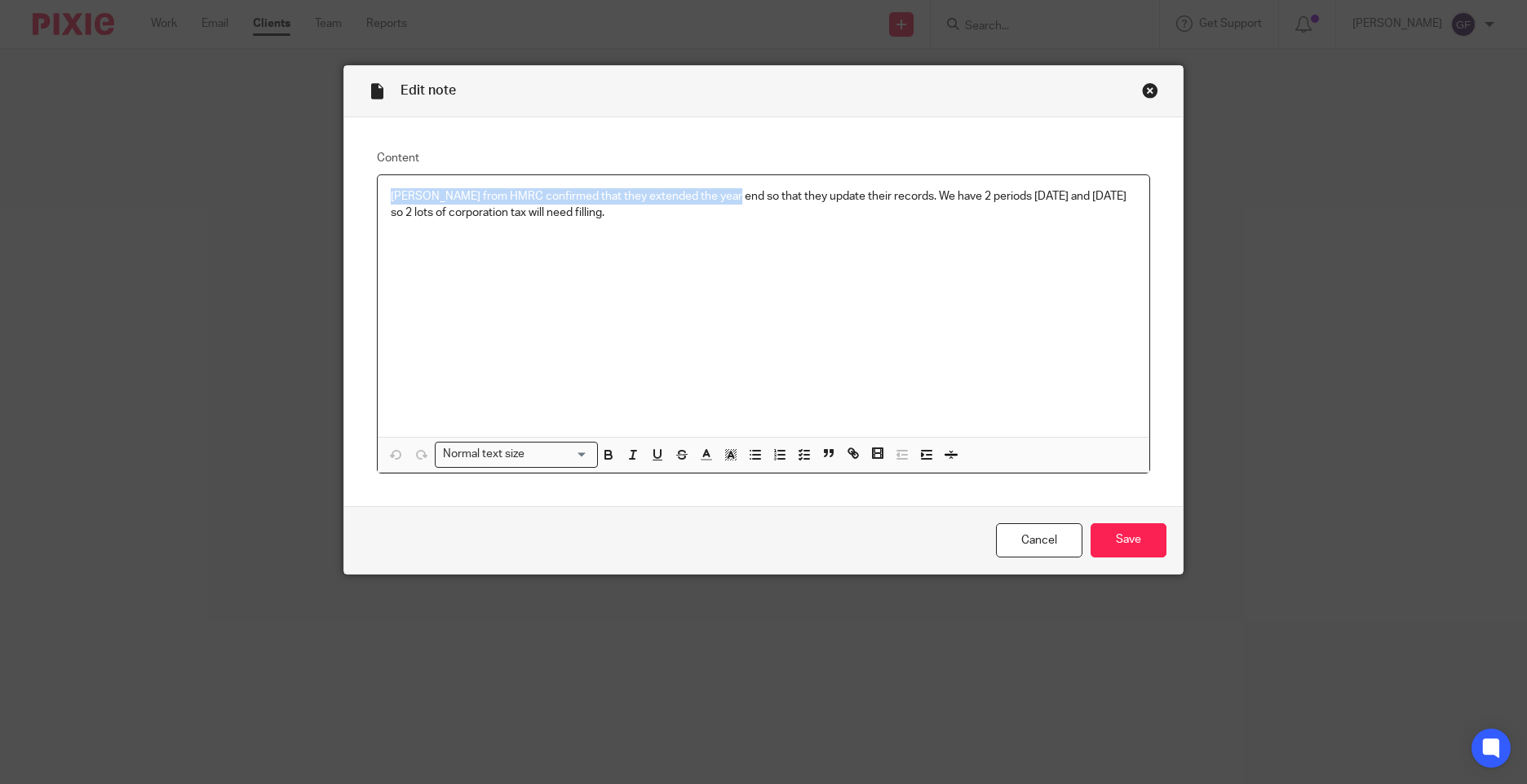
drag, startPoint x: 714, startPoint y: 205, endPoint x: 89, endPoint y: 163, distance: 626.4
click at [89, 163] on div "Edit note Content Geraldine from HMRC confirmed that they extended the year end…" at bounding box center [764, 392] width 1527 height 784
click at [710, 254] on div "[PERSON_NAME] from HMRC confirmed that they extended the year end so that they …" at bounding box center [764, 306] width 771 height 261
